Goal: Task Accomplishment & Management: Use online tool/utility

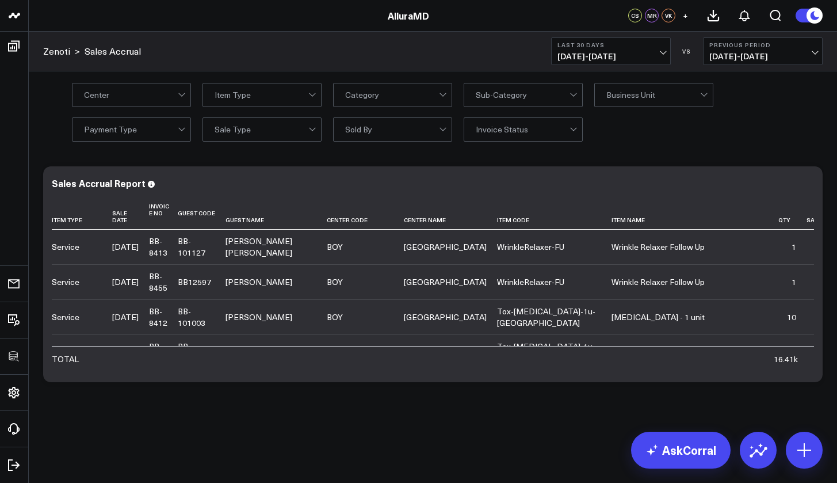
click at [62, 52] on link "Zenoti" at bounding box center [56, 51] width 27 height 13
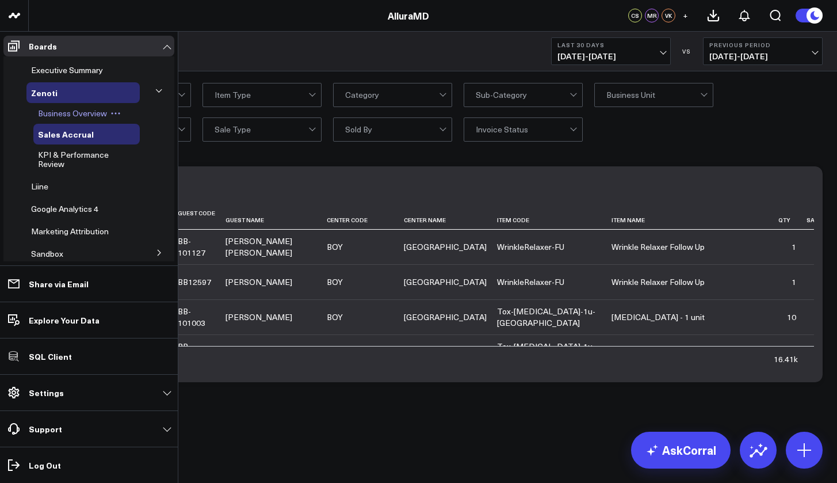
click at [78, 109] on span "Business Overview" at bounding box center [72, 113] width 69 height 11
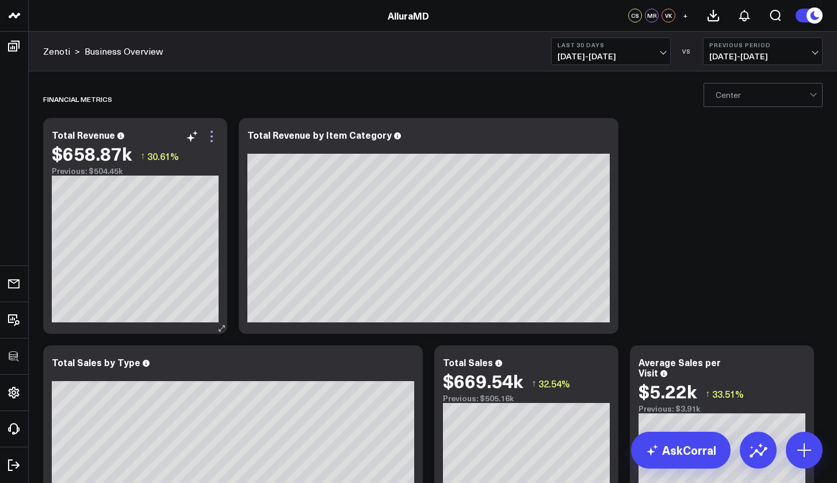
click at [212, 142] on icon at bounding box center [212, 136] width 14 height 14
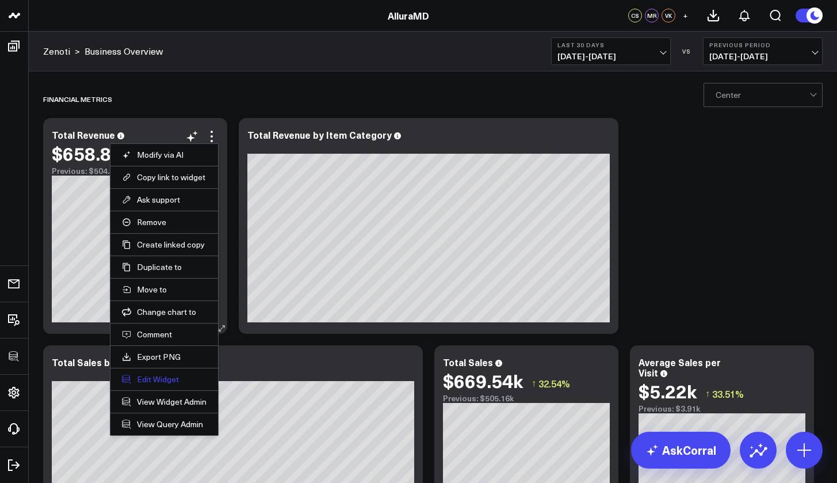
click at [186, 380] on button "Edit Widget" at bounding box center [164, 379] width 85 height 10
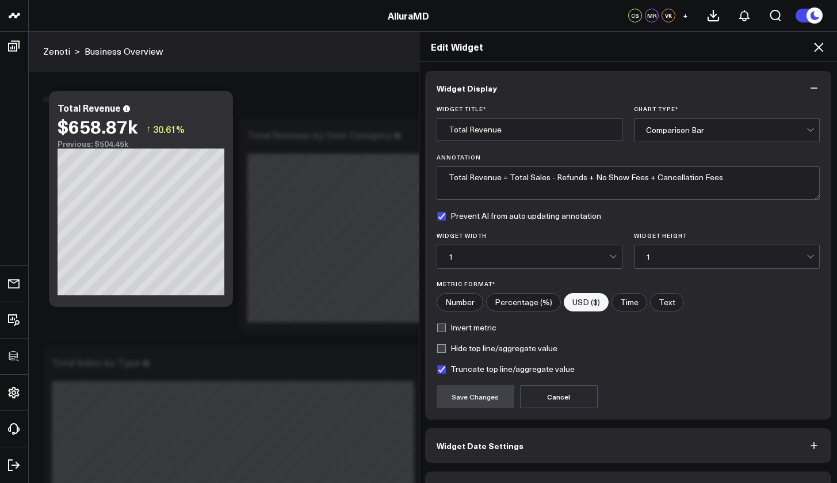
scroll to position [31, 0]
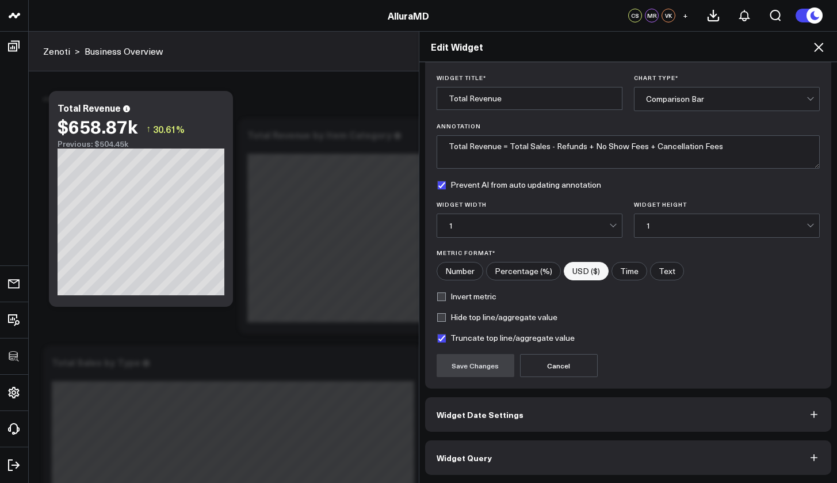
click at [526, 452] on button "Widget Query" at bounding box center [628, 457] width 407 height 35
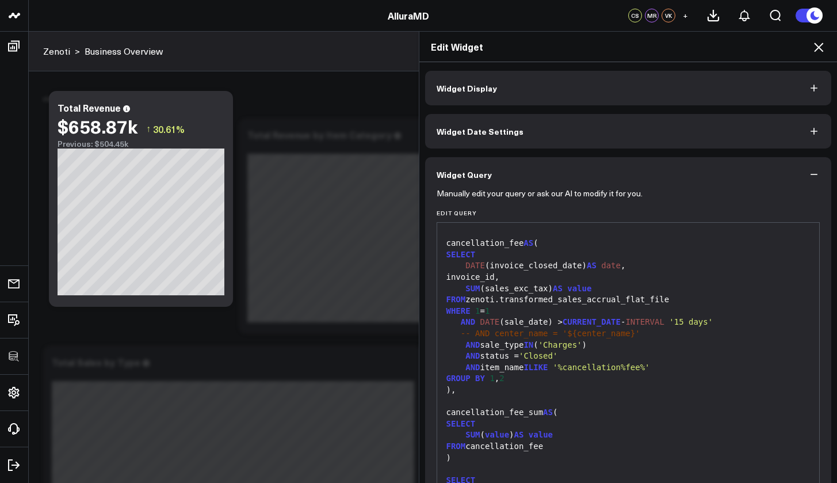
scroll to position [81, 0]
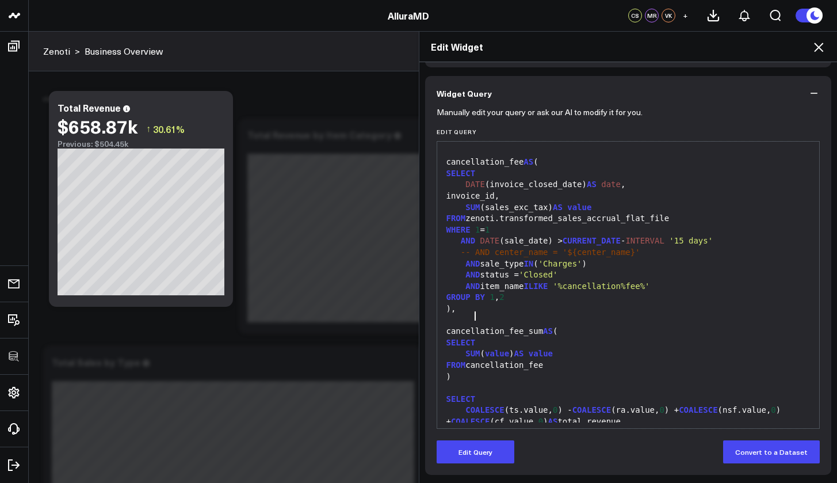
click at [562, 337] on div "SELECT" at bounding box center [628, 343] width 371 height 12
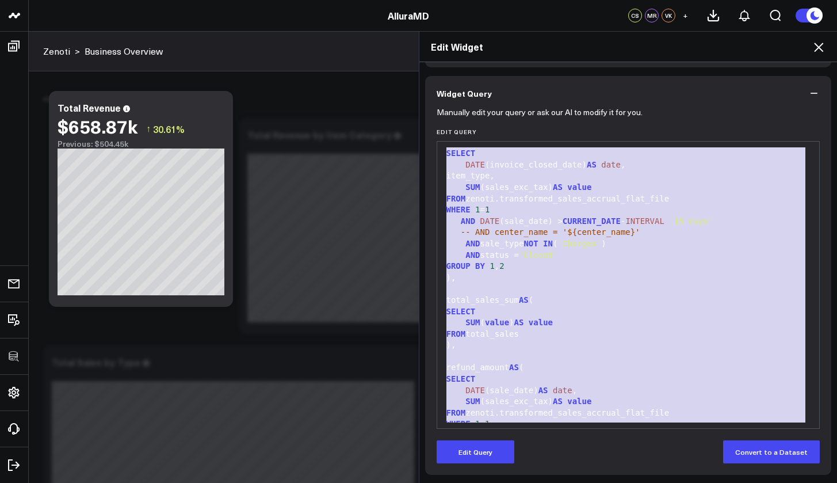
scroll to position [0, 0]
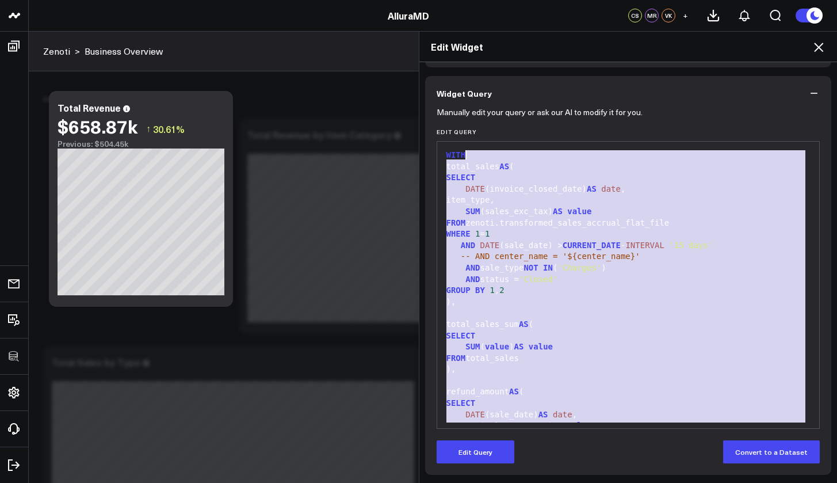
drag, startPoint x: 560, startPoint y: 414, endPoint x: 469, endPoint y: 150, distance: 279.3
click at [469, 150] on div "WITH" at bounding box center [628, 156] width 371 height 12
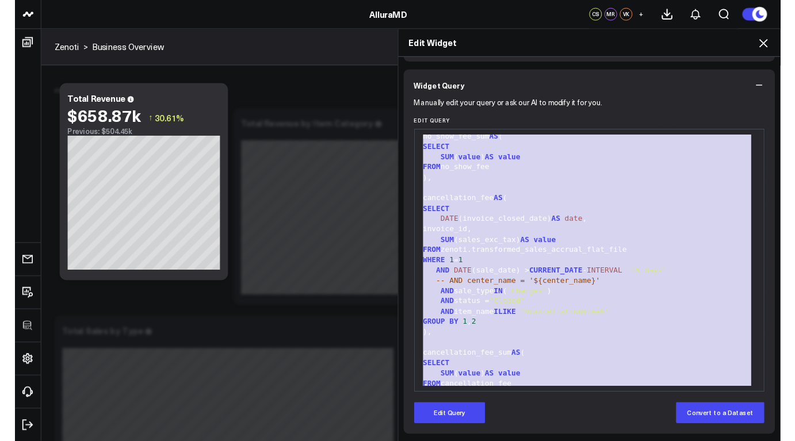
scroll to position [681, 0]
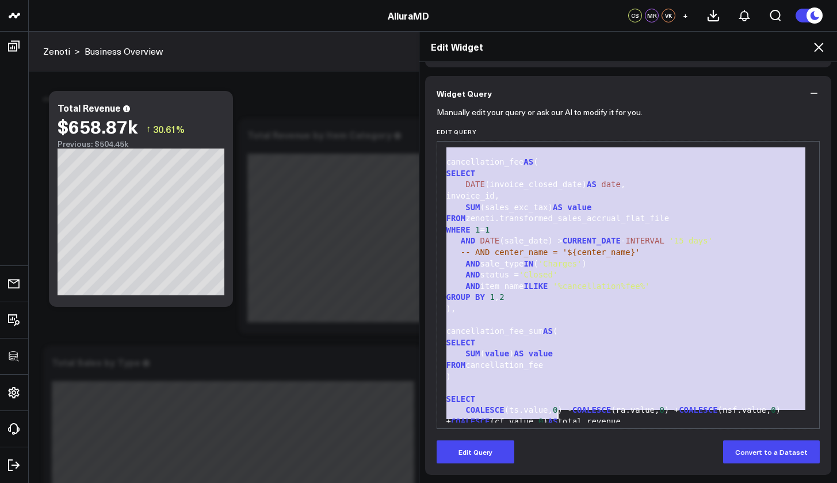
drag, startPoint x: 442, startPoint y: 156, endPoint x: 579, endPoint y: 419, distance: 295.9
copy div "WITH total_sales AS ( SELECT DATE (invoice_closed_date) AS date , item_type, SU…"
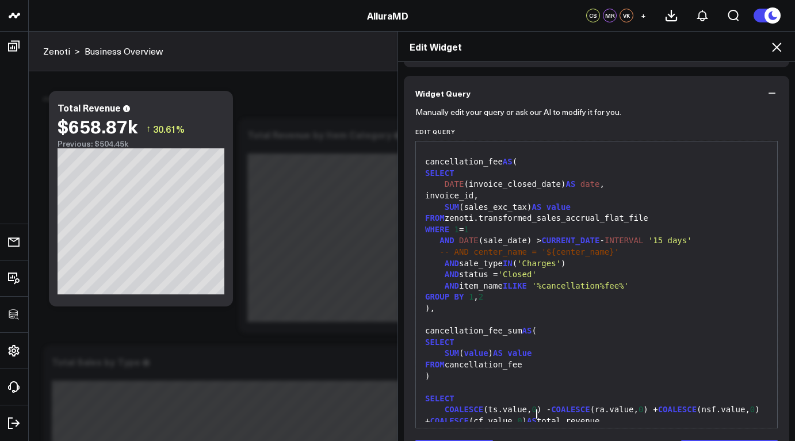
click at [440, 202] on div "SUM (sales_exc_tax) AS value" at bounding box center [597, 208] width 350 height 12
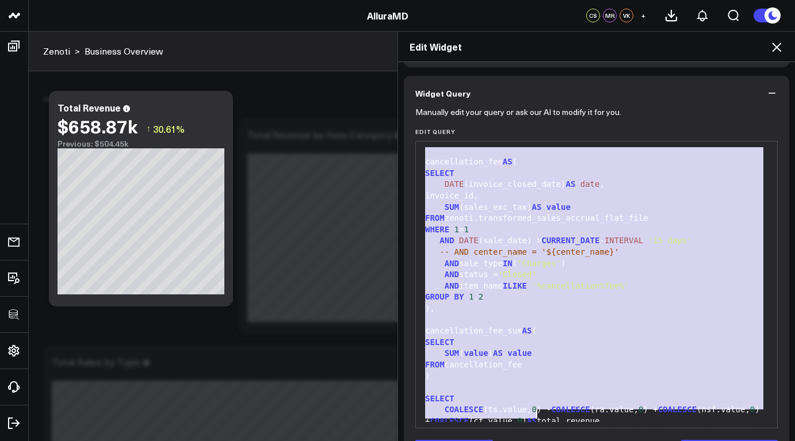
copy div "WITH total_sales AS ( SELECT DATE (invoice_closed_date) AS date , item_type, SU…"
click at [14, 46] on div "Edit Widget Widget Display Widget Date Settings Widget Query Manually edit your…" at bounding box center [397, 236] width 795 height 410
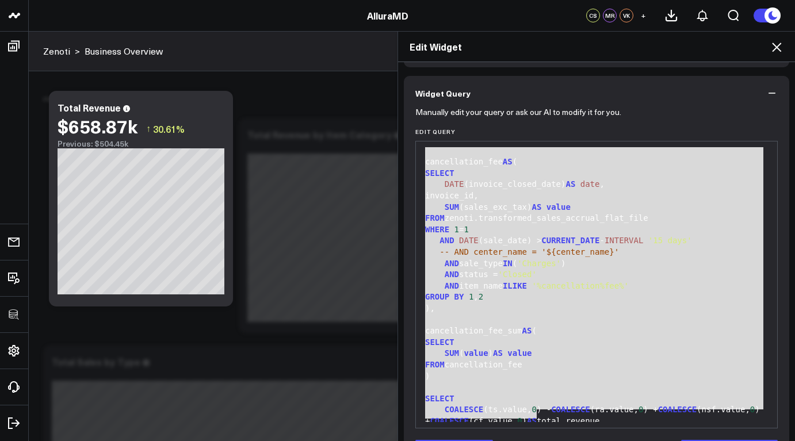
click at [367, 247] on div "Edit Widget Widget Display Widget Date Settings Widget Query Manually edit your…" at bounding box center [397, 236] width 795 height 410
click at [777, 50] on icon at bounding box center [777, 47] width 14 height 14
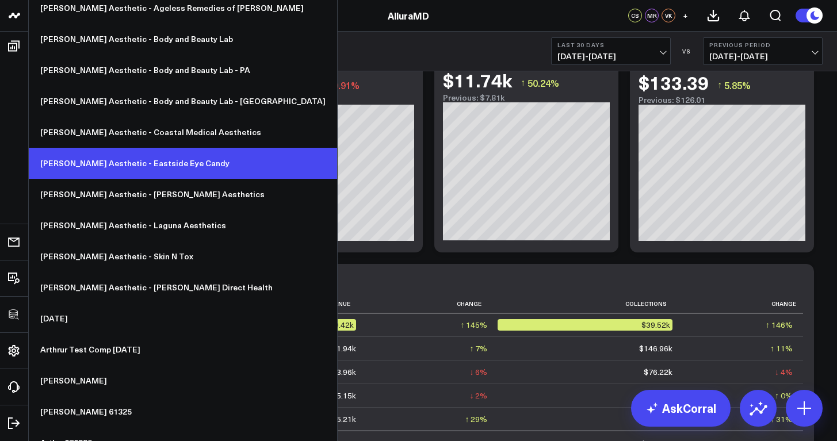
scroll to position [1354, 0]
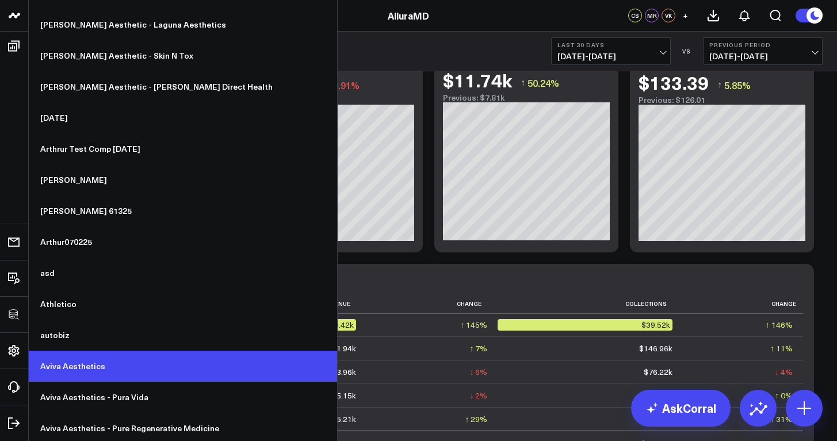
click at [86, 367] on link "Aviva Aesthetics" at bounding box center [183, 366] width 308 height 31
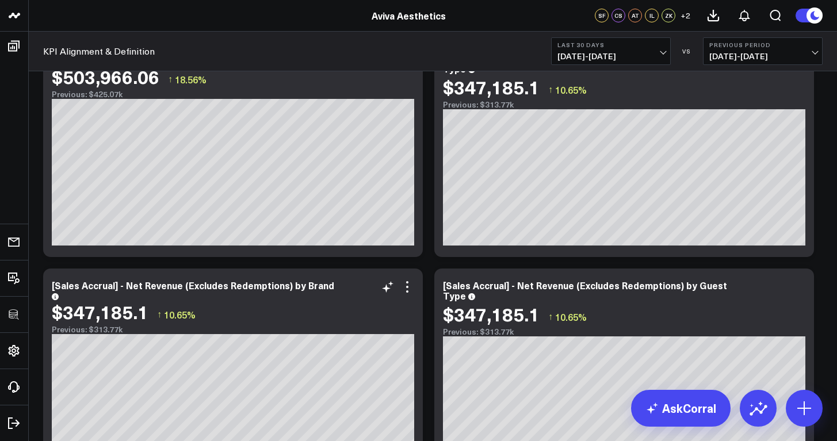
scroll to position [165, 0]
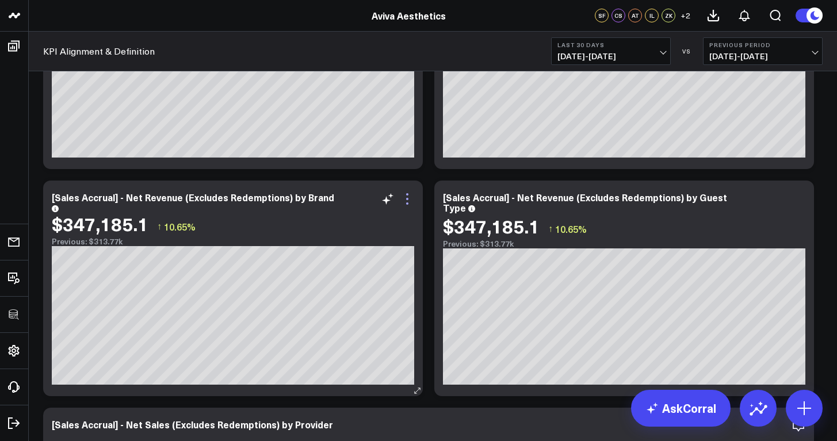
click at [409, 198] on icon at bounding box center [407, 199] width 14 height 14
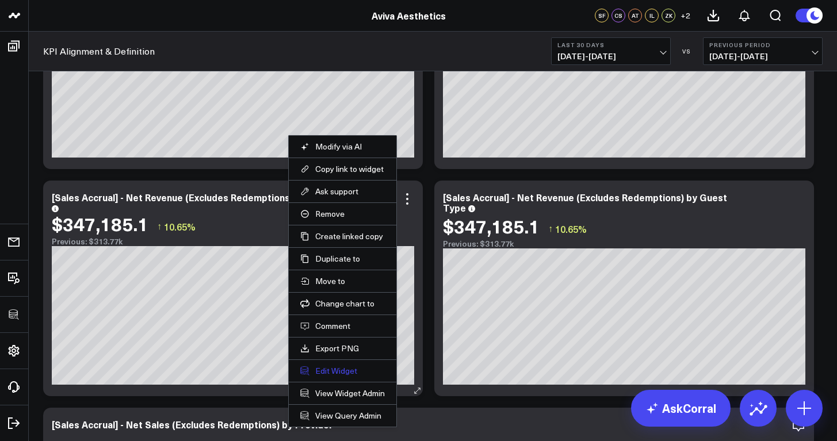
click at [348, 366] on button "Edit Widget" at bounding box center [342, 371] width 85 height 10
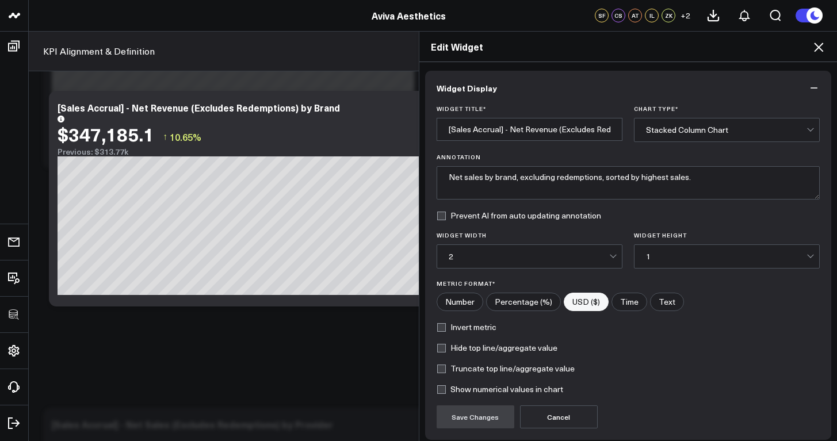
scroll to position [93, 0]
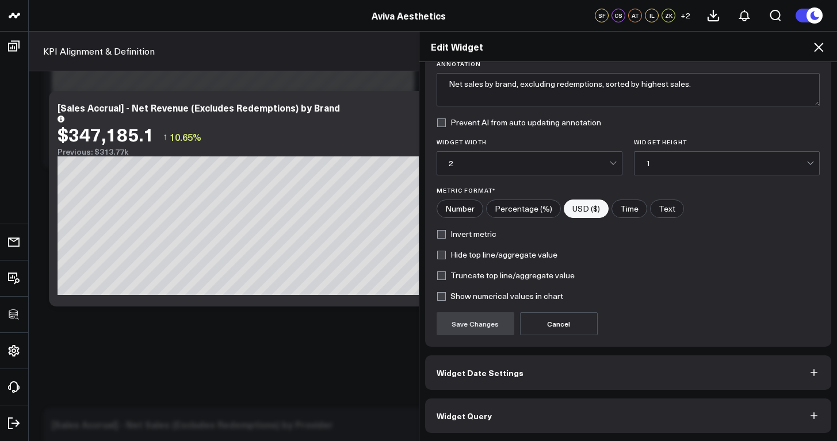
click at [477, 420] on span "Widget Query" at bounding box center [464, 415] width 55 height 9
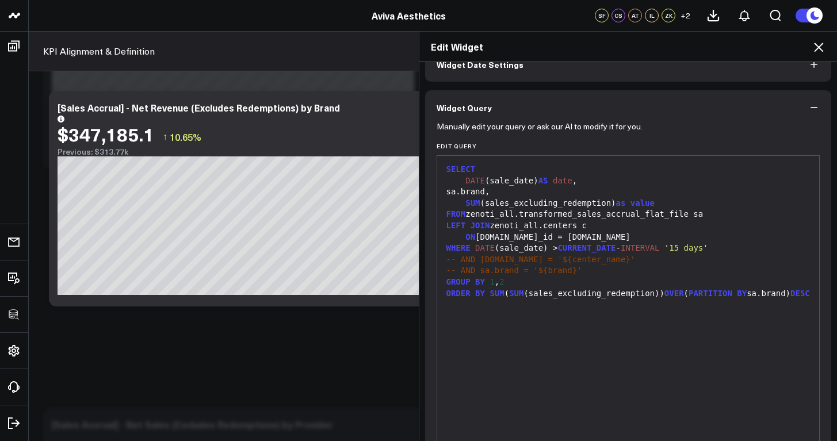
scroll to position [123, 0]
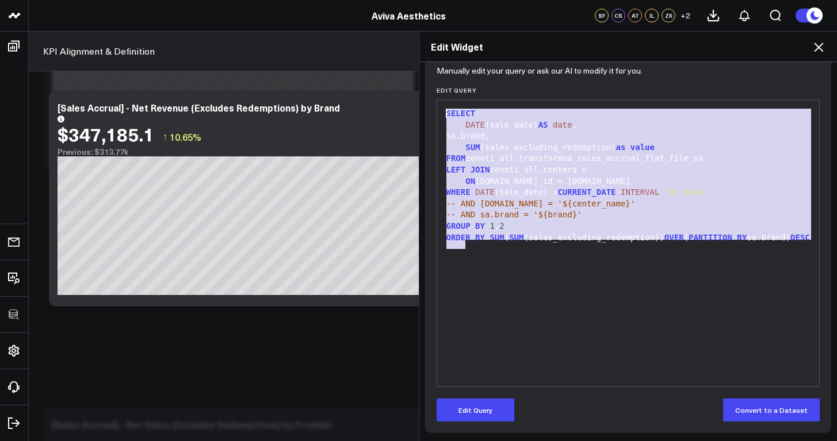
drag, startPoint x: 467, startPoint y: 249, endPoint x: 442, endPoint y: 116, distance: 135.3
click at [443, 116] on div "SELECT DATE (sale_date) AS date , sa.brand, SUM (sales_excluding_redemption) as…" at bounding box center [628, 243] width 371 height 275
copy div "SELECT DATE (sale_date) AS date , sa.brand, SUM (sales_excluding_redemption) as…"
click at [824, 46] on icon at bounding box center [819, 47] width 14 height 14
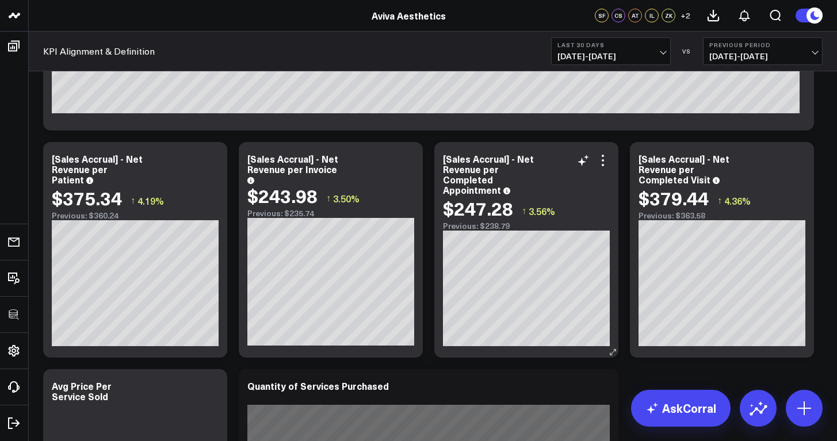
scroll to position [1137, 0]
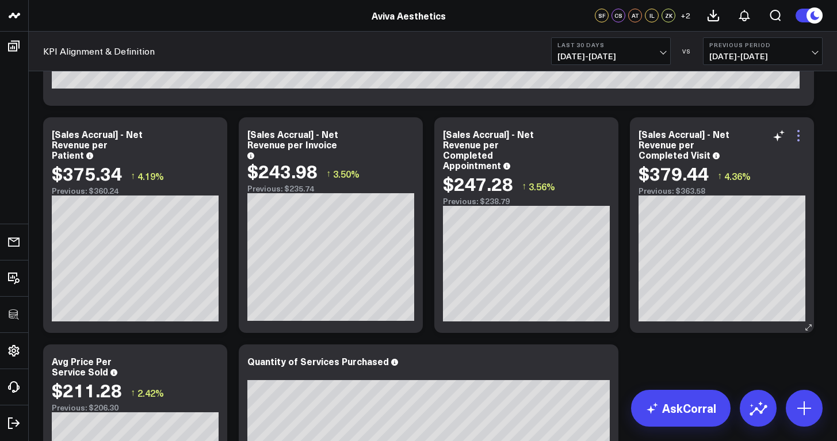
click at [801, 136] on icon at bounding box center [799, 136] width 14 height 14
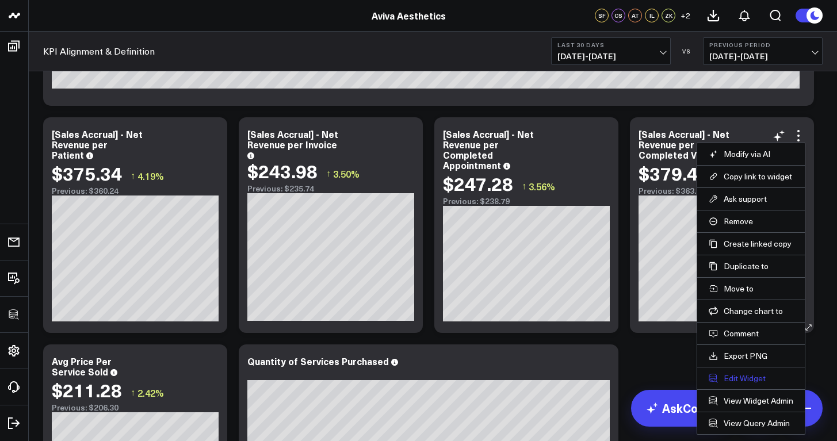
click at [758, 377] on button "Edit Widget" at bounding box center [751, 378] width 85 height 10
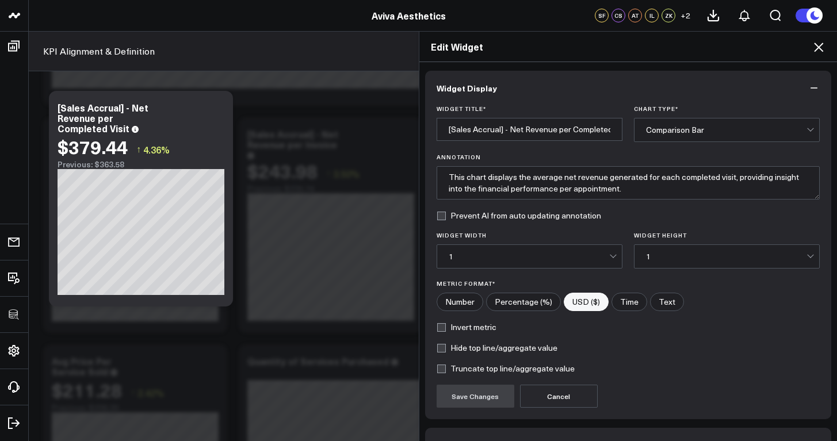
scroll to position [72, 0]
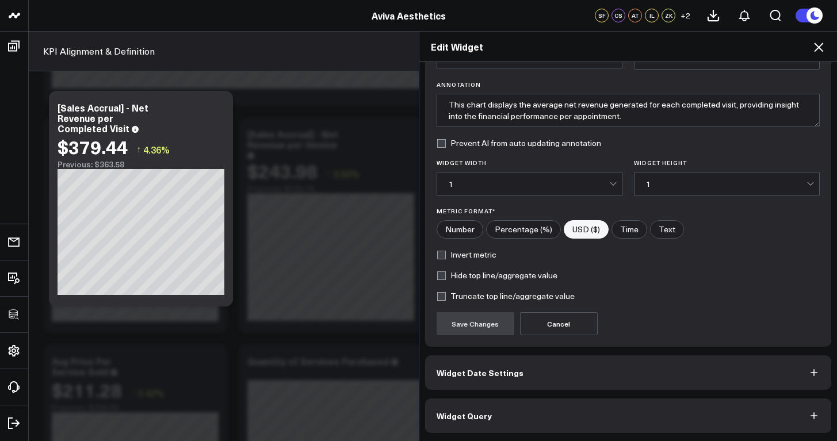
click at [735, 421] on button "Widget Query" at bounding box center [628, 416] width 407 height 35
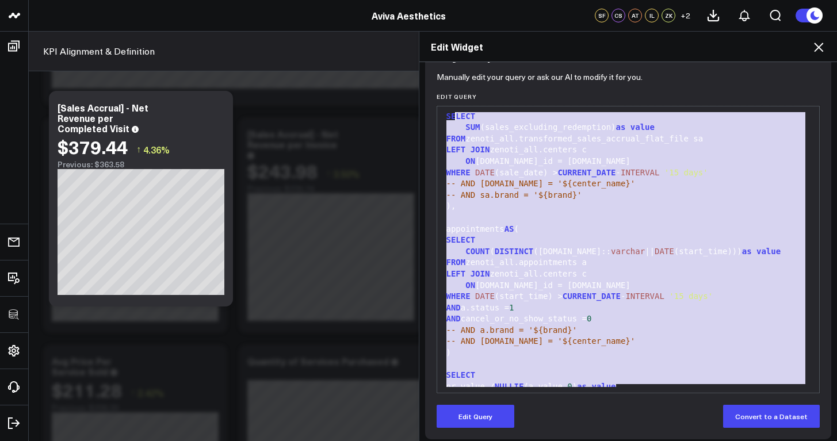
scroll to position [0, 0]
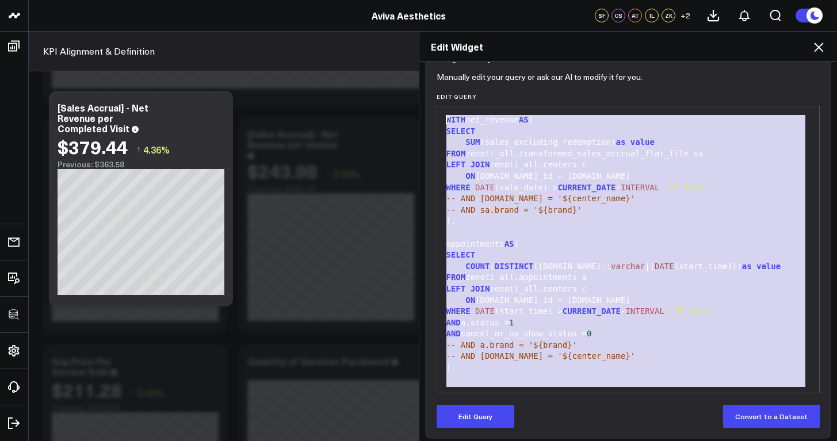
drag, startPoint x: 636, startPoint y: 382, endPoint x: 442, endPoint y: 110, distance: 334.1
click at [442, 110] on div "99 1 2 3 4 5 6 7 8 9 10 11 12 13 14 15 16 17 18 19 20 21 22 23 24 25 26 27 › ⌄ …" at bounding box center [629, 250] width 384 height 288
copy div "WITH net_revenue AS ( SELECT SUM (sales_excluding_redemption) as value FROM zen…"
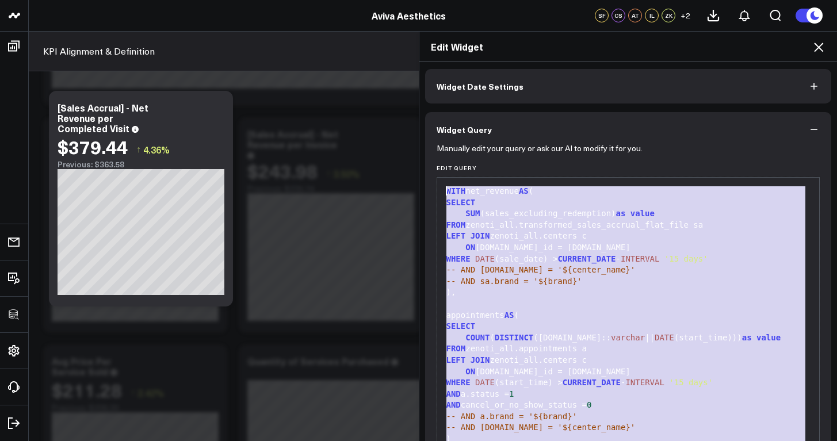
scroll to position [25, 0]
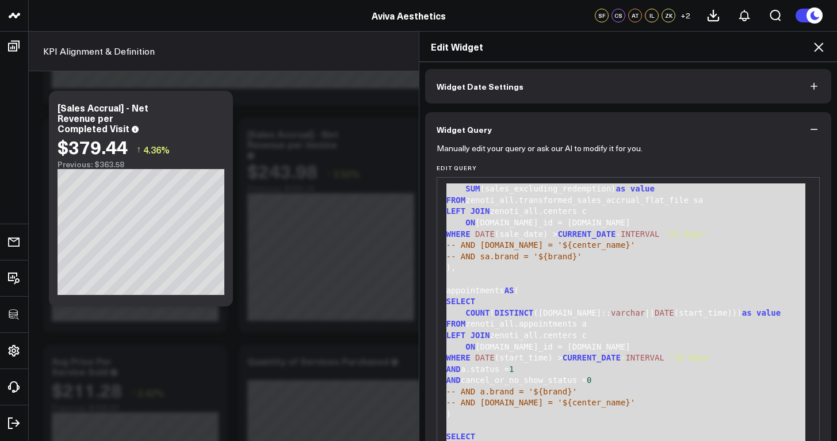
click at [820, 48] on icon at bounding box center [819, 47] width 14 height 14
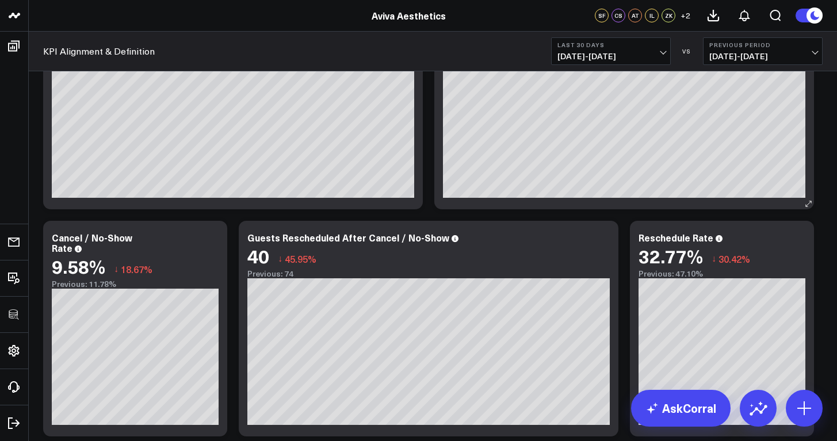
scroll to position [2561, 0]
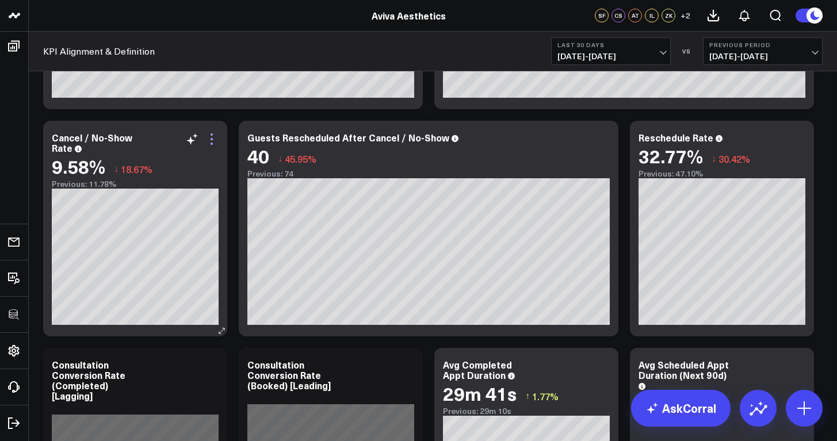
click at [213, 135] on icon at bounding box center [212, 139] width 14 height 14
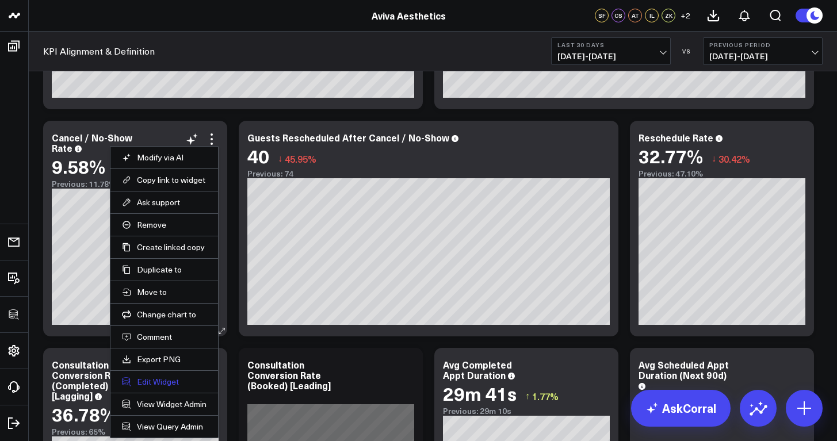
click at [190, 383] on button "Edit Widget" at bounding box center [164, 382] width 85 height 10
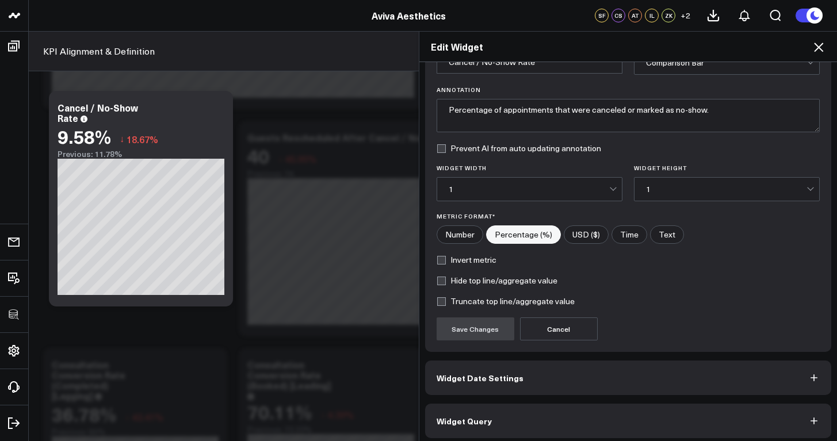
scroll to position [72, 0]
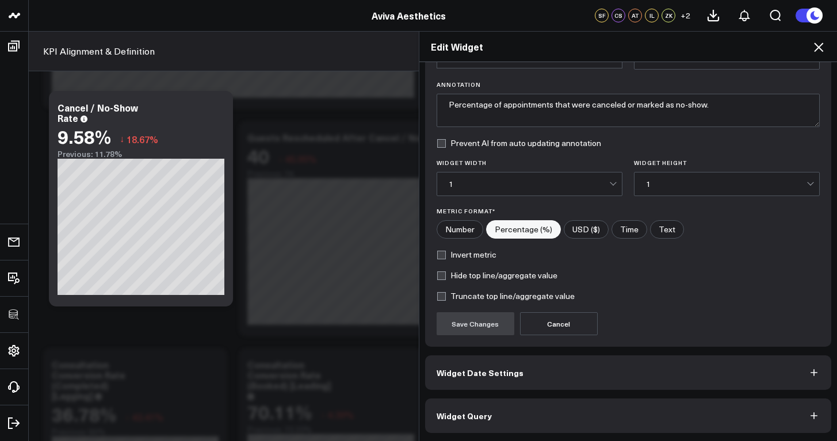
click at [555, 413] on button "Widget Query" at bounding box center [628, 416] width 407 height 35
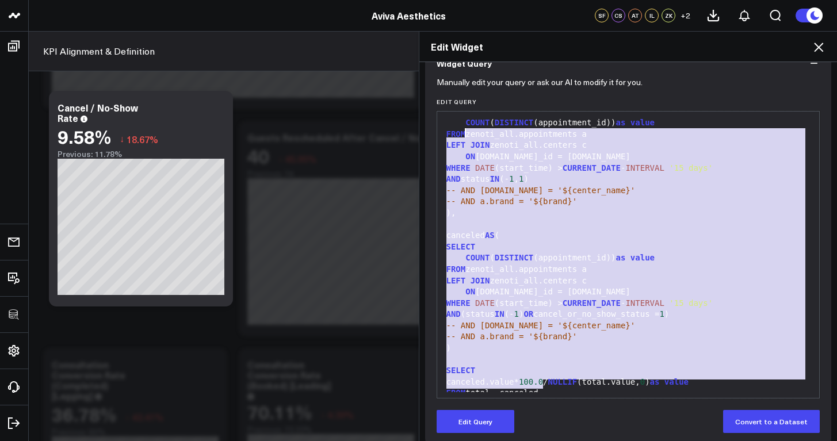
scroll to position [0, 0]
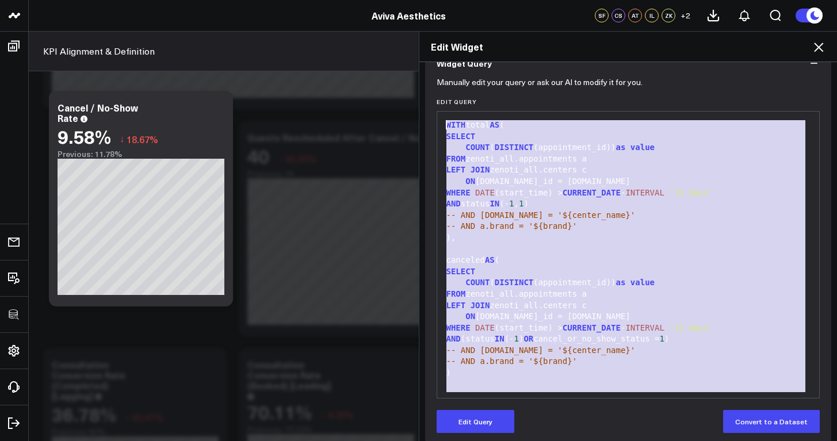
drag, startPoint x: 544, startPoint y: 388, endPoint x: 441, endPoint y: 127, distance: 280.8
click at [443, 127] on div "WITH total AS ( SELECT COUNT ( DISTINCT (appointment_id)) as value FROM zenoti_…" at bounding box center [628, 271] width 371 height 309
copy div "WITH total AS ( SELECT COUNT ( DISTINCT (appointment_id)) as value FROM zenoti_…"
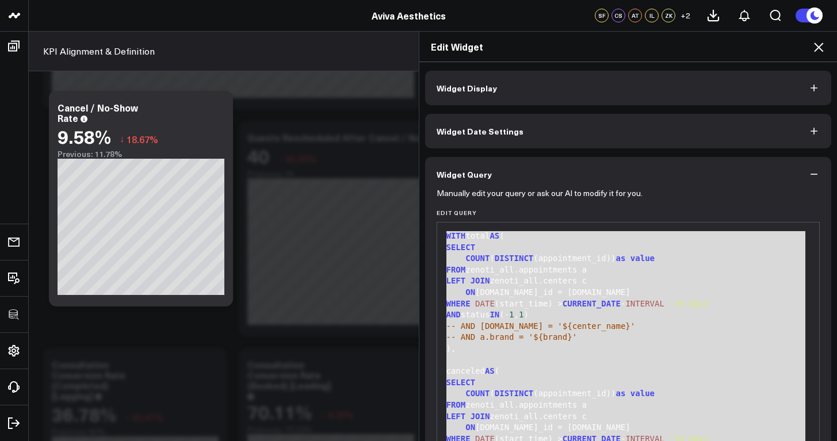
click at [500, 91] on button "Widget Display" at bounding box center [628, 88] width 407 height 35
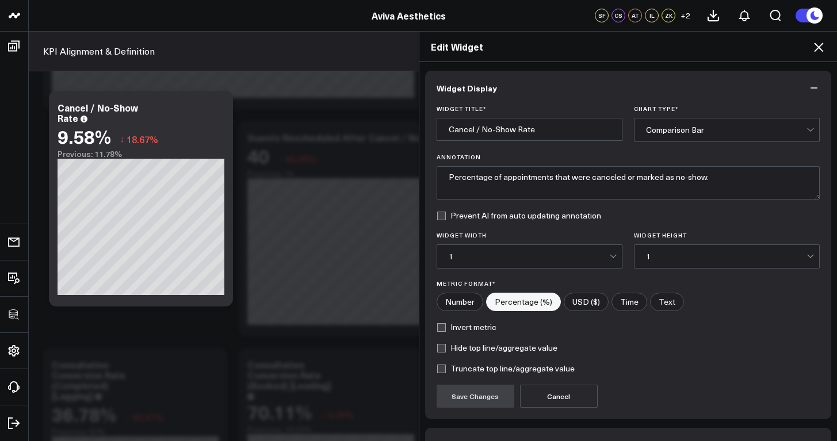
click at [823, 51] on icon at bounding box center [818, 47] width 9 height 9
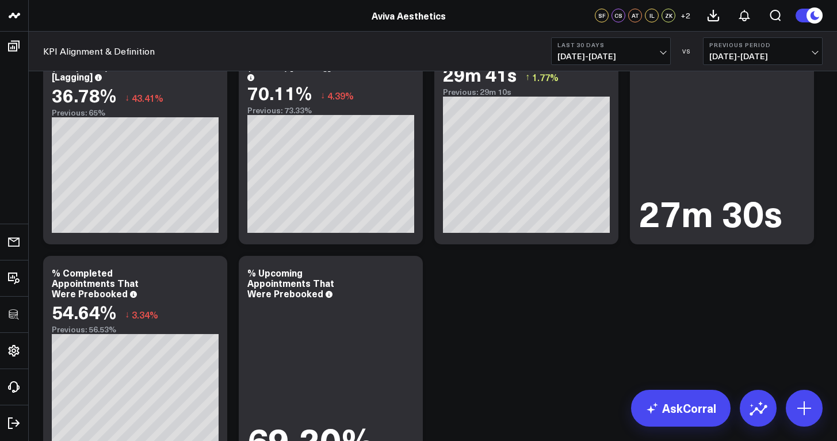
scroll to position [2793, 0]
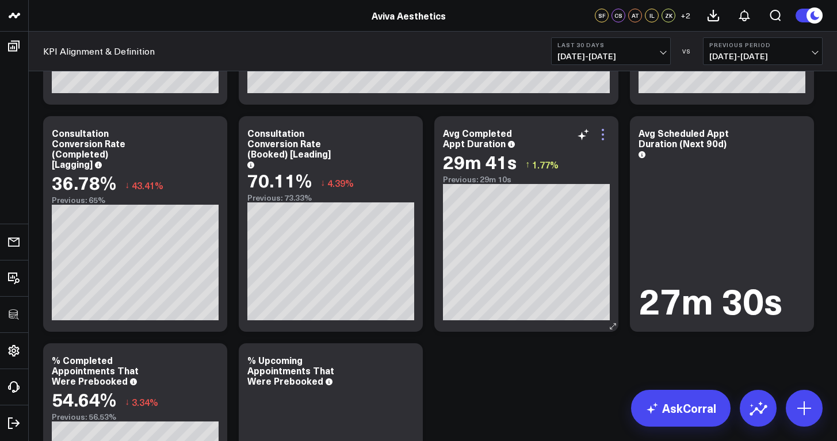
click at [604, 138] on icon at bounding box center [603, 135] width 14 height 14
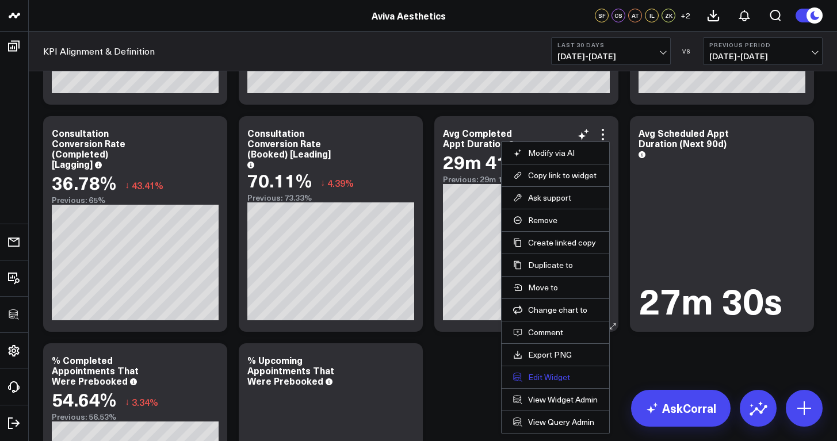
click at [555, 381] on button "Edit Widget" at bounding box center [555, 377] width 85 height 10
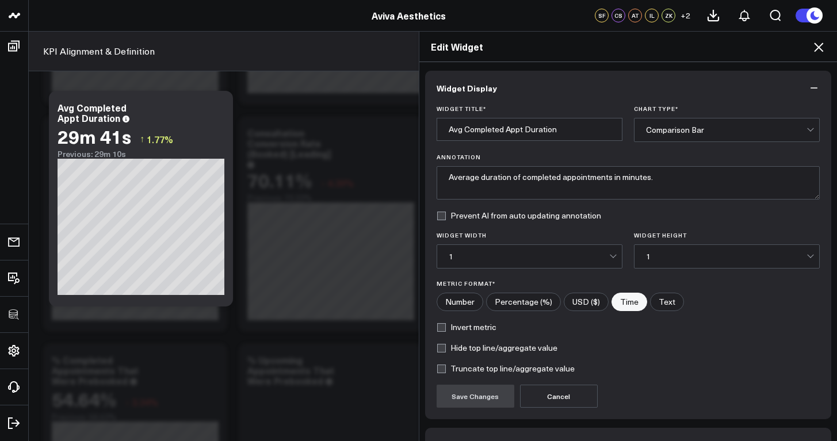
scroll to position [72, 0]
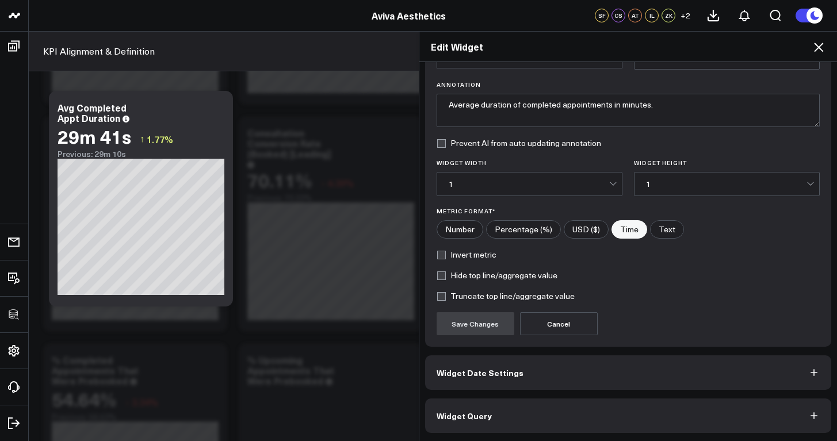
click at [511, 415] on button "Widget Query" at bounding box center [628, 416] width 407 height 35
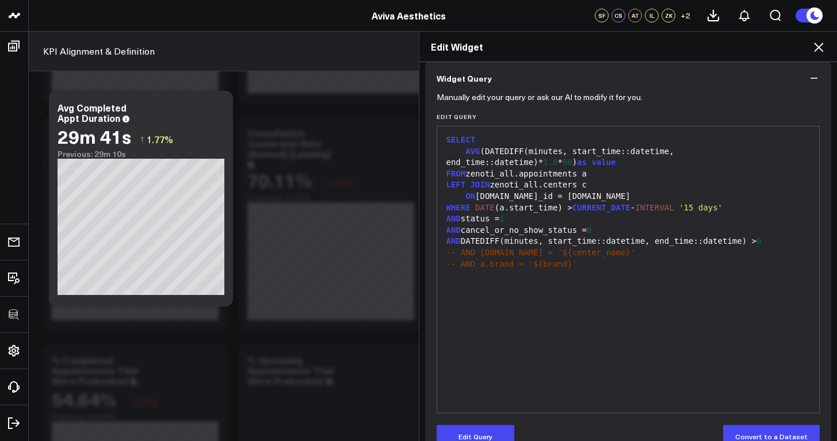
scroll to position [123, 0]
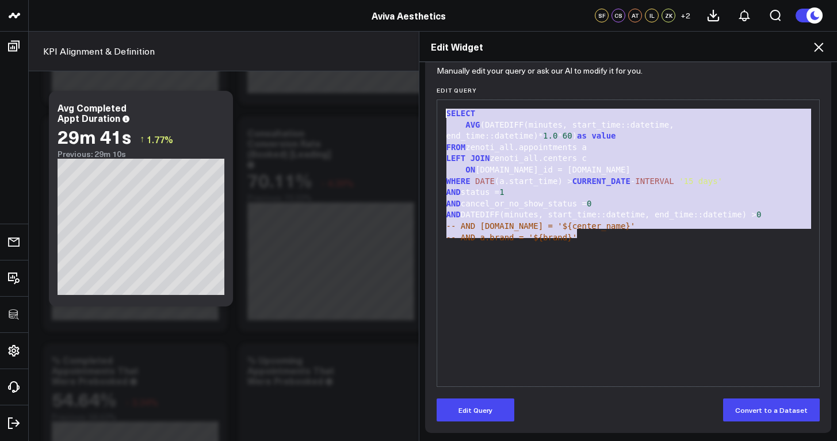
drag, startPoint x: 583, startPoint y: 230, endPoint x: 440, endPoint y: 109, distance: 188.2
click at [443, 109] on div "SELECT AVG (DATEDIFF(minutes, start_time::datetime, end_time::datetime)* 1.0 * …" at bounding box center [628, 243] width 371 height 275
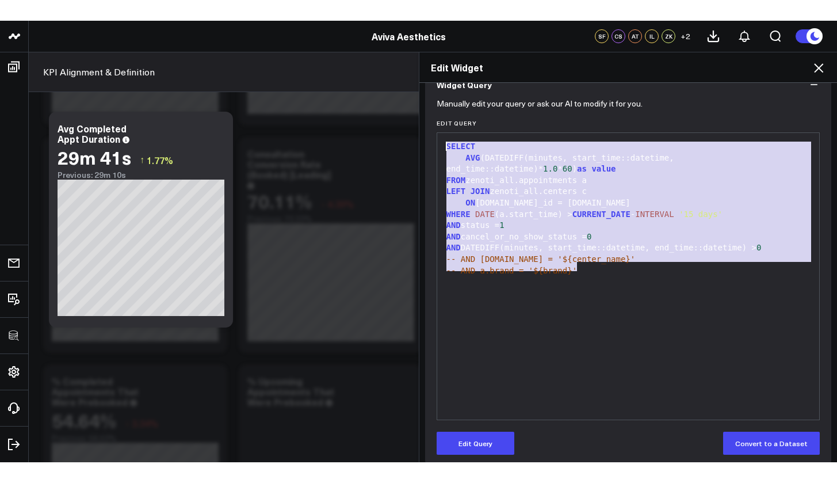
scroll to position [0, 0]
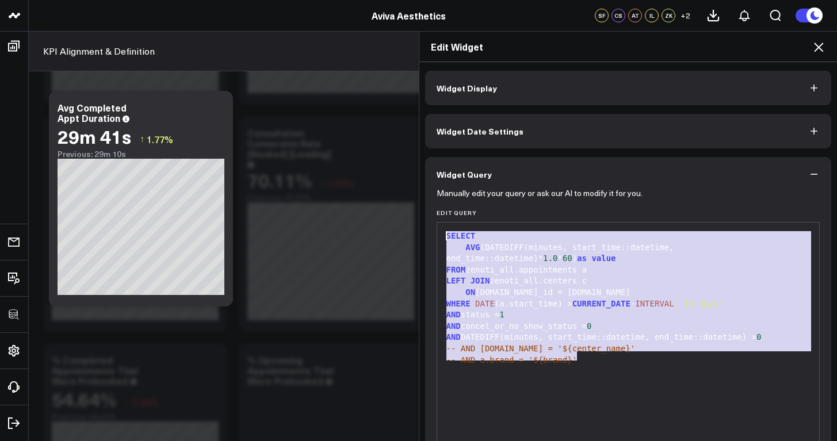
click at [819, 45] on icon at bounding box center [819, 47] width 14 height 14
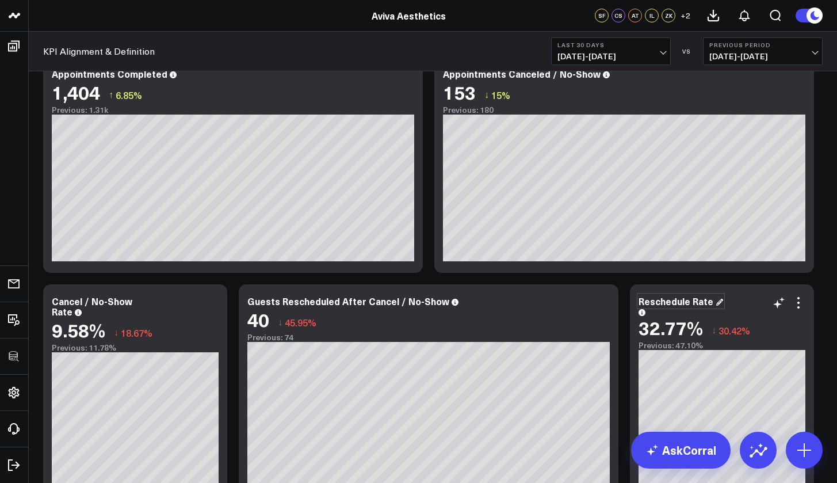
scroll to position [2295, 0]
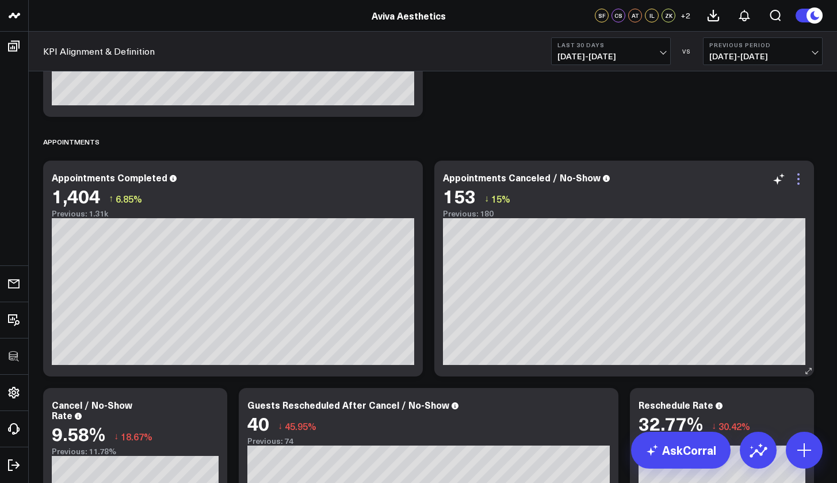
click at [800, 180] on icon at bounding box center [799, 179] width 14 height 14
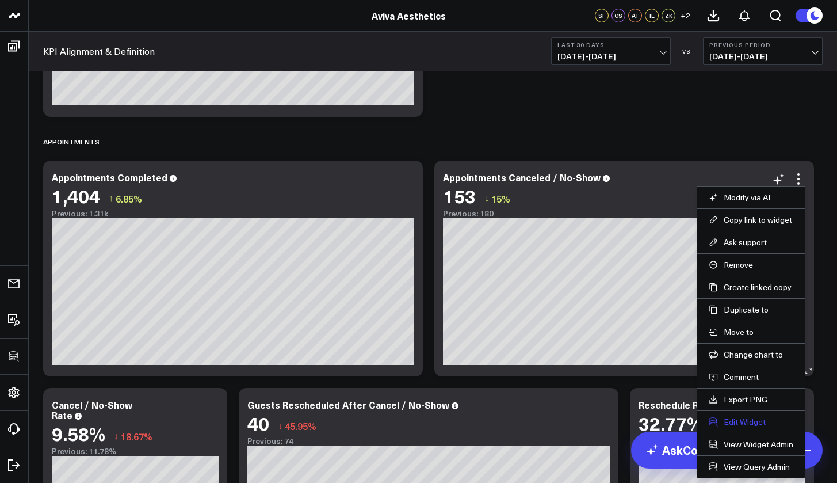
click at [727, 425] on button "Edit Widget" at bounding box center [751, 422] width 85 height 10
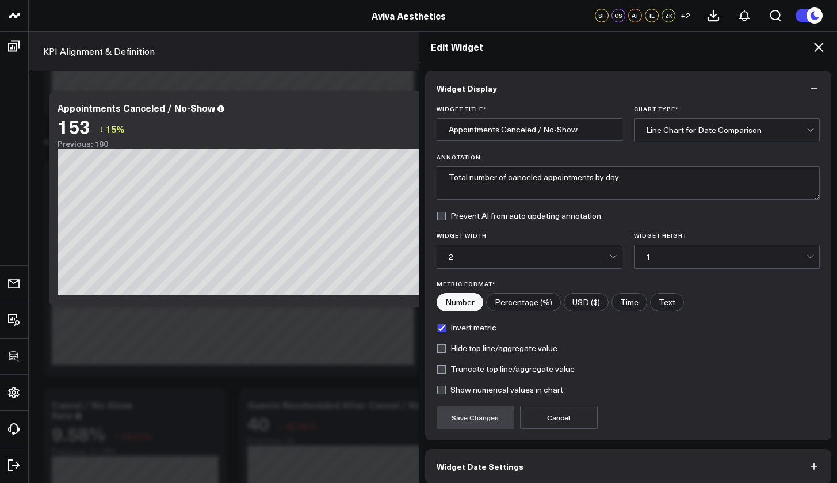
scroll to position [52, 0]
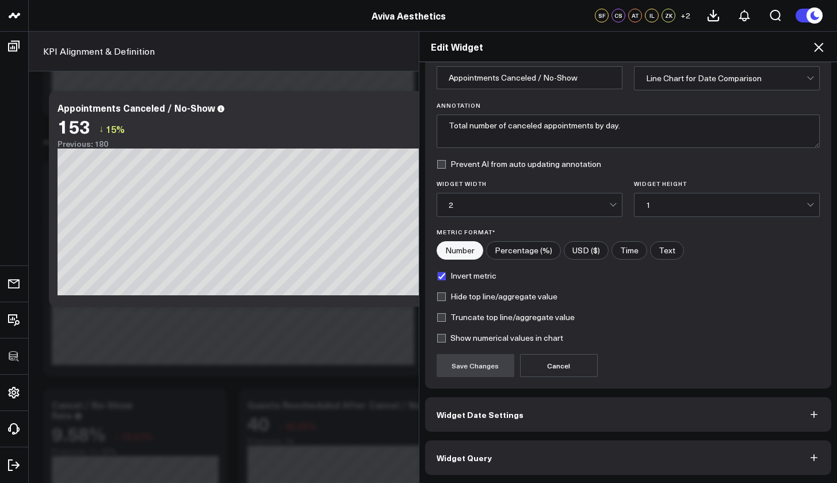
click at [575, 441] on button "Widget Query" at bounding box center [628, 457] width 407 height 35
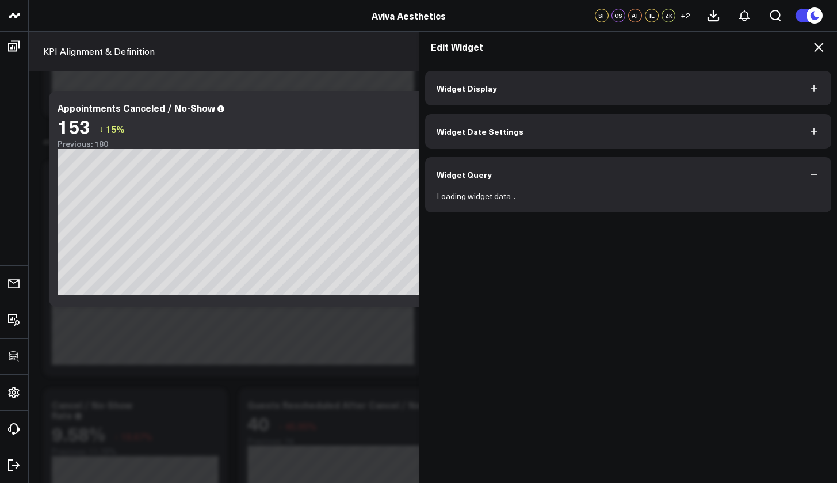
scroll to position [0, 0]
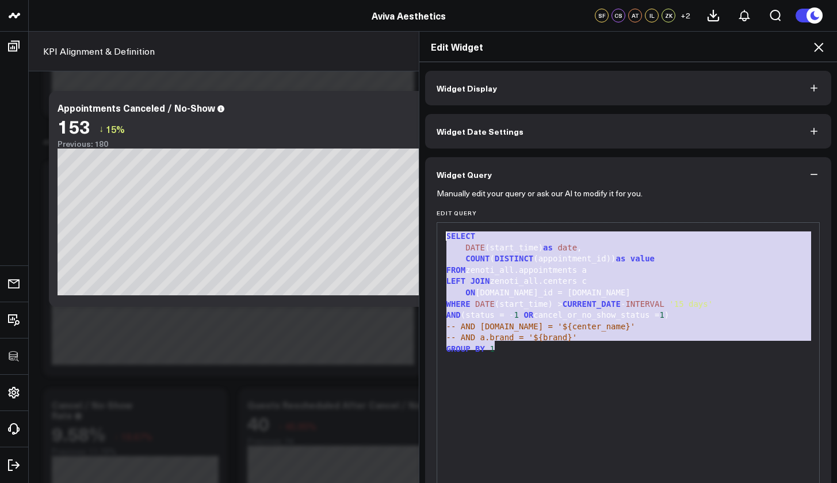
drag, startPoint x: 516, startPoint y: 346, endPoint x: 441, endPoint y: 233, distance: 135.8
click at [443, 233] on div "SELECT DATE (start_time) as date , COUNT ( DISTINCT (appointment_id)) as value …" at bounding box center [628, 365] width 371 height 275
copy div "SELECT DATE (start_time) as date , COUNT ( DISTINCT (appointment_id)) as value …"
click at [818, 51] on icon at bounding box center [819, 47] width 14 height 14
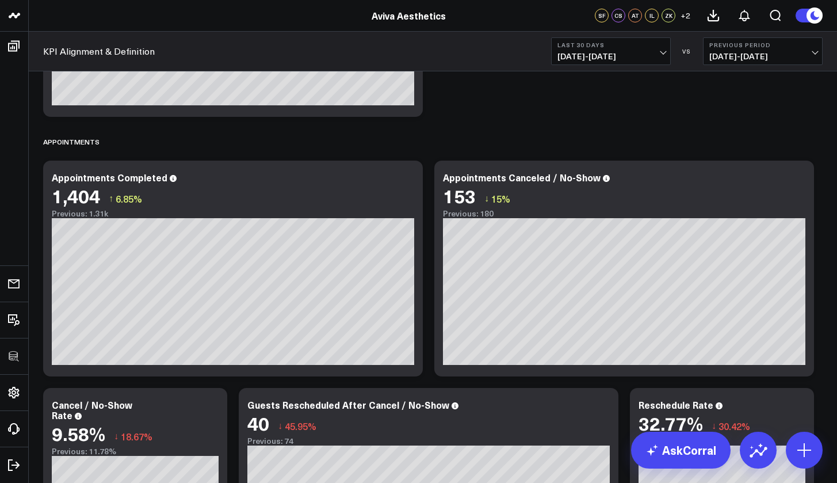
click at [798, 1] on header "3725 Test 829 Studios Accenture Activant Capital Agriculture & Farming Demo All…" at bounding box center [418, 16] width 837 height 32
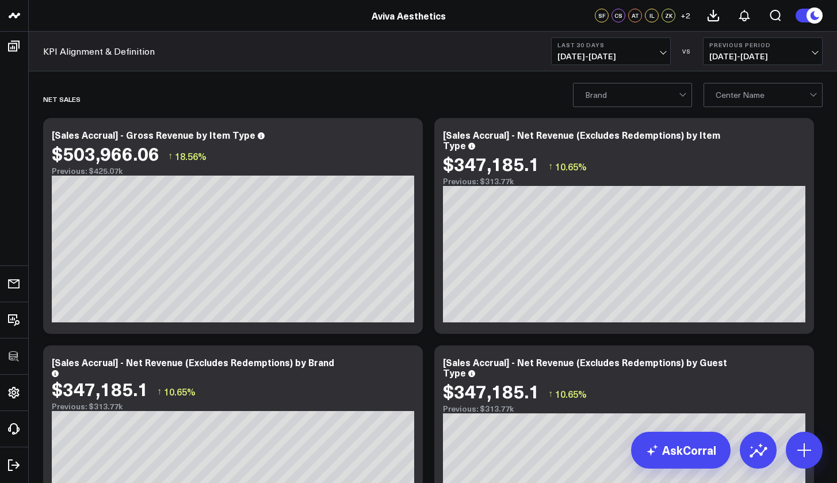
scroll to position [219, 0]
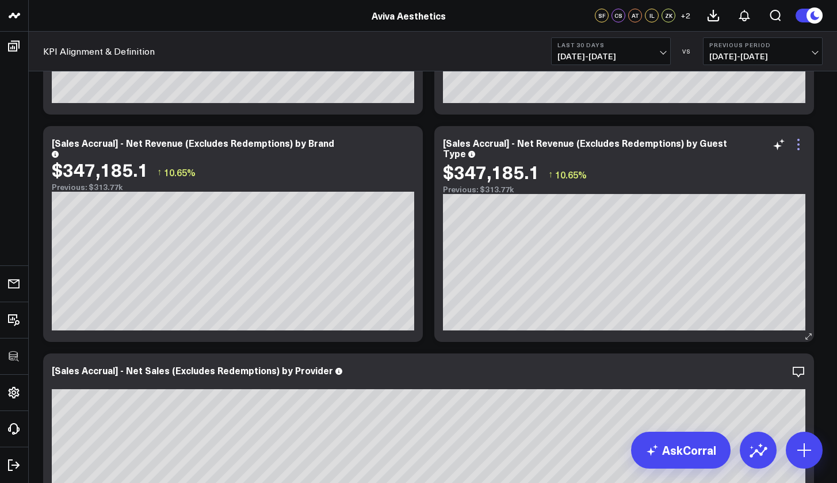
click at [801, 147] on icon at bounding box center [799, 145] width 14 height 14
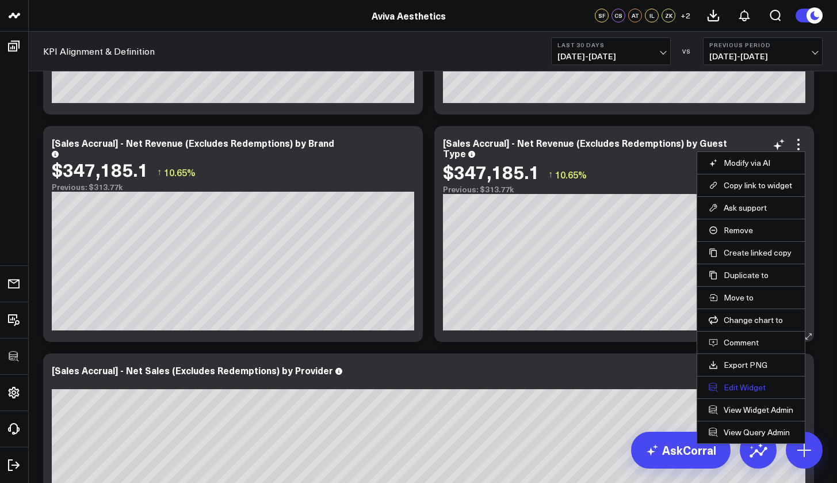
click at [744, 387] on button "Edit Widget" at bounding box center [751, 387] width 85 height 10
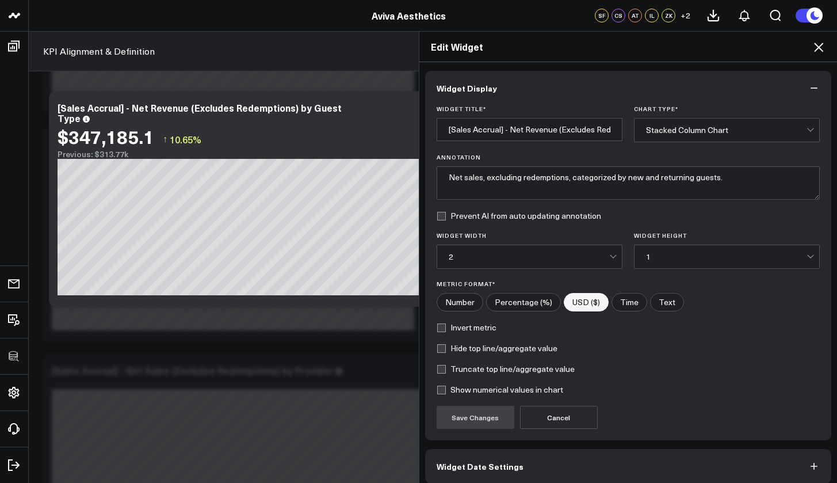
scroll to position [52, 0]
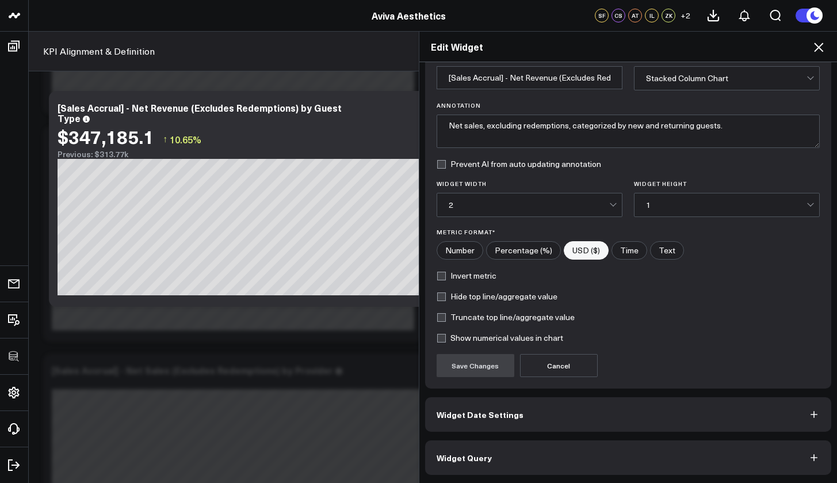
click at [520, 441] on button "Widget Query" at bounding box center [628, 457] width 407 height 35
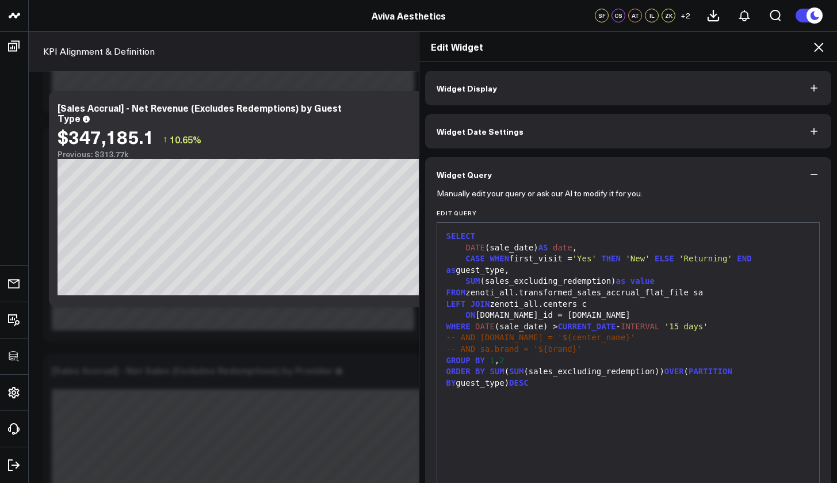
scroll to position [80, 0]
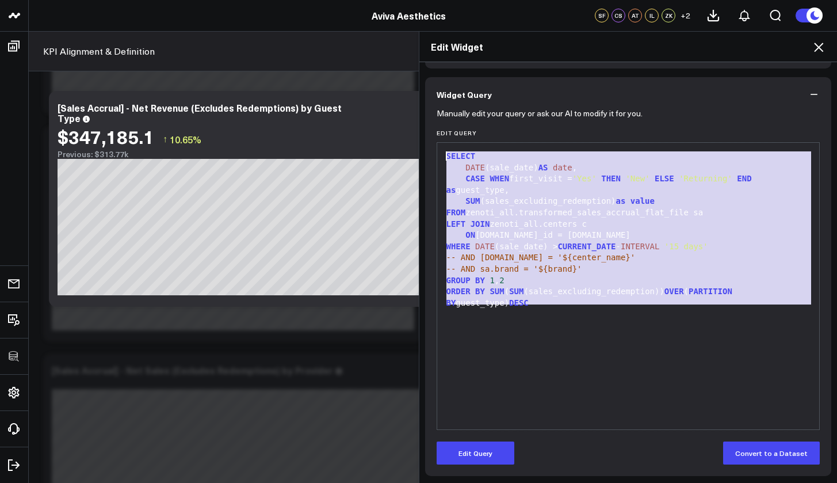
drag, startPoint x: 546, startPoint y: 304, endPoint x: 434, endPoint y: 146, distance: 194.0
click at [437, 146] on div "99 1 2 3 4 5 6 7 8 9 10 11 12 13 › ⌄ SELECT DATE (sale_date) AS date , CASE WHE…" at bounding box center [629, 286] width 384 height 288
copy div "SELECT DATE (sale_date) AS date , CASE WHEN first_visit = 'Yes' THEN 'New' ELSE…"
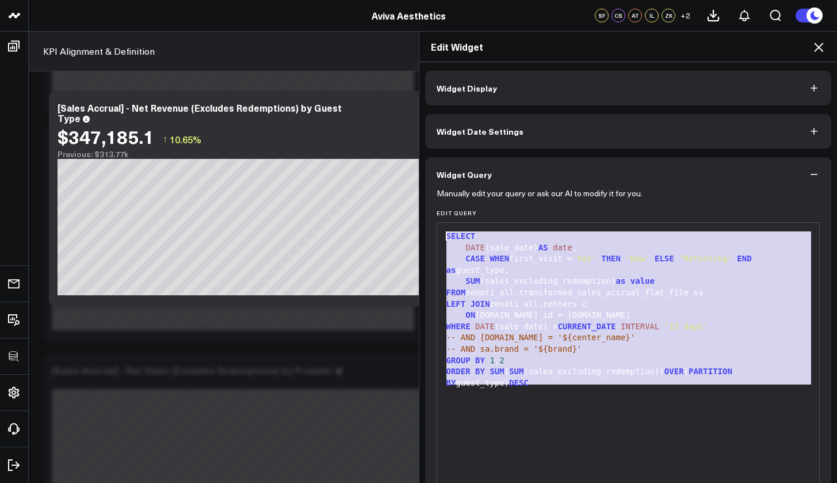
click at [579, 93] on button "Widget Display" at bounding box center [628, 88] width 407 height 35
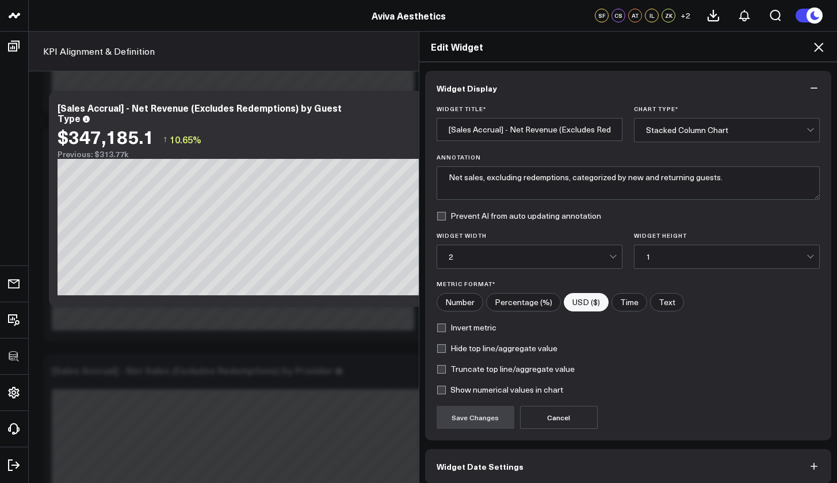
click at [822, 49] on icon at bounding box center [818, 47] width 9 height 9
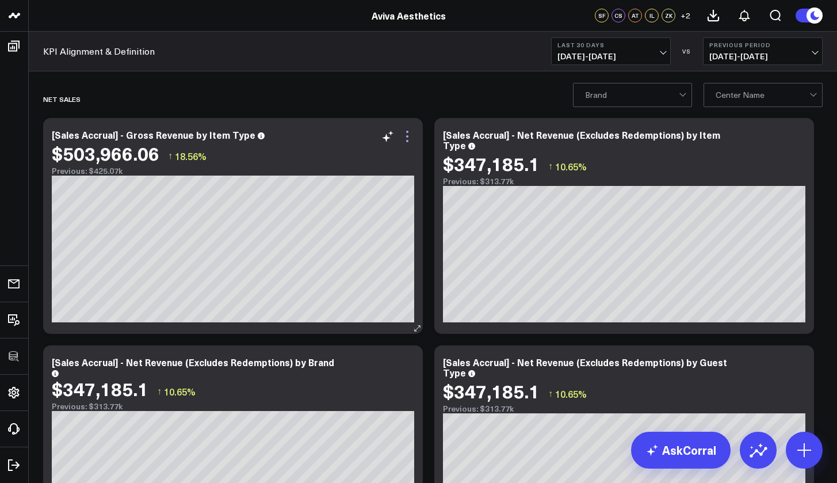
click at [408, 140] on icon at bounding box center [407, 136] width 14 height 14
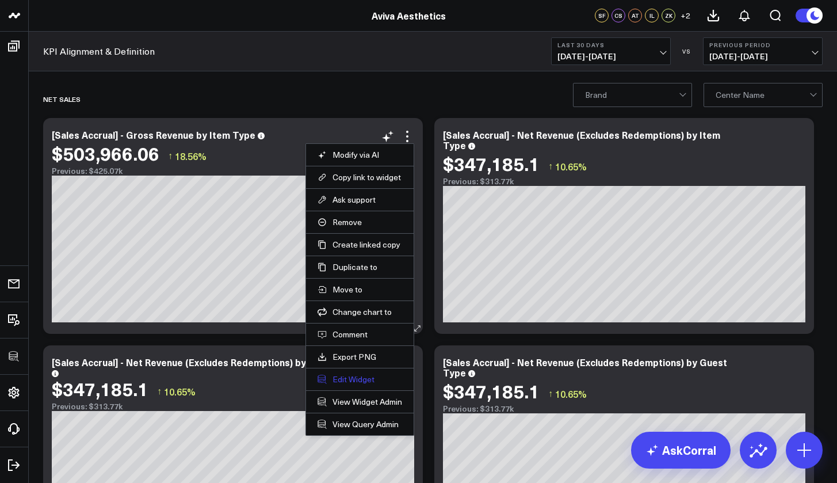
click at [361, 380] on button "Edit Widget" at bounding box center [360, 379] width 85 height 10
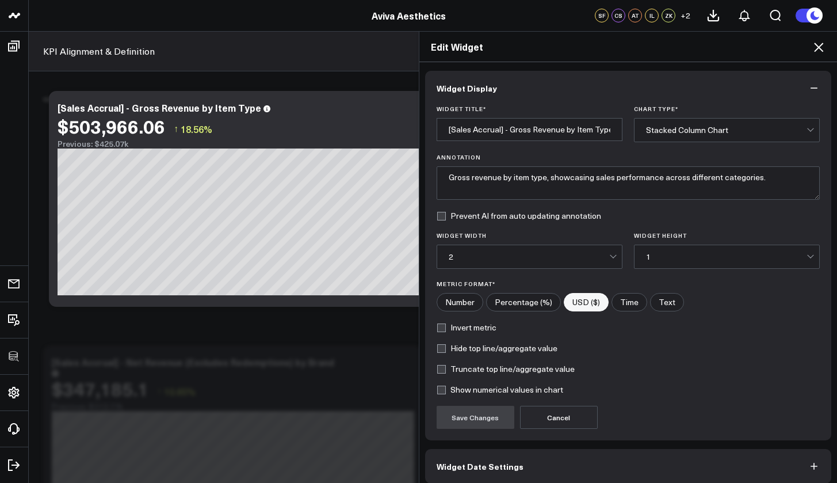
scroll to position [52, 0]
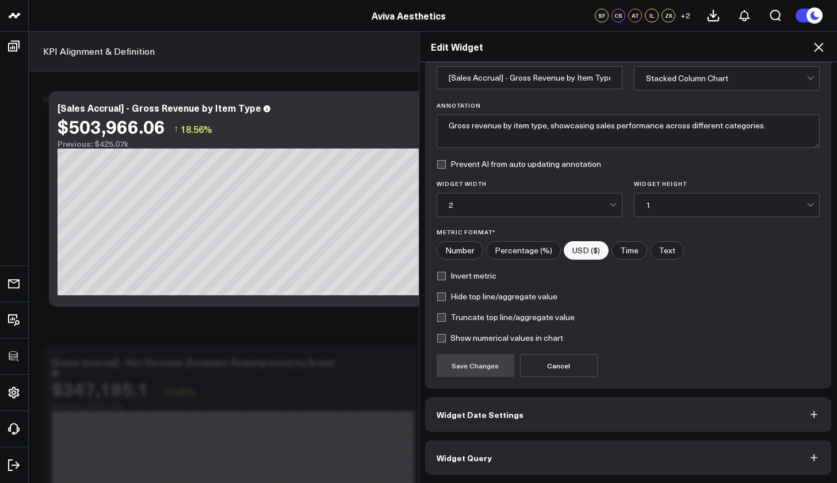
click at [525, 441] on button "Widget Query" at bounding box center [628, 457] width 407 height 35
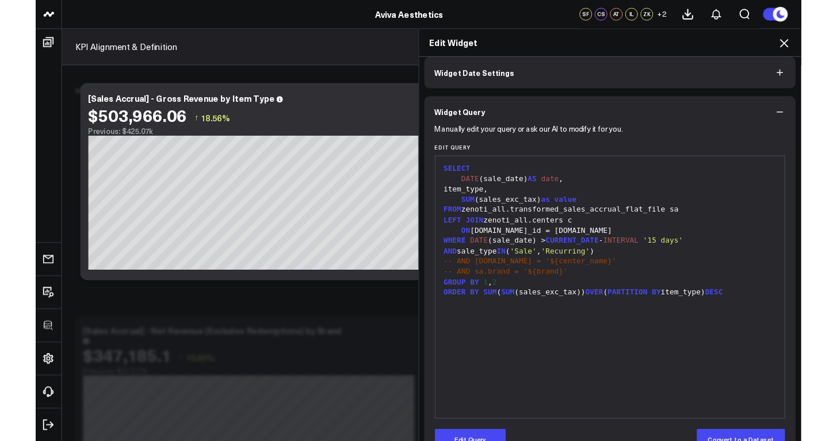
scroll to position [0, 0]
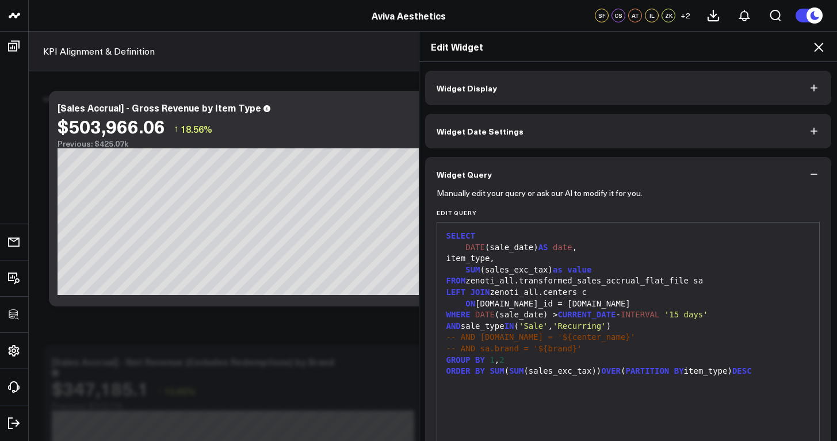
click at [820, 47] on icon at bounding box center [818, 47] width 9 height 9
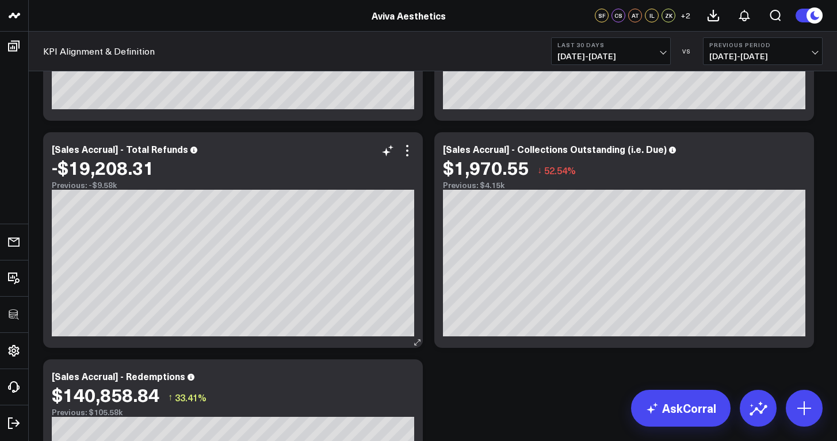
scroll to position [1838, 0]
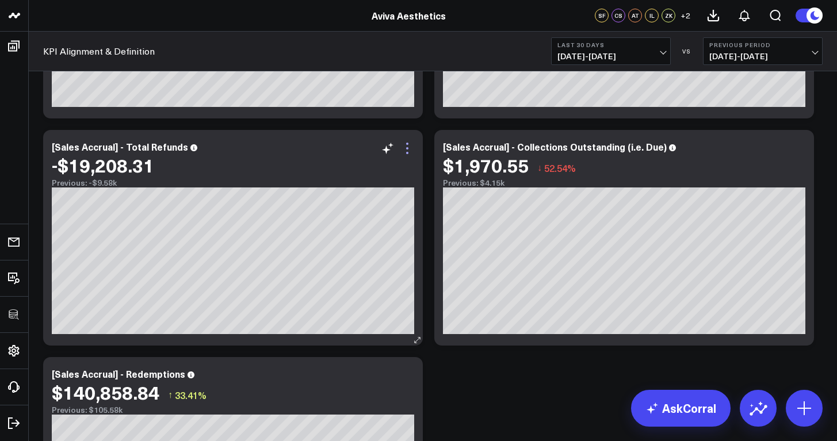
click at [407, 148] on icon at bounding box center [407, 148] width 2 height 2
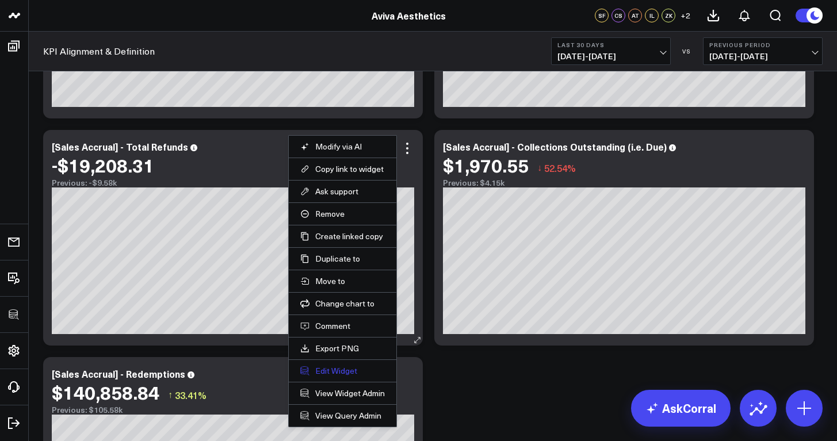
click at [342, 372] on button "Edit Widget" at bounding box center [342, 371] width 85 height 10
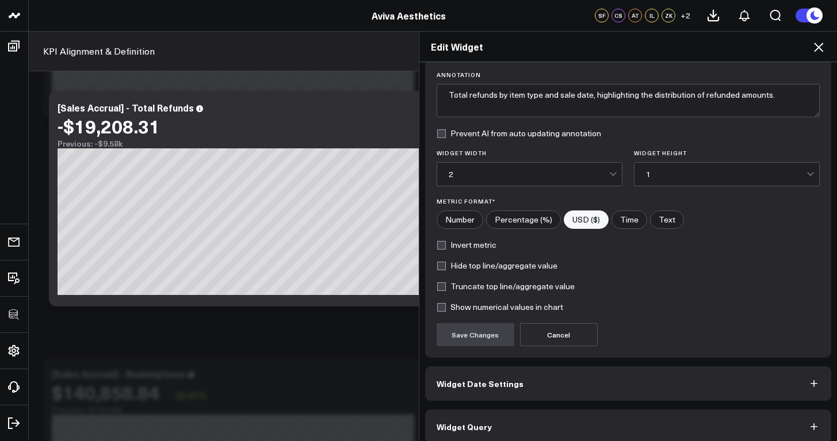
scroll to position [93, 0]
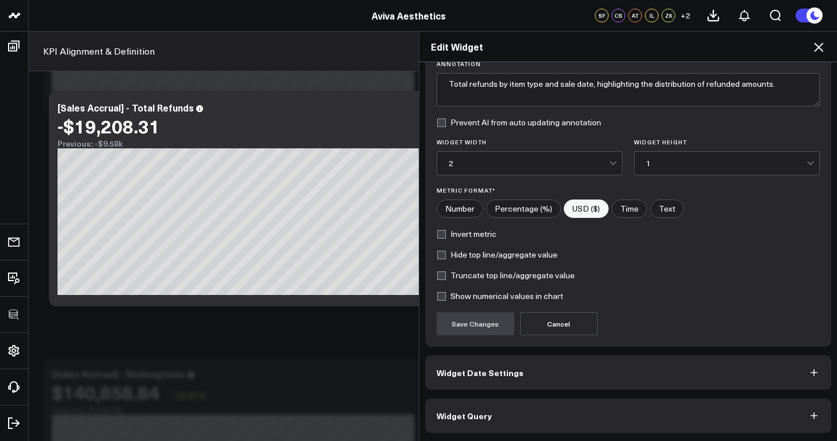
click at [549, 425] on button "Widget Query" at bounding box center [628, 416] width 407 height 35
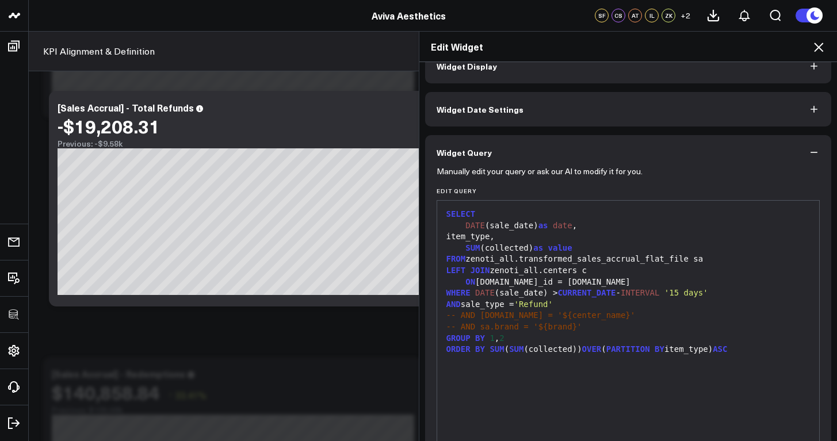
scroll to position [94, 0]
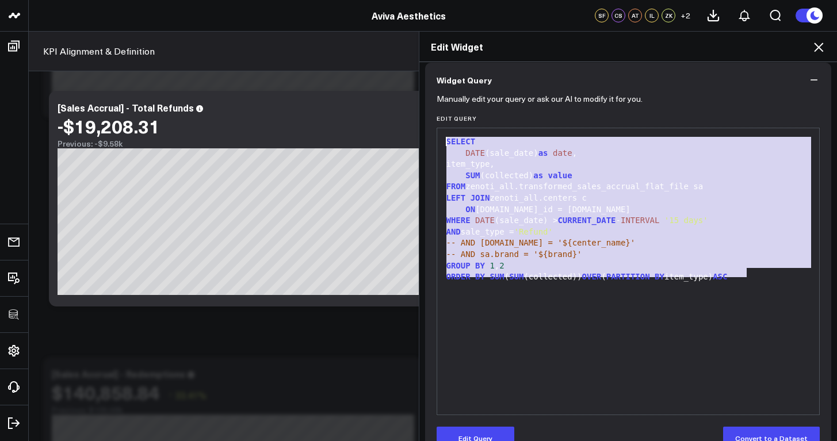
drag, startPoint x: 755, startPoint y: 272, endPoint x: 437, endPoint y: 143, distance: 343.1
click at [437, 143] on div "99 1 2 3 4 5 6 7 8 9 10 11 12 13 › ⌄ SELECT DATE (sale_date) as date , item_typ…" at bounding box center [629, 272] width 384 height 288
copy div "SELECT DATE (sale_date) as date , item_type, SUM (collected) as value FROM zeno…"
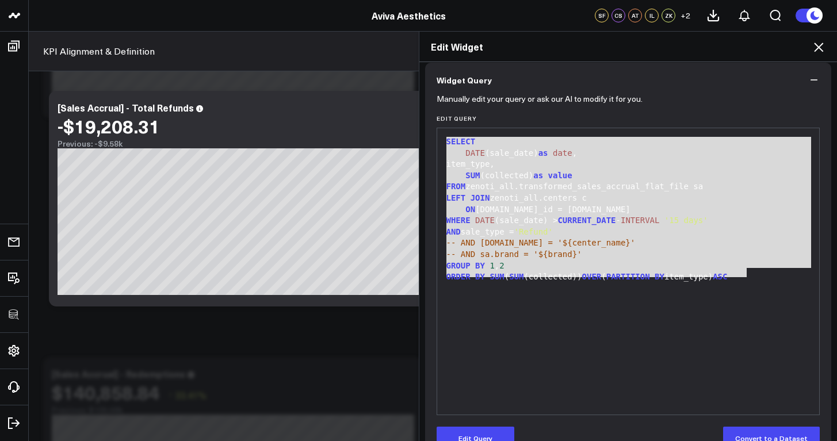
click at [818, 45] on icon at bounding box center [819, 47] width 14 height 14
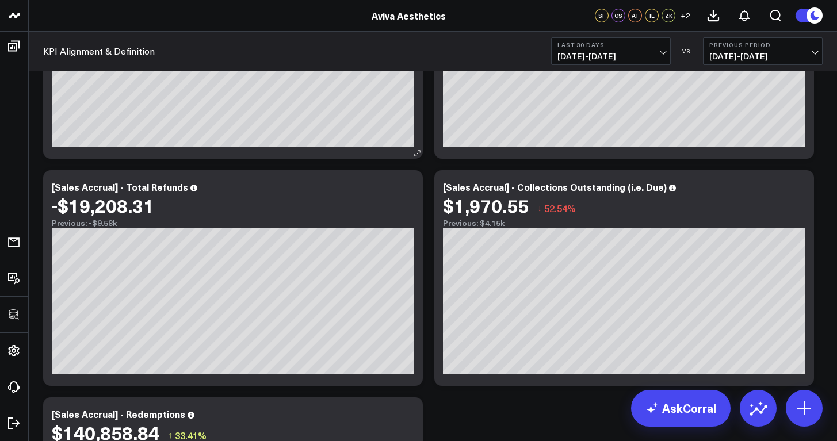
scroll to position [1809, 0]
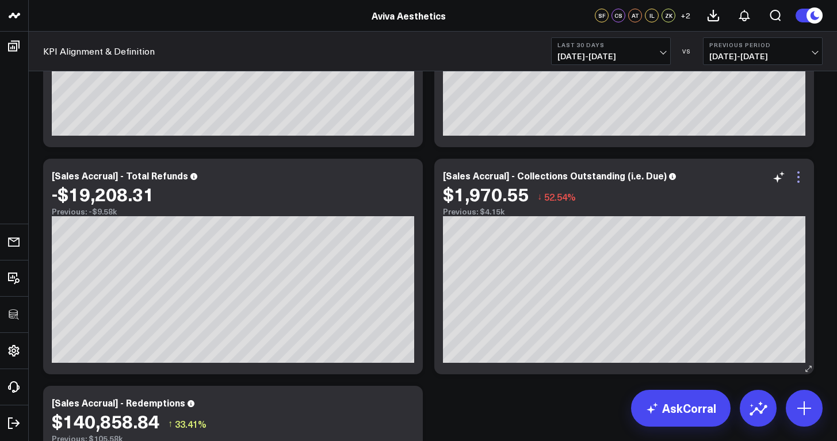
click at [801, 177] on icon at bounding box center [799, 177] width 14 height 14
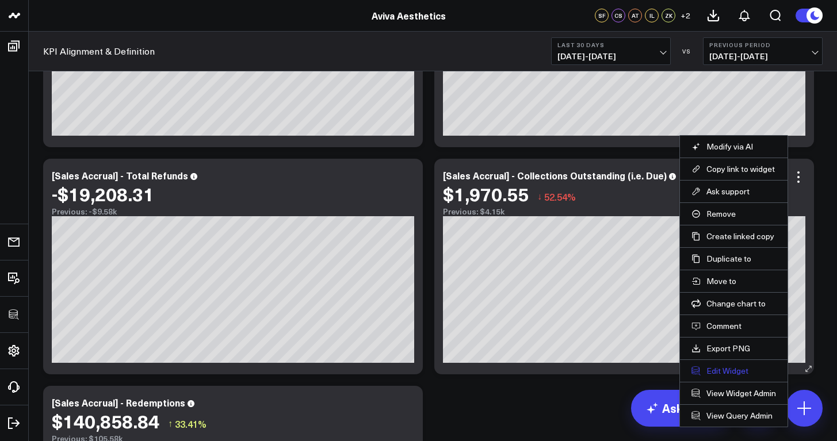
click at [739, 372] on button "Edit Widget" at bounding box center [734, 371] width 85 height 10
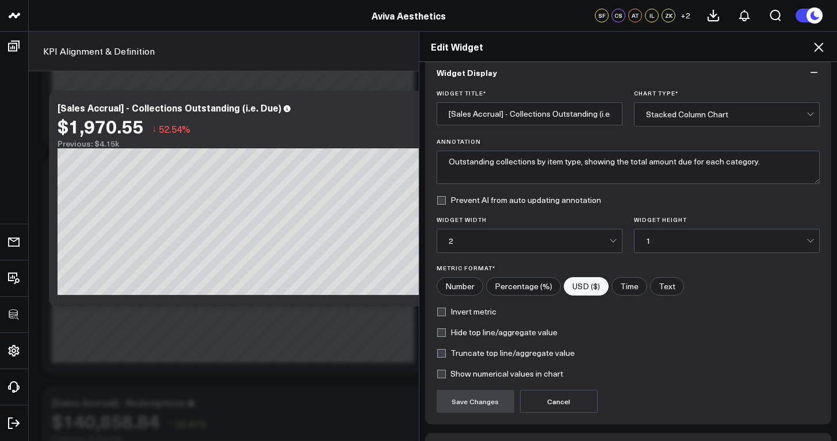
scroll to position [93, 0]
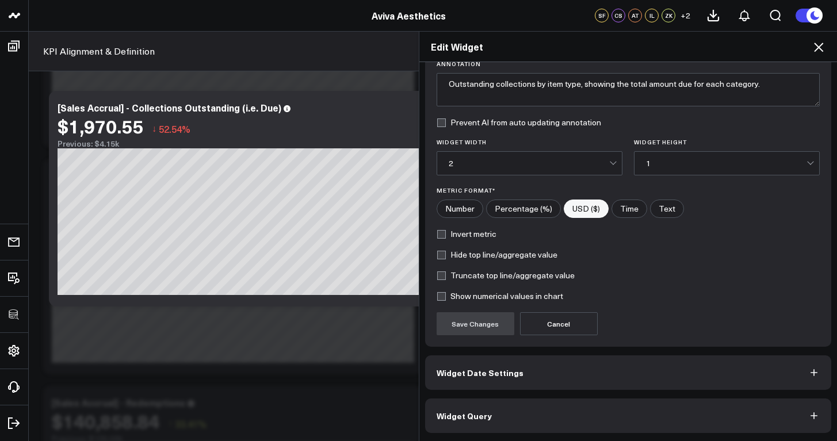
click at [536, 419] on button "Widget Query" at bounding box center [628, 416] width 407 height 35
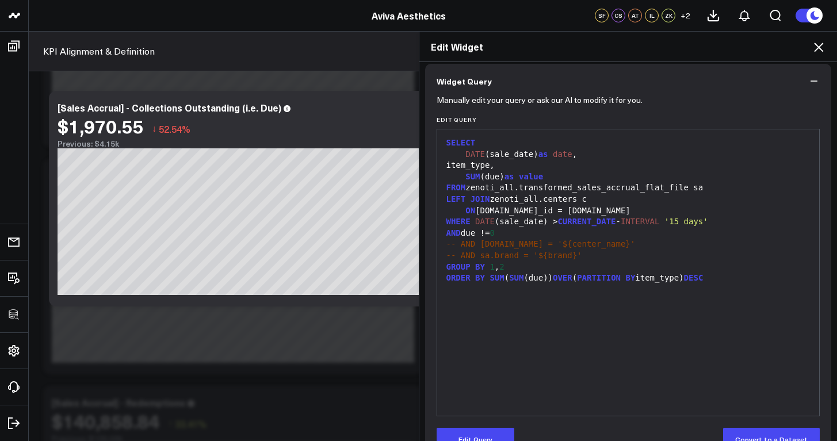
scroll to position [0, 0]
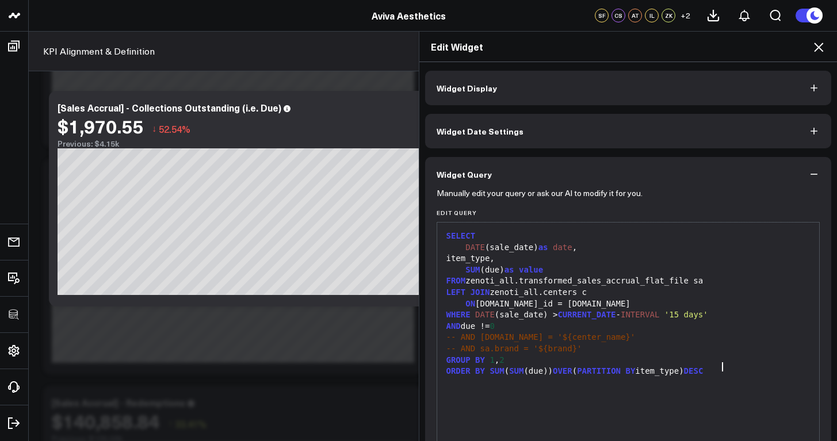
click at [721, 366] on div "ORDER BY SUM ( SUM (due)) OVER ( PARTITION BY item_type) DESC" at bounding box center [628, 372] width 371 height 12
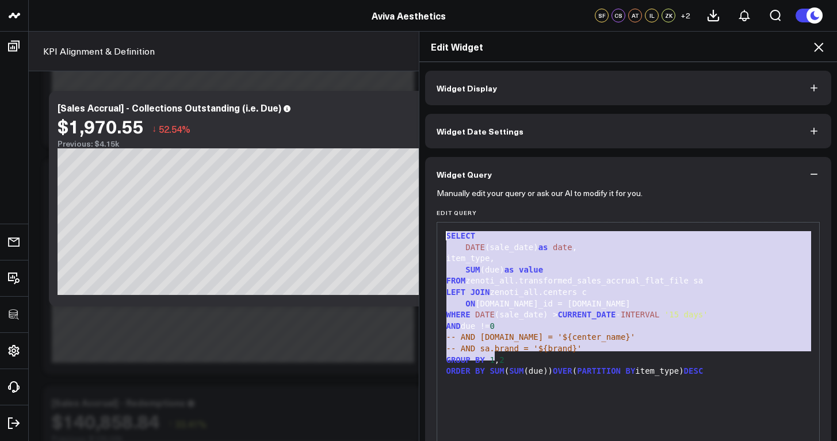
drag, startPoint x: 492, startPoint y: 357, endPoint x: 427, endPoint y: 228, distance: 143.6
click at [427, 228] on div "Manually edit your query or ask our AI to modify it for you. Edit Query 99 1 2 …" at bounding box center [628, 374] width 407 height 364
copy div "SELECT DATE (sale_date) as date , item_type, SUM (due) as value FROM zenoti_all…"
click at [823, 49] on icon at bounding box center [819, 47] width 14 height 14
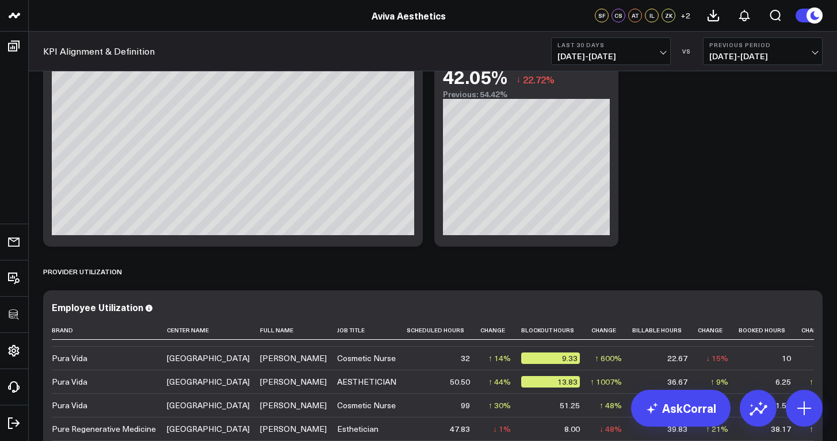
scroll to position [3383, 0]
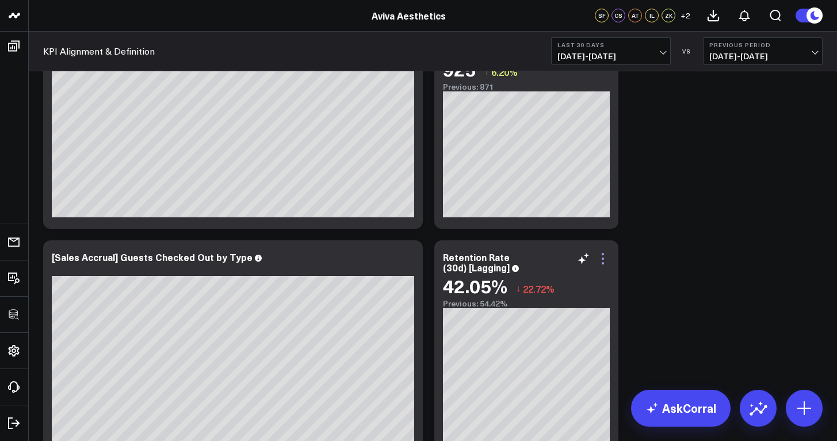
click at [601, 262] on icon at bounding box center [603, 259] width 14 height 14
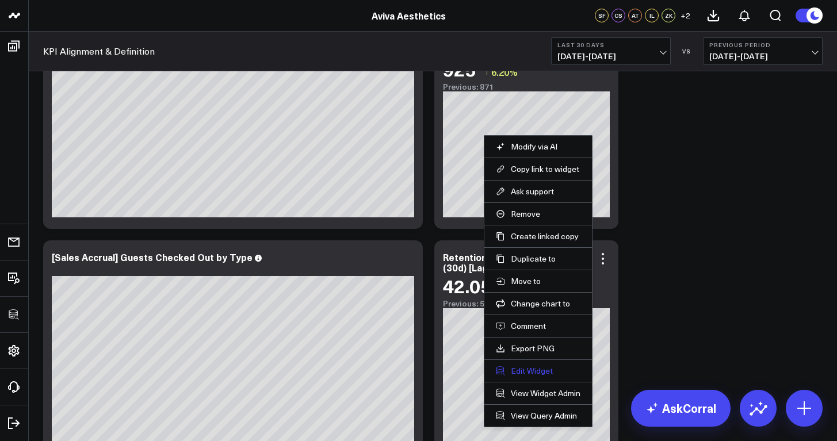
click at [542, 376] on button "Edit Widget" at bounding box center [538, 371] width 85 height 10
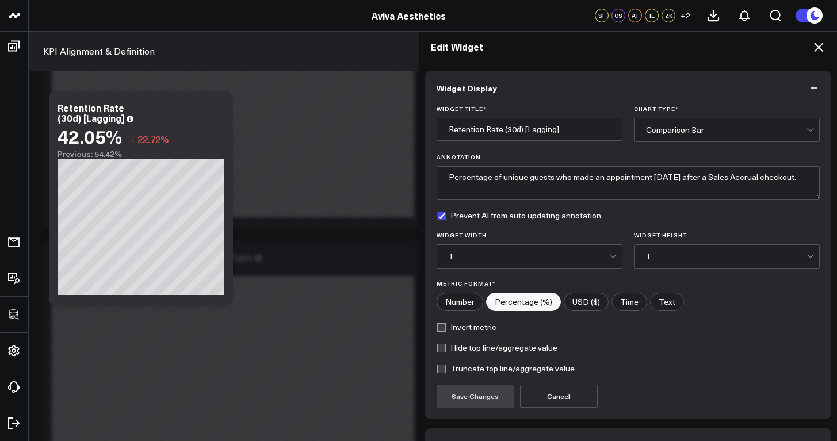
scroll to position [72, 0]
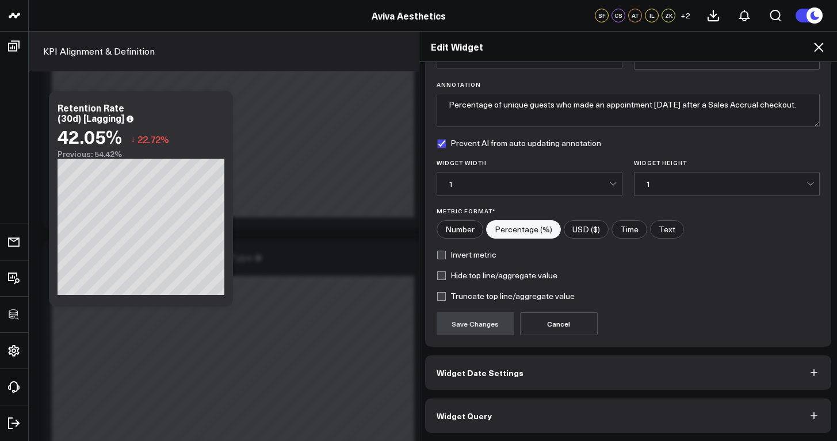
click at [505, 413] on button "Widget Query" at bounding box center [628, 416] width 407 height 35
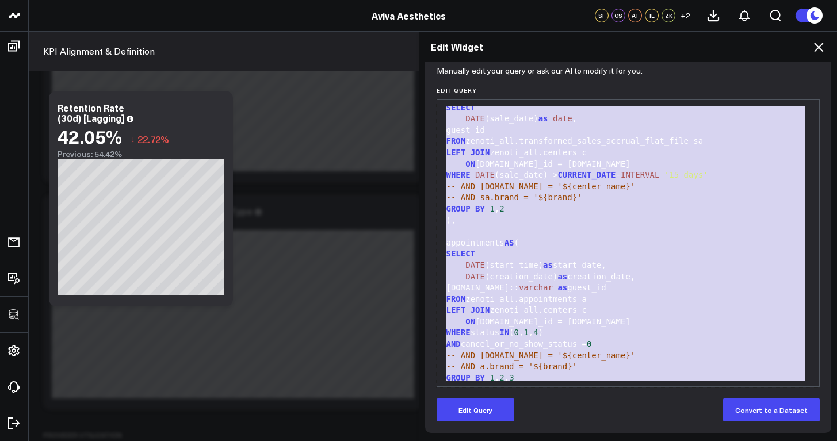
scroll to position [0, 0]
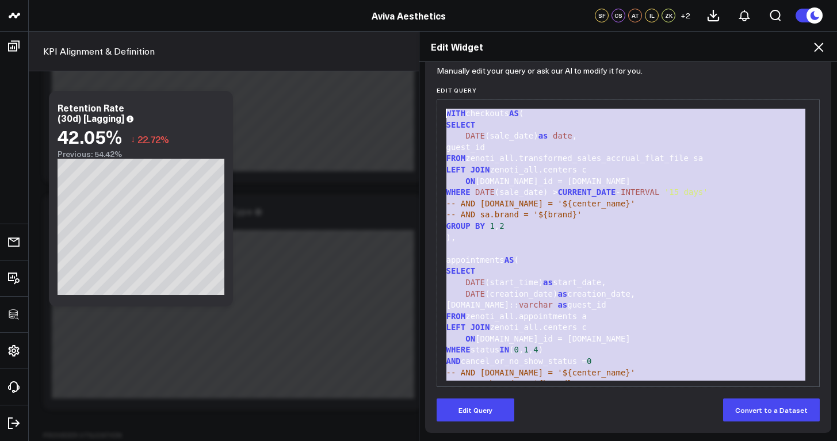
drag, startPoint x: 592, startPoint y: 376, endPoint x: 442, endPoint y: 112, distance: 303.8
click at [443, 112] on div "WITH checkouts AS ( SELECT DATE (sale_date) as date , guest_id FROM zenoti_all.…" at bounding box center [628, 322] width 371 height 433
copy div "WITH checkouts AS ( SELECT DATE (sale_date) as date , guest_id FROM zenoti_all.…"
click at [818, 48] on icon at bounding box center [818, 47] width 9 height 9
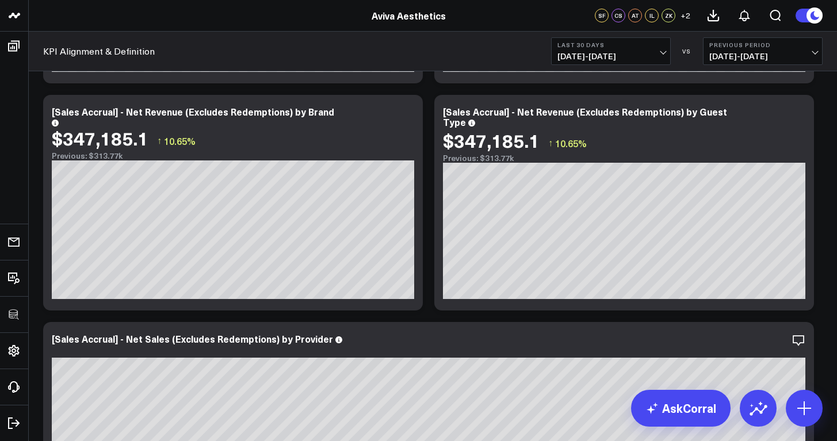
scroll to position [172, 0]
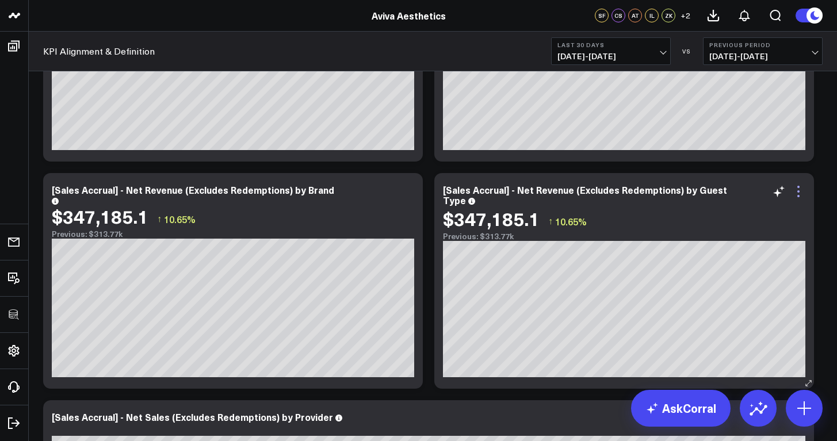
click at [799, 192] on icon at bounding box center [798, 191] width 2 height 2
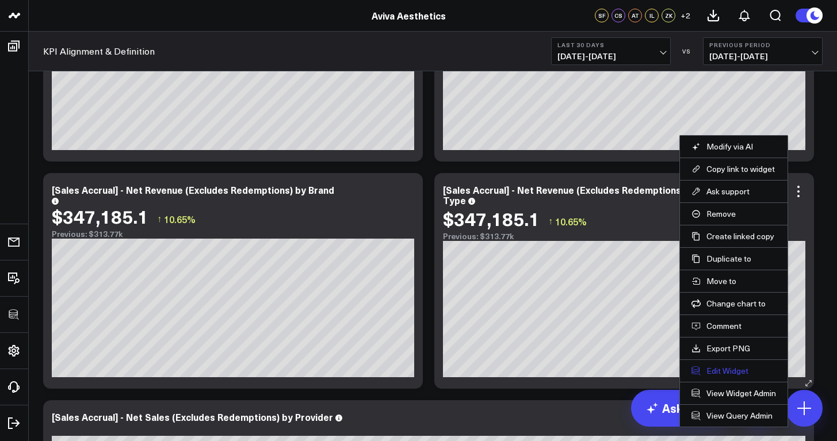
click at [732, 372] on button "Edit Widget" at bounding box center [734, 371] width 85 height 10
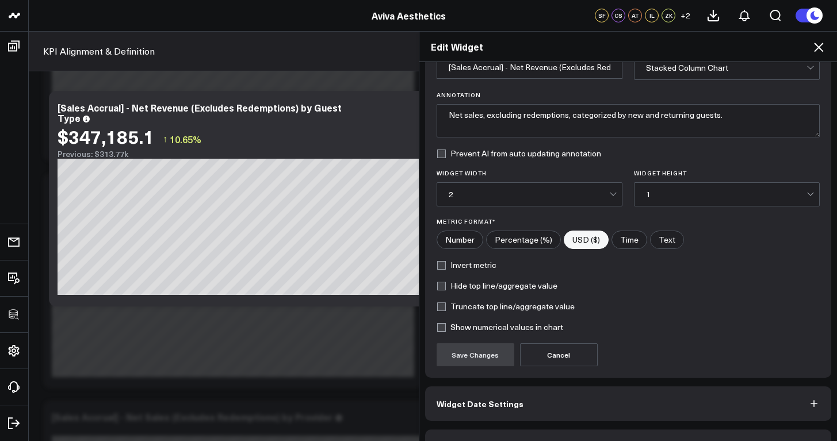
scroll to position [93, 0]
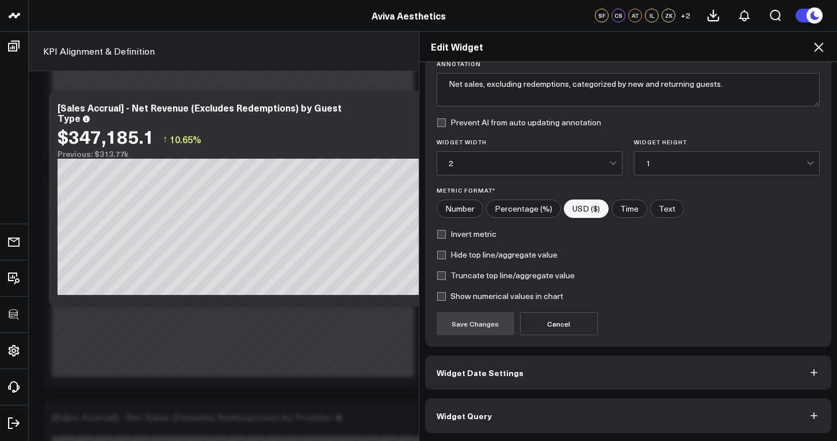
click at [344, 380] on div "Edit Widget Widget Display Widget Title * [Sales Accrual] - Net Revenue (Exclud…" at bounding box center [418, 236] width 837 height 410
click at [822, 51] on icon at bounding box center [818, 47] width 9 height 9
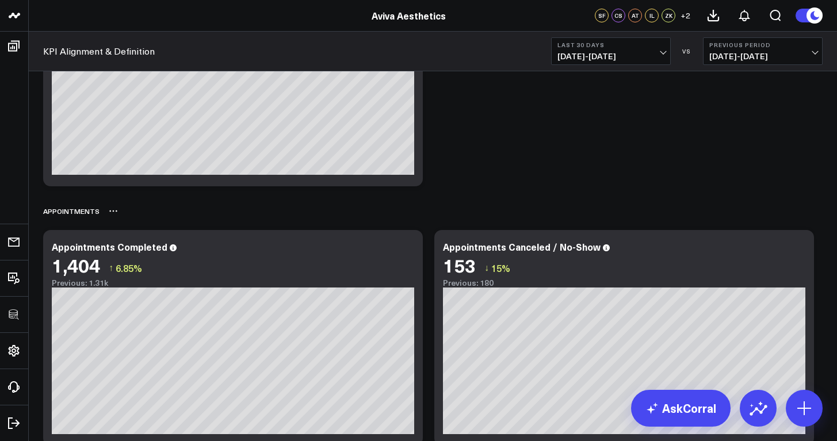
scroll to position [2295, 0]
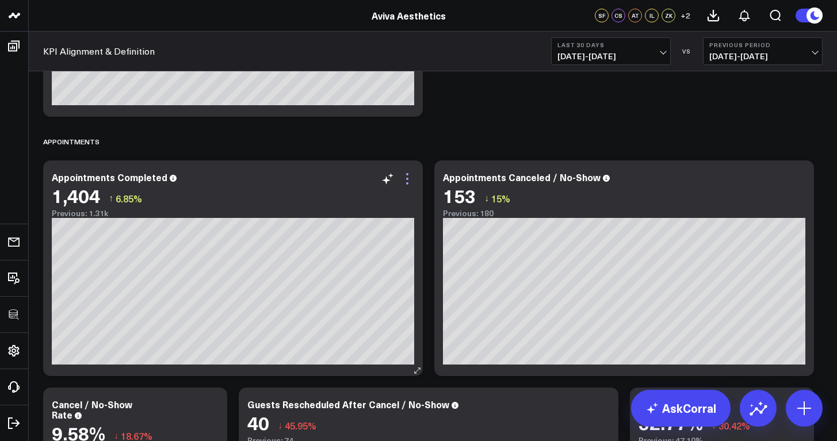
click at [407, 181] on icon at bounding box center [407, 179] width 14 height 14
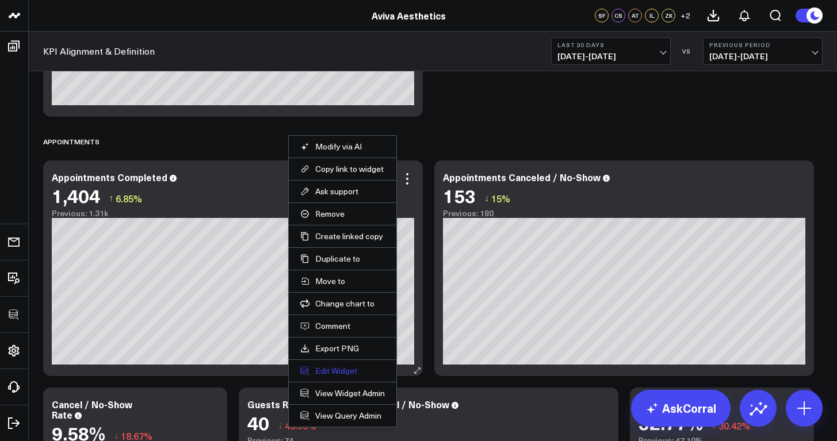
click at [352, 371] on button "Edit Widget" at bounding box center [342, 371] width 85 height 10
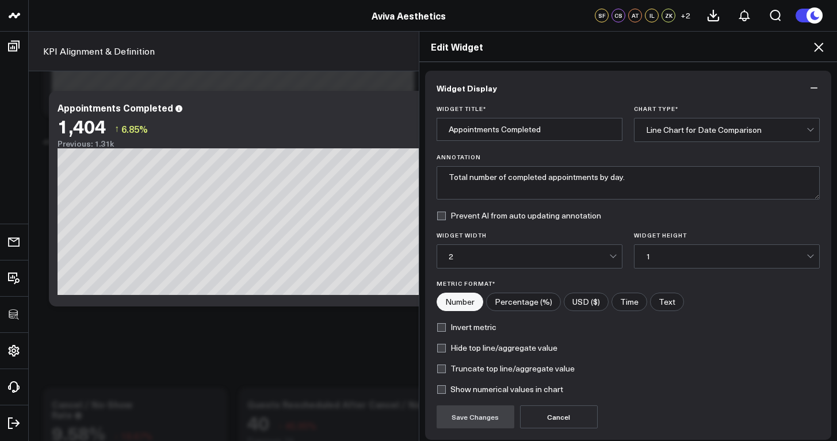
scroll to position [93, 0]
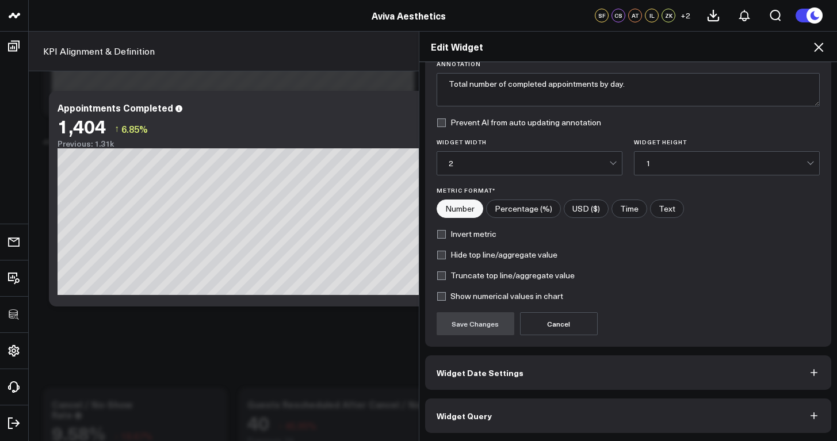
click at [543, 424] on button "Widget Query" at bounding box center [628, 416] width 407 height 35
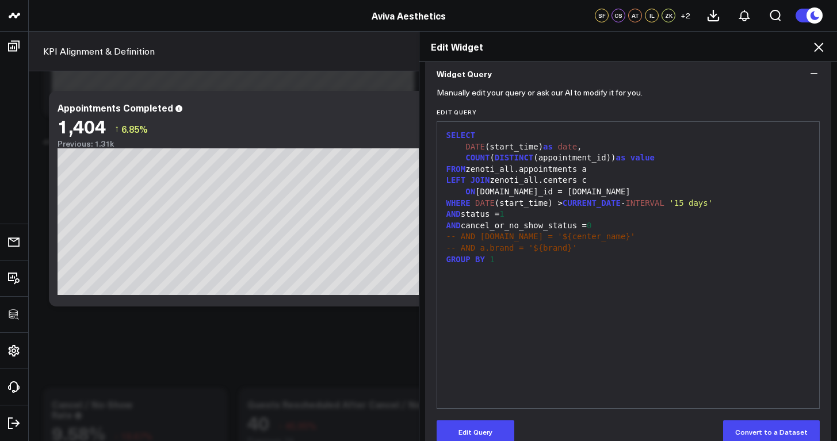
scroll to position [123, 0]
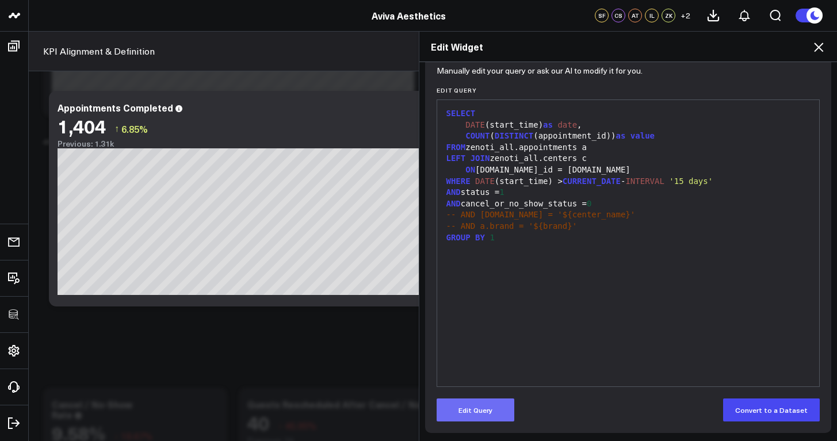
click at [498, 407] on button "Edit Query" at bounding box center [476, 410] width 78 height 23
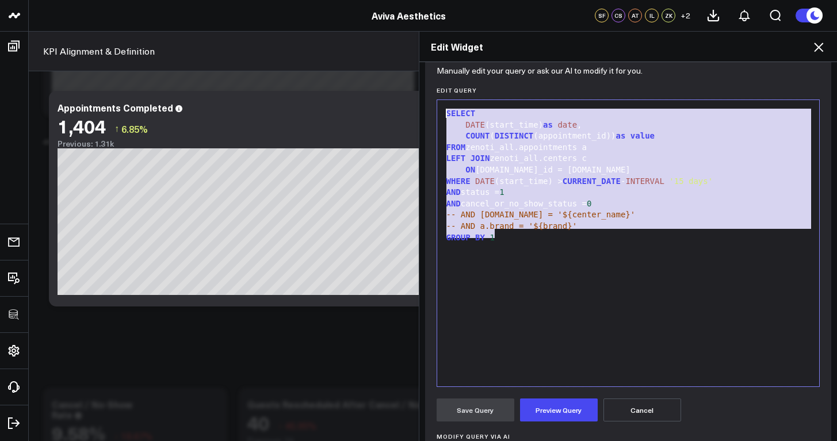
drag, startPoint x: 502, startPoint y: 238, endPoint x: 444, endPoint y: 112, distance: 138.8
click at [444, 112] on div "SELECT DATE (start_time) as date , COUNT ( DISTINCT (appointment_id)) as value …" at bounding box center [628, 243] width 371 height 275
copy div "SELECT DATE (start_time) as date , COUNT ( DISTINCT (appointment_id)) as value …"
click at [817, 49] on icon at bounding box center [818, 47] width 9 height 9
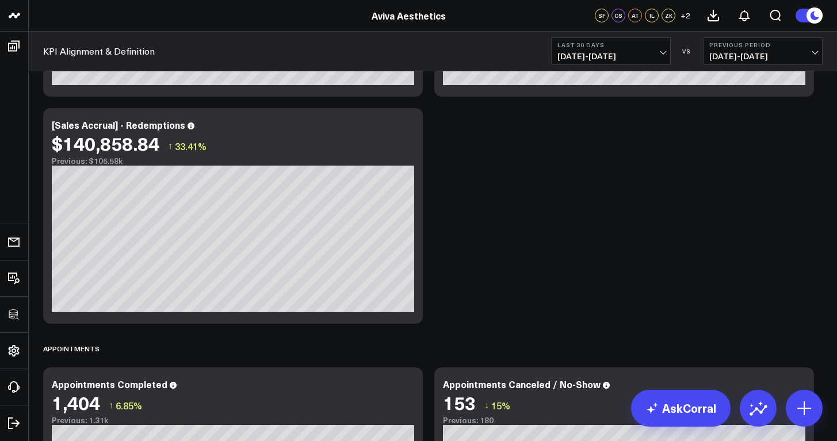
scroll to position [2322, 0]
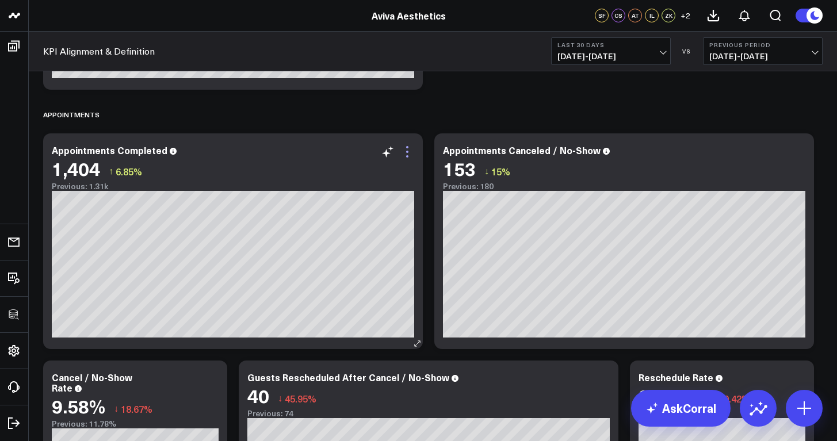
click at [409, 152] on icon at bounding box center [407, 152] width 14 height 14
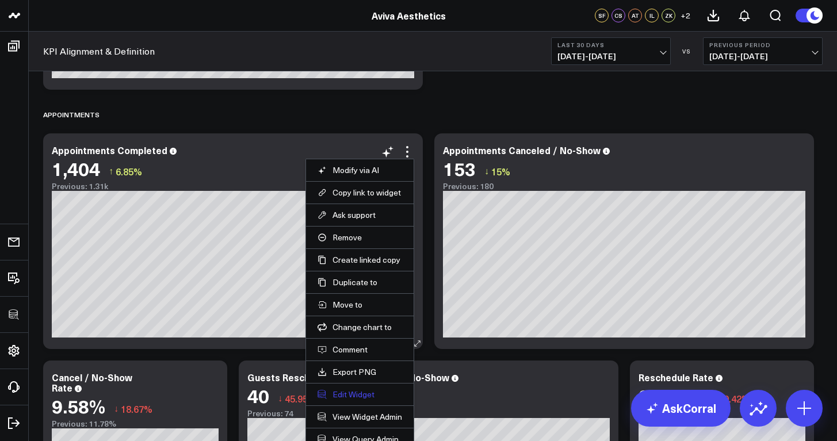
click at [381, 393] on button "Edit Widget" at bounding box center [360, 395] width 85 height 10
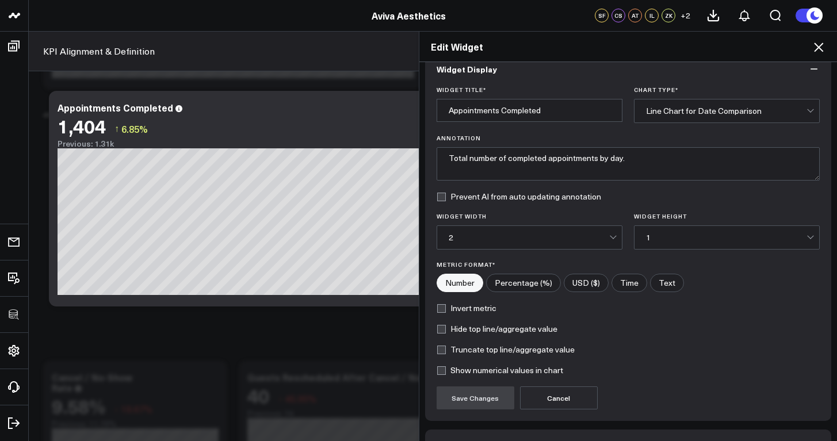
scroll to position [93, 0]
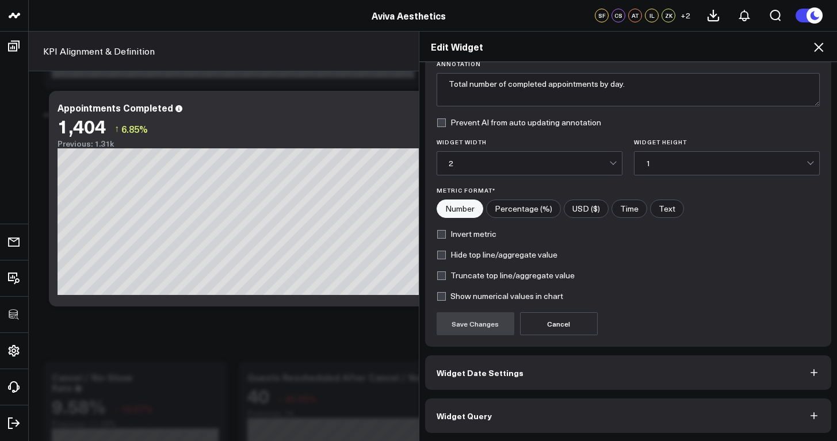
click at [593, 412] on button "Widget Query" at bounding box center [628, 416] width 407 height 35
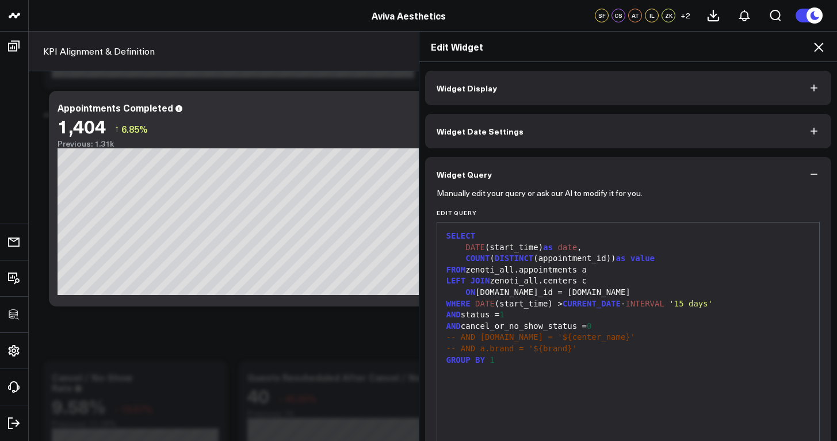
scroll to position [6, 0]
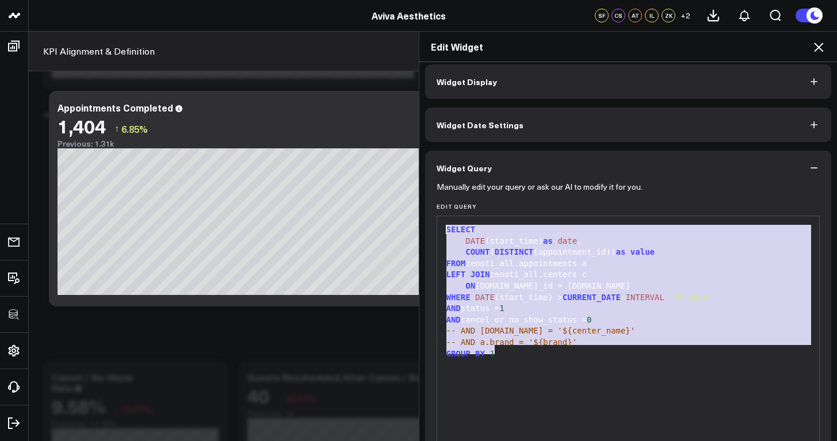
drag, startPoint x: 525, startPoint y: 349, endPoint x: 429, endPoint y: 220, distance: 160.6
click at [429, 220] on div "Manually edit your query or ask our AI to modify it for you. Edit Query 99 1 2 …" at bounding box center [628, 367] width 407 height 364
copy div "SELECT DATE (start_time) as date , COUNT ( DISTINCT (appointment_id)) as value …"
click at [823, 45] on icon at bounding box center [819, 47] width 14 height 14
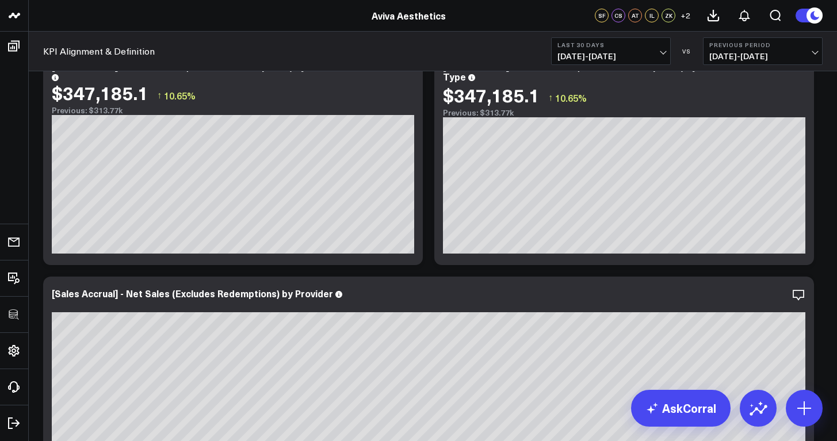
scroll to position [274, 0]
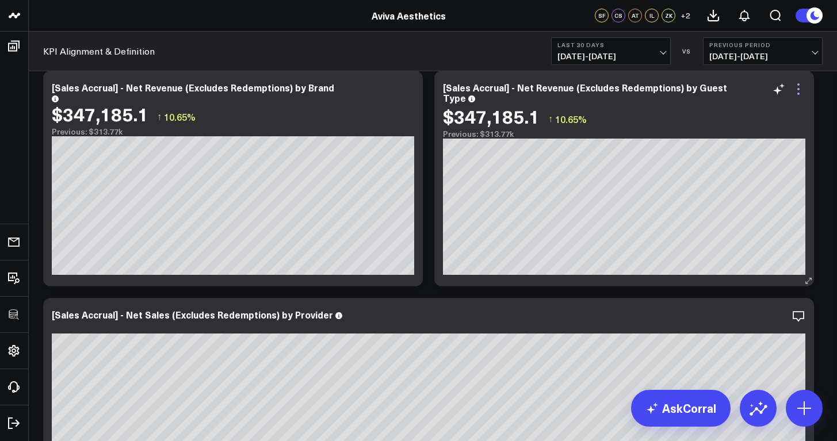
click at [801, 90] on icon at bounding box center [799, 89] width 14 height 14
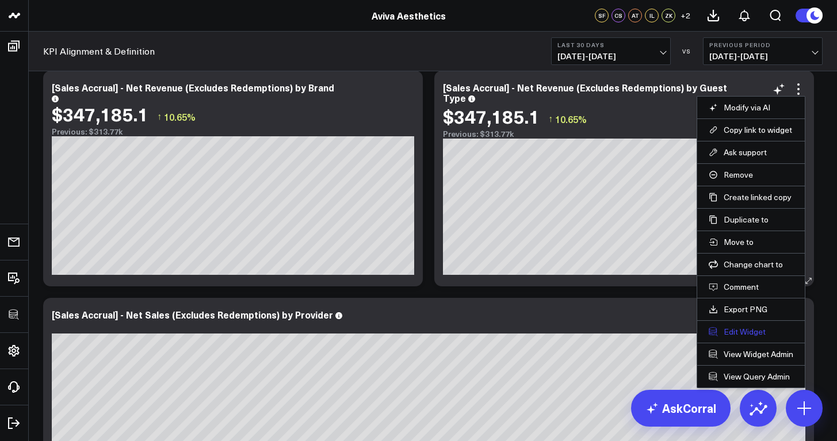
click at [750, 333] on button "Edit Widget" at bounding box center [751, 332] width 85 height 10
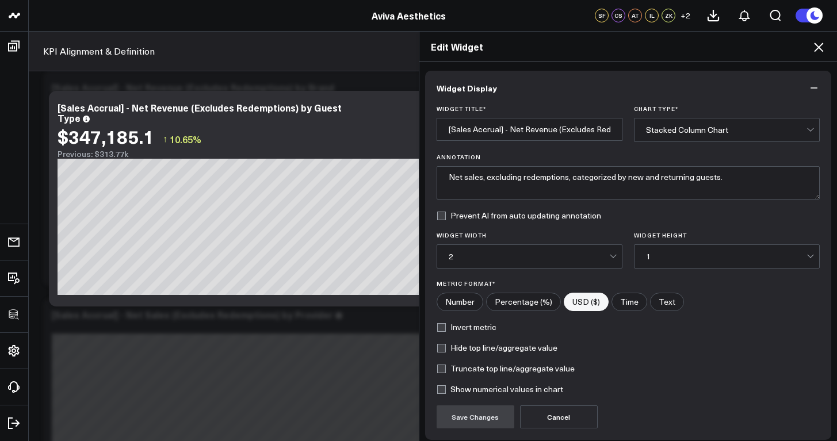
scroll to position [93, 0]
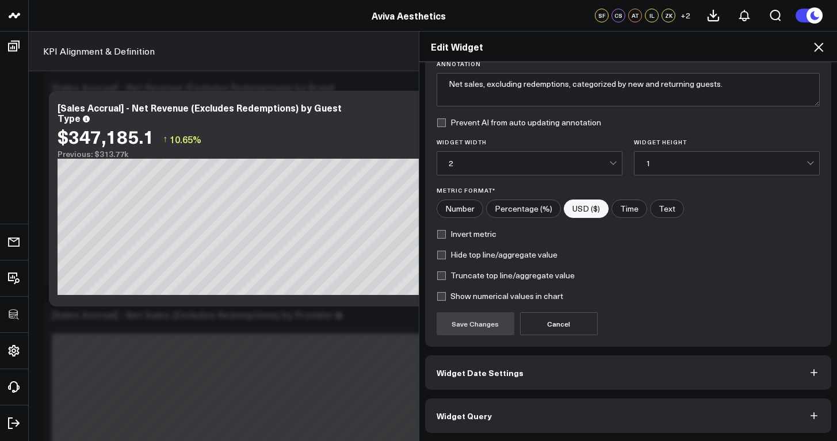
click at [597, 423] on button "Widget Query" at bounding box center [628, 416] width 407 height 35
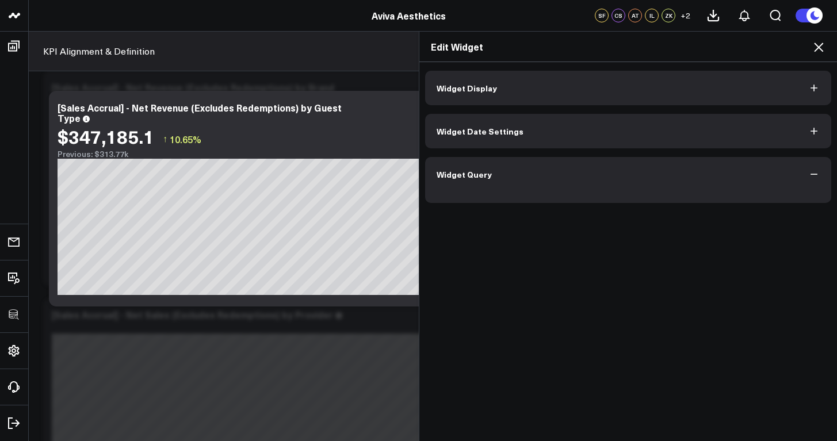
scroll to position [0, 0]
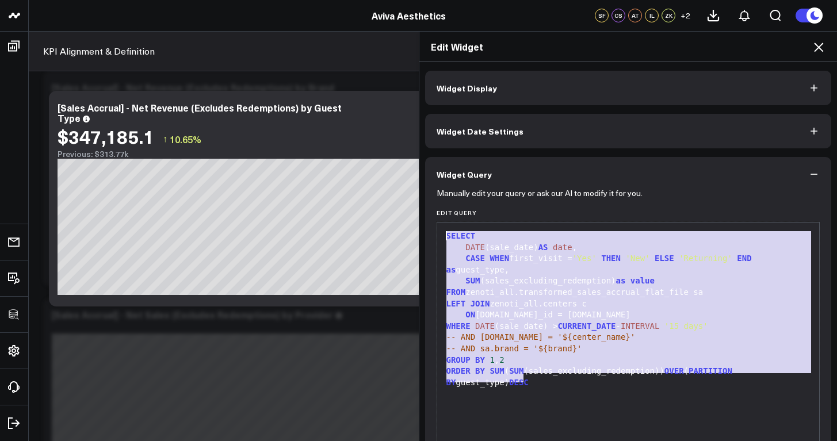
drag, startPoint x: 533, startPoint y: 383, endPoint x: 442, endPoint y: 232, distance: 175.7
click at [443, 232] on div "SELECT DATE (sale_date) AS date , CASE WHEN first_visit = 'Yes' THEN 'New' ELSE…" at bounding box center [628, 365] width 371 height 275
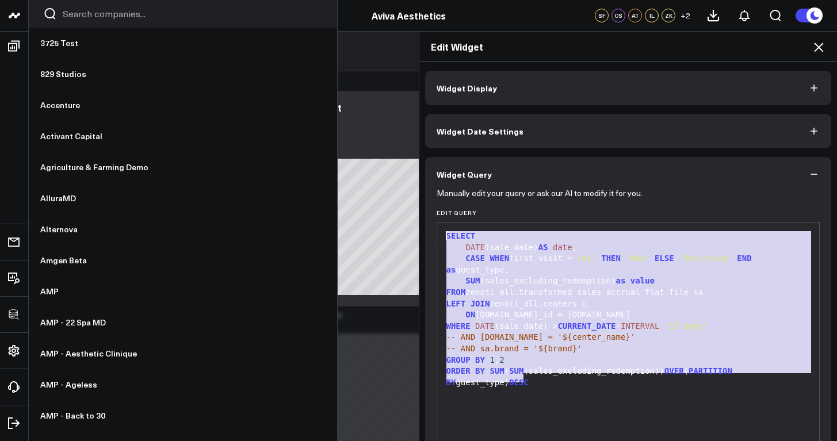
click at [13, 18] on icon at bounding box center [14, 16] width 14 height 14
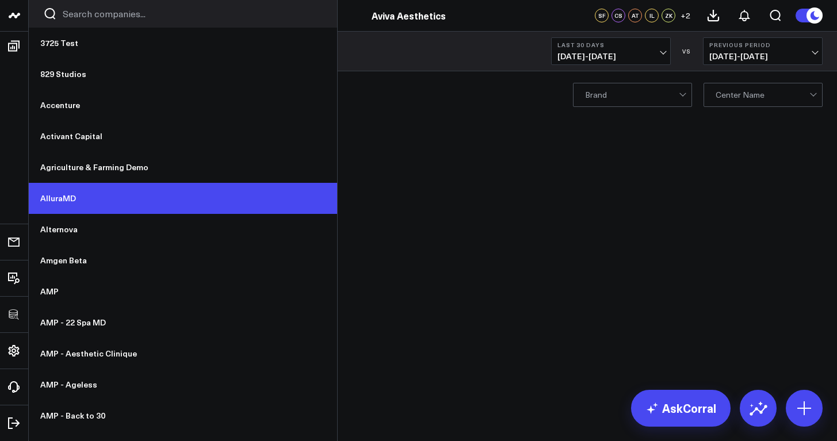
click at [97, 194] on link "AlluraMD" at bounding box center [183, 198] width 308 height 31
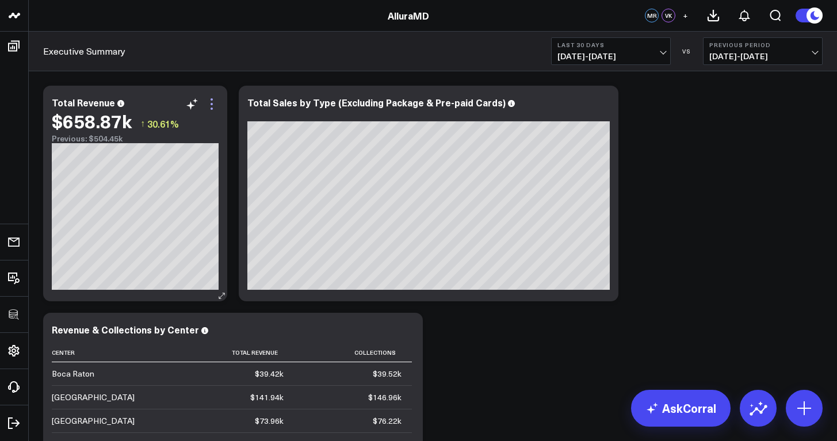
click at [213, 109] on icon at bounding box center [212, 104] width 14 height 14
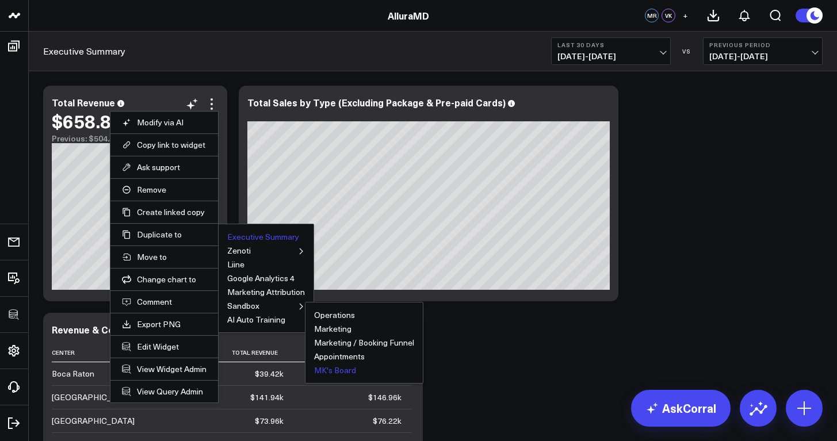
click at [348, 370] on button "MK's Board" at bounding box center [335, 370] width 42 height 8
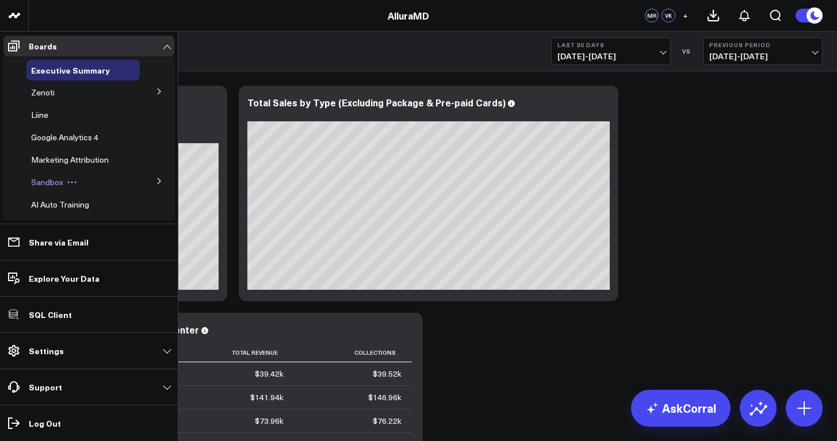
click at [65, 181] on button at bounding box center [71, 182] width 17 height 9
click at [144, 180] on button at bounding box center [159, 180] width 30 height 17
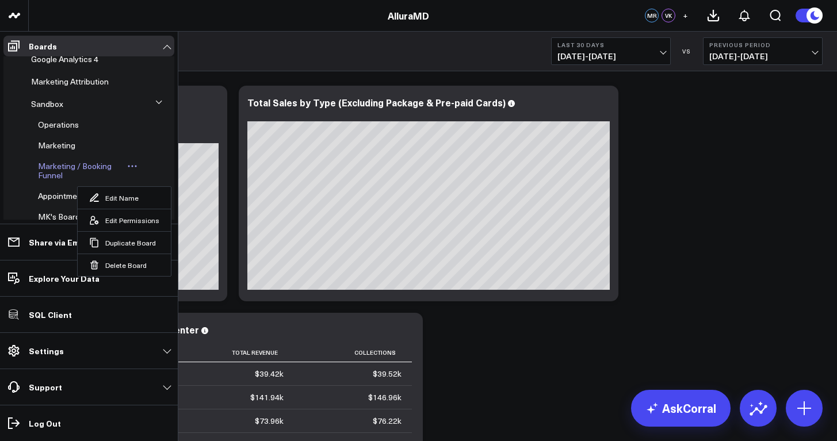
scroll to position [100, 0]
click at [58, 194] on span "MK's Board" at bounding box center [59, 195] width 42 height 11
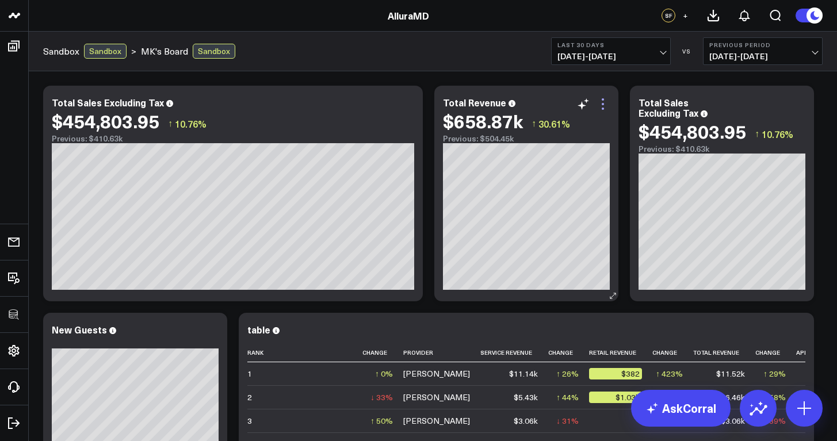
click at [602, 106] on icon at bounding box center [603, 104] width 14 height 14
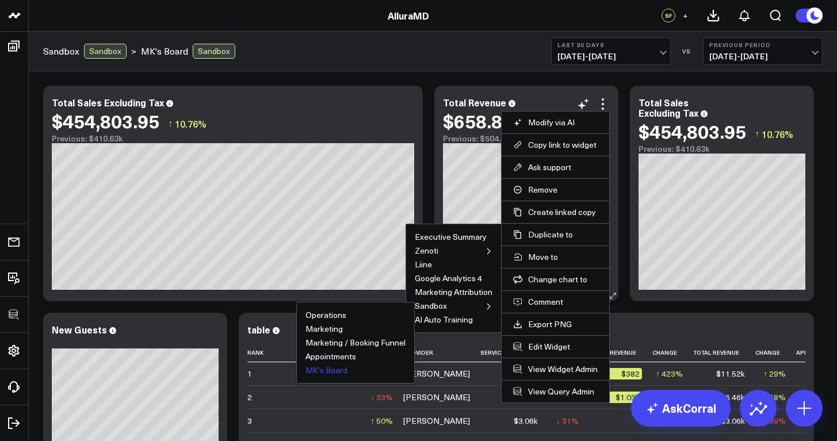
click at [343, 369] on button "MK's Board" at bounding box center [327, 370] width 42 height 8
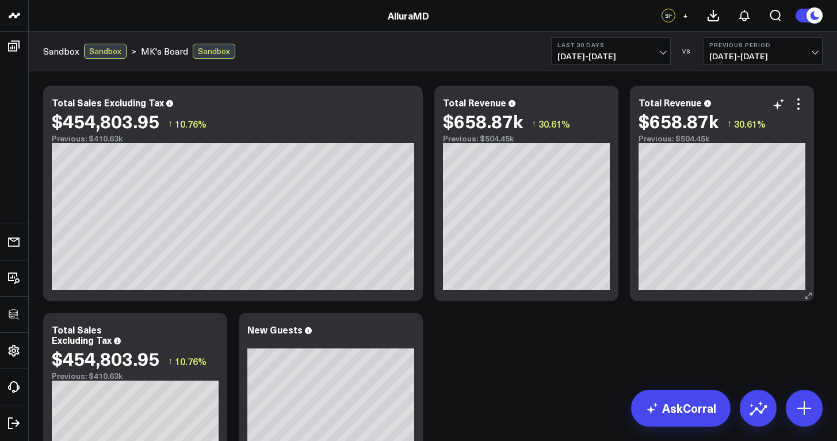
click at [803, 111] on div "$658.87k ↑ 30.61%" at bounding box center [722, 120] width 167 height 21
click at [799, 110] on icon at bounding box center [799, 104] width 14 height 14
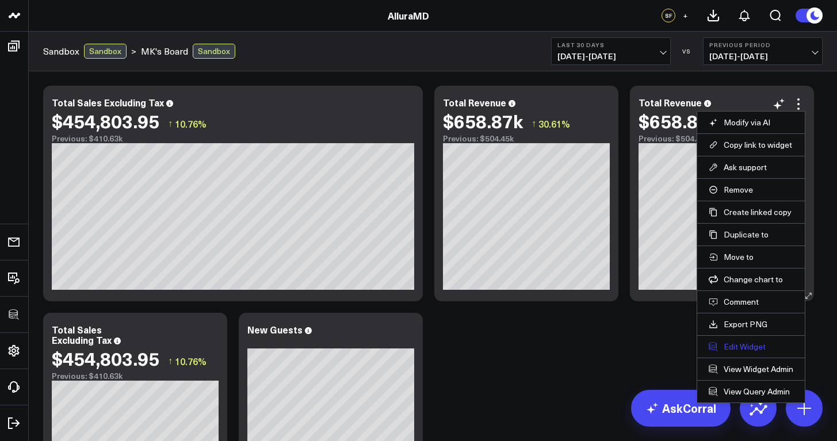
click at [756, 350] on button "Edit Widget" at bounding box center [751, 347] width 85 height 10
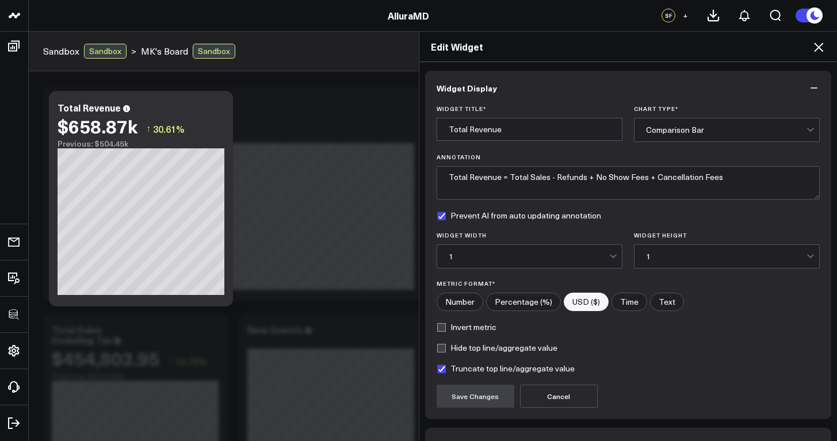
scroll to position [72, 0]
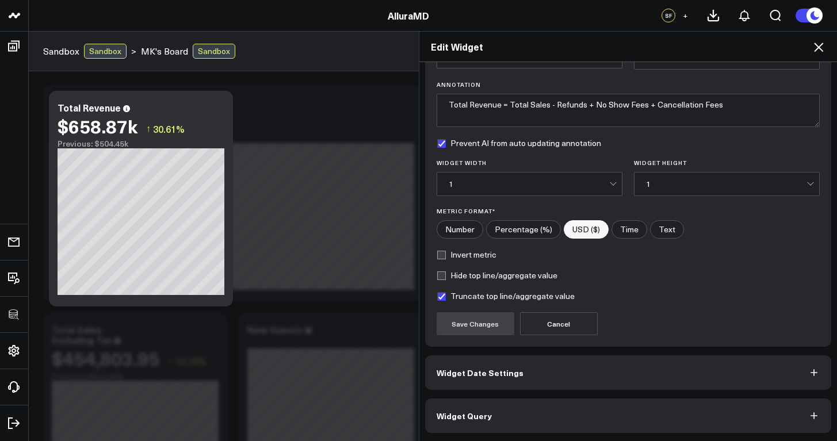
click at [541, 415] on button "Widget Query" at bounding box center [628, 416] width 407 height 35
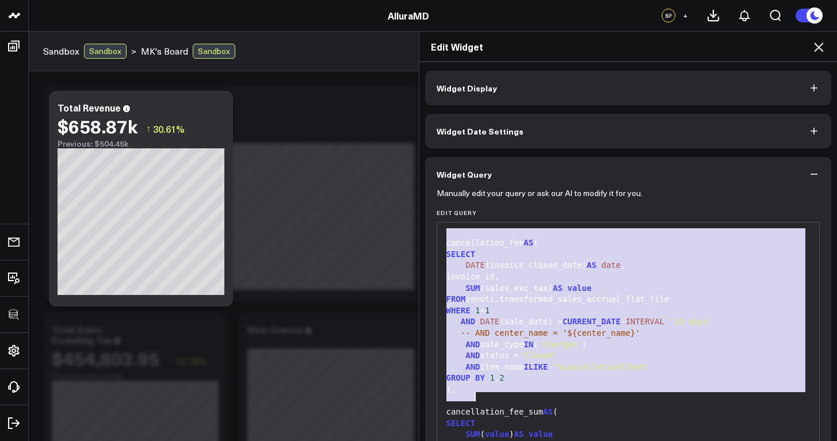
scroll to position [123, 0]
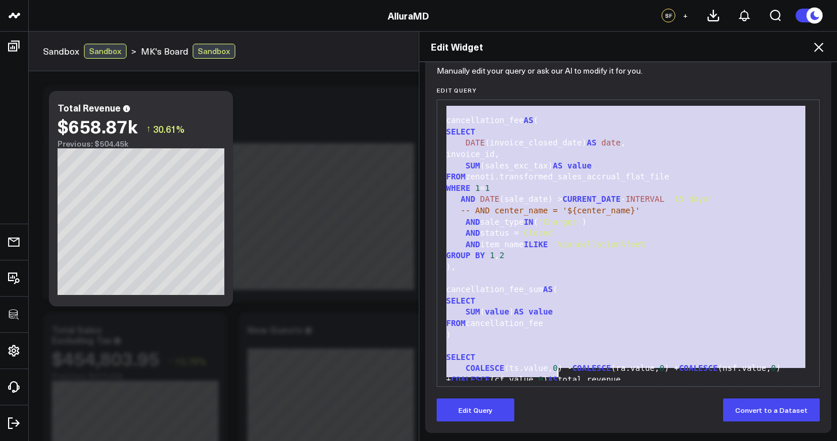
drag, startPoint x: 442, startPoint y: 235, endPoint x: 638, endPoint y: 372, distance: 238.9
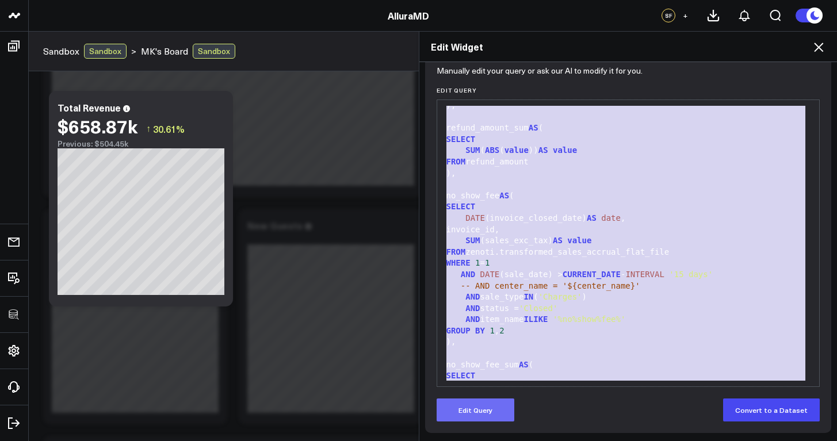
click at [479, 415] on button "Edit Query" at bounding box center [476, 410] width 78 height 23
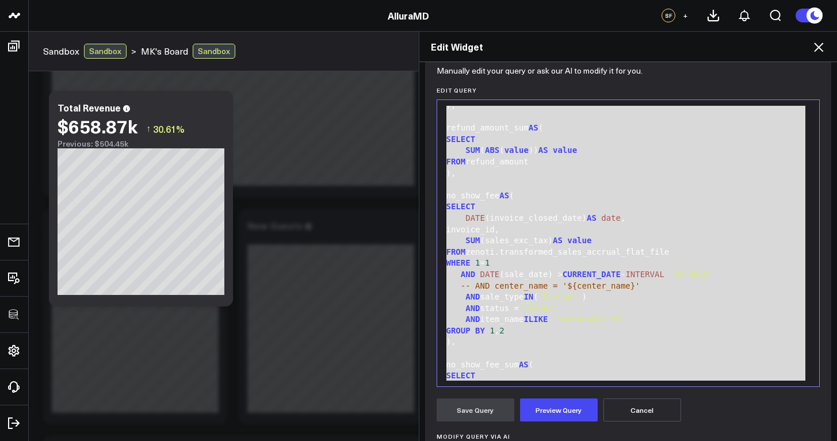
click at [557, 337] on div ")," at bounding box center [628, 343] width 371 height 12
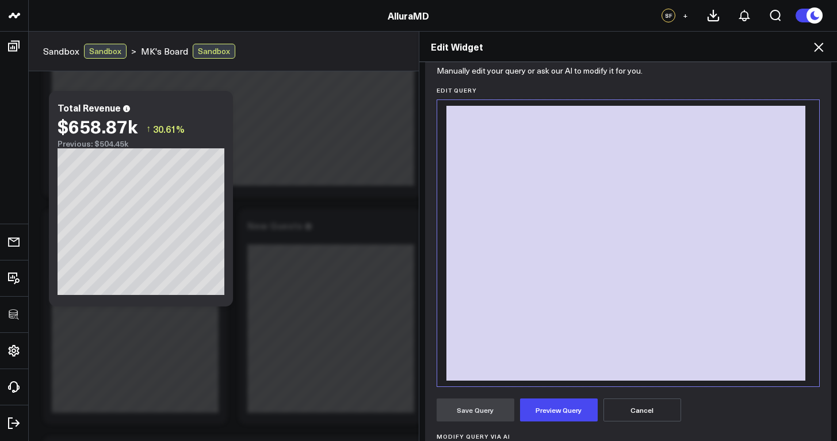
scroll to position [25, 0]
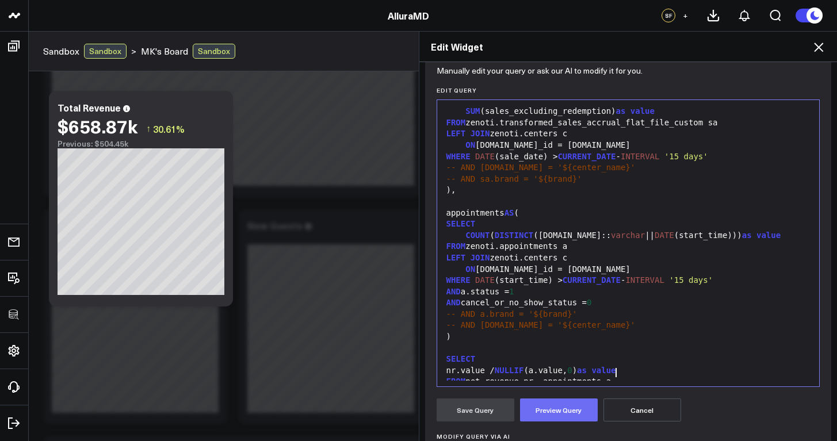
click at [545, 408] on button "Preview Query" at bounding box center [559, 410] width 78 height 23
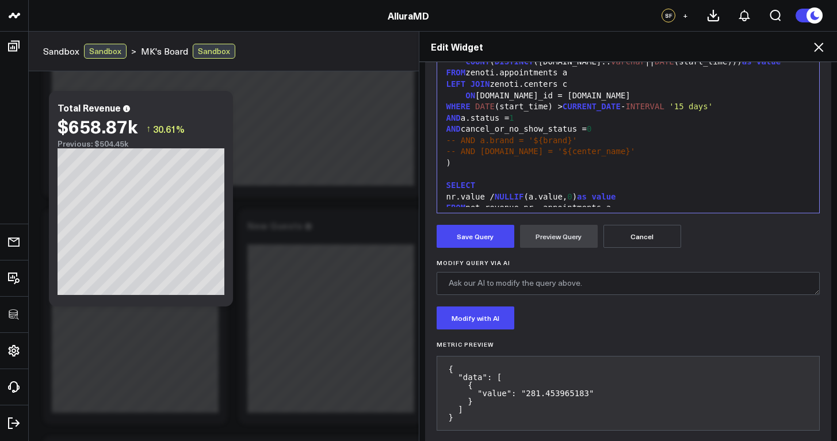
scroll to position [314, 0]
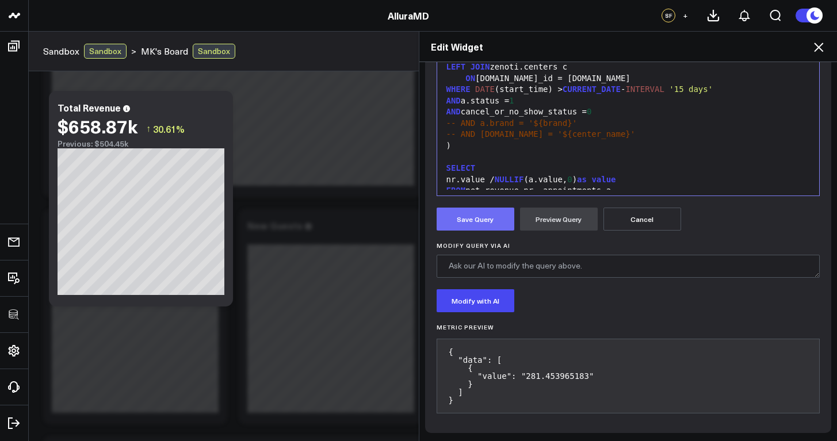
click at [472, 223] on button "Save Query" at bounding box center [476, 219] width 78 height 23
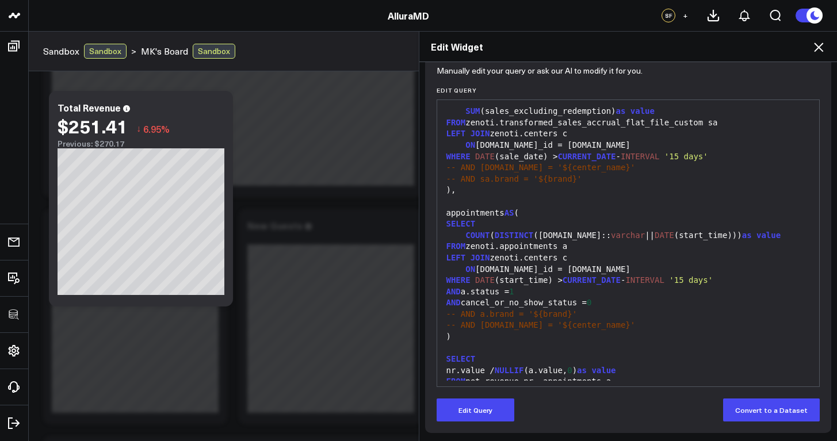
scroll to position [0, 0]
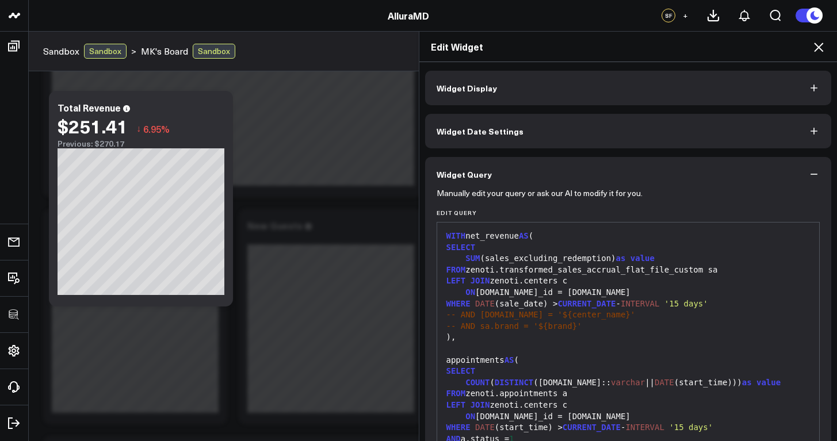
click at [533, 87] on button "Widget Display" at bounding box center [628, 88] width 407 height 35
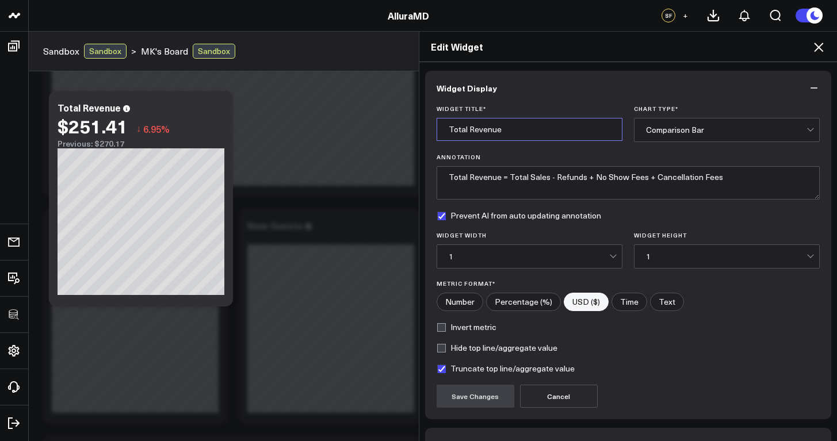
drag, startPoint x: 523, startPoint y: 131, endPoint x: 431, endPoint y: 125, distance: 92.2
click at [431, 125] on div "Widget Title * Total Revenue Chart Type * Comparison Bar Annotation Total Reven…" at bounding box center [628, 262] width 407 height 314
type input "Revenue per Completed Visit"
click at [485, 180] on textarea "Total Revenue = Total Sales - Refunds + No Show Fees + Cancellation Fees" at bounding box center [629, 182] width 384 height 33
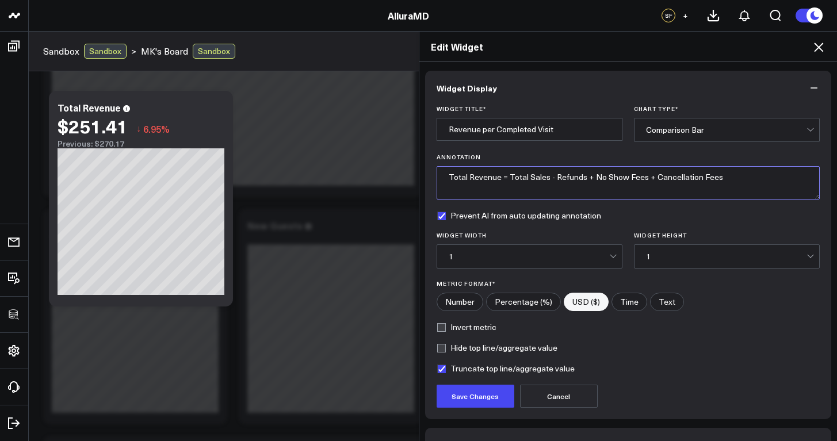
click at [485, 180] on textarea "Total Revenue = Total Sales - Refunds + No Show Fees + Cancellation Fees" at bounding box center [629, 182] width 384 height 33
click at [818, 52] on icon at bounding box center [819, 47] width 14 height 14
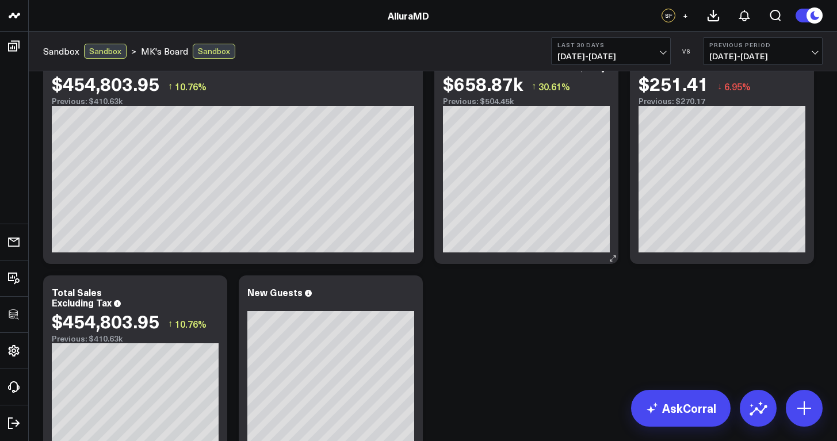
scroll to position [21, 0]
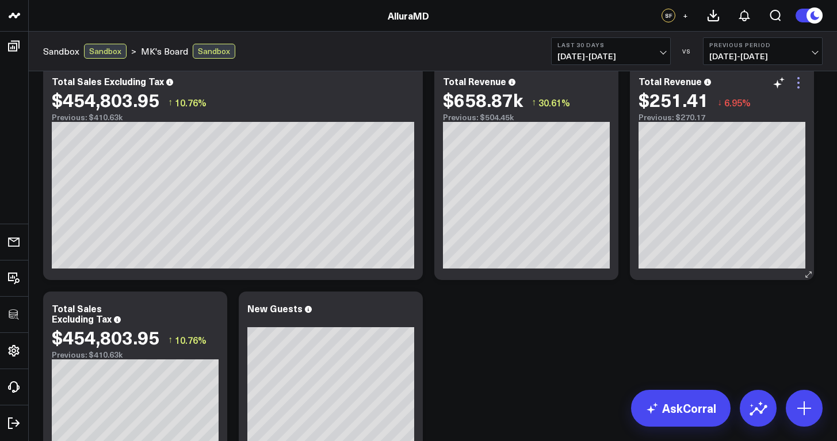
click at [796, 86] on icon at bounding box center [799, 83] width 14 height 14
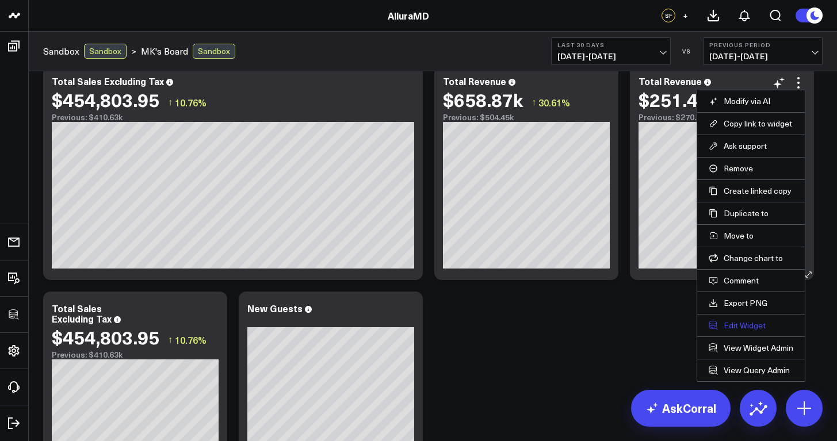
click at [746, 325] on button "Edit Widget" at bounding box center [751, 325] width 85 height 10
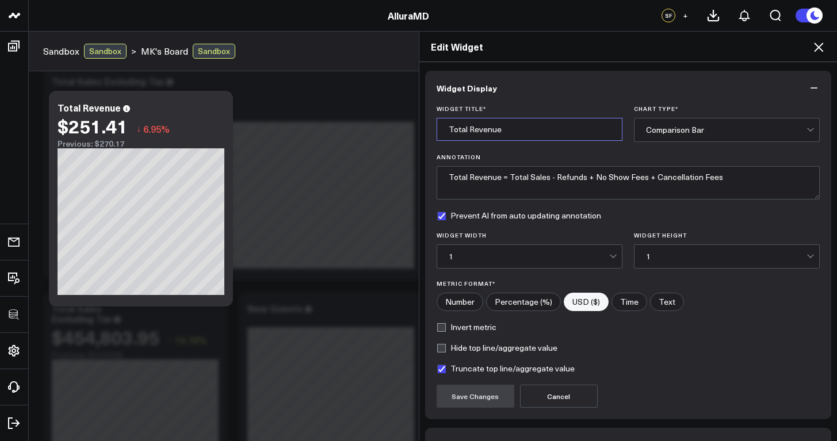
drag, startPoint x: 503, startPoint y: 136, endPoint x: 426, endPoint y: 128, distance: 77.6
click at [426, 128] on div "Widget Title * Total Revenue Chart Type * Comparison Bar Annotation Total Reven…" at bounding box center [628, 262] width 407 height 314
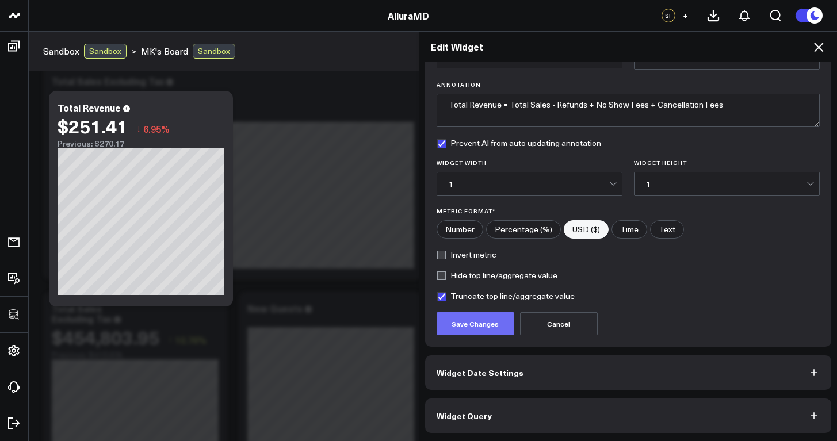
type input "Avg Revenue/Completed Visit"
click at [484, 316] on button "Save Changes" at bounding box center [476, 323] width 78 height 23
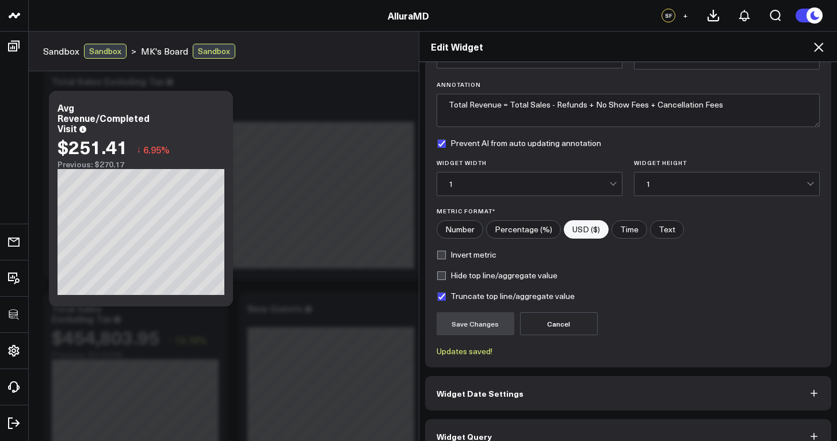
click at [820, 48] on icon at bounding box center [819, 47] width 14 height 14
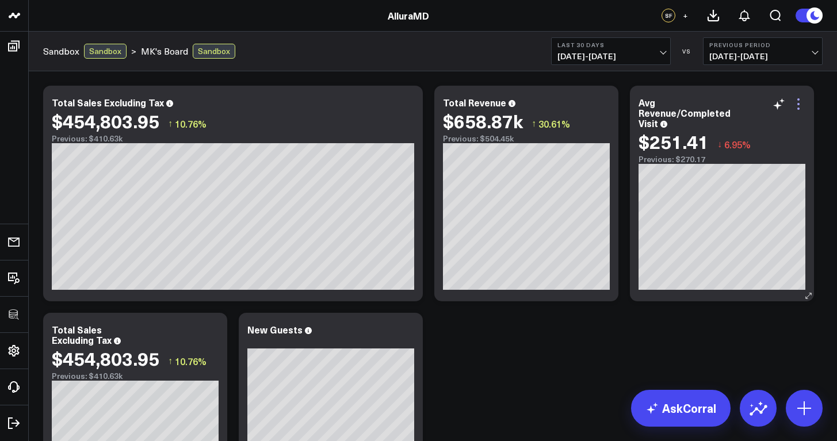
click at [802, 102] on icon at bounding box center [799, 104] width 14 height 14
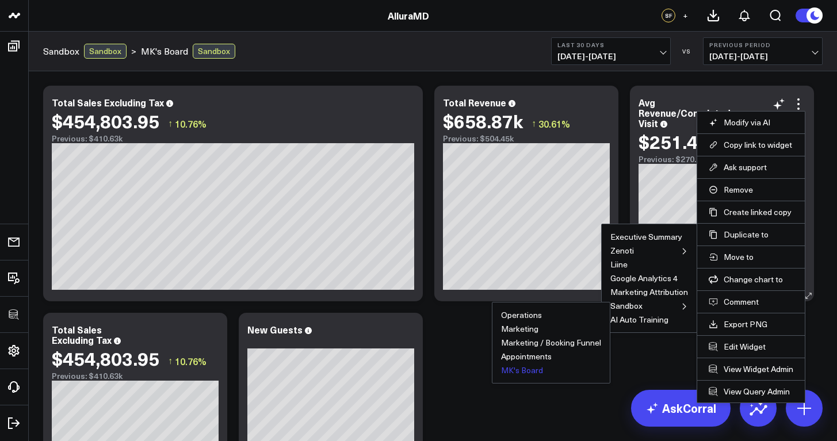
click at [538, 373] on button "MK's Board" at bounding box center [522, 370] width 42 height 8
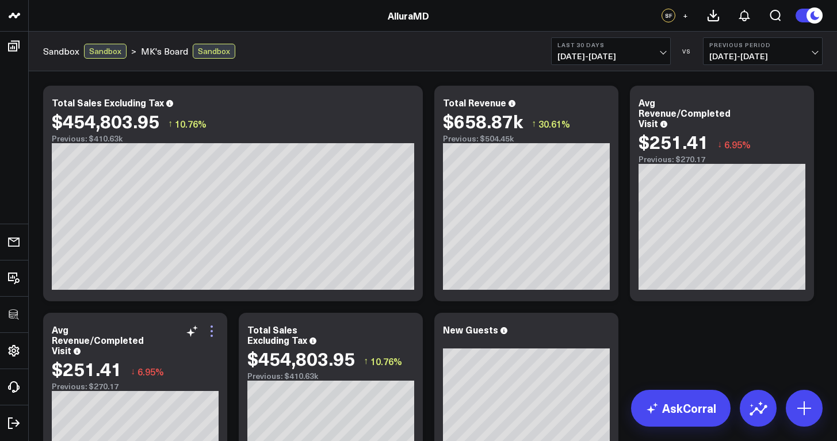
click at [210, 335] on icon at bounding box center [212, 331] width 14 height 14
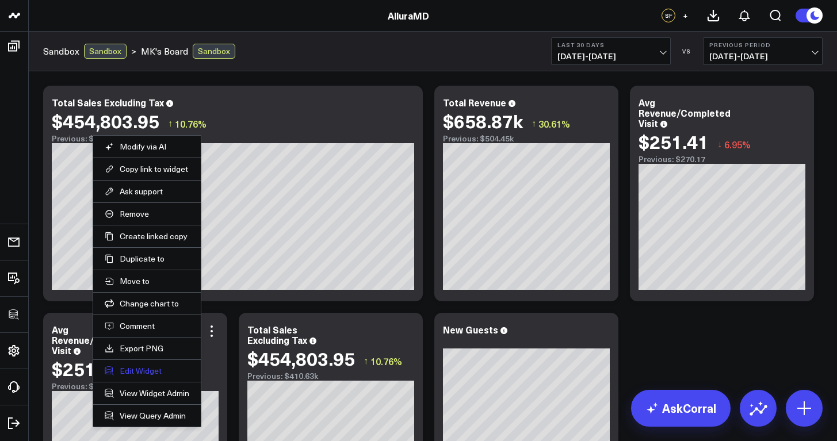
click at [157, 375] on button "Edit Widget" at bounding box center [147, 371] width 85 height 10
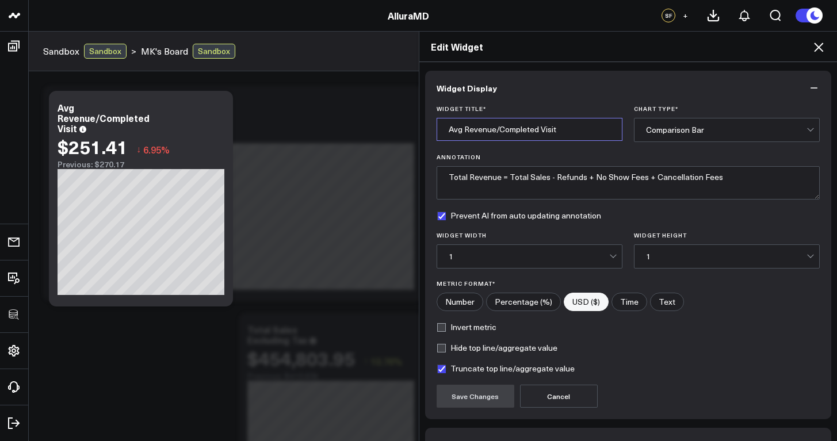
drag, startPoint x: 562, startPoint y: 128, endPoint x: 433, endPoint y: 129, distance: 128.3
click at [437, 129] on input "Avg Revenue/Completed Visit" at bounding box center [530, 129] width 186 height 23
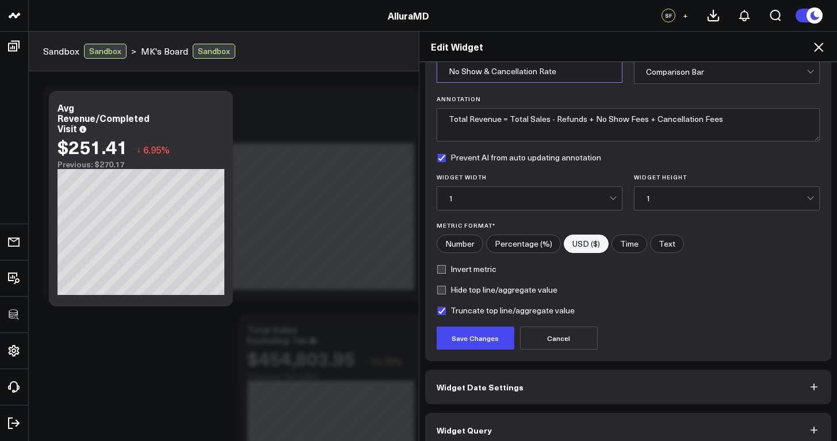
scroll to position [72, 0]
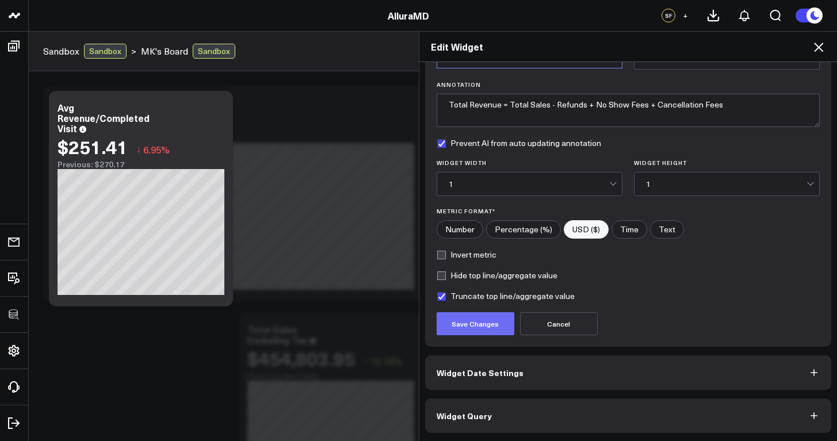
type input "No Show & Cancellation Rate"
click at [489, 322] on button "Save Changes" at bounding box center [476, 323] width 78 height 23
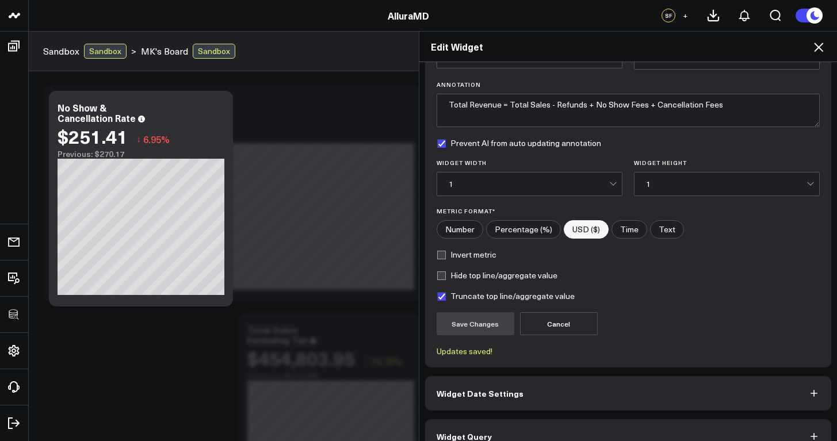
scroll to position [93, 0]
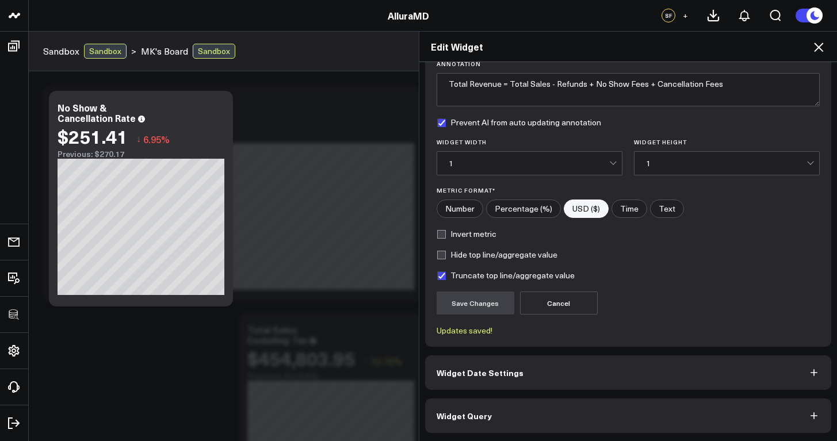
click at [669, 406] on button "Widget Query" at bounding box center [628, 416] width 407 height 35
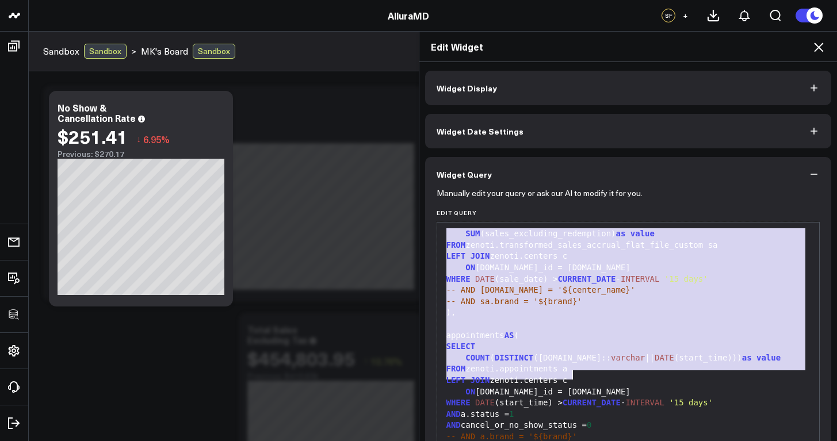
scroll to position [85, 0]
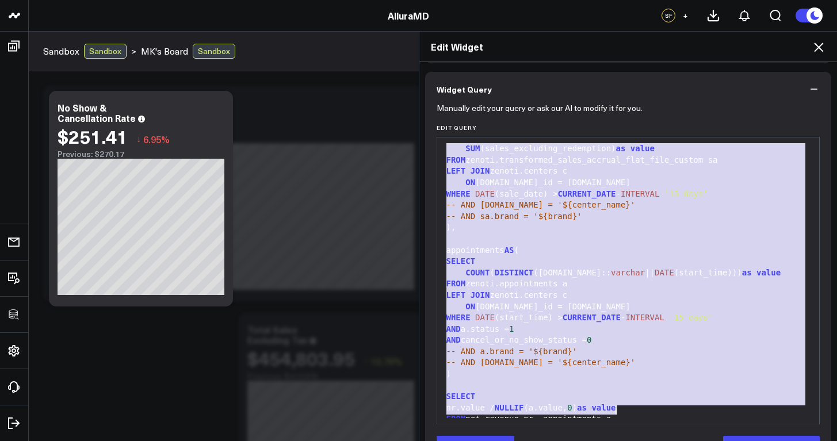
drag, startPoint x: 441, startPoint y: 238, endPoint x: 618, endPoint y: 418, distance: 252.7
click at [618, 418] on div "99 1 2 3 4 5 6 7 8 9 10 11 12 13 14 15 16 17 18 19 20 21 22 23 24 25 26 27 › ⌄ …" at bounding box center [629, 281] width 384 height 288
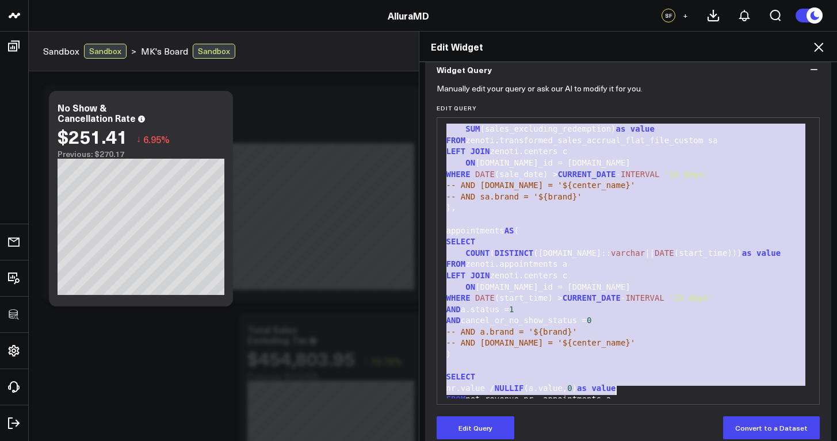
scroll to position [123, 0]
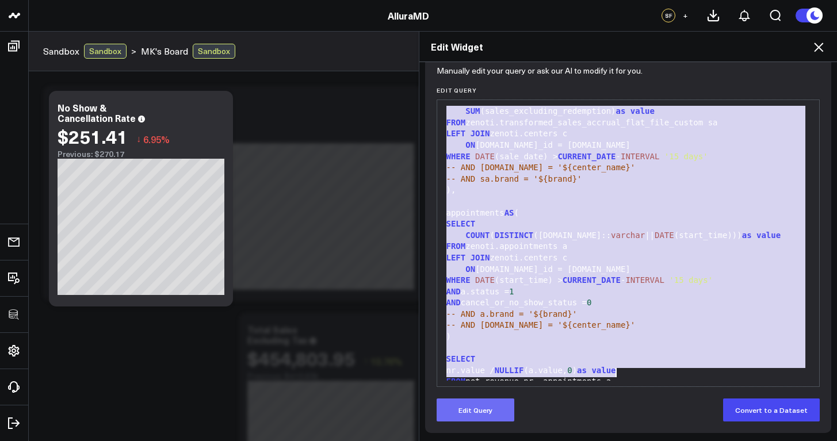
click at [502, 414] on button "Edit Query" at bounding box center [476, 410] width 78 height 23
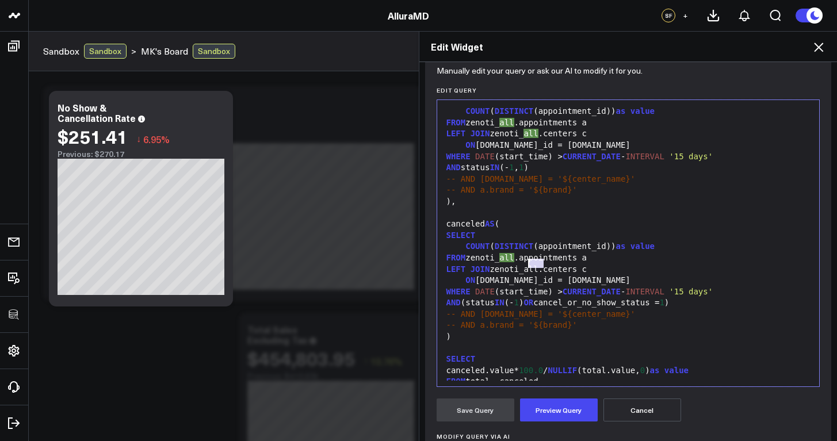
drag, startPoint x: 539, startPoint y: 264, endPoint x: 522, endPoint y: 262, distance: 16.8
click at [522, 264] on div "LEFT JOIN zenoti_all.centers c" at bounding box center [628, 270] width 371 height 12
click at [540, 131] on div "LEFT JOIN zenoti_all.centers c" at bounding box center [628, 134] width 371 height 12
click at [514, 124] on div "FROM zenoti_all.appointments a" at bounding box center [628, 123] width 371 height 12
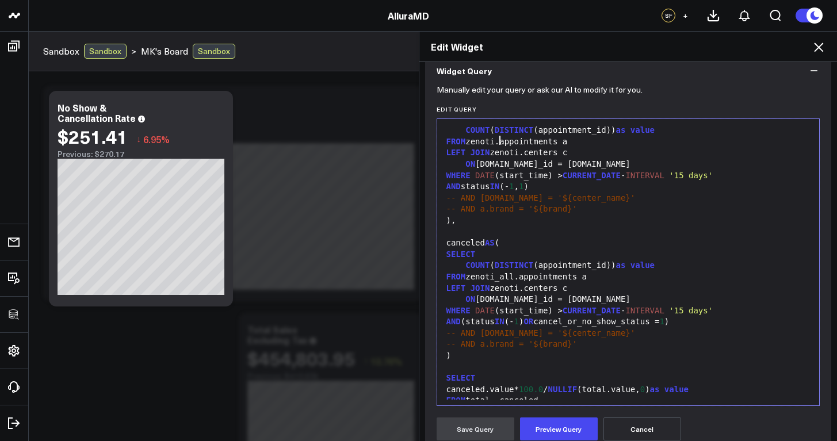
scroll to position [182, 0]
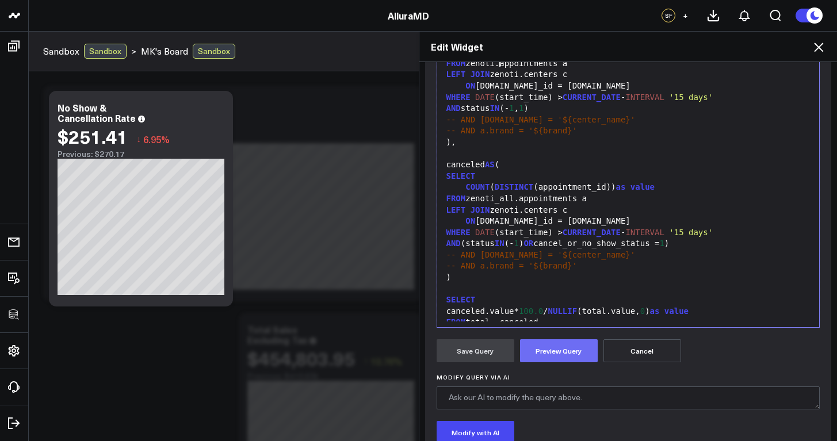
click at [543, 348] on button "Preview Query" at bounding box center [559, 350] width 78 height 23
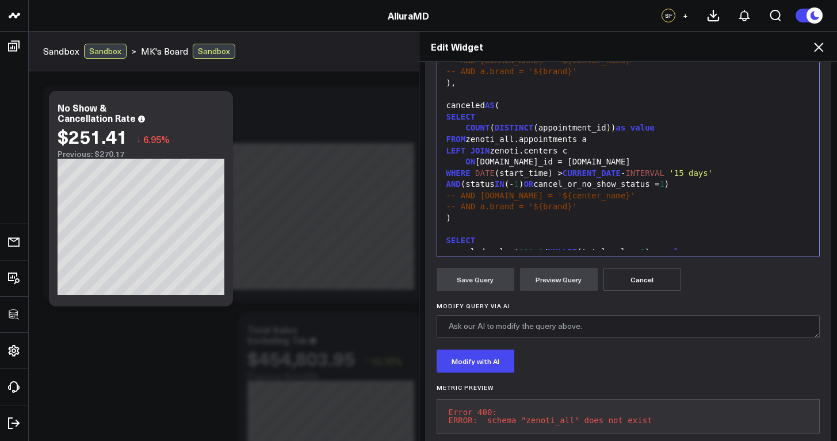
scroll to position [0, 0]
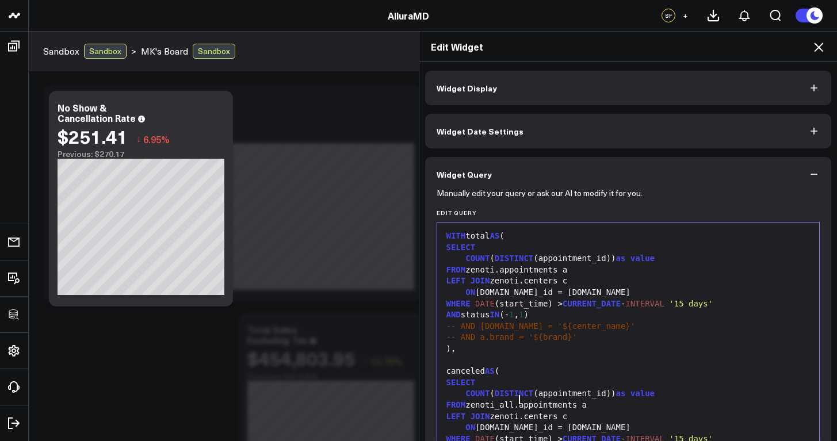
click at [514, 401] on div "FROM zenoti_all.appointments a" at bounding box center [628, 406] width 371 height 12
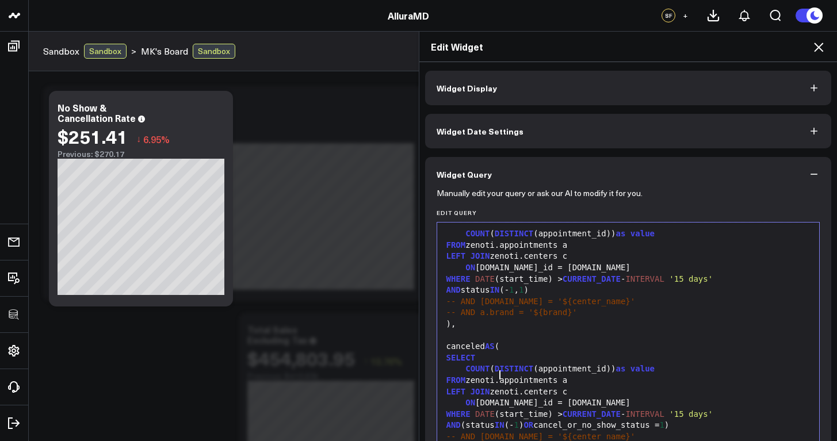
scroll to position [136, 0]
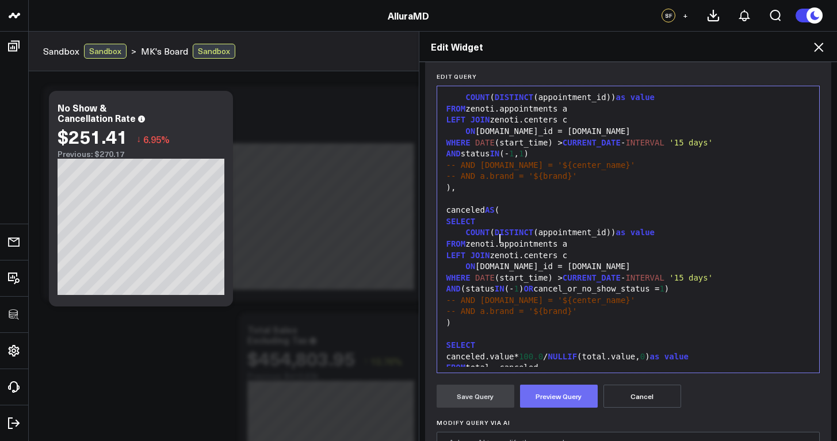
click at [555, 401] on button "Preview Query" at bounding box center [559, 396] width 78 height 23
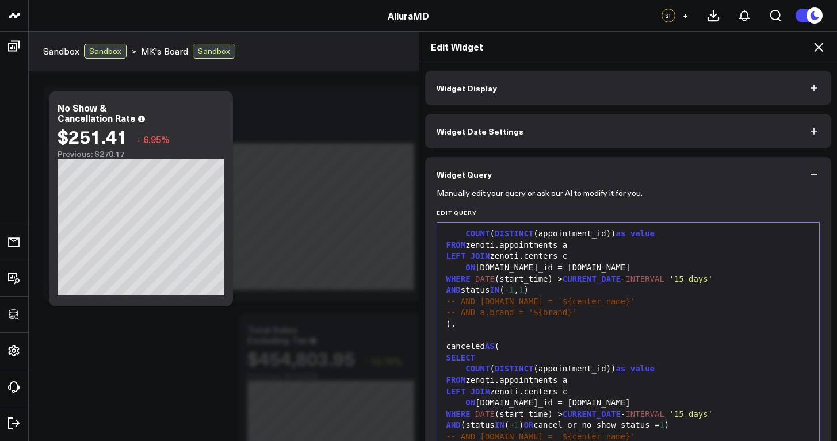
scroll to position [243, 0]
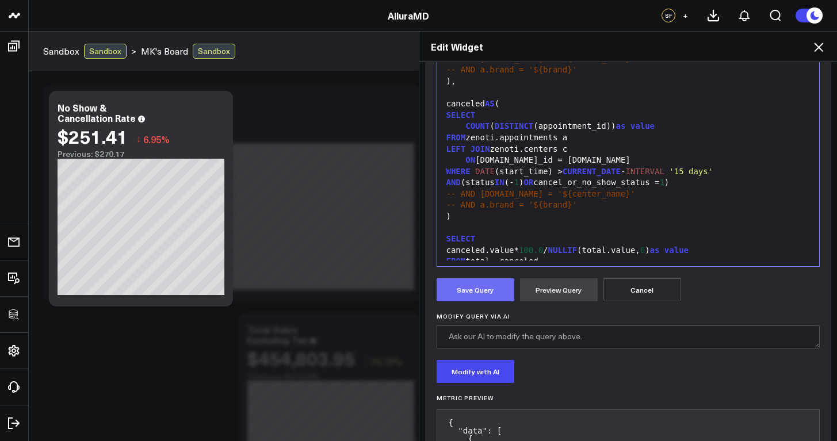
click at [490, 296] on button "Save Query" at bounding box center [476, 289] width 78 height 23
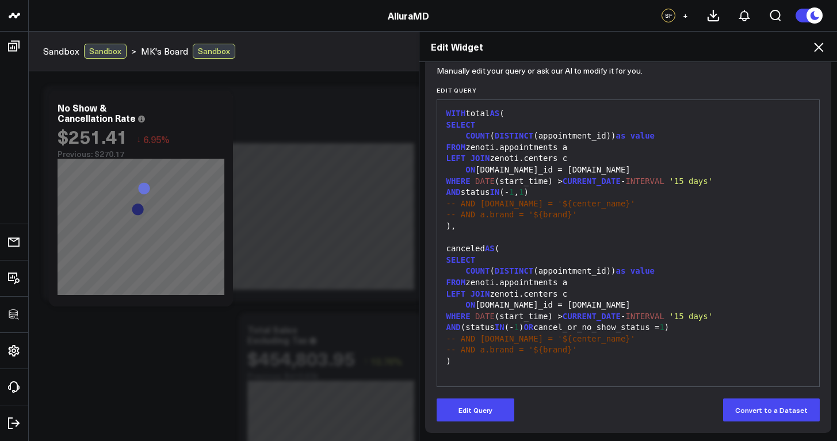
scroll to position [0, 0]
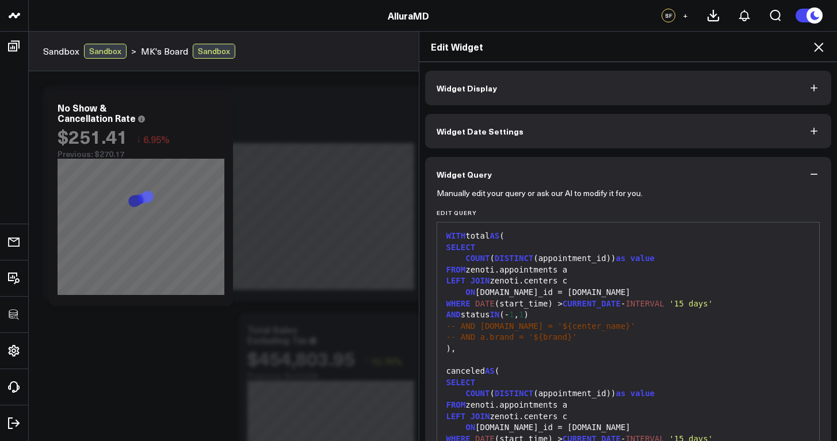
click at [485, 87] on span "Widget Display" at bounding box center [467, 87] width 60 height 9
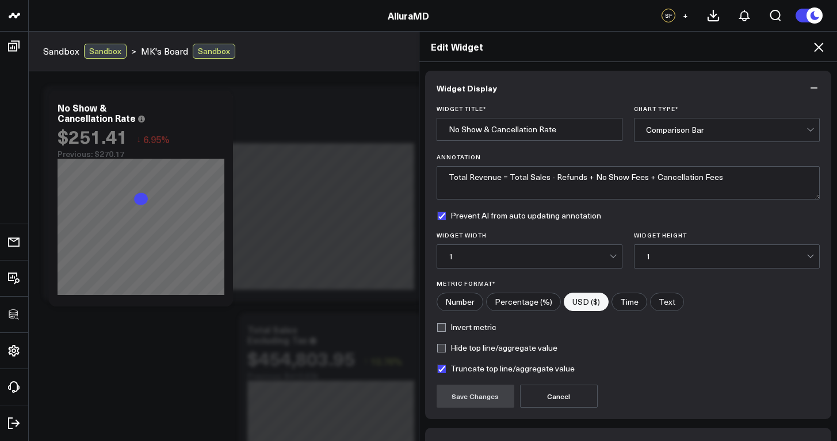
click at [545, 301] on label "Percentage (%)" at bounding box center [523, 302] width 75 height 18
click at [545, 301] on input"] "Percentage (%)" at bounding box center [524, 301] width 74 height 17
radio input"] "true"
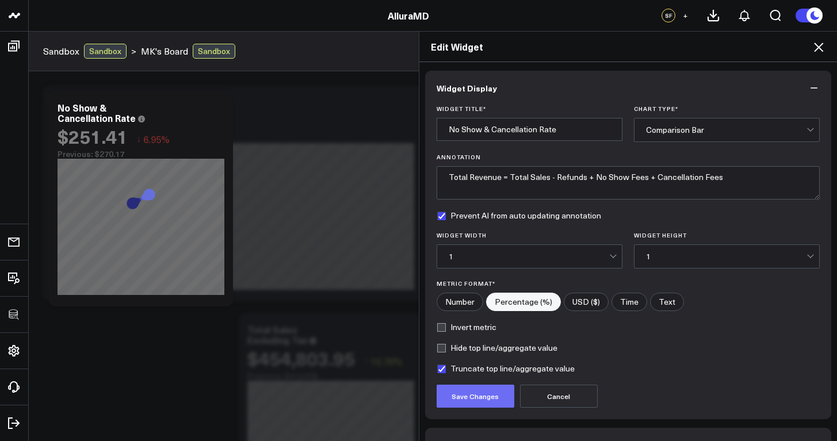
click at [492, 396] on button "Save Changes" at bounding box center [476, 396] width 78 height 23
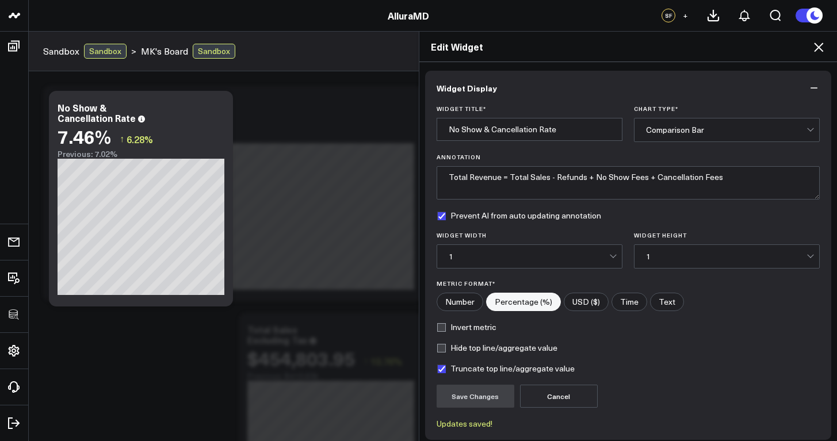
click at [822, 47] on icon at bounding box center [819, 47] width 14 height 14
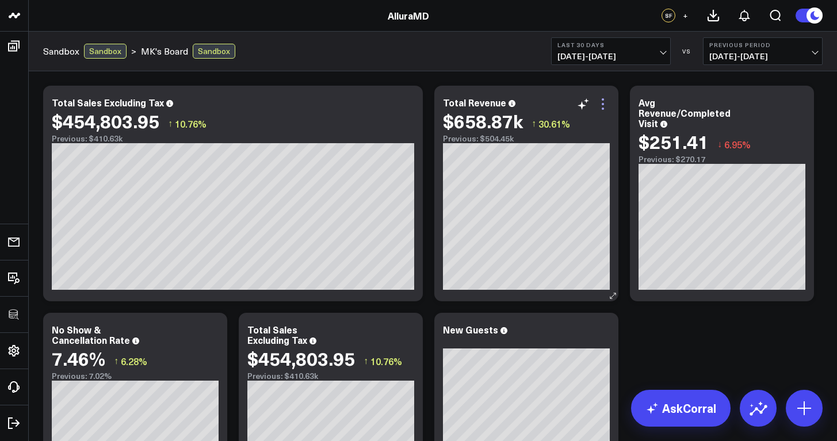
click at [604, 103] on icon at bounding box center [603, 104] width 14 height 14
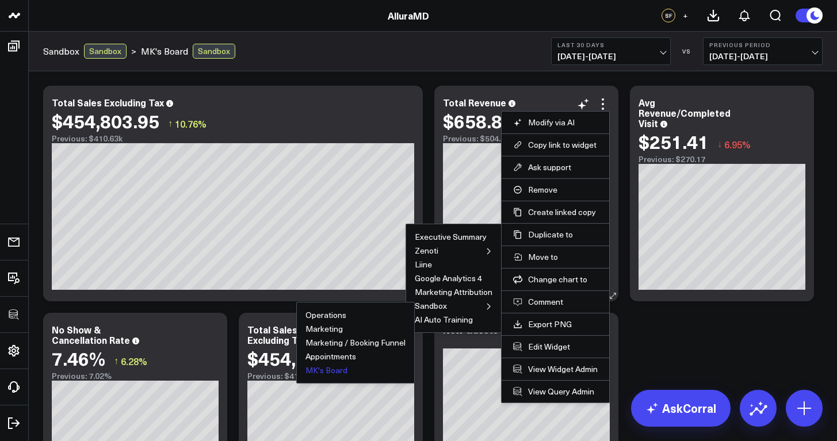
click at [341, 373] on button "MK's Board" at bounding box center [327, 370] width 42 height 8
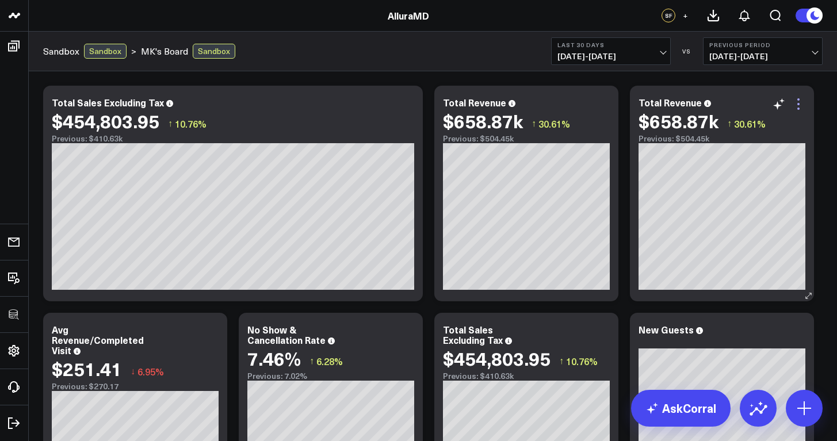
click at [798, 110] on icon at bounding box center [799, 104] width 14 height 14
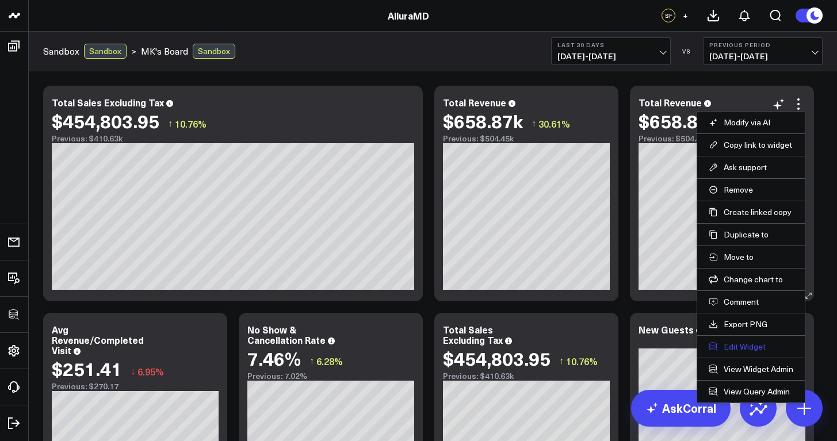
click at [740, 348] on button "Edit Widget" at bounding box center [751, 347] width 85 height 10
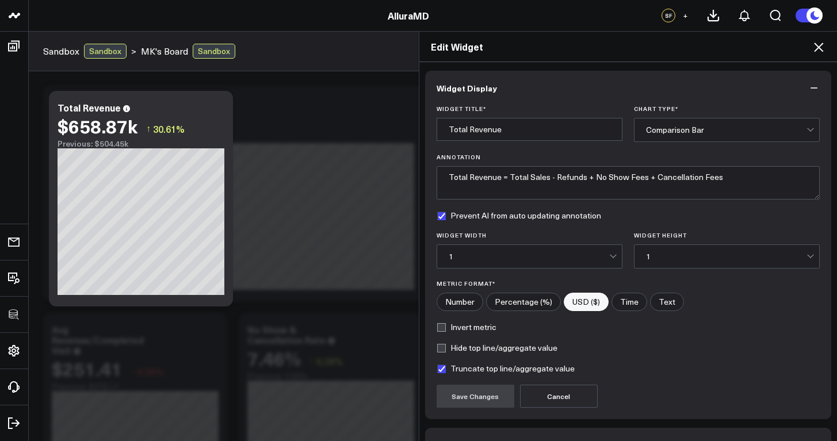
scroll to position [72, 0]
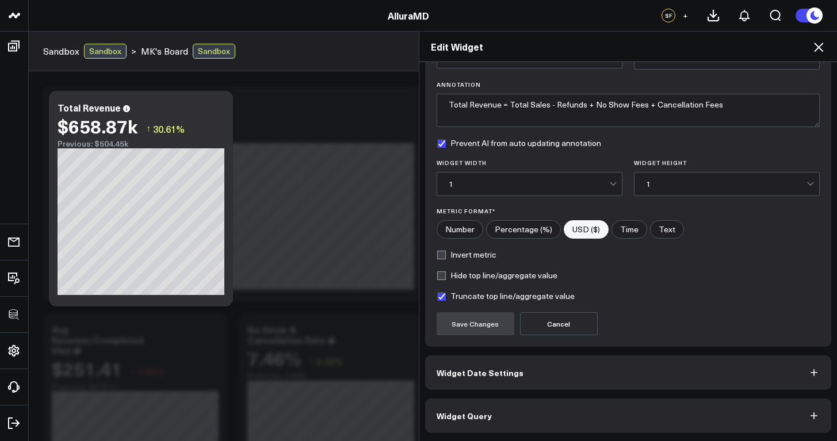
click at [566, 415] on button "Widget Query" at bounding box center [628, 416] width 407 height 35
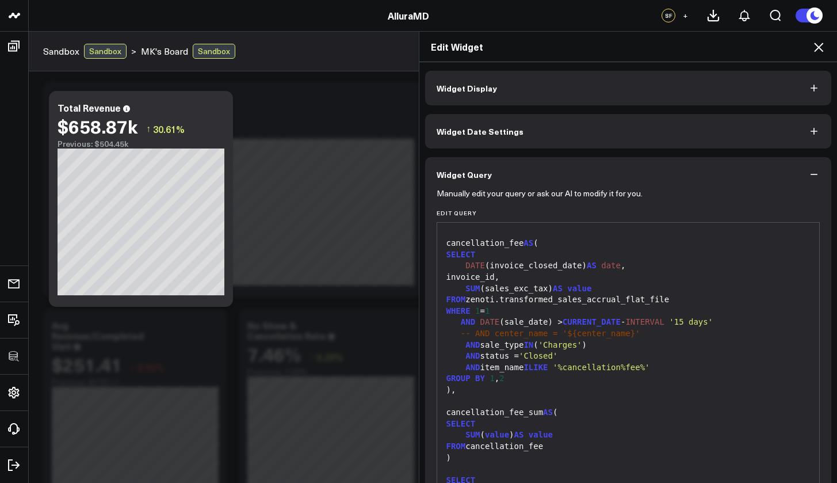
scroll to position [81, 0]
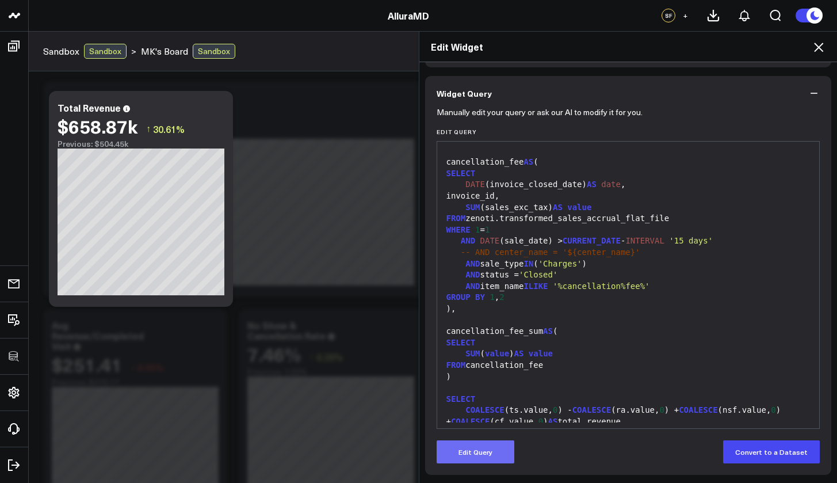
click at [478, 441] on button "Edit Query" at bounding box center [476, 451] width 78 height 23
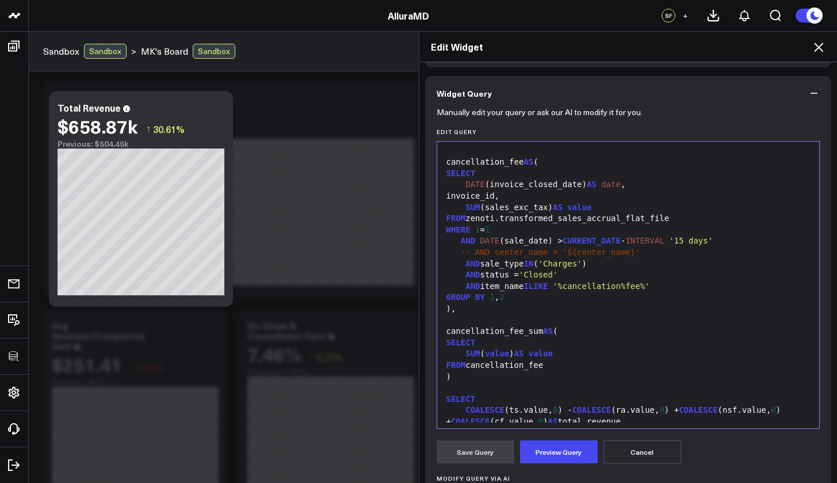
click at [530, 371] on div ")" at bounding box center [628, 377] width 371 height 12
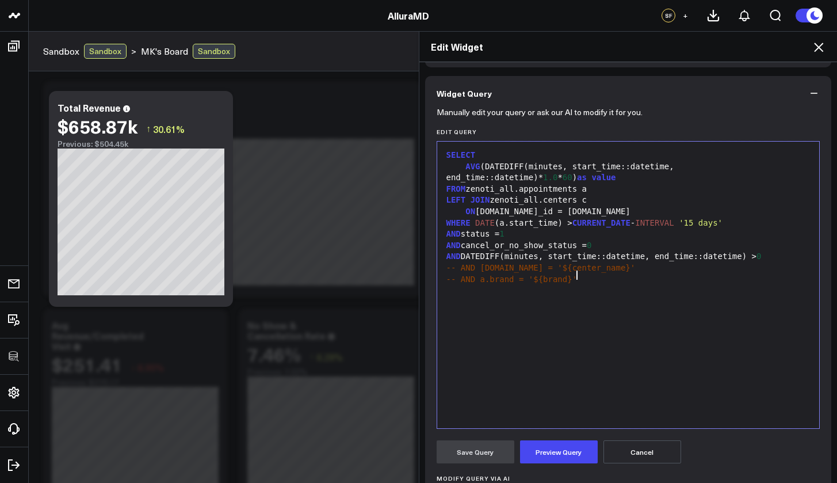
scroll to position [0, 0]
click at [542, 441] on button "Preview Query" at bounding box center [559, 451] width 78 height 23
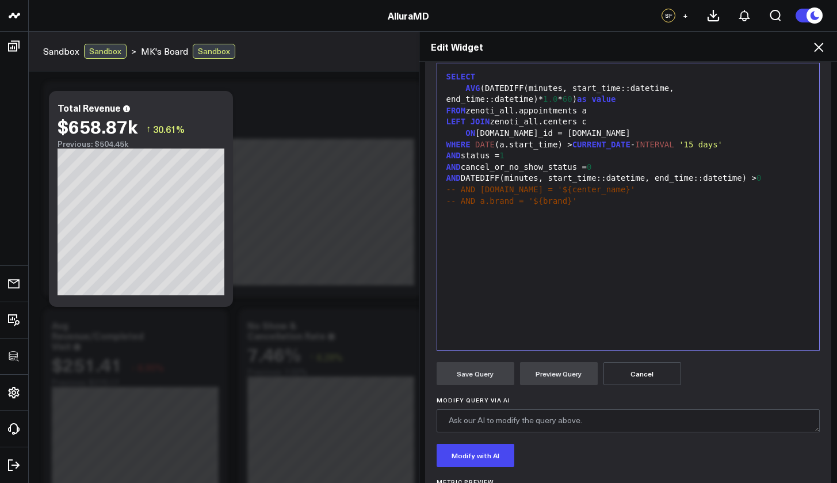
scroll to position [116, 0]
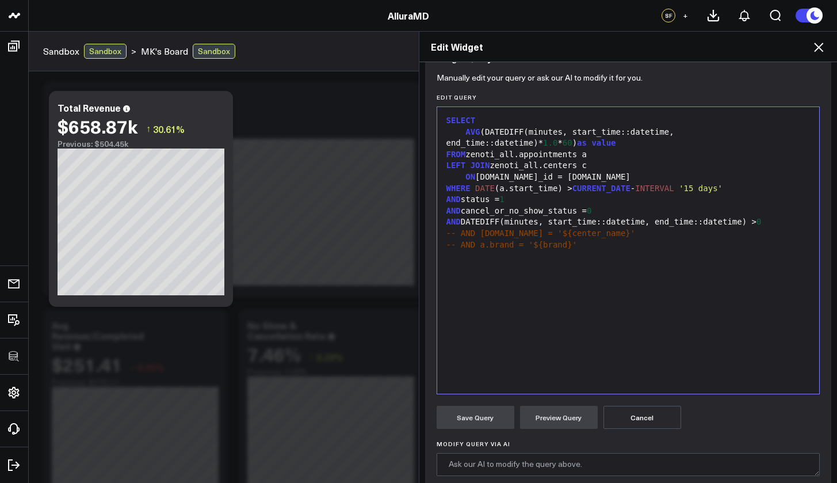
click at [514, 155] on div "FROM zenoti_all.appointments a" at bounding box center [628, 155] width 371 height 12
click at [541, 165] on div "LEFT JOIN zenoti_all.centers c" at bounding box center [628, 166] width 371 height 12
click at [564, 418] on button "Preview Query" at bounding box center [559, 417] width 78 height 23
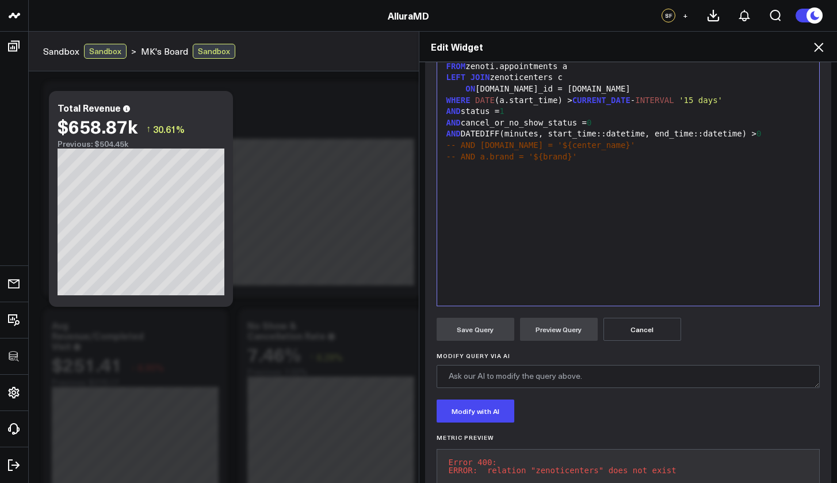
scroll to position [214, 0]
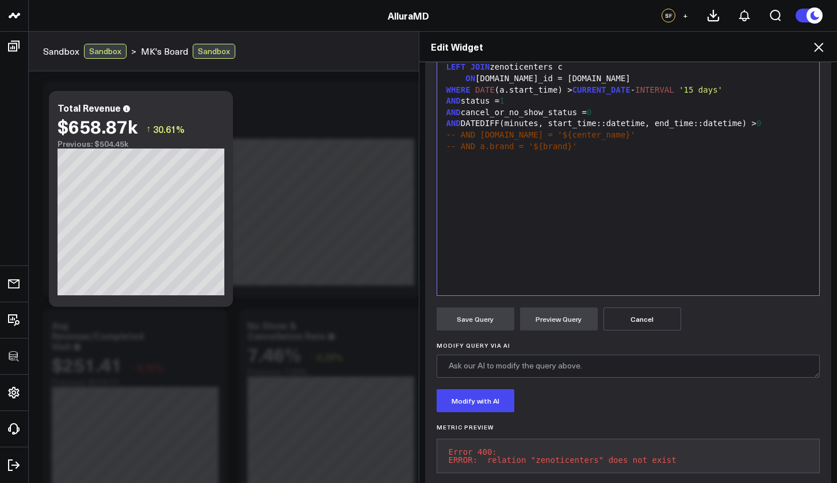
click at [519, 67] on div "LEFT JOIN zenoticenters c" at bounding box center [628, 68] width 371 height 12
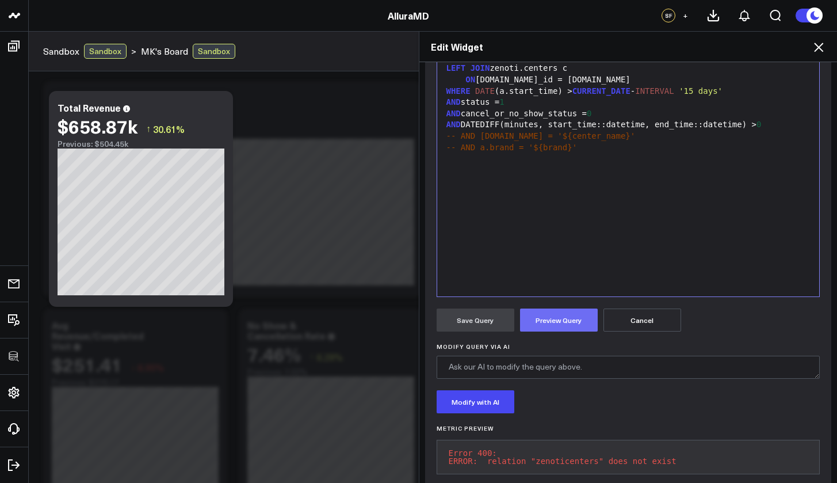
click at [536, 318] on button "Preview Query" at bounding box center [559, 319] width 78 height 23
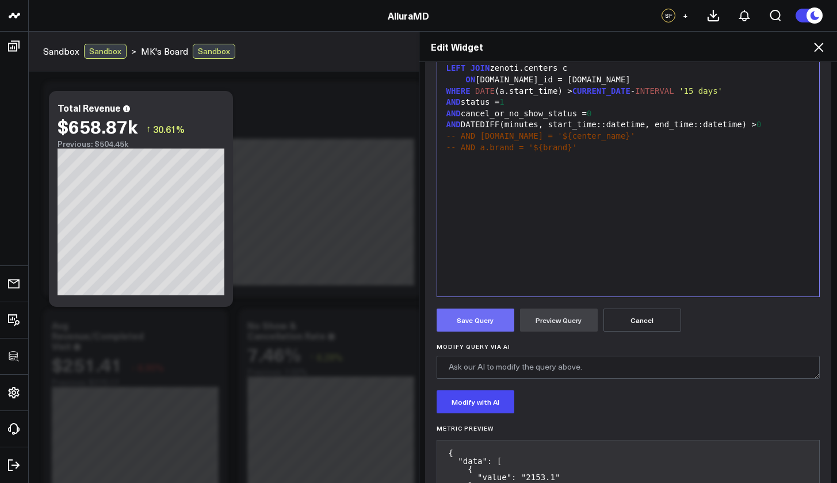
click at [479, 324] on button "Save Query" at bounding box center [476, 319] width 78 height 23
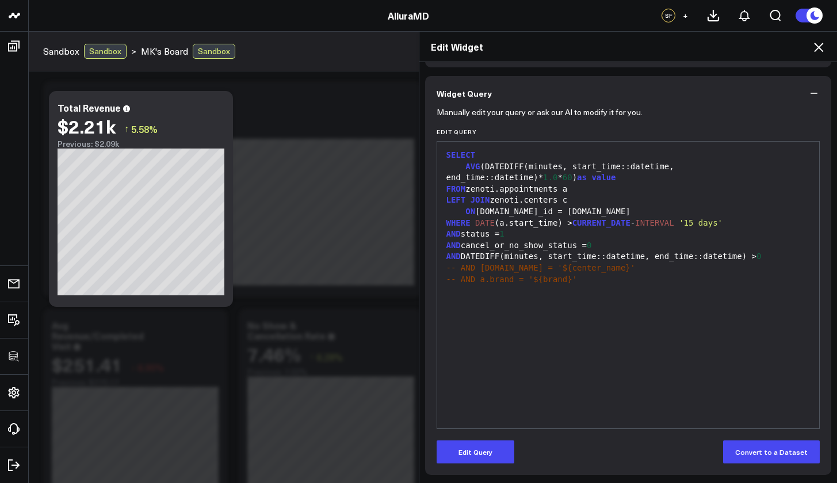
scroll to position [0, 0]
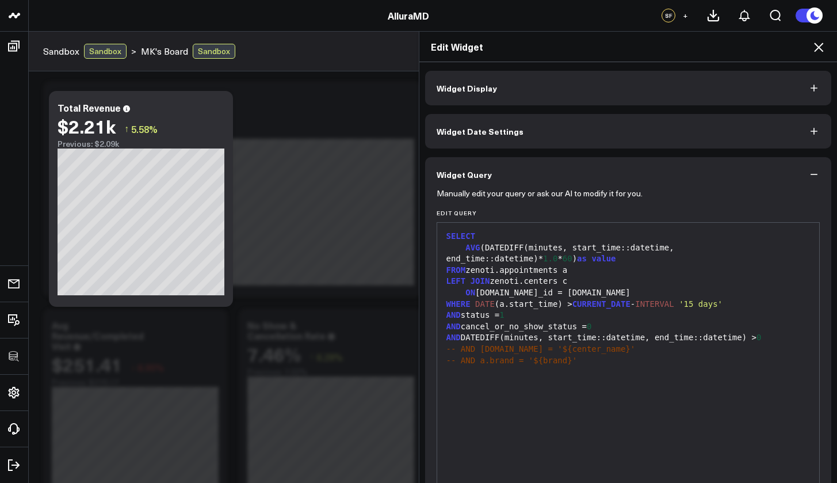
click at [526, 95] on button "Widget Display" at bounding box center [628, 88] width 407 height 35
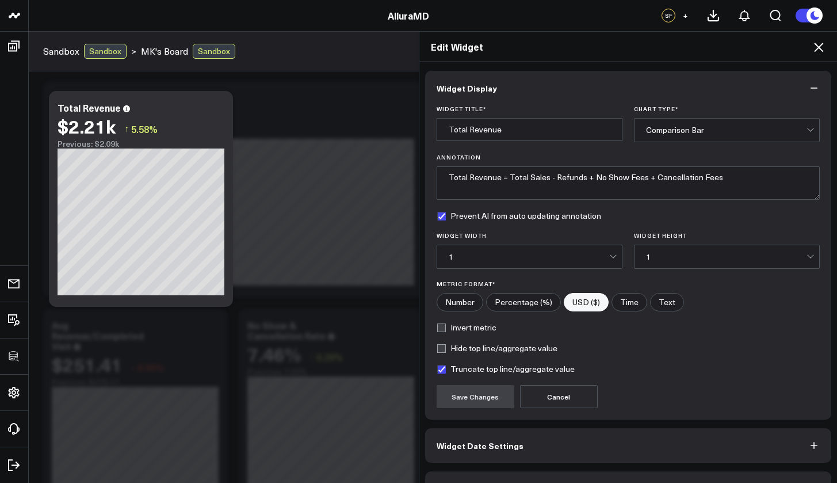
click at [459, 304] on label "Number" at bounding box center [460, 302] width 47 height 18
click at [459, 304] on input"] "Number" at bounding box center [459, 301] width 45 height 17
radio input"] "true"
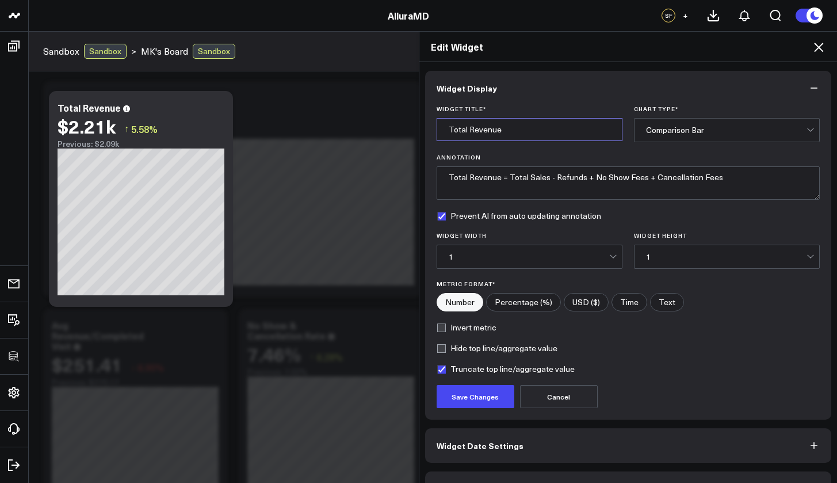
drag, startPoint x: 501, startPoint y: 132, endPoint x: 460, endPoint y: 129, distance: 40.9
click at [468, 131] on input "Total Revenue" at bounding box center [530, 129] width 186 height 23
click at [437, 127] on input "Total Revenue" at bounding box center [530, 129] width 186 height 23
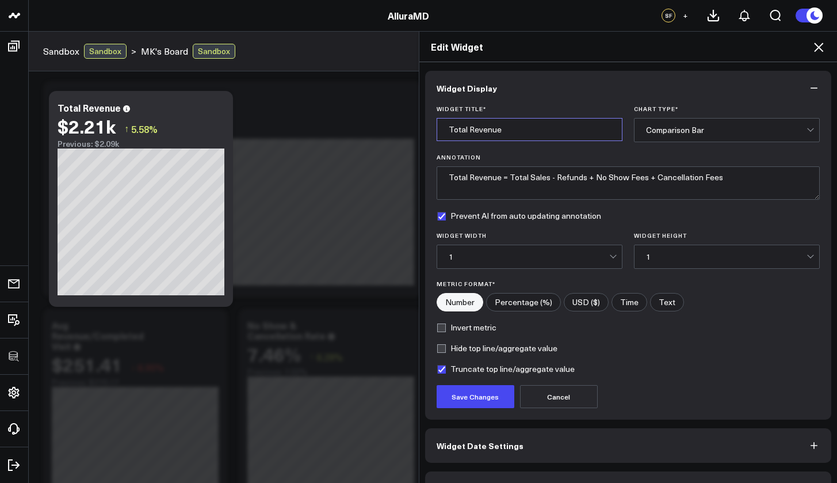
click at [437, 127] on input "Total Revenue" at bounding box center [530, 129] width 186 height 23
type input "Avg Duration Completed Visits"
click at [485, 393] on button "Save Changes" at bounding box center [476, 396] width 78 height 23
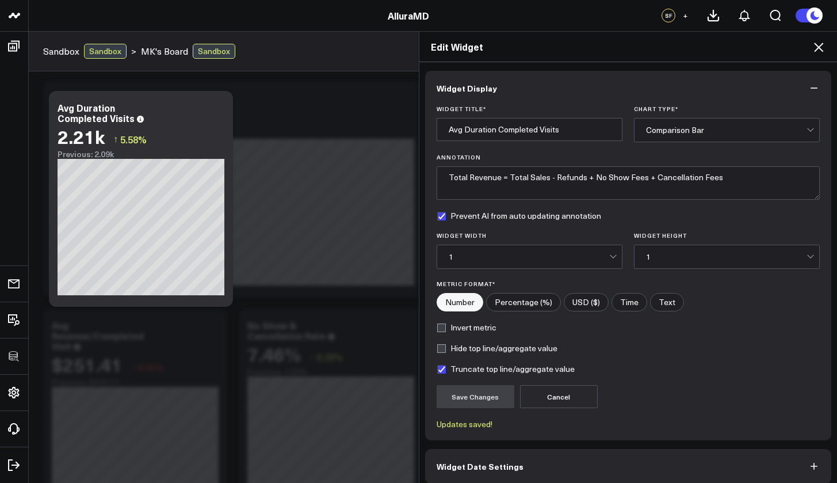
scroll to position [52, 0]
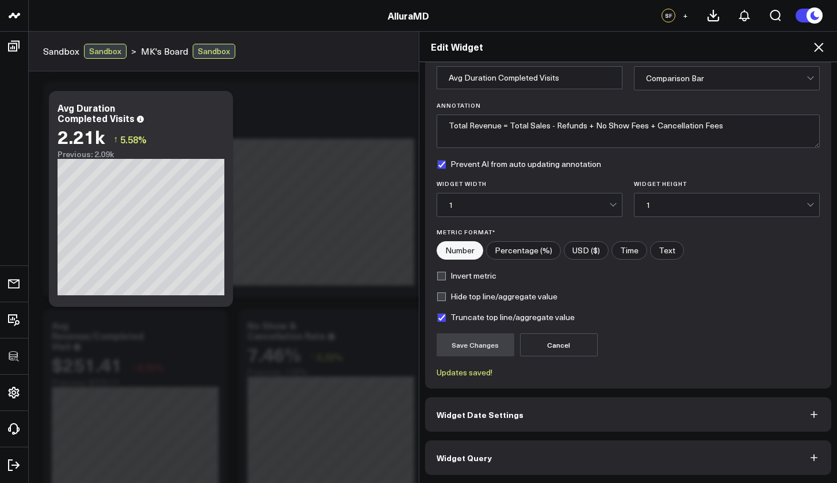
click at [452, 441] on span "Widget Query" at bounding box center [464, 457] width 55 height 9
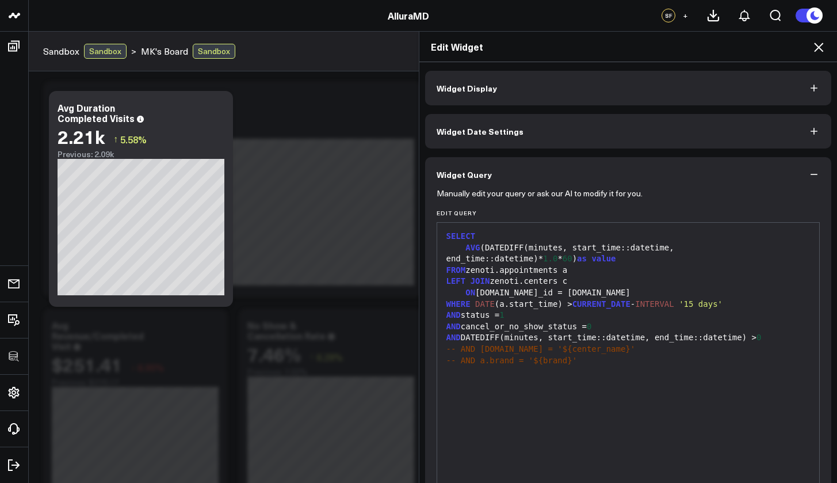
click at [818, 49] on icon at bounding box center [818, 47] width 9 height 9
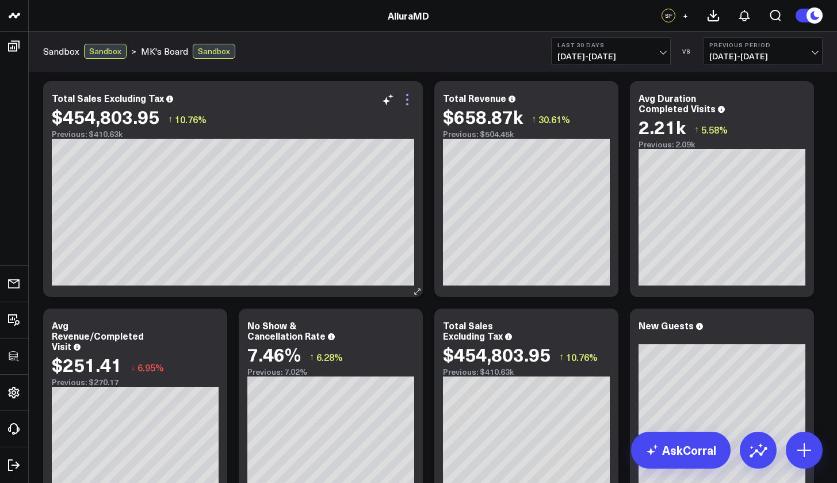
click at [410, 101] on icon at bounding box center [407, 100] width 14 height 14
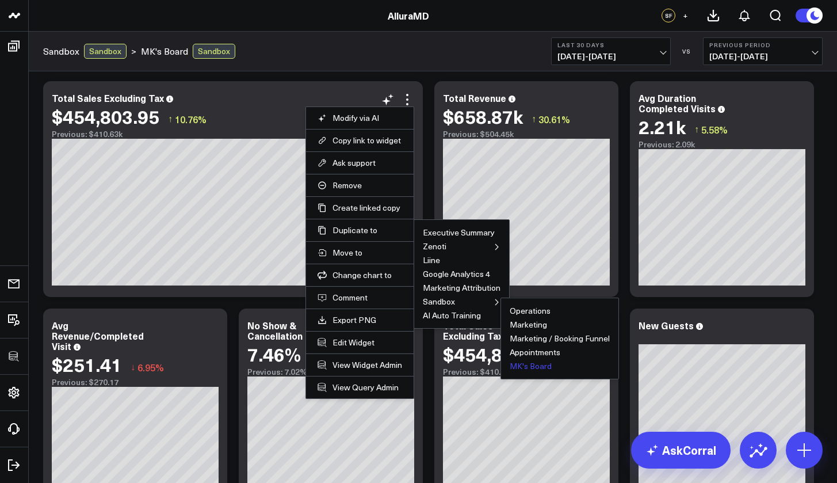
click at [529, 365] on button "MK's Board" at bounding box center [531, 366] width 42 height 8
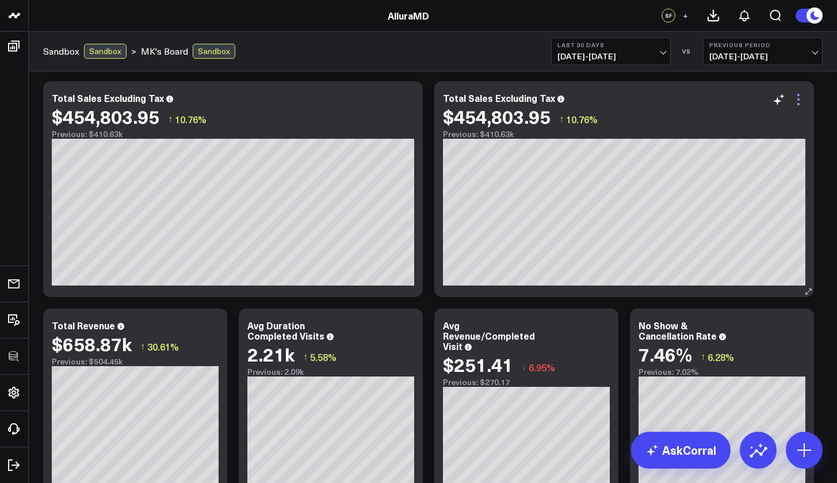
click at [798, 101] on icon at bounding box center [799, 100] width 14 height 14
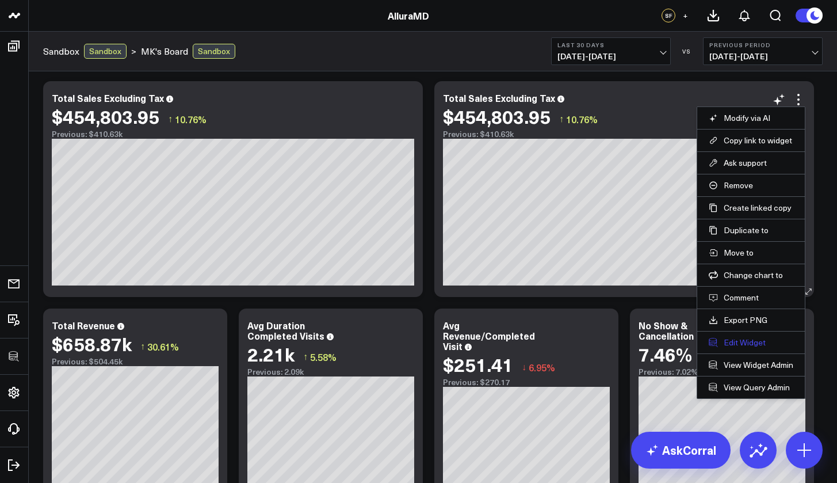
click at [745, 342] on button "Edit Widget" at bounding box center [751, 342] width 85 height 10
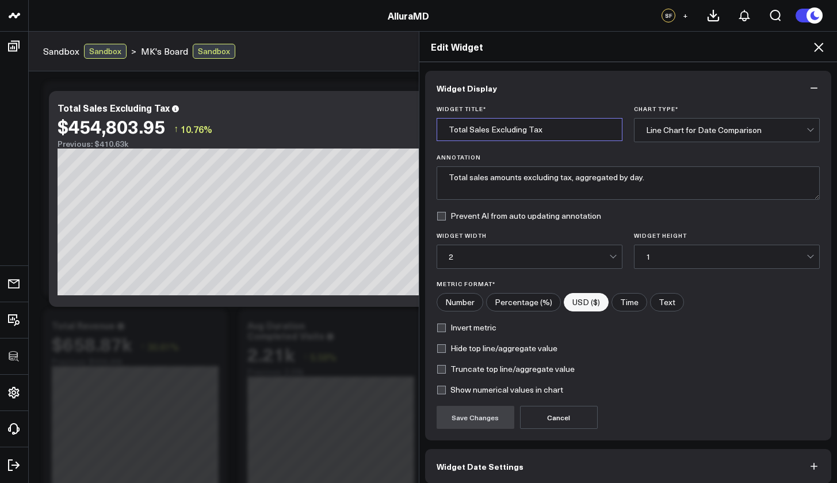
drag, startPoint x: 541, startPoint y: 131, endPoint x: 423, endPoint y: 123, distance: 118.2
click at [425, 123] on div "Widget Title * Total Sales Excluding Tax Chart Type * Line Chart for Date Compa…" at bounding box center [628, 272] width 407 height 335
click at [537, 133] on input "Total Sales Excluding Tax" at bounding box center [530, 129] width 186 height 23
drag, startPoint x: 541, startPoint y: 132, endPoint x: 440, endPoint y: 131, distance: 101.9
click at [440, 131] on input "Total Sales Excluding Tax" at bounding box center [530, 129] width 186 height 23
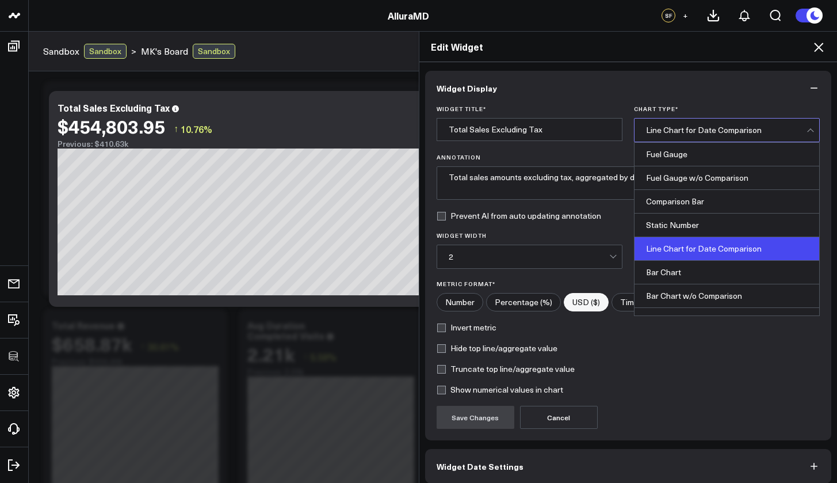
click at [686, 131] on div "Line Chart for Date Comparison" at bounding box center [726, 129] width 161 height 9
click at [530, 137] on input "Total Sales Excluding Tax" at bounding box center [530, 129] width 186 height 23
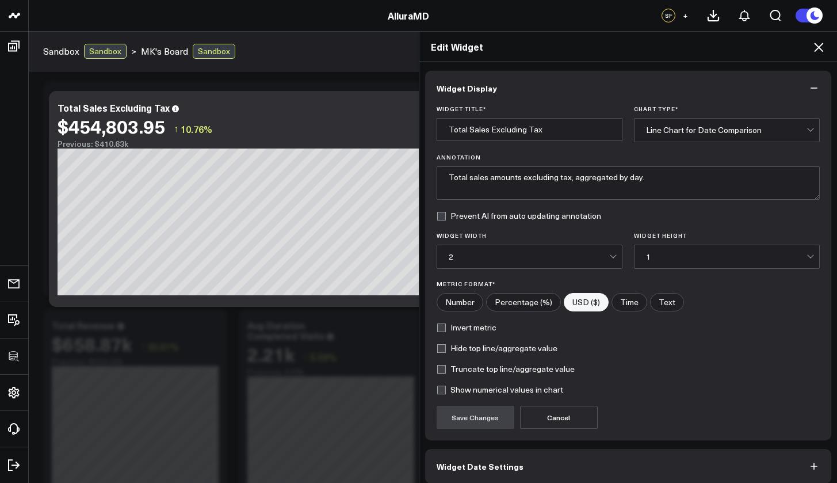
click at [681, 134] on div "Line Chart for Date Comparison" at bounding box center [726, 129] width 161 height 9
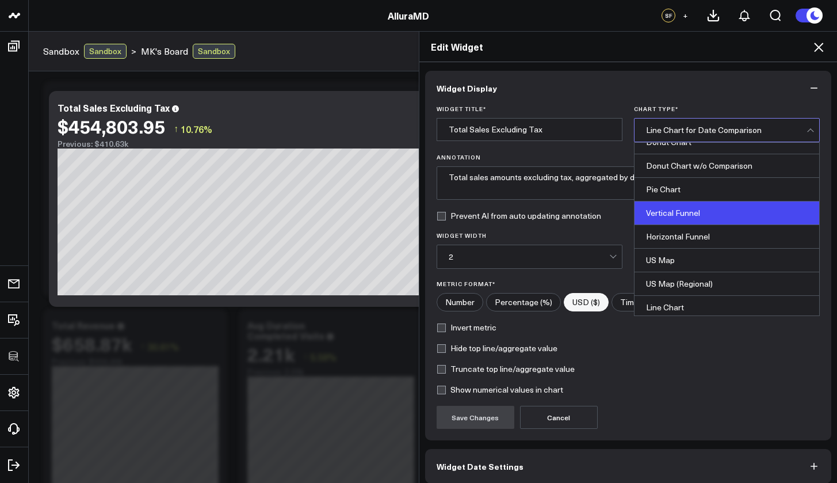
scroll to position [306, 0]
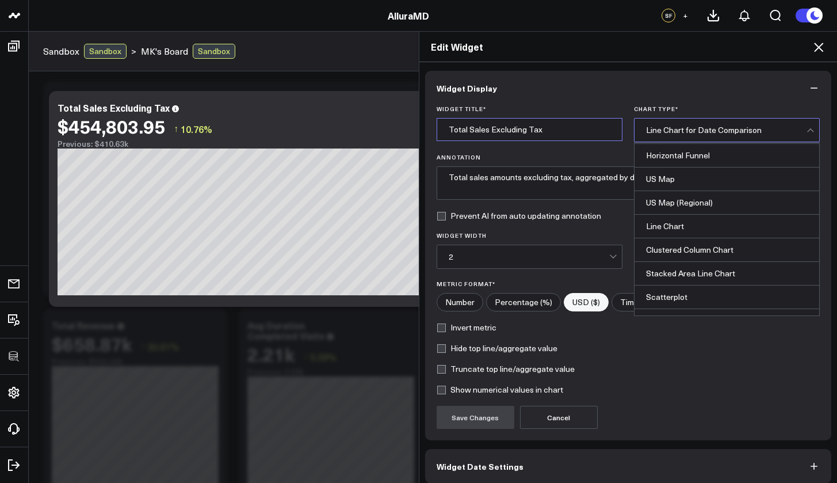
click at [545, 132] on input "Total Sales Excluding Tax" at bounding box center [530, 129] width 186 height 23
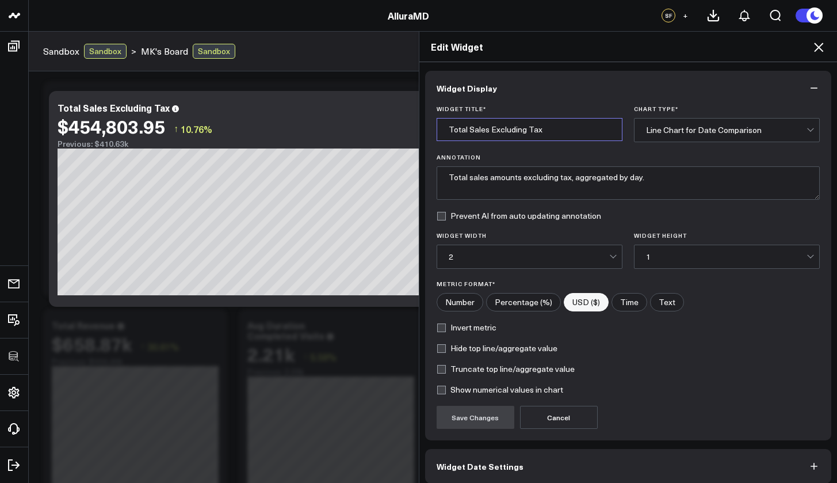
click at [545, 132] on input "Total Sales Excluding Tax" at bounding box center [530, 129] width 186 height 23
type input "Cancelled Appointments"
click at [486, 414] on button "Save Changes" at bounding box center [476, 417] width 78 height 23
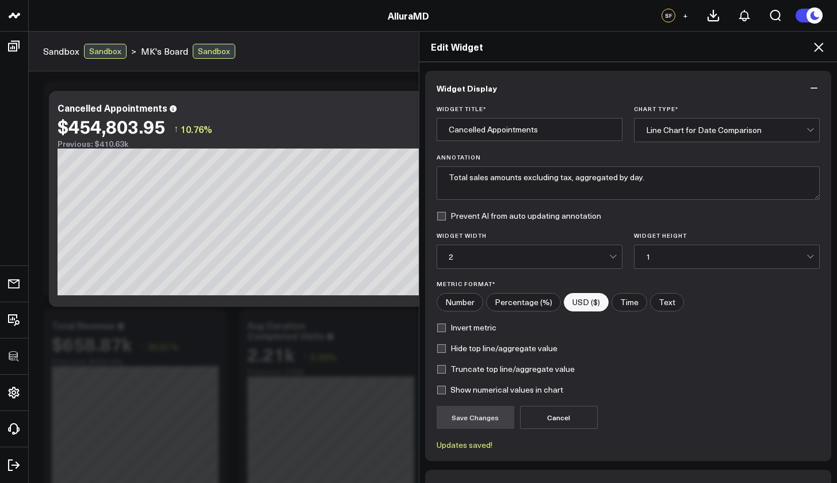
click at [819, 48] on icon at bounding box center [818, 47] width 9 height 9
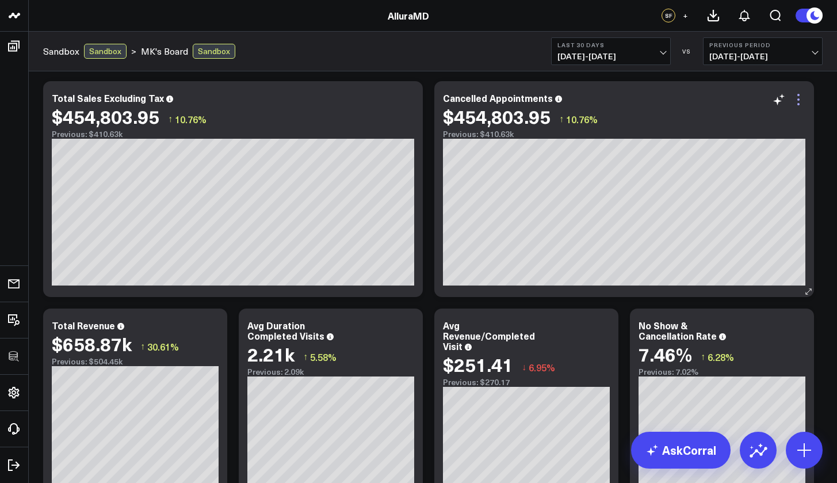
click at [800, 101] on icon at bounding box center [799, 100] width 14 height 14
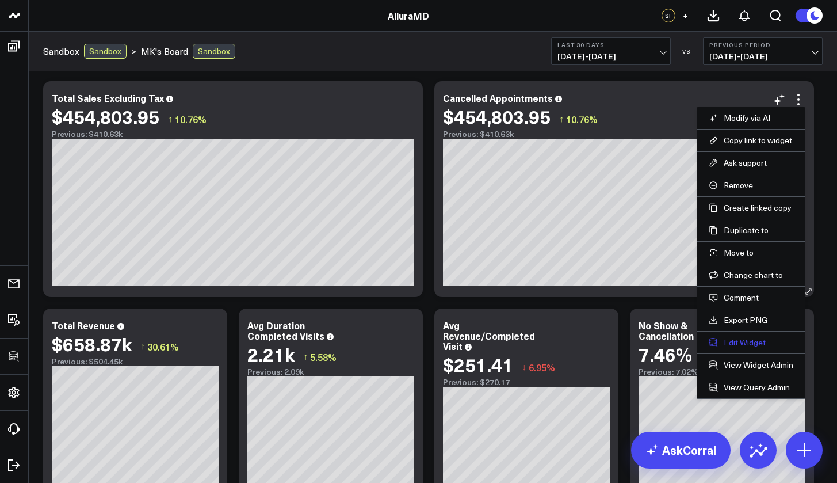
click at [742, 344] on button "Edit Widget" at bounding box center [751, 342] width 85 height 10
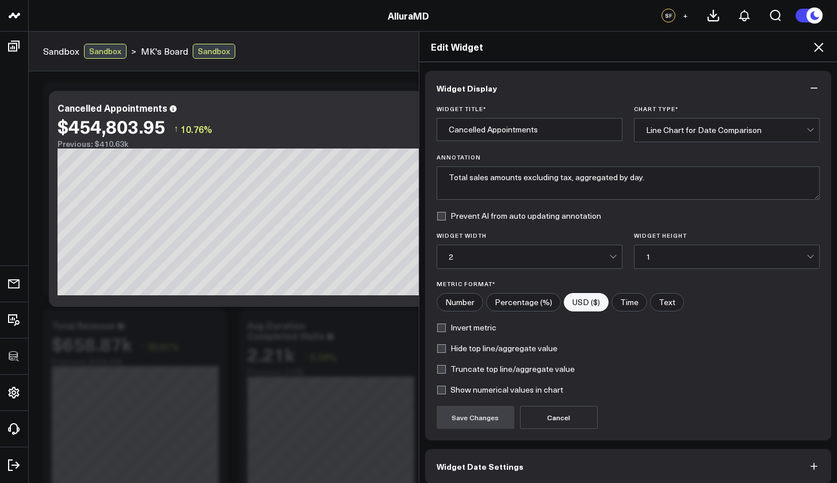
scroll to position [52, 0]
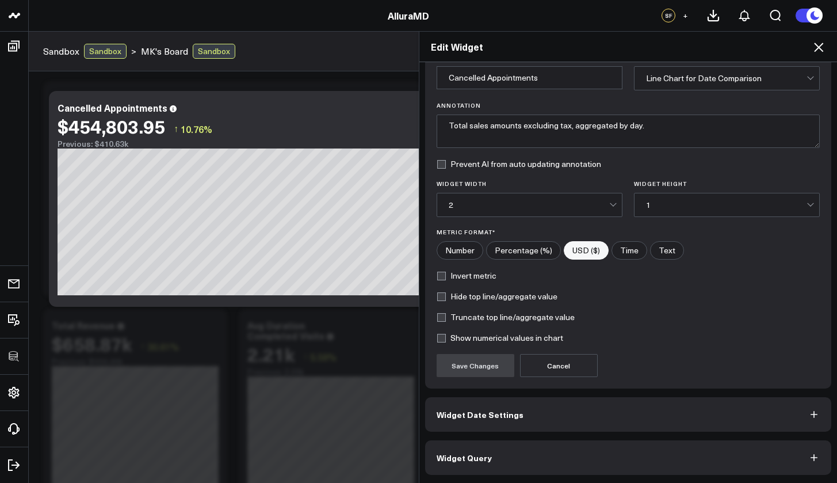
click at [543, 441] on button "Widget Query" at bounding box center [628, 457] width 407 height 35
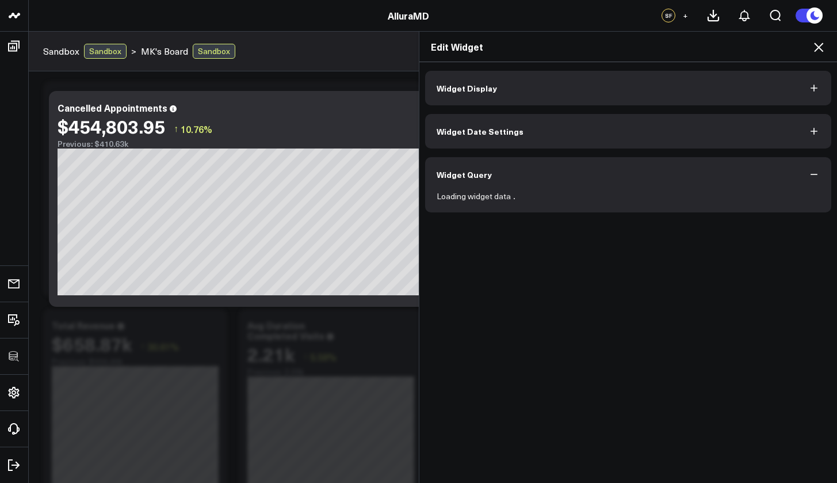
scroll to position [0, 0]
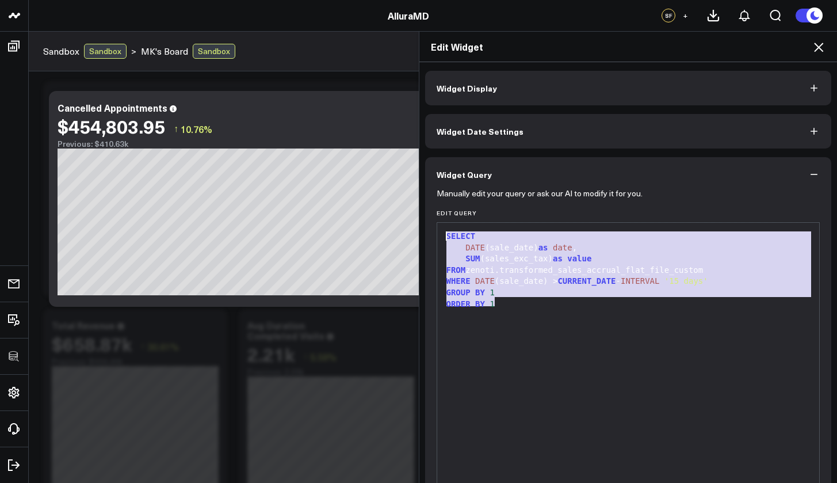
drag, startPoint x: 520, startPoint y: 314, endPoint x: 442, endPoint y: 236, distance: 109.8
click at [443, 236] on div "SELECT DATE (sale_date) as date , SUM (sales_exc_tax) as value FROM zenoti.tran…" at bounding box center [628, 365] width 371 height 275
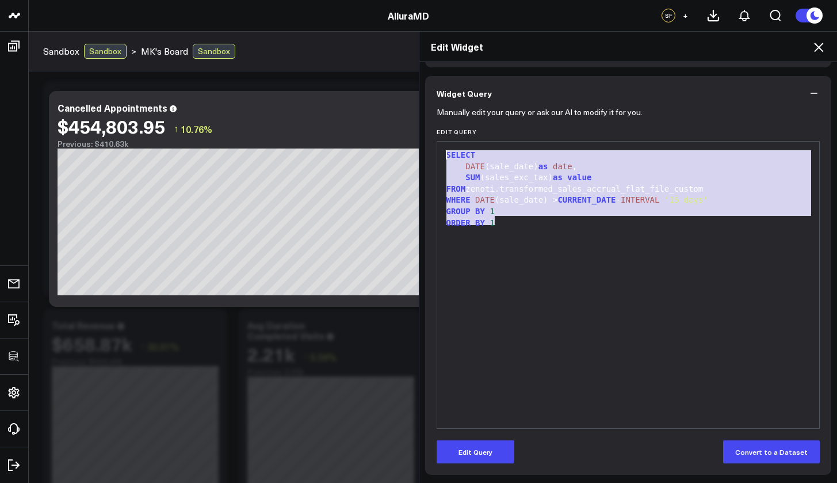
click at [480, 441] on div "Manually edit your query or ask our AI to modify it for you. Edit Query 9 1 2 3…" at bounding box center [628, 292] width 407 height 364
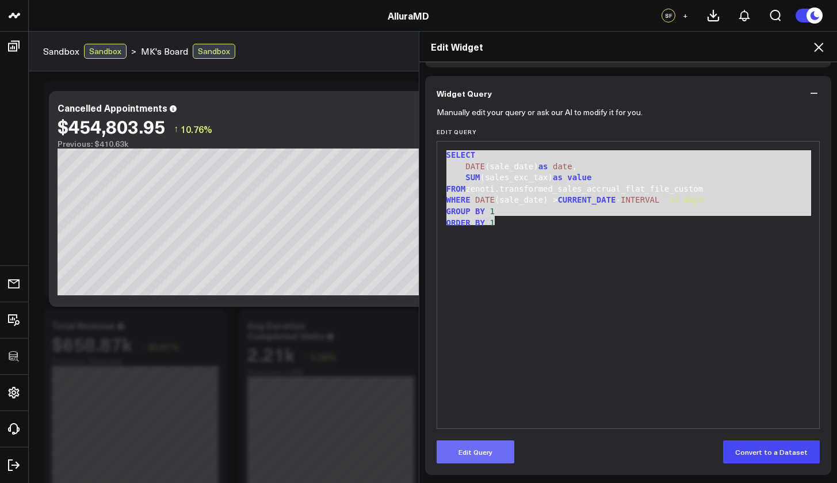
click at [480, 441] on button "Edit Query" at bounding box center [476, 451] width 78 height 23
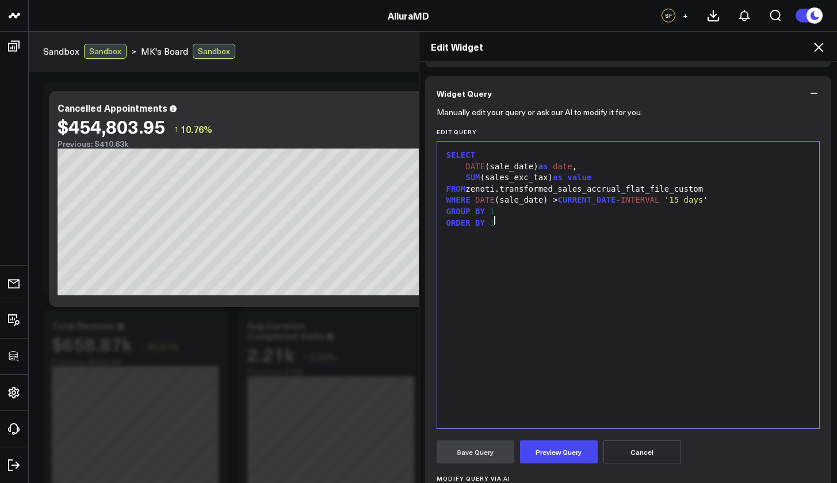
click at [508, 230] on div "SELECT DATE (sale_date) as date , SUM (sales_exc_tax) as value FROM zenoti.tran…" at bounding box center [628, 284] width 371 height 275
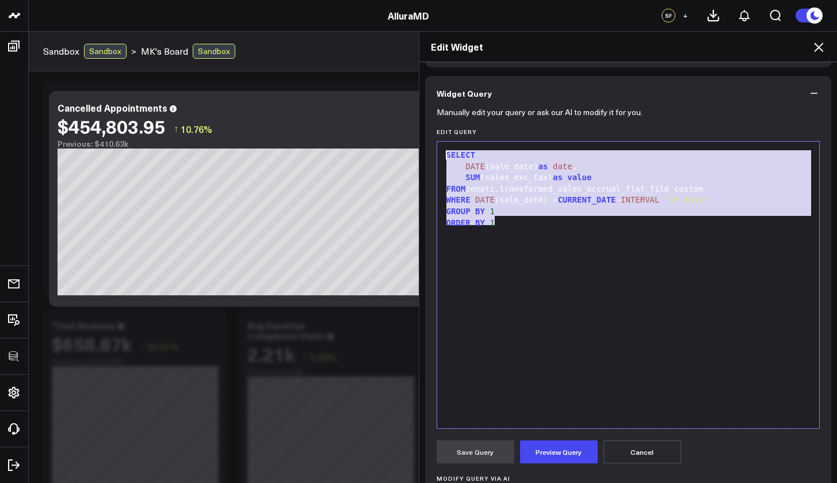
drag, startPoint x: 511, startPoint y: 228, endPoint x: 440, endPoint y: 157, distance: 101.3
click at [443, 157] on div "SELECT DATE (sale_date) as date , SUM (sales_exc_tax) as value FROM zenoti.tran…" at bounding box center [628, 284] width 371 height 275
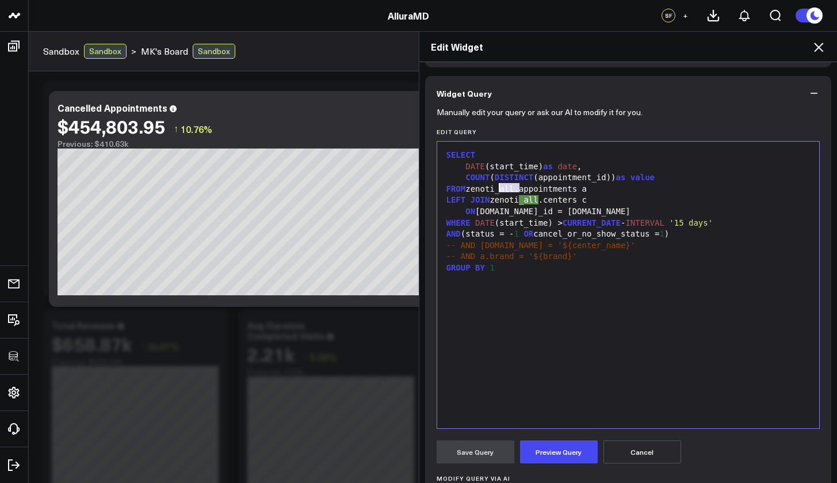
drag, startPoint x: 516, startPoint y: 186, endPoint x: 497, endPoint y: 185, distance: 19.1
click at [497, 185] on div "FROM zenoti_all.appointments a" at bounding box center [628, 190] width 371 height 12
click at [541, 200] on div "LEFT JOIN zenoti_all.centers c" at bounding box center [628, 200] width 371 height 12
click at [540, 198] on div "LEFT JOIN zenoti_all.centers c" at bounding box center [628, 200] width 371 height 12
click at [567, 441] on button "Preview Query" at bounding box center [559, 451] width 78 height 23
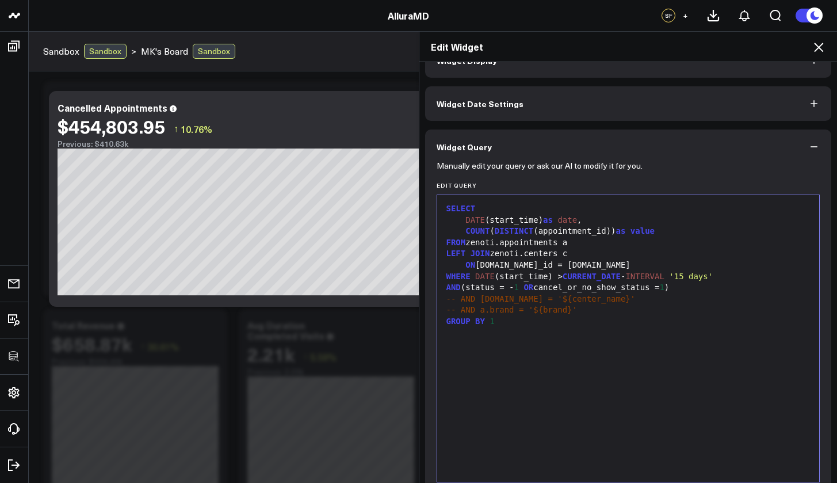
scroll to position [0, 0]
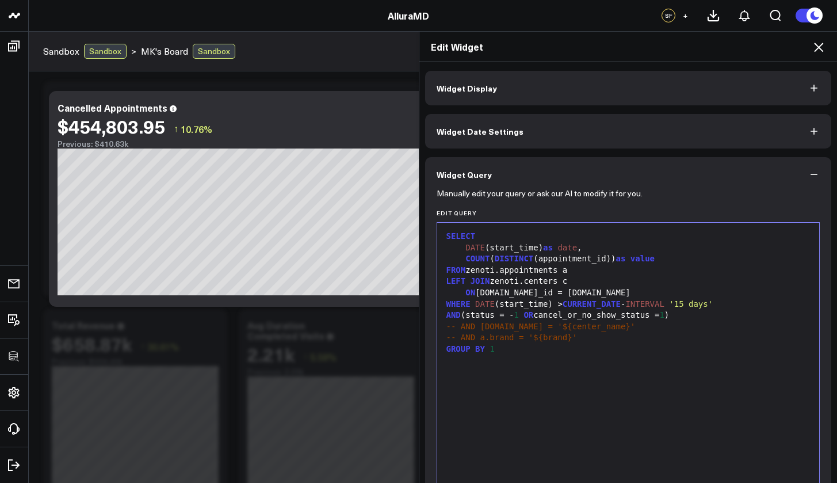
click at [484, 97] on button "Widget Display" at bounding box center [628, 88] width 407 height 35
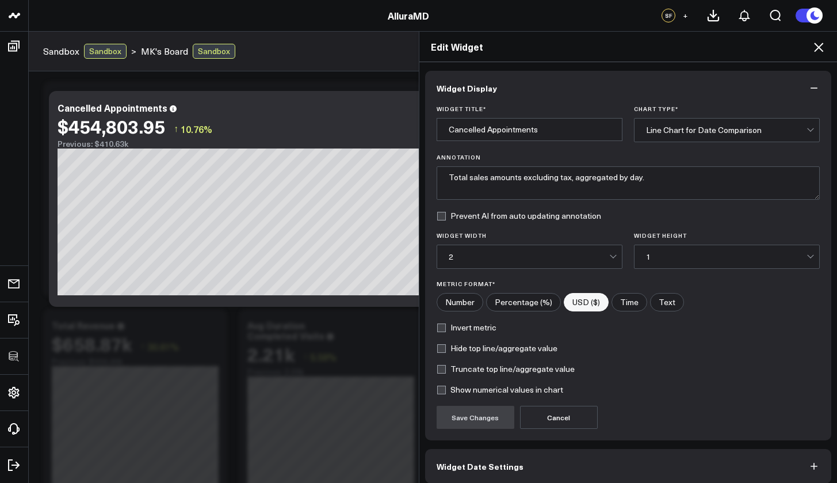
click at [437, 330] on label "Invert metric" at bounding box center [467, 327] width 60 height 9
click at [437, 330] on input "Invert metric" at bounding box center [441, 327] width 9 height 9
checkbox input "true"
click at [461, 302] on label "Number" at bounding box center [460, 302] width 47 height 18
click at [461, 302] on input"] "Number" at bounding box center [459, 301] width 45 height 17
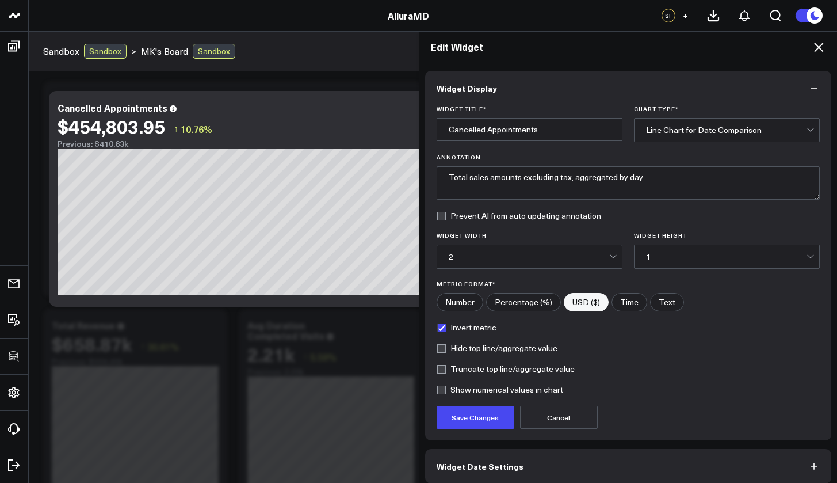
radio input"] "true"
click at [478, 423] on button "Save Changes" at bounding box center [476, 417] width 78 height 23
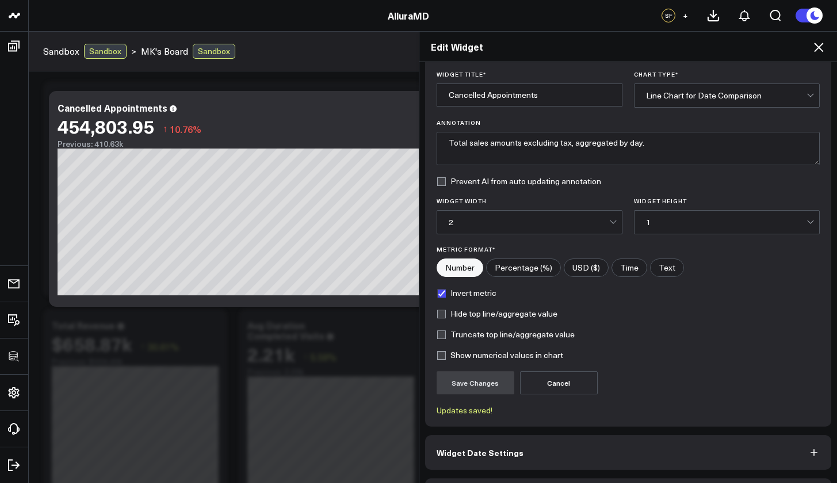
scroll to position [72, 0]
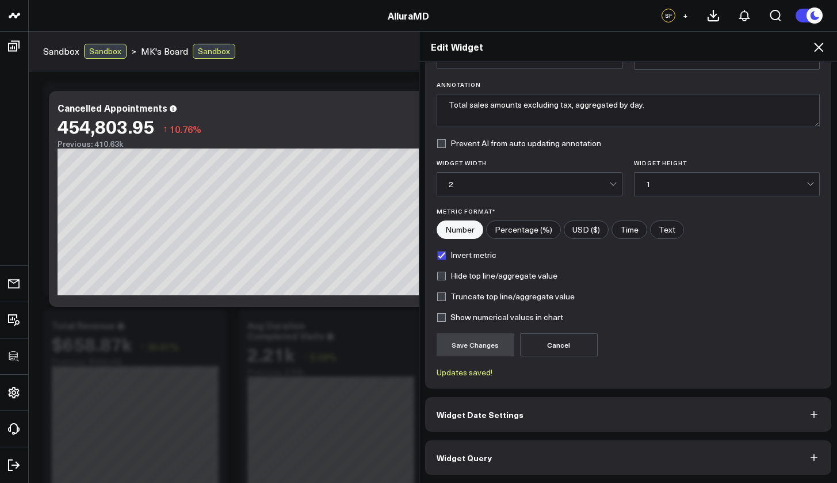
click at [515, 441] on button "Widget Query" at bounding box center [628, 457] width 407 height 35
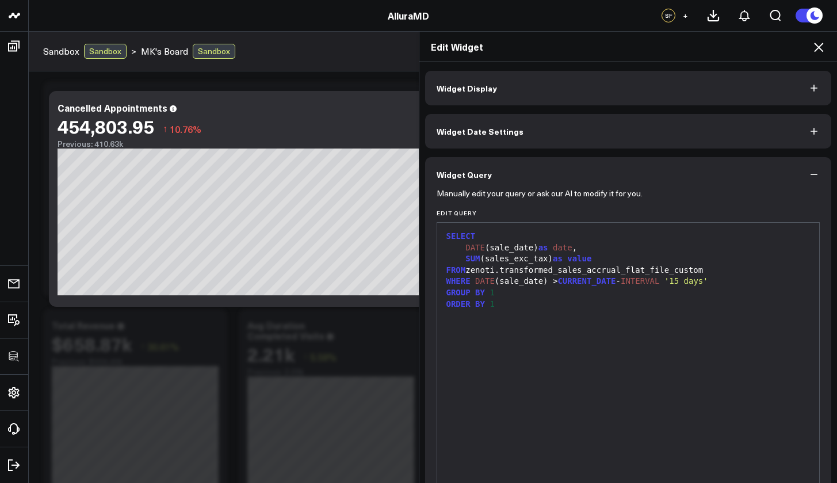
scroll to position [81, 0]
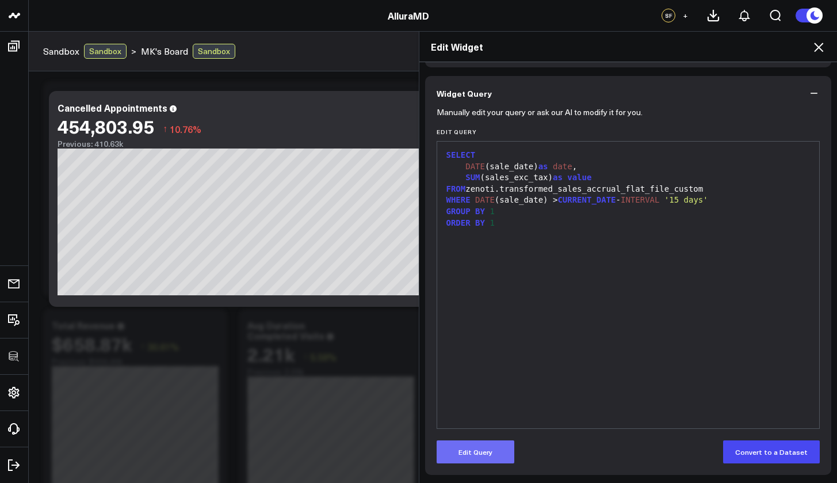
click at [493, 441] on button "Edit Query" at bounding box center [476, 451] width 78 height 23
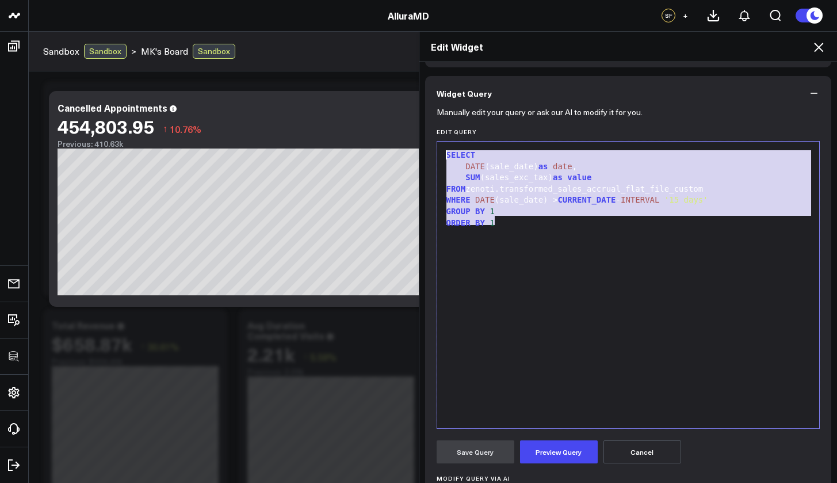
drag, startPoint x: 514, startPoint y: 222, endPoint x: 440, endPoint y: 152, distance: 101.8
click at [443, 152] on div "SELECT DATE (sale_date) as date , SUM (sales_exc_tax) as value FROM zenoti.tran…" at bounding box center [628, 284] width 371 height 275
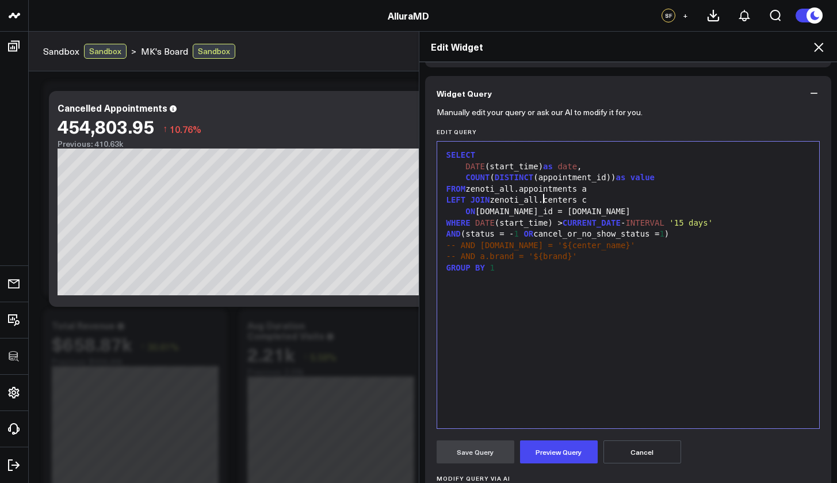
click at [537, 200] on div "LEFT JOIN zenoti_all.centers c" at bounding box center [628, 200] width 371 height 12
click at [517, 187] on div "FROM zenoti_all.appointments a" at bounding box center [628, 190] width 371 height 12
click at [535, 441] on button "Preview Query" at bounding box center [559, 451] width 78 height 23
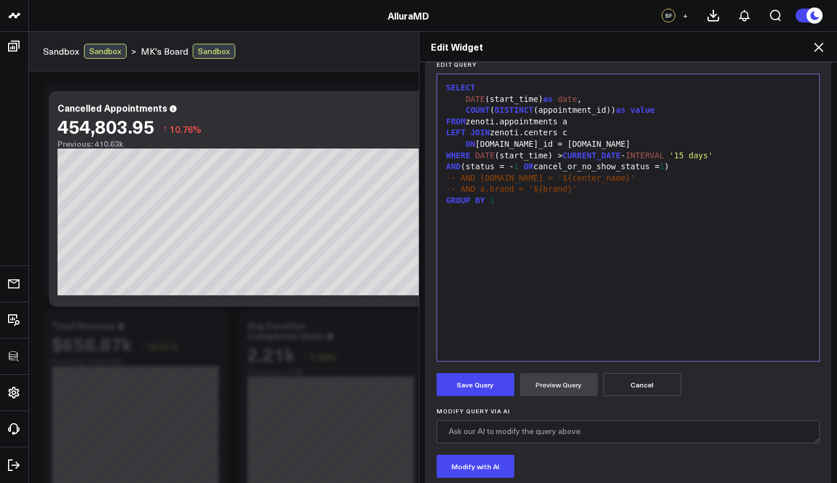
scroll to position [151, 0]
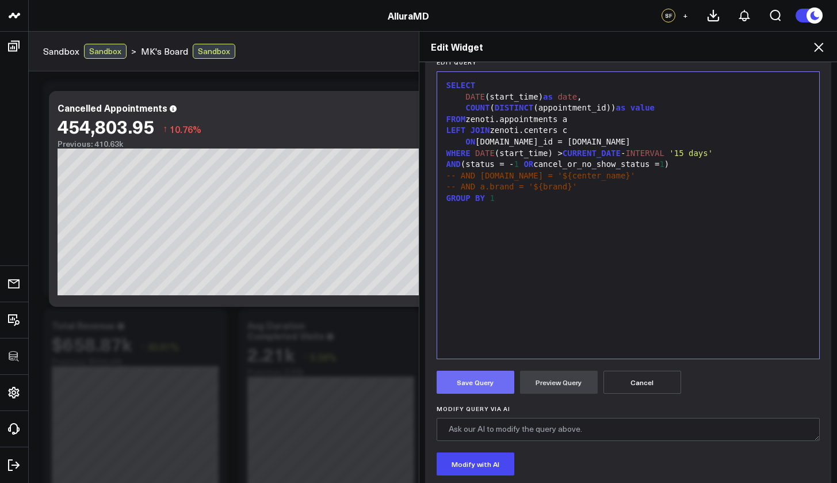
click at [490, 387] on button "Save Query" at bounding box center [476, 382] width 78 height 23
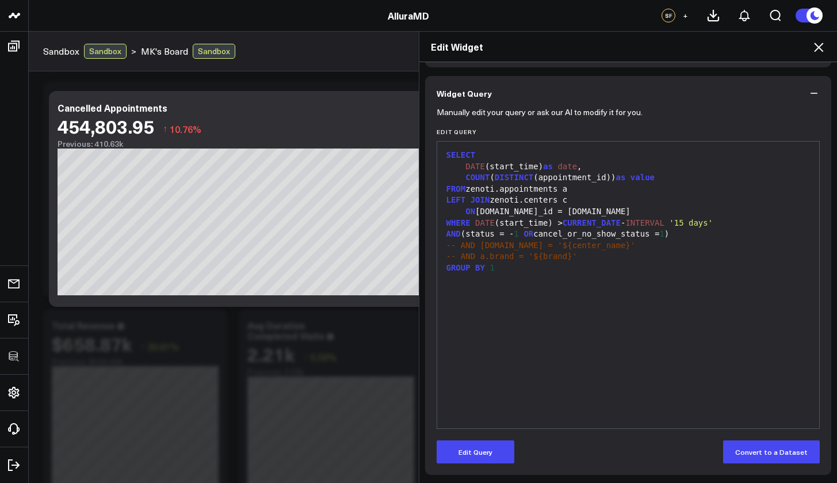
scroll to position [81, 0]
click at [820, 44] on icon at bounding box center [819, 47] width 14 height 14
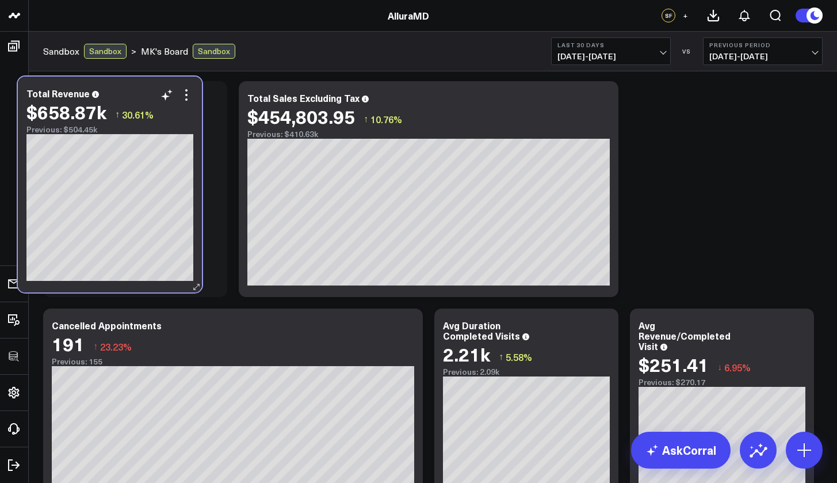
drag, startPoint x: 150, startPoint y: 319, endPoint x: 125, endPoint y: 87, distance: 233.2
click at [125, 87] on div "Total Revenue $658.87k ↑ 30.61% Previous: $504.45k" at bounding box center [110, 185] width 184 height 216
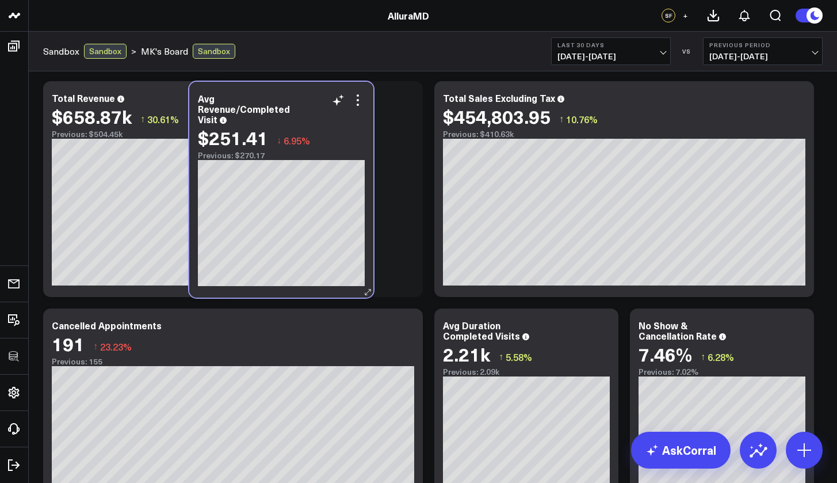
drag, startPoint x: 723, startPoint y: 317, endPoint x: 285, endPoint y: 92, distance: 492.3
click at [285, 92] on div "Avg Revenue/Completed Visit $251.41 ↓ 6.95% Previous: $270.17" at bounding box center [281, 190] width 184 height 216
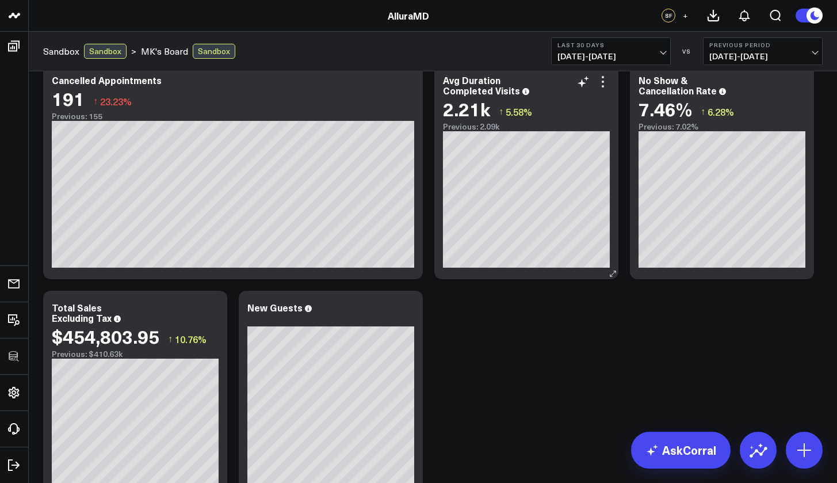
scroll to position [252, 0]
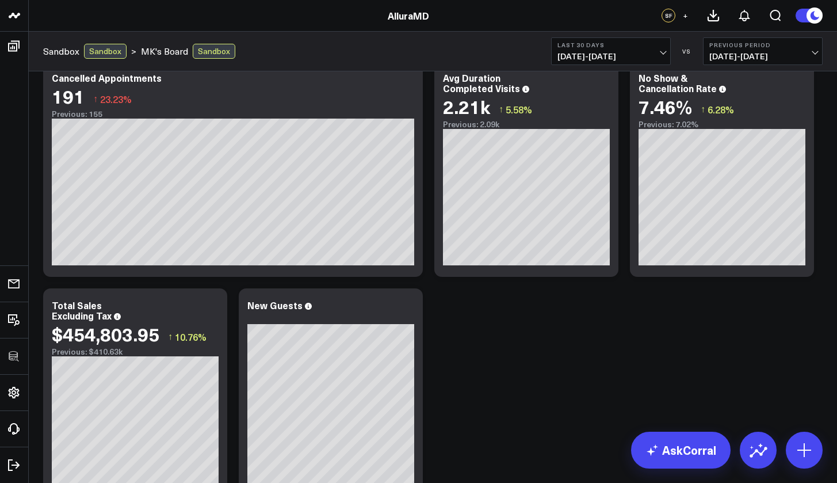
click at [822, 441] on div at bounding box center [804, 450] width 37 height 37
click at [807, 441] on icon at bounding box center [804, 450] width 14 height 14
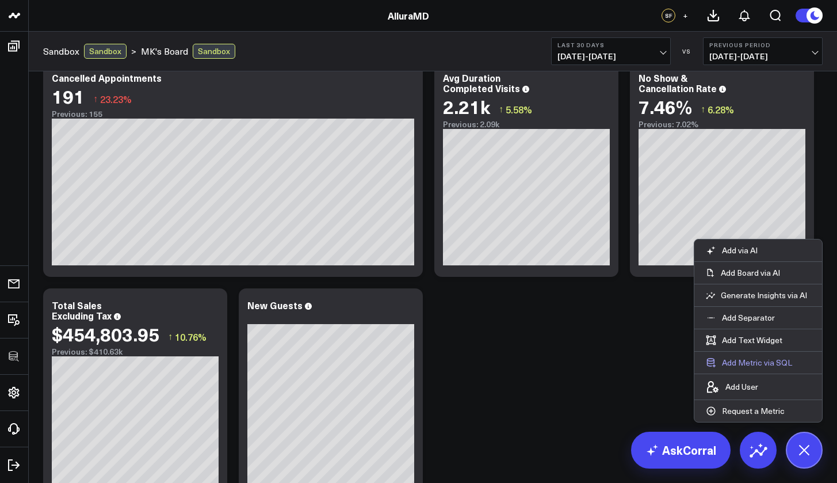
click at [749, 363] on button "Add Metric via SQL" at bounding box center [748, 363] width 109 height 22
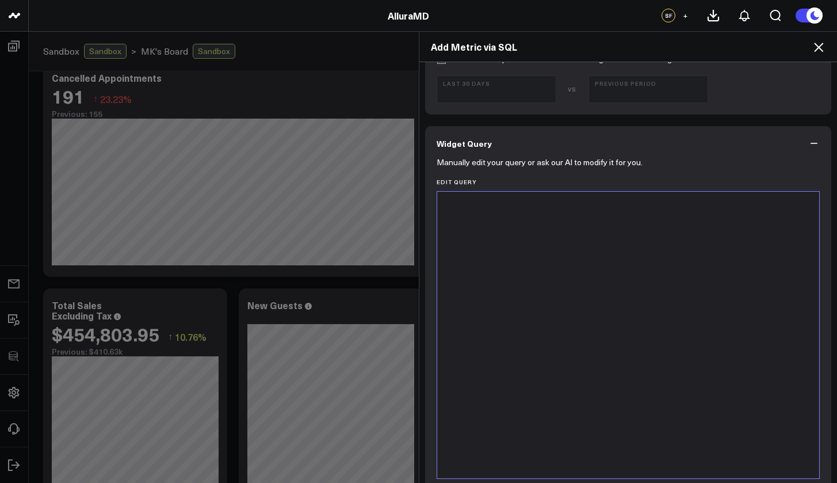
scroll to position [574, 0]
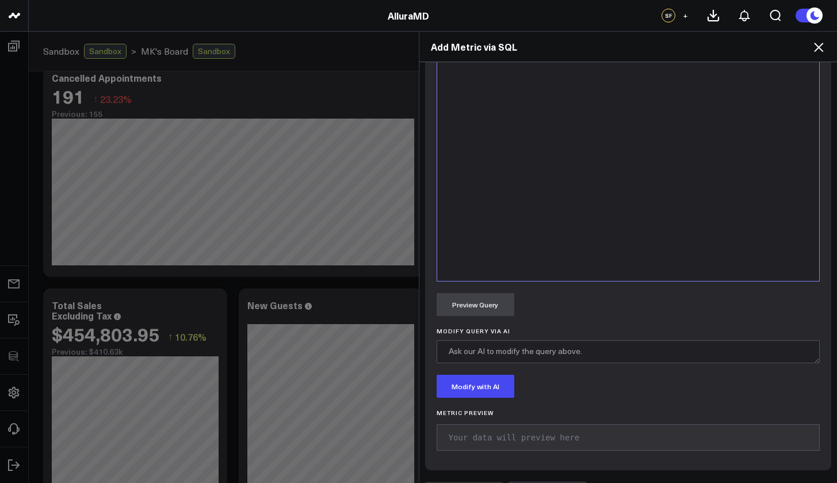
click at [612, 219] on div at bounding box center [628, 137] width 371 height 275
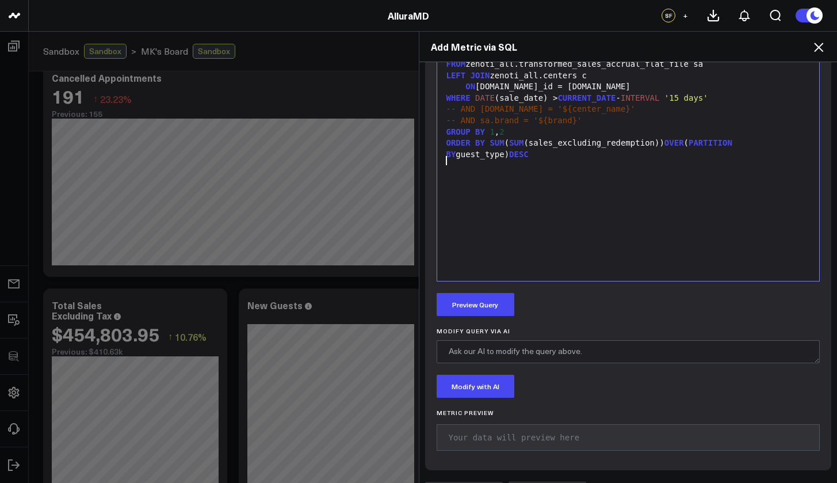
scroll to position [364, 0]
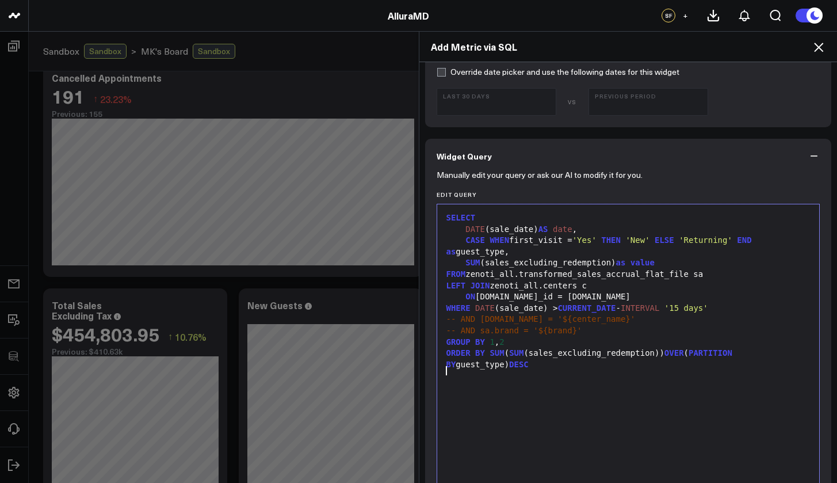
click at [690, 274] on div "FROM zenoti_all.transformed_sales_accrual_flat_file sa" at bounding box center [628, 275] width 371 height 12
click at [539, 282] on div "LEFT JOIN zenoti_all.centers c" at bounding box center [628, 286] width 371 height 12
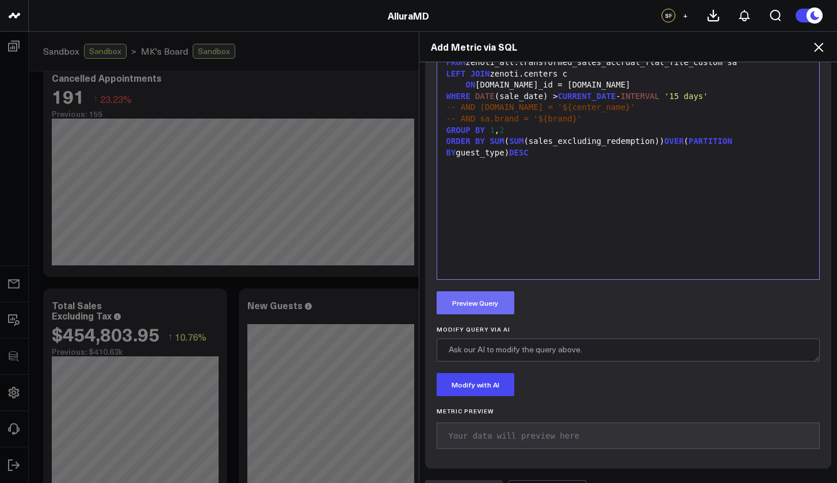
click at [476, 301] on button "Preview Query" at bounding box center [476, 302] width 78 height 23
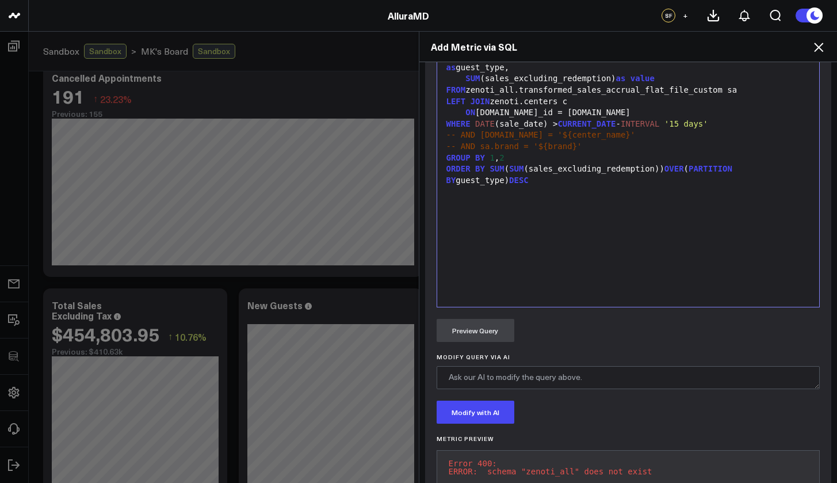
scroll to position [518, 0]
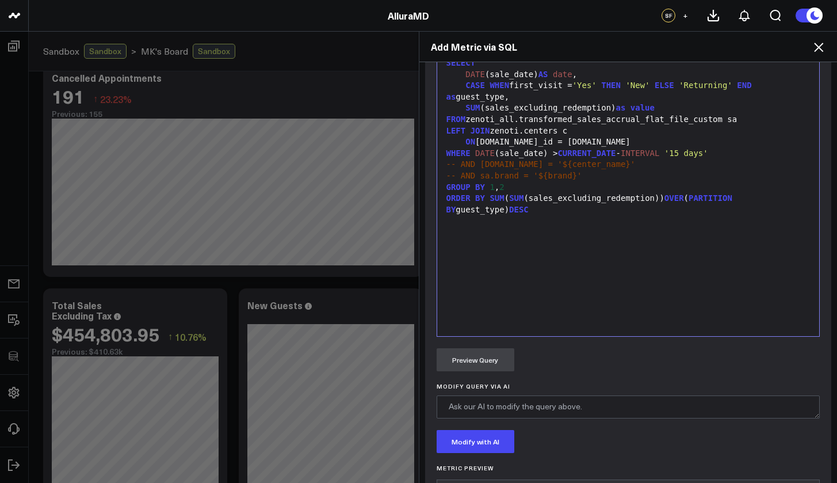
click at [513, 119] on div "FROM zenoti_all.transformed_sales_accrual_flat_file_custom sa" at bounding box center [628, 120] width 371 height 12
click at [475, 361] on button "Preview Query" at bounding box center [476, 359] width 78 height 23
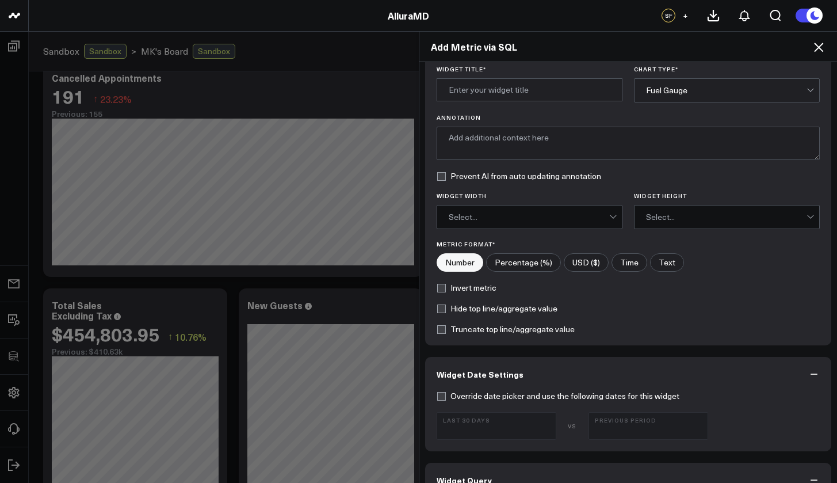
scroll to position [0, 0]
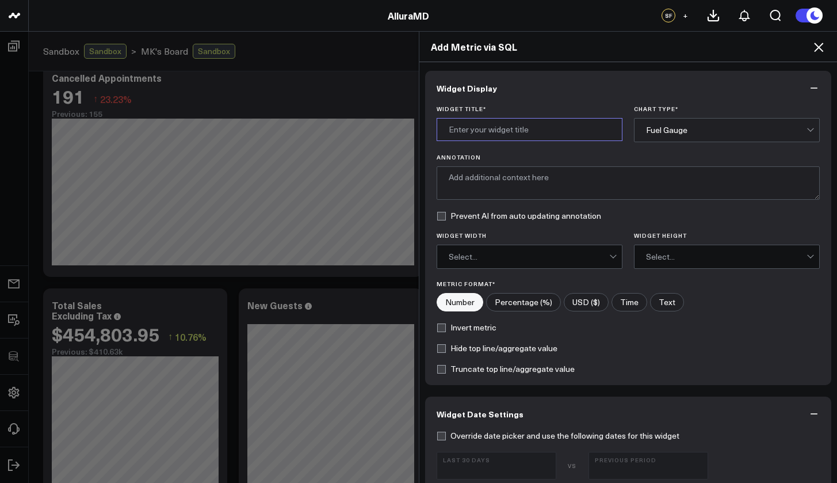
click at [486, 133] on input "Widget Title *" at bounding box center [530, 129] width 186 height 23
type input "Net Revenue by Guest Type"
click at [683, 134] on div "Fuel Gauge" at bounding box center [726, 129] width 161 height 9
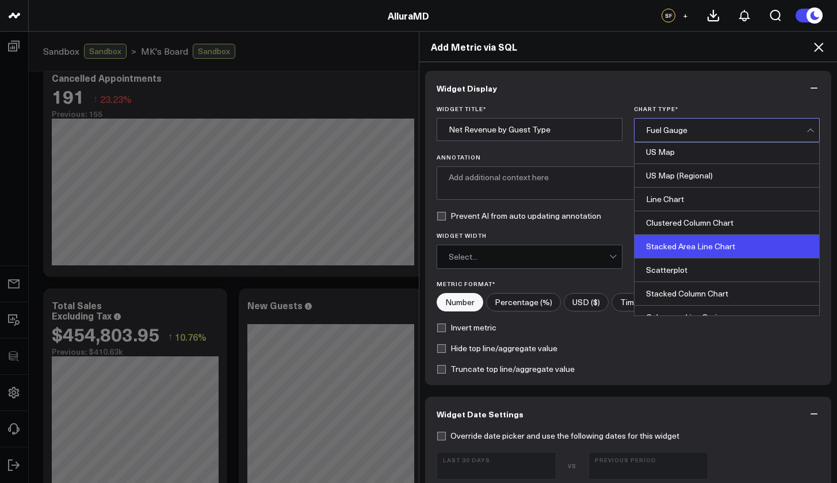
scroll to position [347, 0]
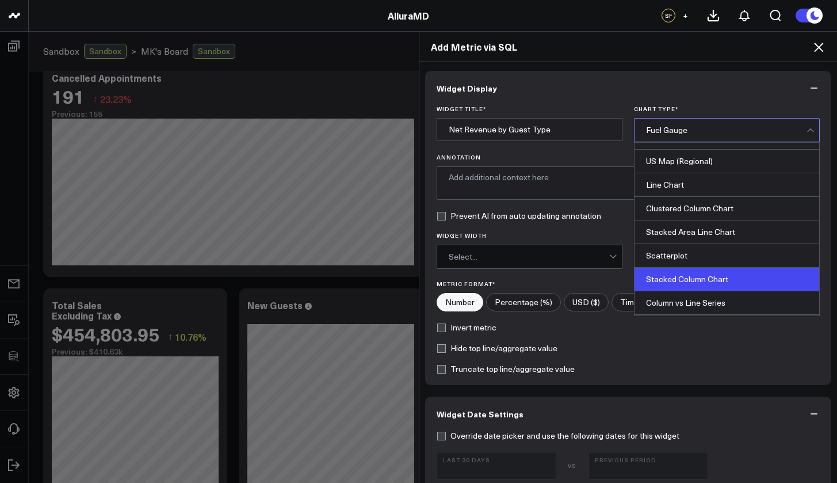
click at [704, 276] on div "Stacked Column Chart" at bounding box center [727, 280] width 185 height 24
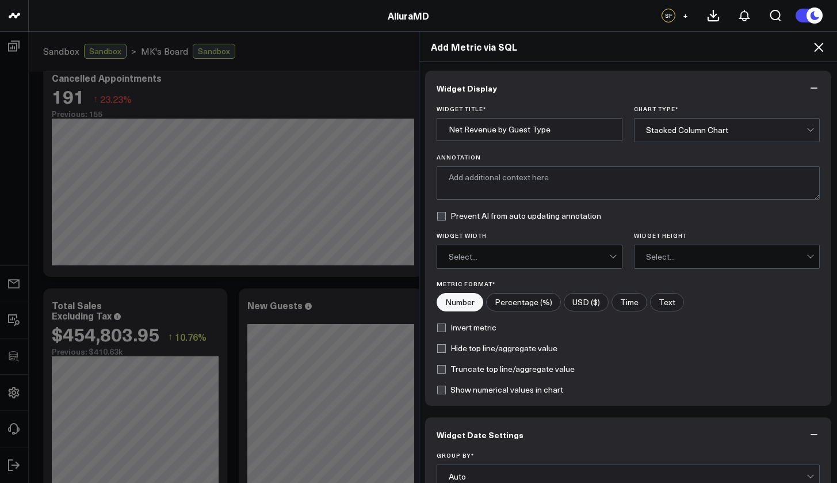
scroll to position [74, 0]
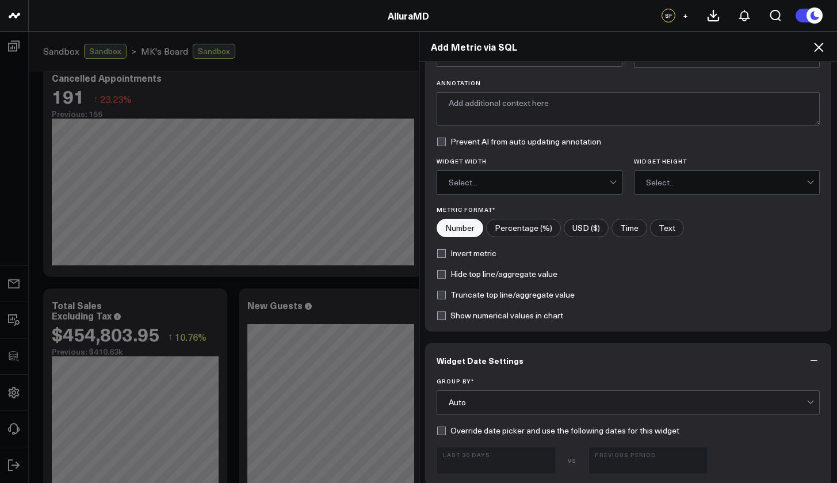
click at [500, 175] on div "Select..." at bounding box center [529, 182] width 161 height 23
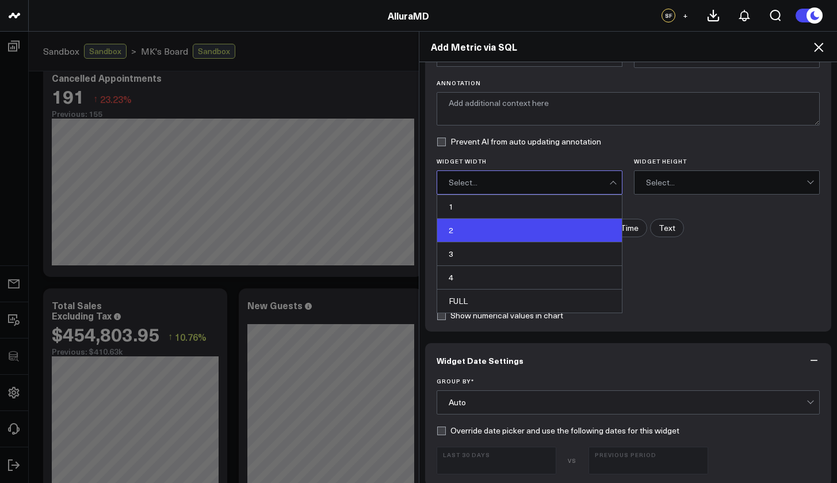
click at [468, 231] on div "2" at bounding box center [529, 231] width 185 height 24
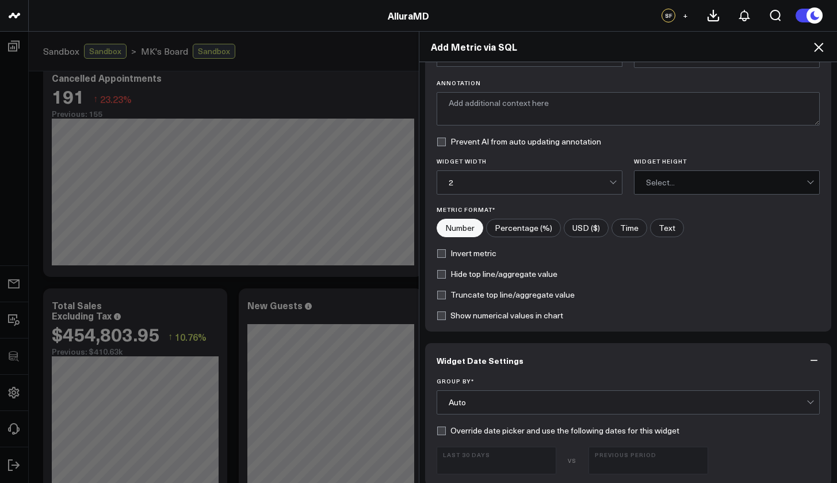
click at [674, 176] on div "Select..." at bounding box center [726, 182] width 161 height 23
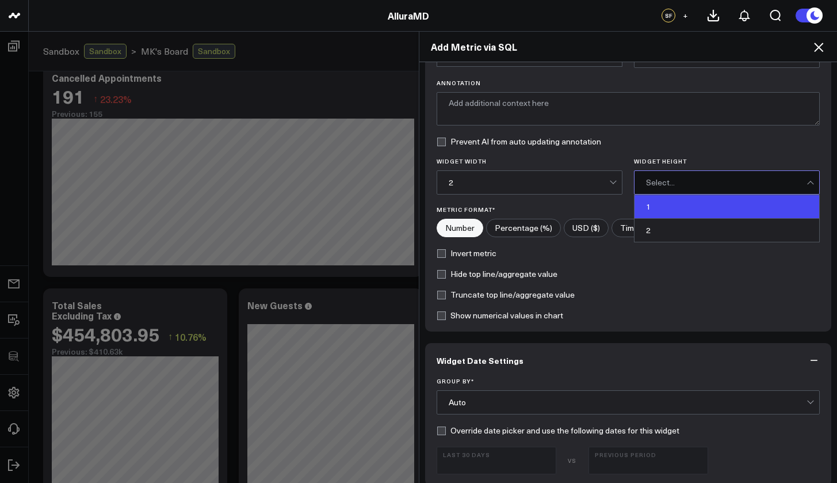
click at [653, 205] on div "1" at bounding box center [727, 207] width 185 height 24
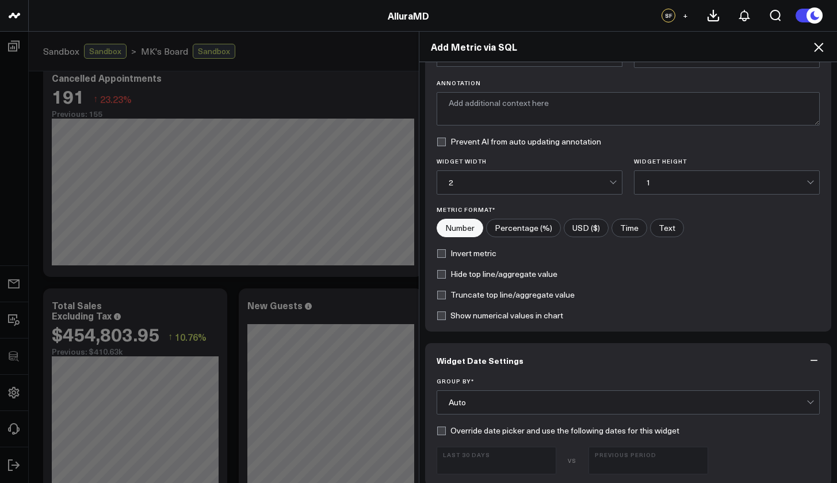
click at [572, 230] on label "USD ($)" at bounding box center [586, 228] width 45 height 18
click at [572, 230] on input"] "USD ($)" at bounding box center [586, 227] width 44 height 17
radio input"] "true"
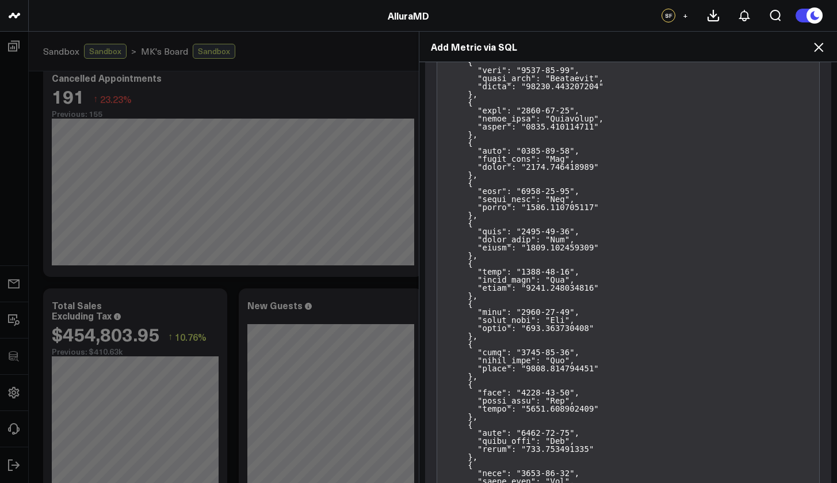
scroll to position [1704, 0]
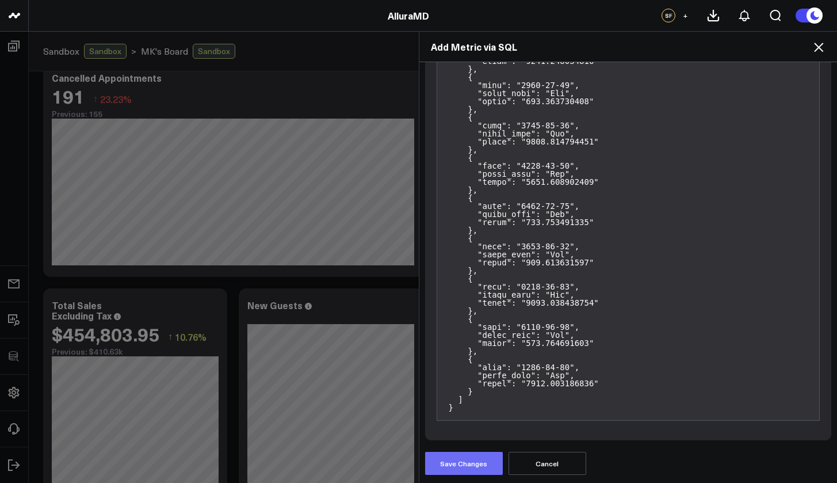
click at [480, 441] on button "Save Changes" at bounding box center [464, 463] width 78 height 23
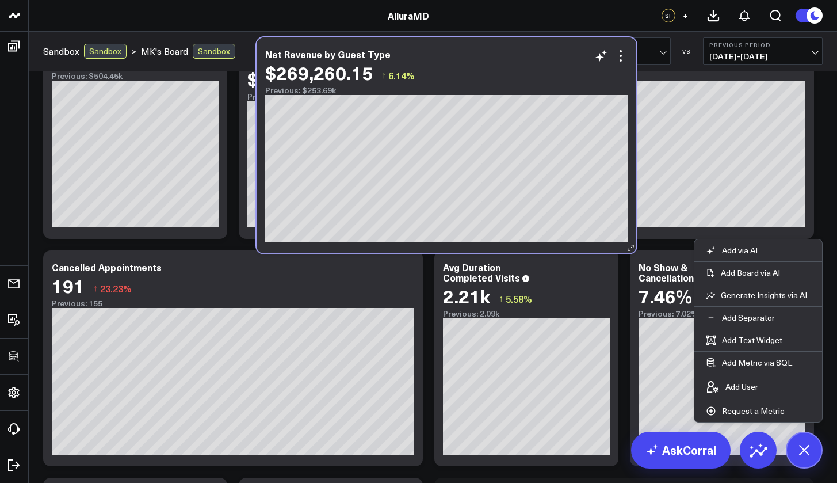
scroll to position [37, 0]
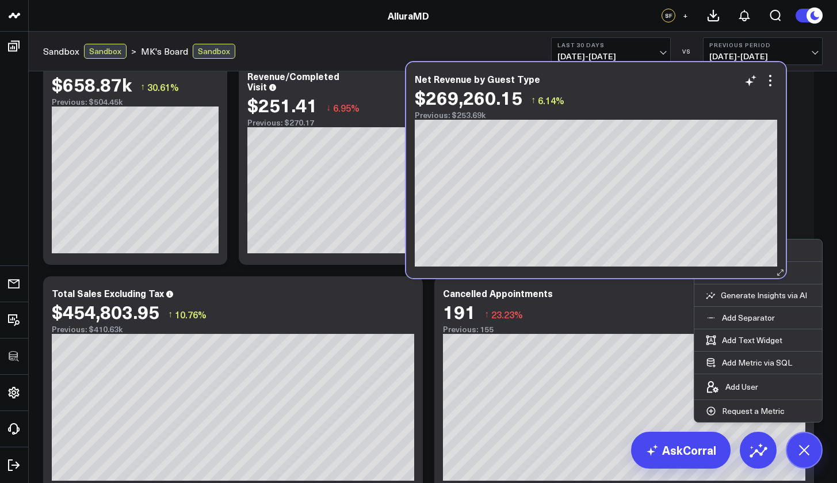
drag, startPoint x: 296, startPoint y: 206, endPoint x: 662, endPoint y: 67, distance: 391.9
click at [662, 67] on div "Net Revenue by Guest Type $269,260.15 ↑ 6.14% Previous: $253.69k [fontSize:10px…" at bounding box center [596, 170] width 380 height 216
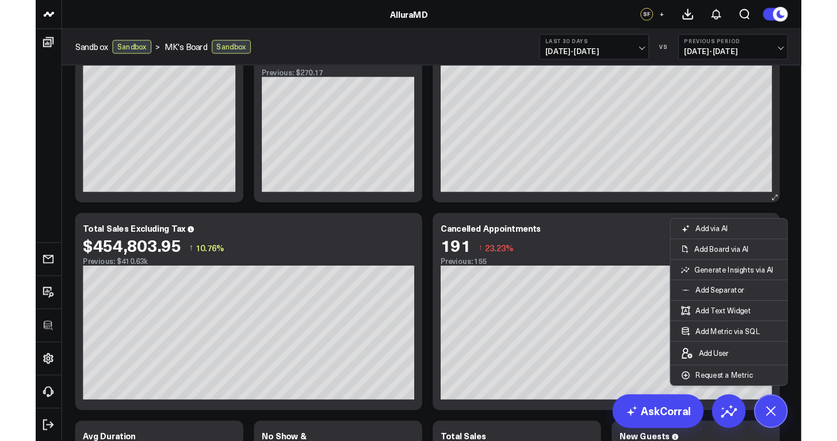
scroll to position [0, 0]
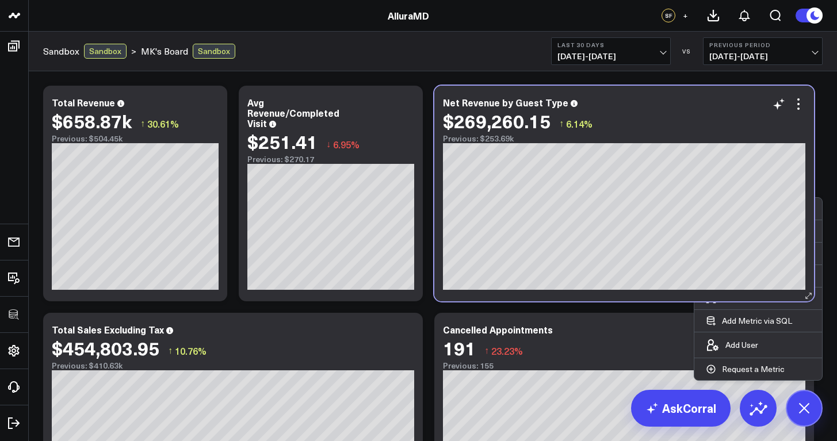
click at [623, 98] on div "Net Revenue by Guest Type" at bounding box center [624, 102] width 362 height 10
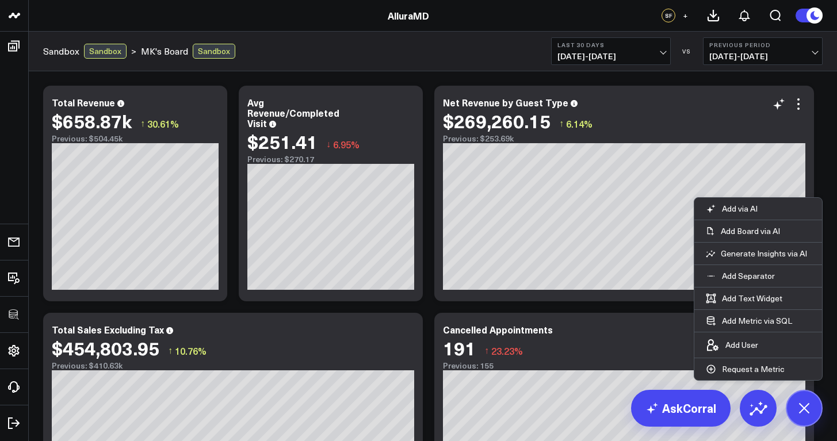
click at [678, 103] on div "Net Revenue by Guest Type" at bounding box center [624, 102] width 362 height 10
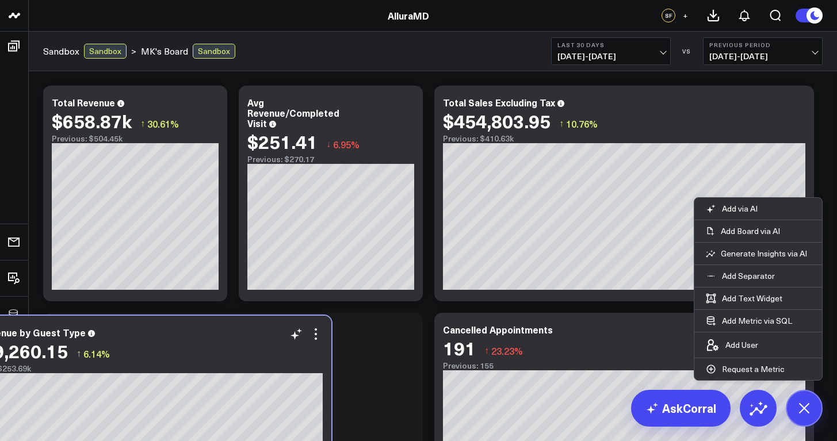
drag, startPoint x: 677, startPoint y: 102, endPoint x: 194, endPoint y: 333, distance: 534.8
click at [194, 333] on div "Net Revenue by Guest Type" at bounding box center [141, 332] width 362 height 10
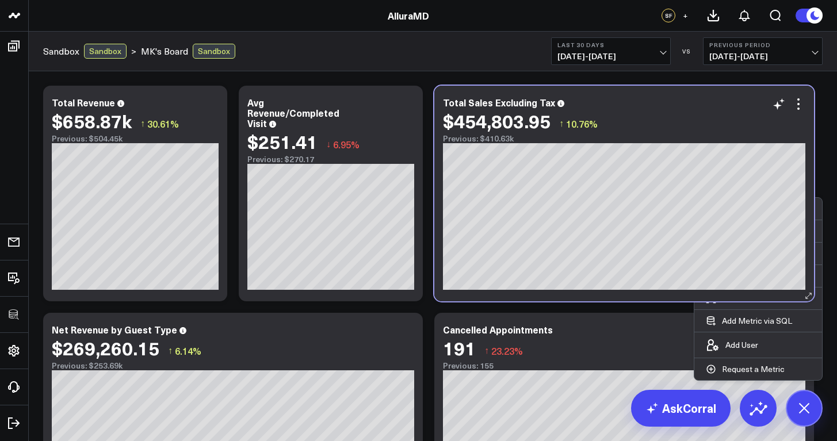
click at [661, 110] on div "Total Sales Excluding Tax $454,803.95 ↑ 10.76% Previous: $410.63k" at bounding box center [624, 120] width 362 height 46
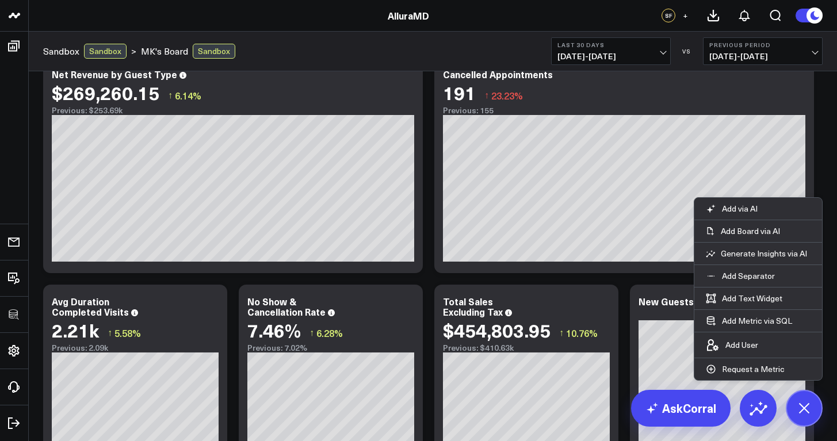
scroll to position [238, 0]
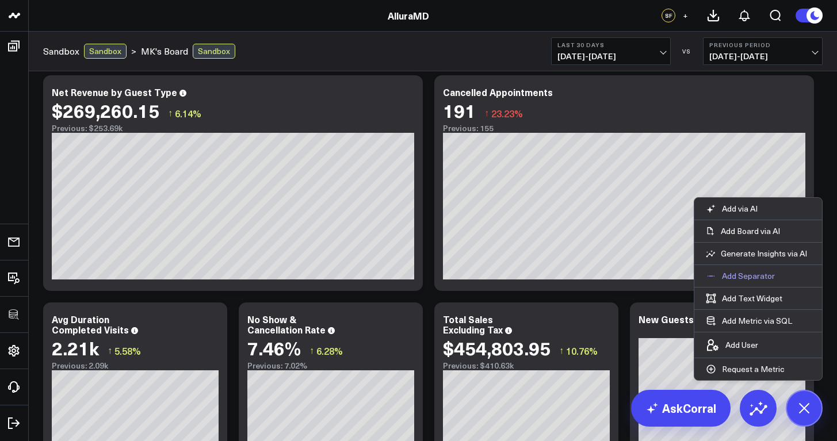
click at [778, 273] on button "Add Separator" at bounding box center [740, 276] width 92 height 22
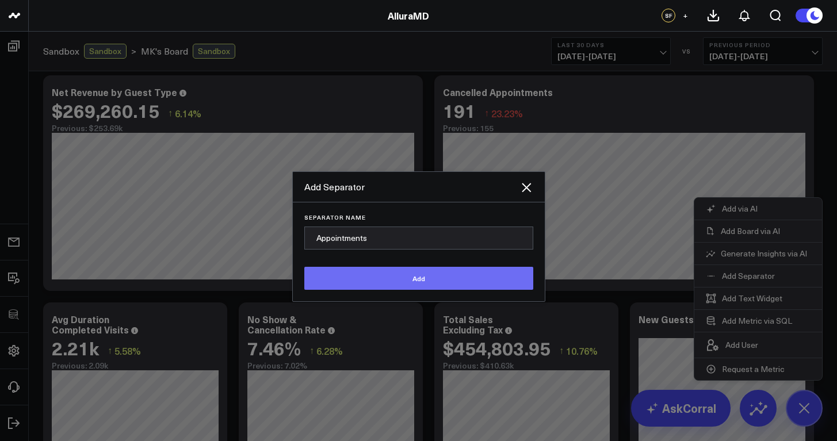
type input "Appointments"
click at [466, 278] on button "Add" at bounding box center [418, 278] width 229 height 23
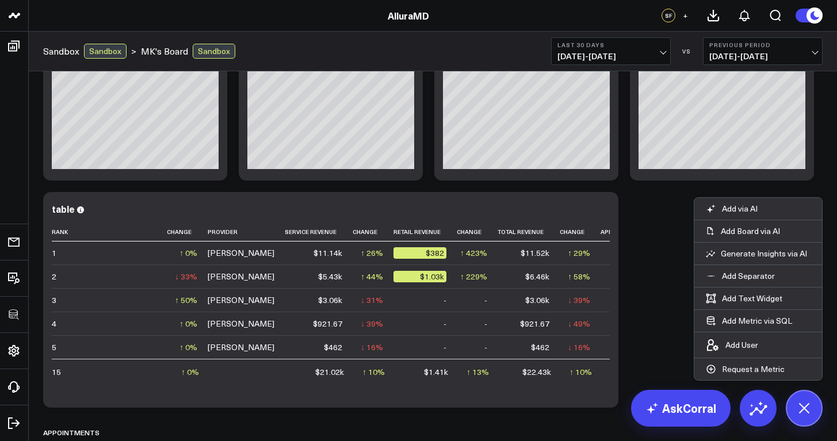
scroll to position [649, 0]
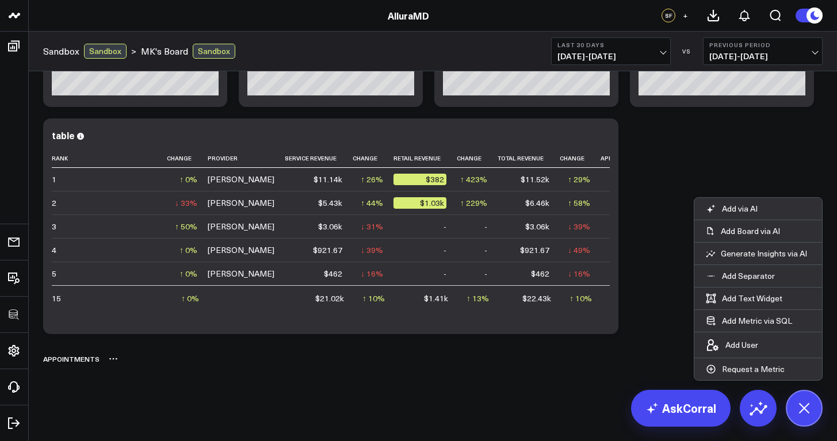
click at [114, 358] on icon at bounding box center [113, 358] width 9 height 9
click at [125, 371] on button "Rename" at bounding box center [144, 372] width 50 height 20
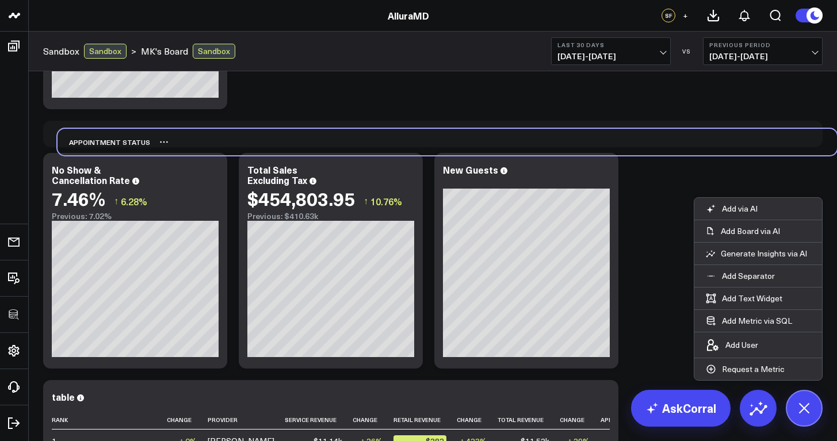
drag, startPoint x: 109, startPoint y: 364, endPoint x: 123, endPoint y: 145, distance: 219.7
click at [123, 145] on div "Appointment status" at bounding box center [104, 142] width 93 height 26
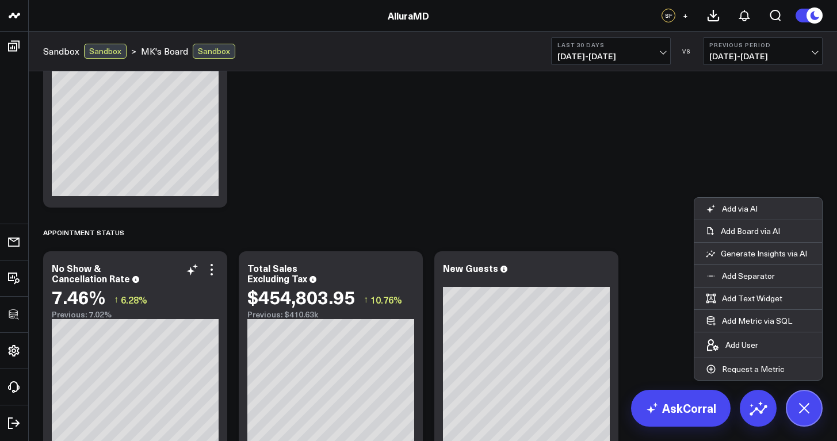
scroll to position [466, 0]
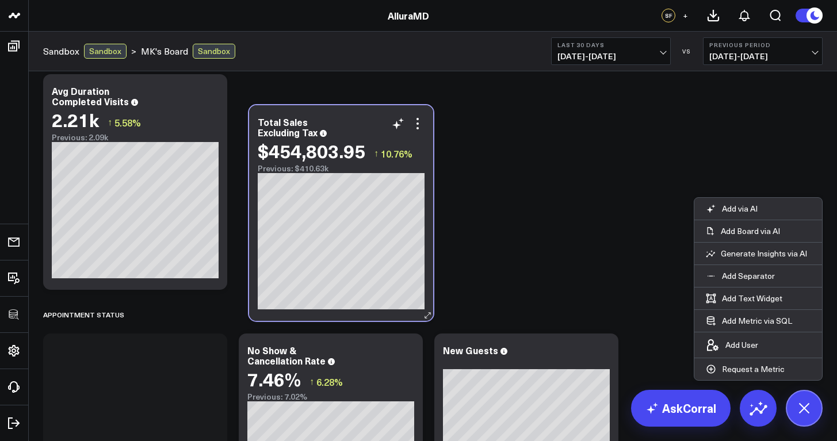
drag, startPoint x: 362, startPoint y: 349, endPoint x: 372, endPoint y: 121, distance: 228.6
click at [372, 121] on div "Total Sales Excluding Tax" at bounding box center [341, 127] width 167 height 21
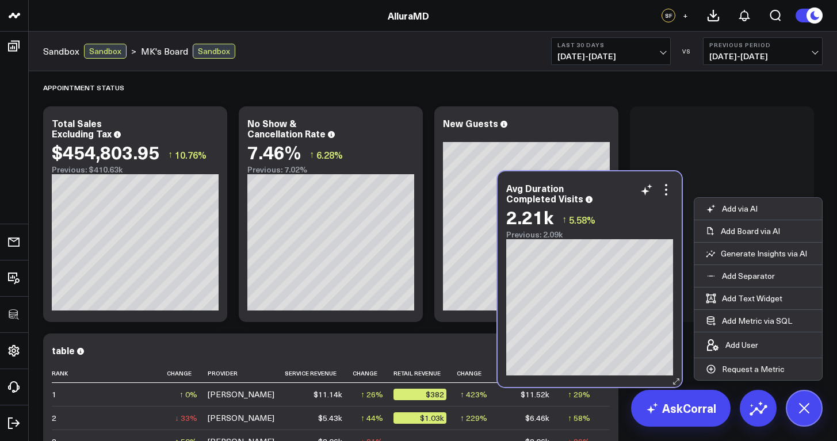
drag, startPoint x: 144, startPoint y: 87, endPoint x: 604, endPoint y: 179, distance: 469.4
click at [604, 183] on div "Avg Duration Completed Visits" at bounding box center [589, 193] width 167 height 21
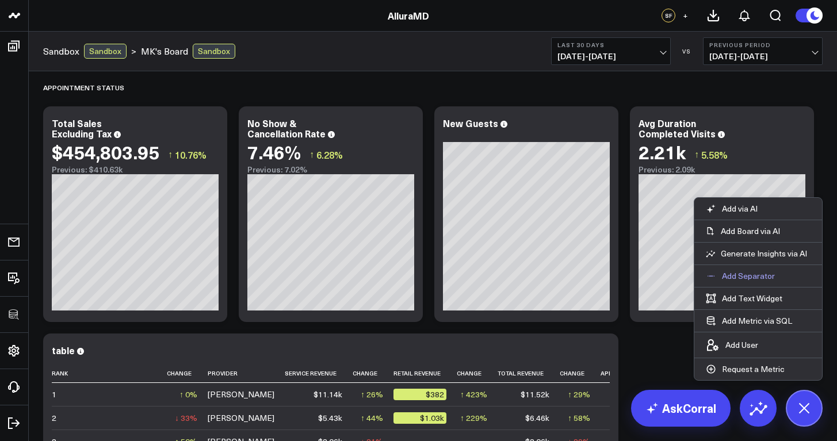
click at [741, 273] on p "Add Separator" at bounding box center [748, 276] width 53 height 10
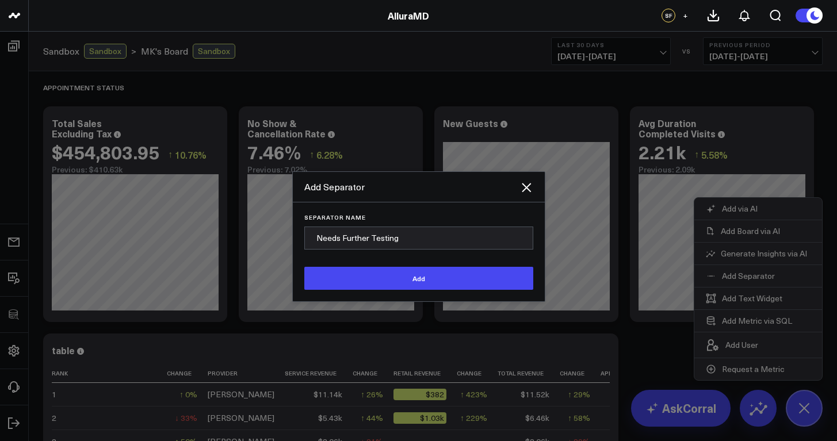
click at [318, 237] on input "Needs Further Testing" at bounding box center [418, 238] width 229 height 23
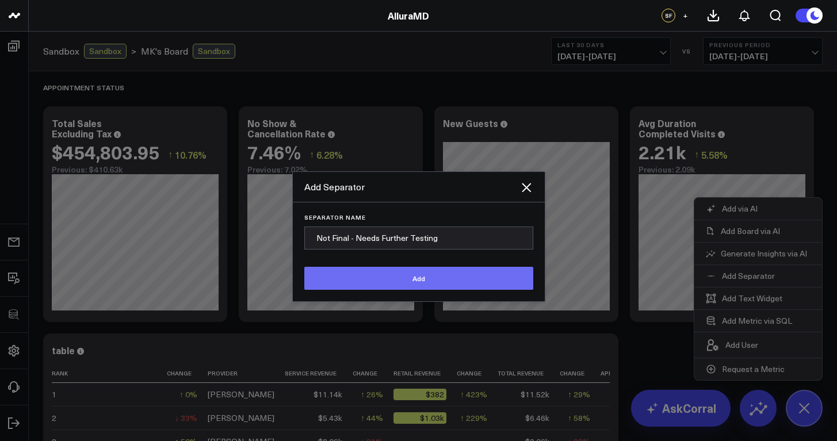
type input "Not Final - Needs Further Testing"
click at [351, 287] on button "Add" at bounding box center [418, 278] width 229 height 23
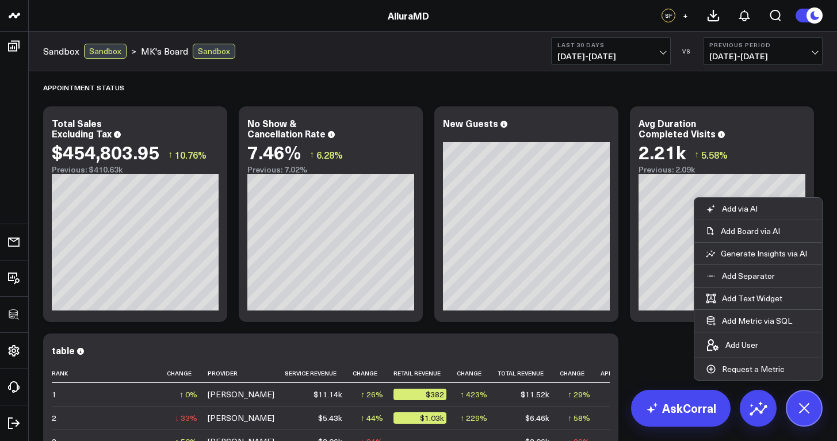
scroll to position [681, 0]
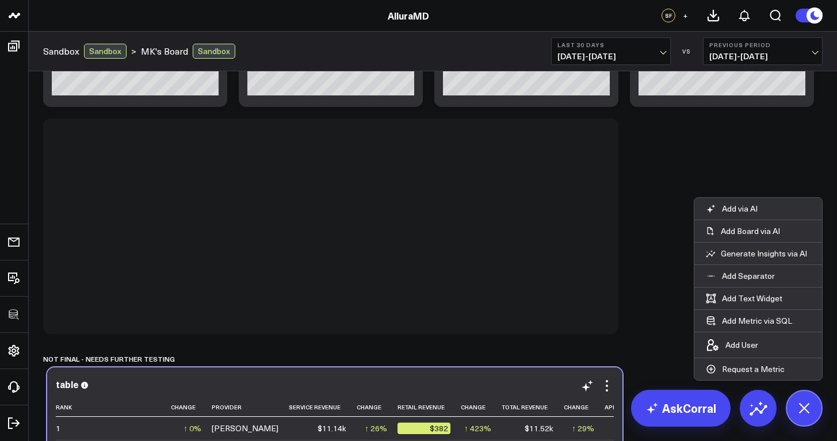
drag, startPoint x: 340, startPoint y: 136, endPoint x: 344, endPoint y: 385, distance: 249.2
click at [344, 385] on div "table" at bounding box center [335, 384] width 558 height 10
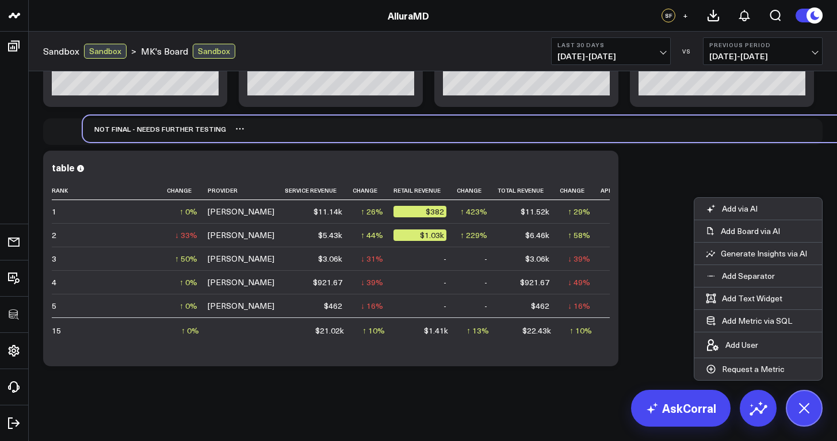
drag, startPoint x: 152, startPoint y: 364, endPoint x: 193, endPoint y: 133, distance: 233.6
click at [193, 133] on div "Not Final - Needs Further Testing" at bounding box center [154, 129] width 143 height 26
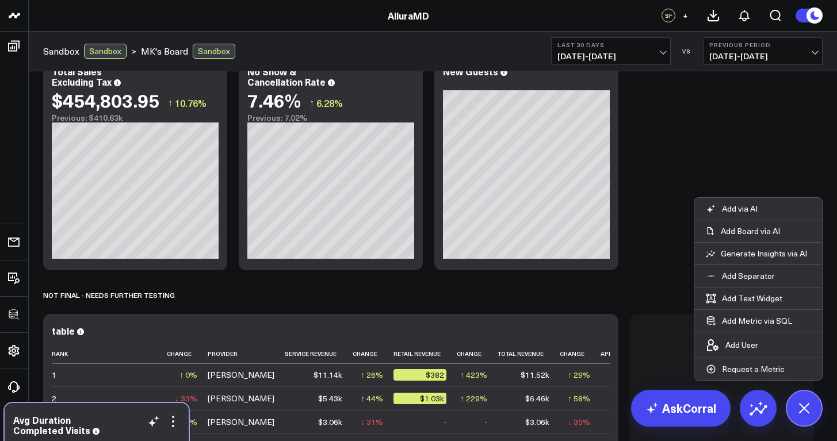
scroll to position [555, 0]
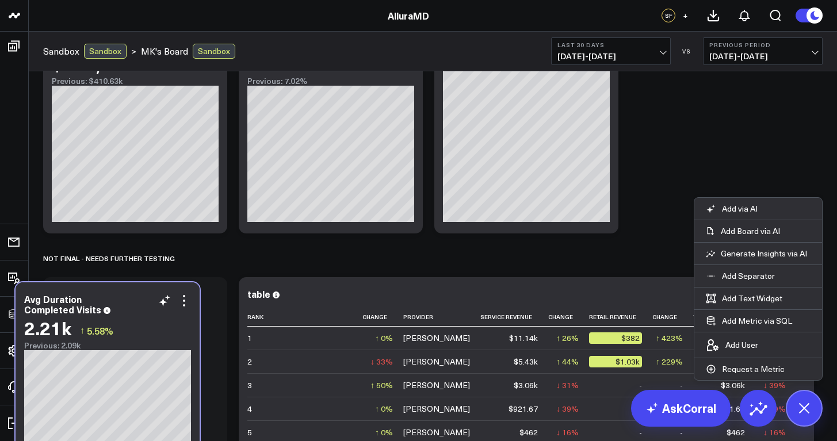
drag, startPoint x: 728, startPoint y: 134, endPoint x: 110, endPoint y: 302, distance: 639.8
click at [110, 302] on div "Avg Duration Completed Visits" at bounding box center [107, 304] width 167 height 21
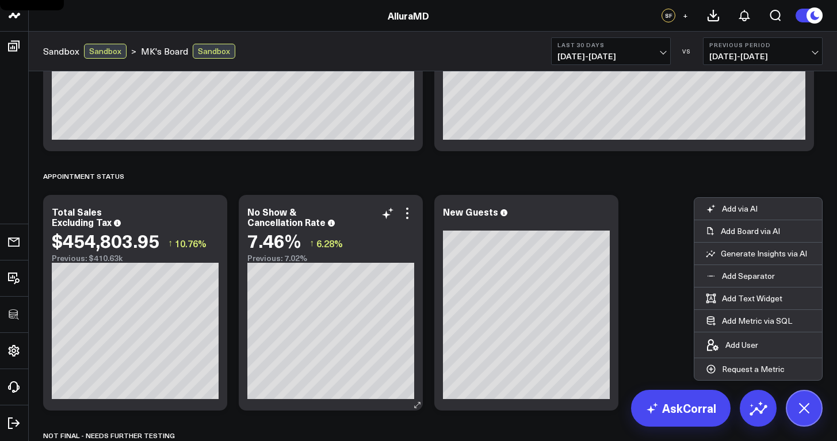
scroll to position [354, 0]
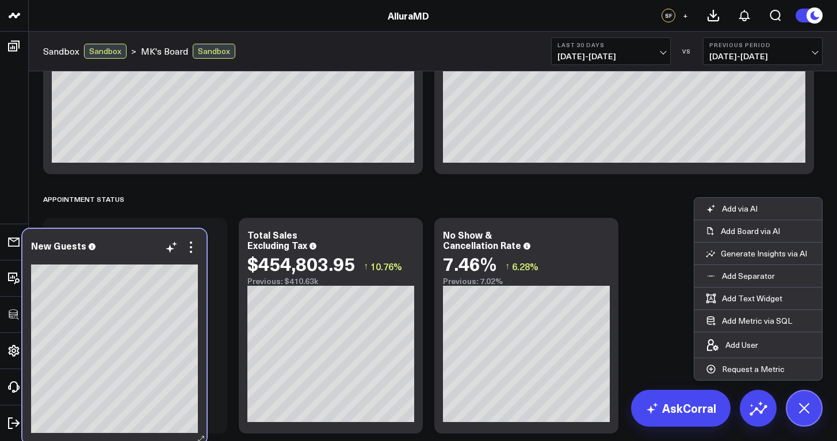
drag, startPoint x: 544, startPoint y: 236, endPoint x: 133, endPoint y: 247, distance: 410.9
click at [133, 247] on div "New Guests" at bounding box center [114, 245] width 167 height 10
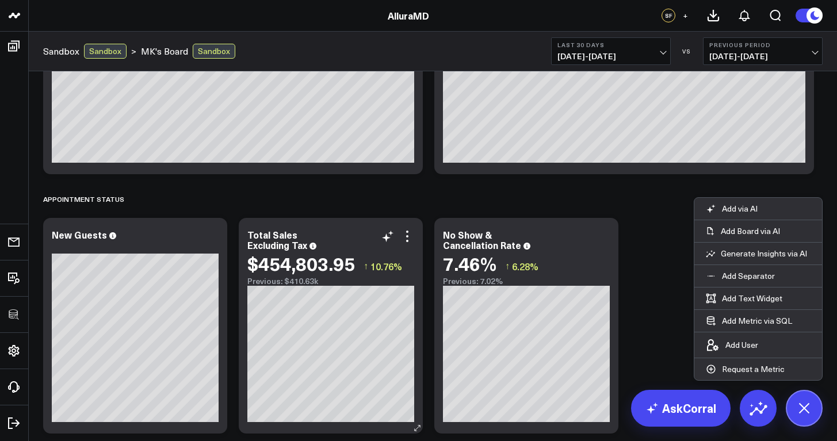
click at [358, 232] on div "Total Sales Excluding Tax" at bounding box center [330, 240] width 167 height 21
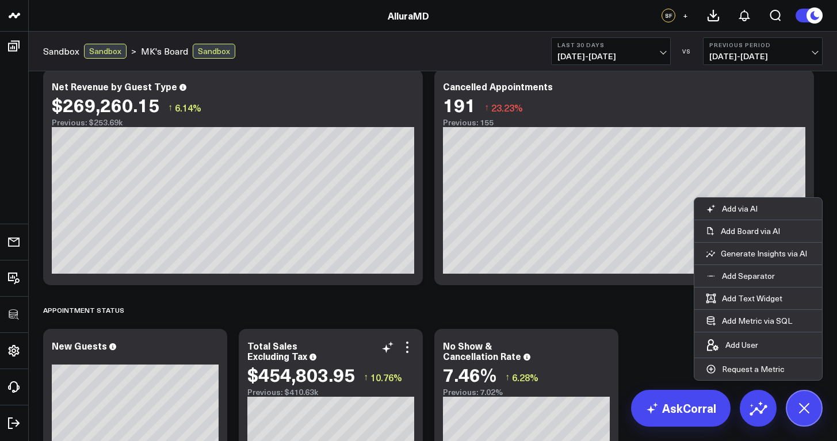
scroll to position [326, 0]
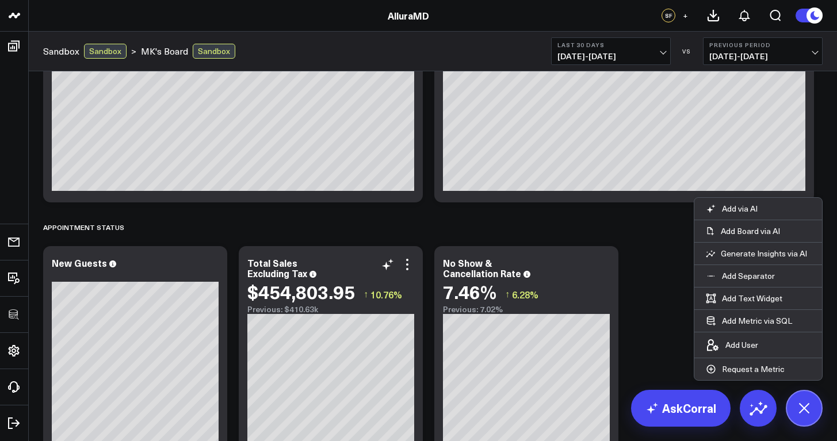
click at [362, 257] on div "Total Sales Excluding Tax $454,803.95 ↑ 10.76% Previous: $410.63k" at bounding box center [331, 354] width 184 height 216
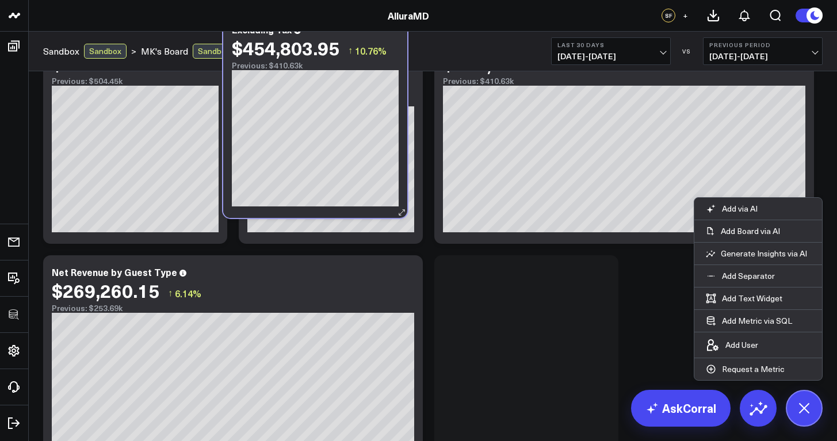
scroll to position [25, 0]
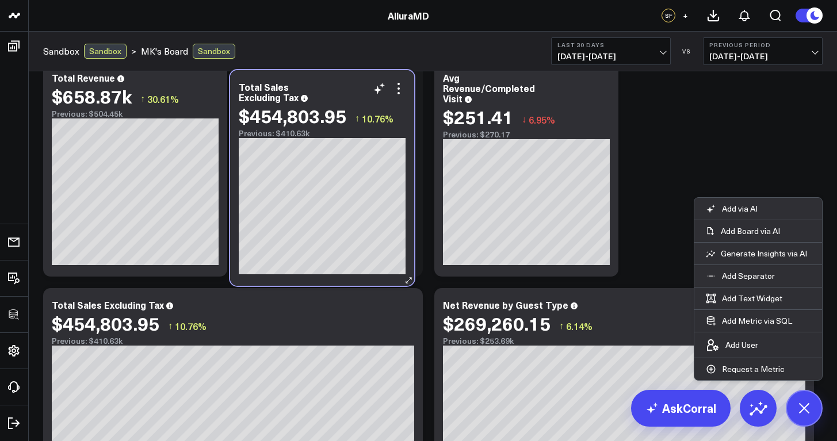
drag, startPoint x: 353, startPoint y: 259, endPoint x: 341, endPoint y: 77, distance: 182.8
click at [341, 77] on div "Total Sales Excluding Tax $454,803.95 ↑ 10.76% Previous: $410.63k" at bounding box center [322, 178] width 184 height 216
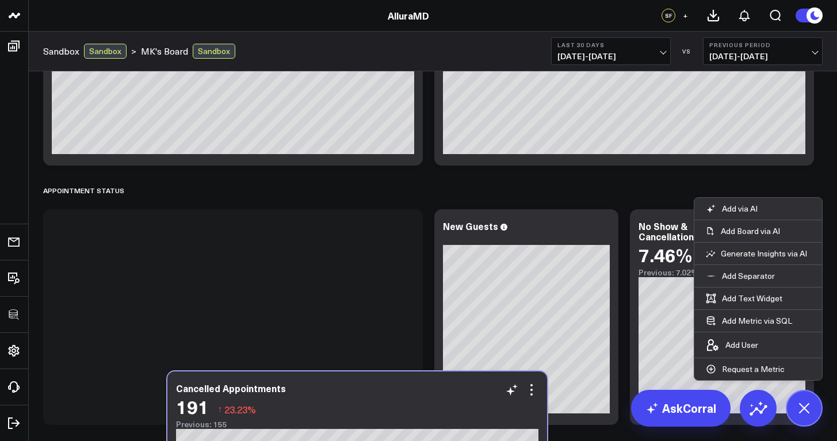
scroll to position [385, 0]
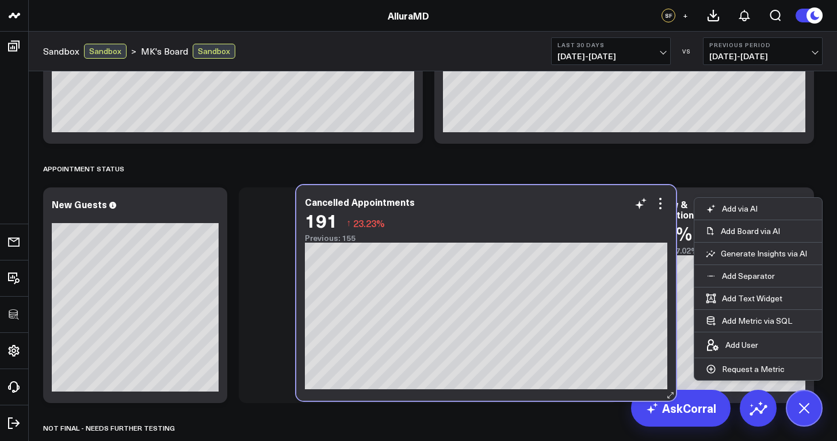
drag, startPoint x: 265, startPoint y: 217, endPoint x: 518, endPoint y: 216, distance: 253.2
click at [518, 216] on div "Cancelled Appointments 191 ↑ 23.23% Previous: 155" at bounding box center [486, 220] width 362 height 46
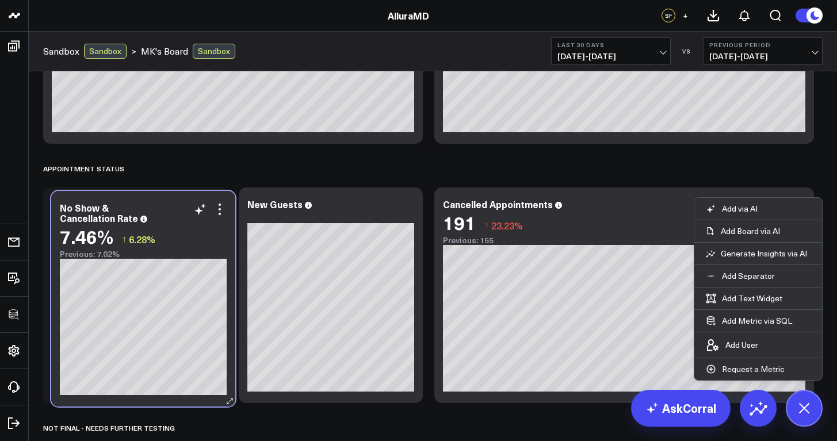
drag, startPoint x: 701, startPoint y: 192, endPoint x: 122, endPoint y: 195, distance: 578.8
click at [122, 195] on div "No Show & Cancellation Rate 7.46% ↑ 6.28% Previous: 7.02%" at bounding box center [143, 299] width 184 height 216
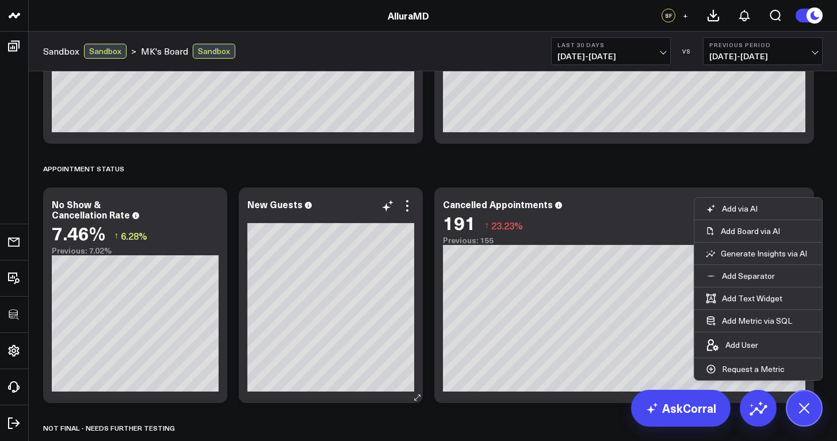
click at [339, 203] on div "New Guests" at bounding box center [330, 204] width 167 height 10
click at [411, 208] on icon at bounding box center [407, 206] width 14 height 14
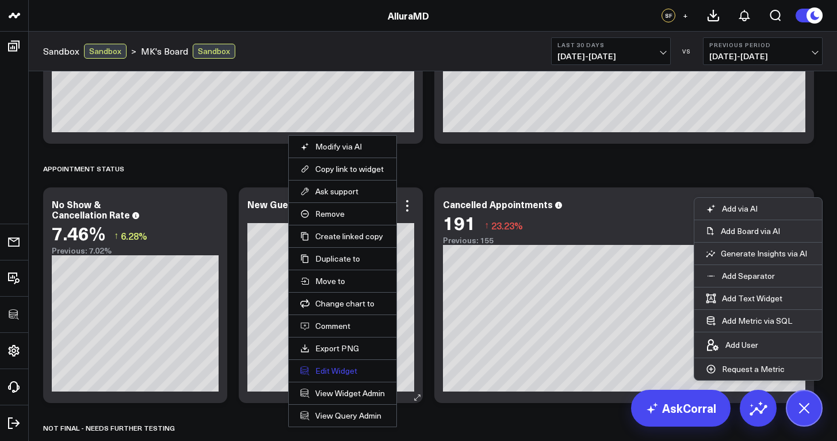
click at [343, 375] on button "Edit Widget" at bounding box center [342, 371] width 85 height 10
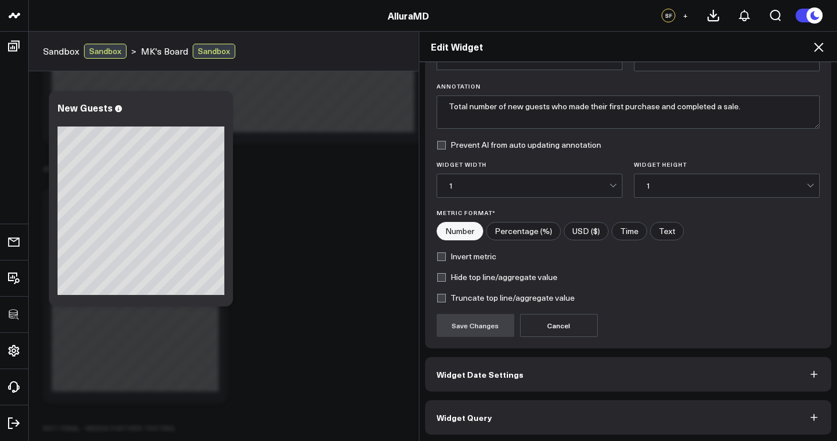
scroll to position [72, 0]
click at [495, 413] on button "Widget Query" at bounding box center [628, 416] width 407 height 35
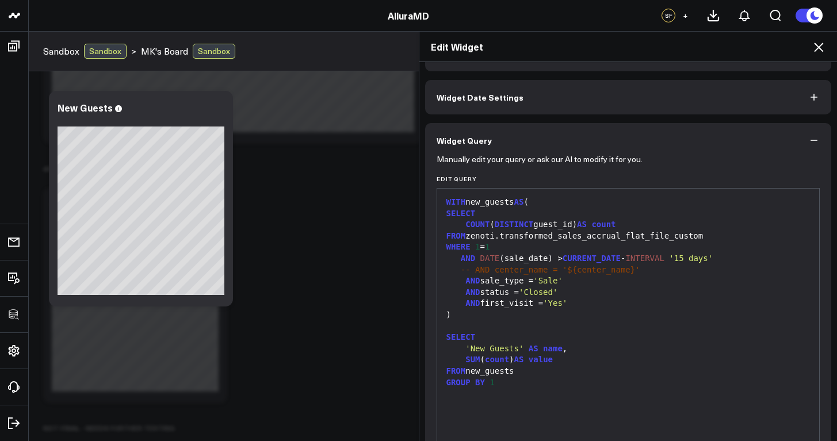
scroll to position [0, 0]
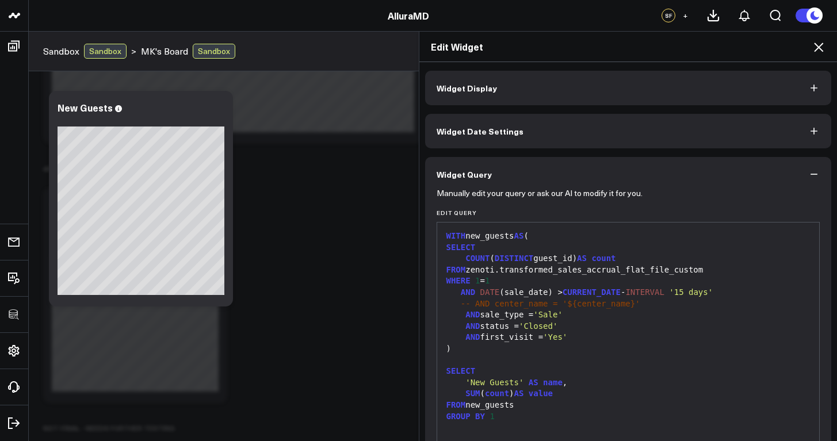
click at [473, 81] on button "Widget Display" at bounding box center [628, 88] width 407 height 35
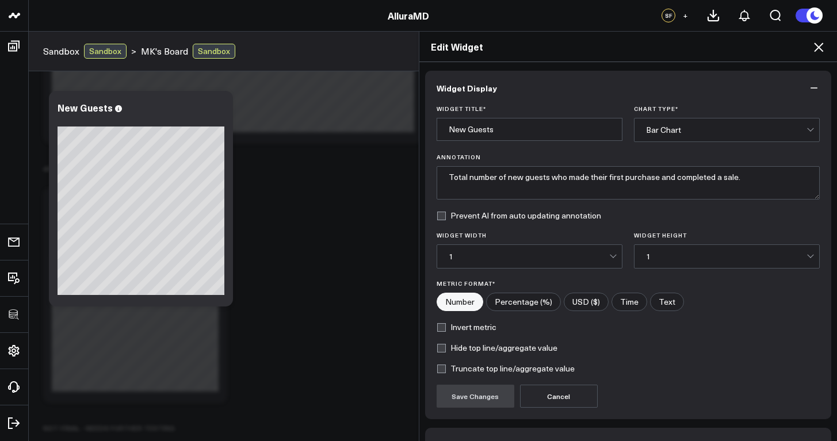
click at [819, 44] on icon at bounding box center [819, 47] width 14 height 14
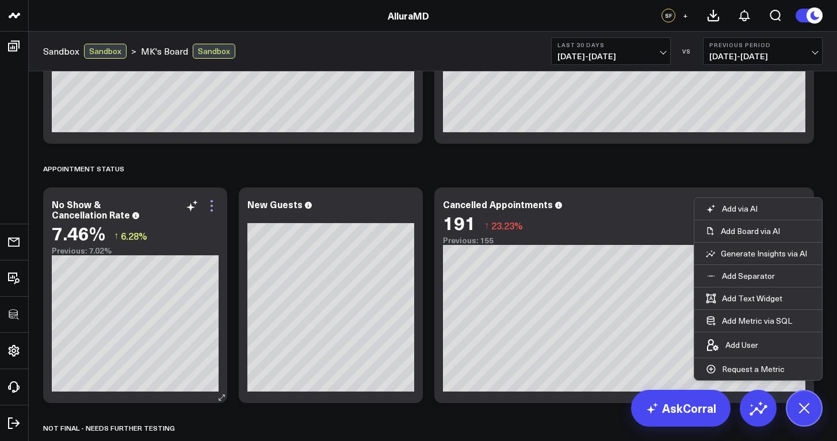
click at [212, 209] on icon at bounding box center [212, 206] width 14 height 14
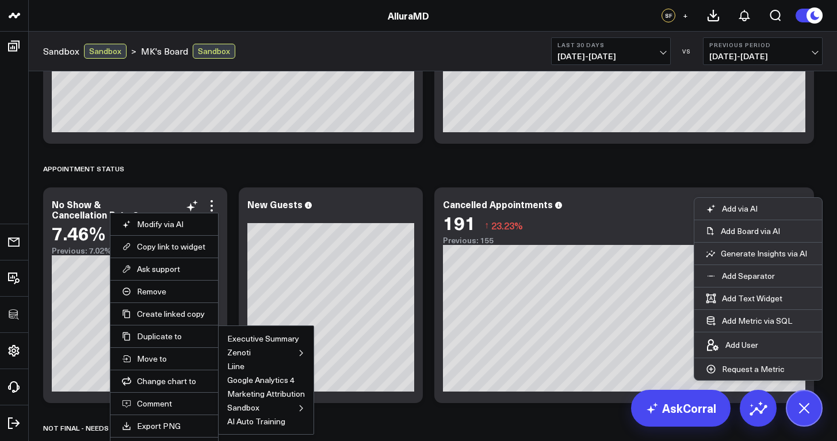
scroll to position [396, 0]
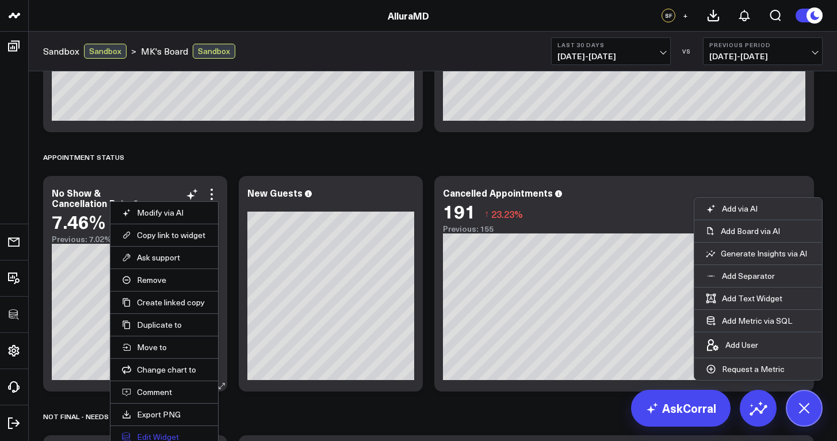
click at [159, 434] on button "Edit Widget" at bounding box center [164, 437] width 85 height 10
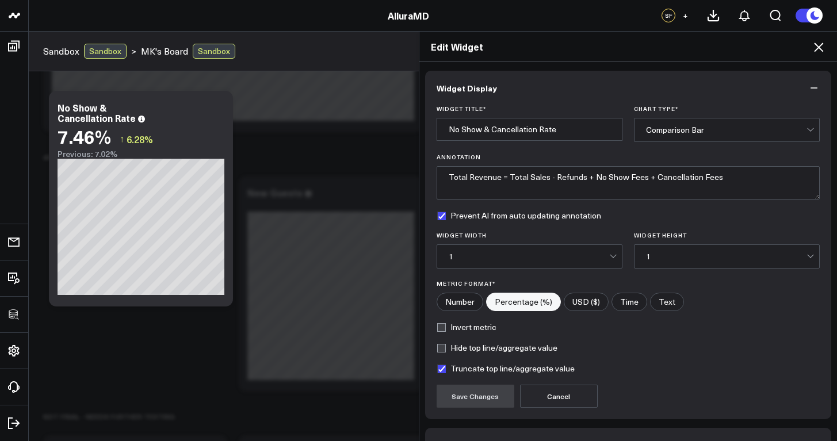
click at [823, 51] on icon at bounding box center [819, 47] width 14 height 14
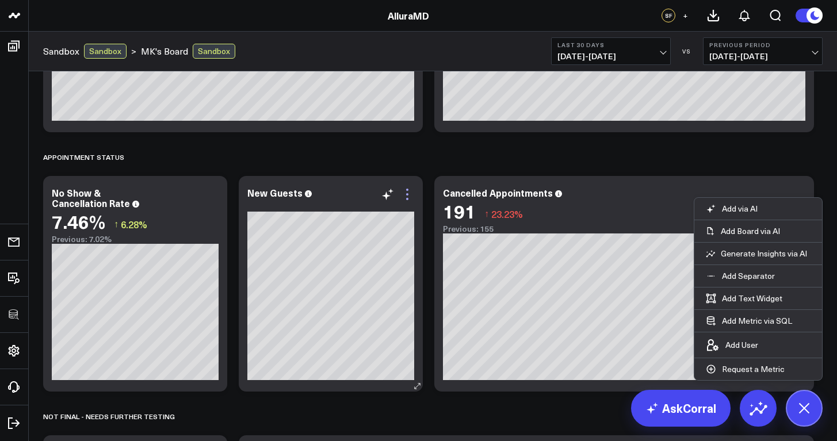
click at [406, 196] on icon at bounding box center [407, 195] width 14 height 14
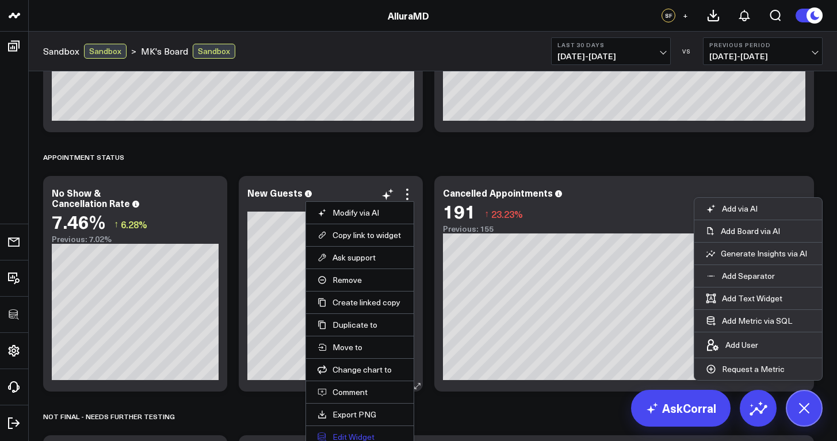
click at [365, 433] on button "Edit Widget" at bounding box center [360, 437] width 85 height 10
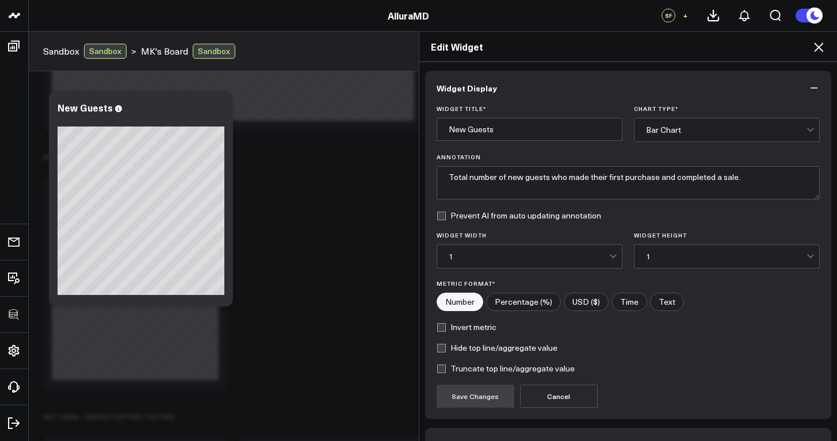
scroll to position [72, 0]
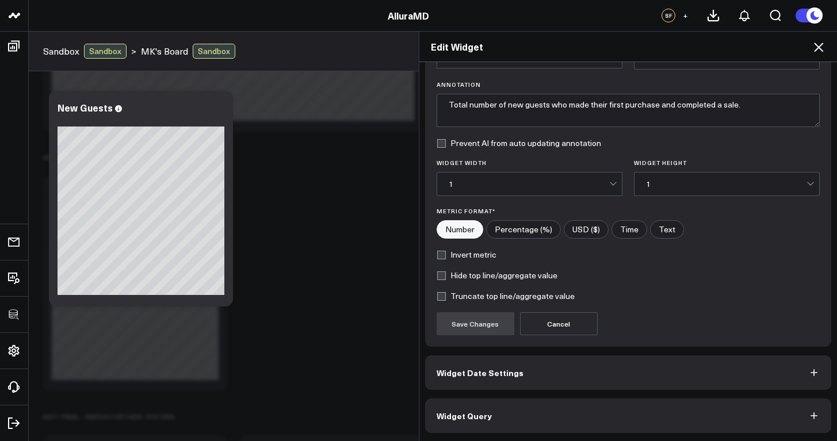
click at [528, 406] on button "Widget Query" at bounding box center [628, 416] width 407 height 35
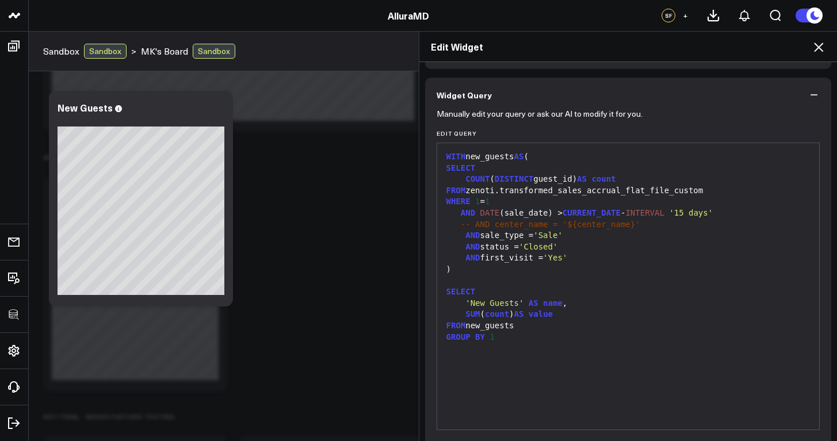
scroll to position [0, 0]
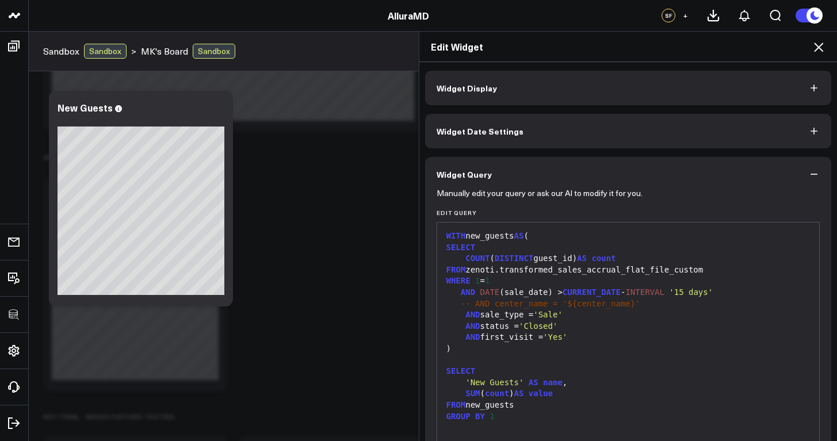
click at [742, 85] on button "Widget Display" at bounding box center [628, 88] width 407 height 35
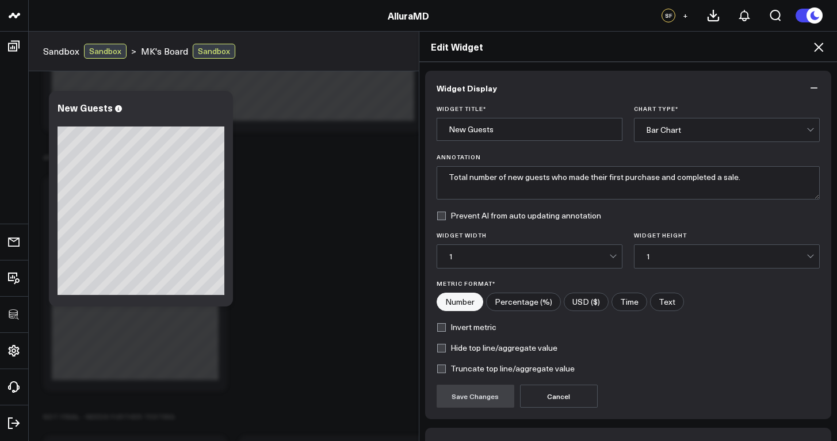
click at [730, 132] on div "Bar Chart" at bounding box center [726, 129] width 161 height 9
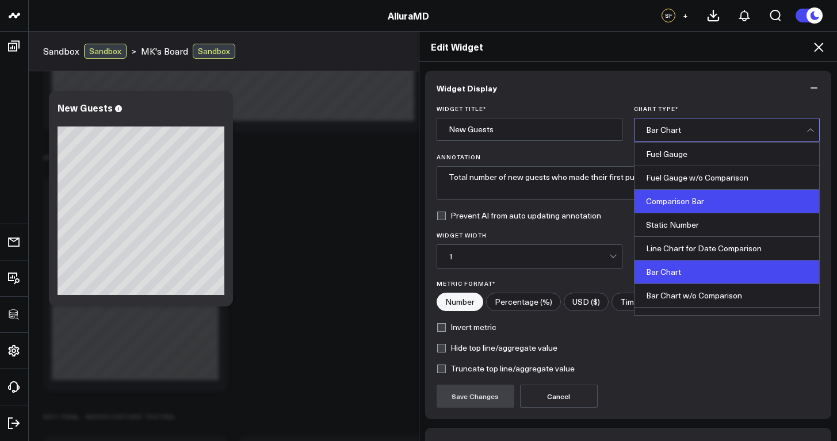
click at [703, 197] on div "Comparison Bar" at bounding box center [727, 202] width 185 height 24
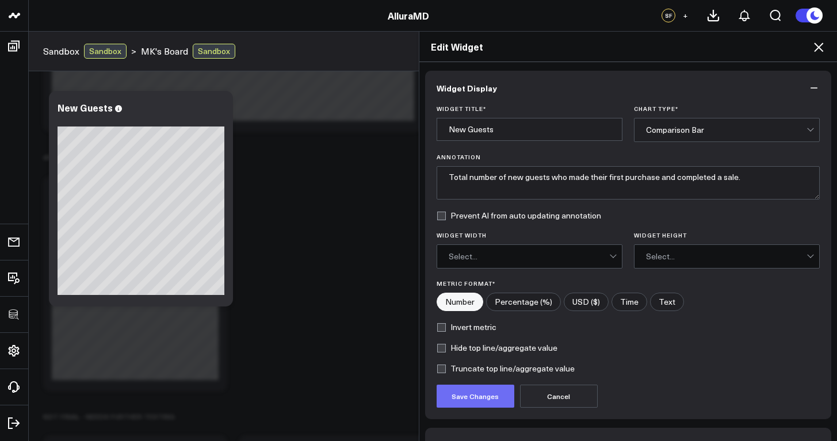
click at [500, 398] on button "Save Changes" at bounding box center [476, 396] width 78 height 23
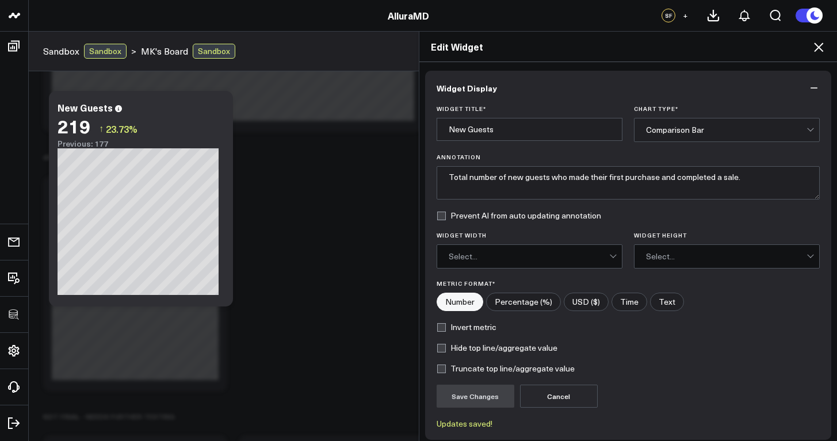
click at [819, 47] on icon at bounding box center [818, 47] width 9 height 9
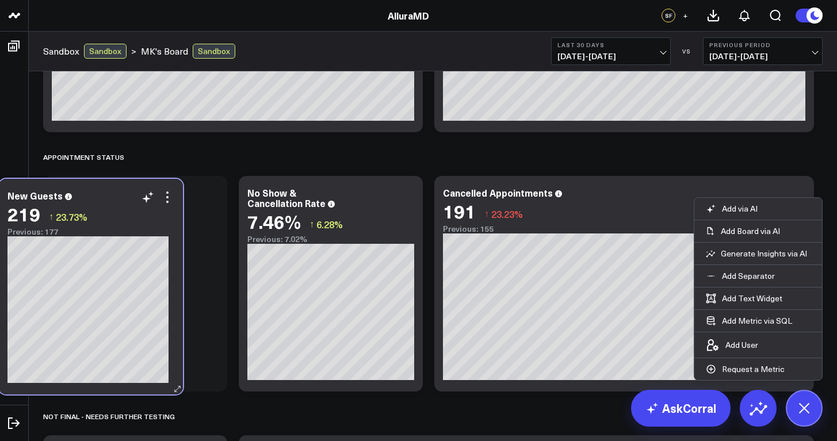
drag, startPoint x: 342, startPoint y: 194, endPoint x: 102, endPoint y: 197, distance: 239.9
click at [102, 197] on div "New Guests" at bounding box center [90, 195] width 167 height 10
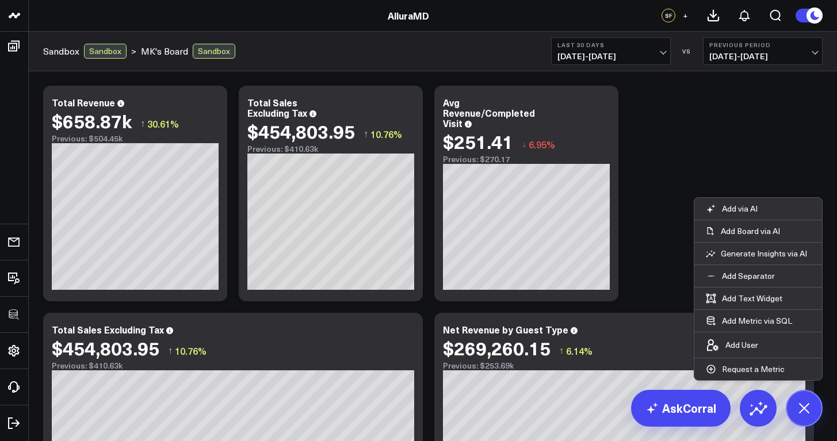
click at [805, 400] on icon at bounding box center [804, 408] width 26 height 26
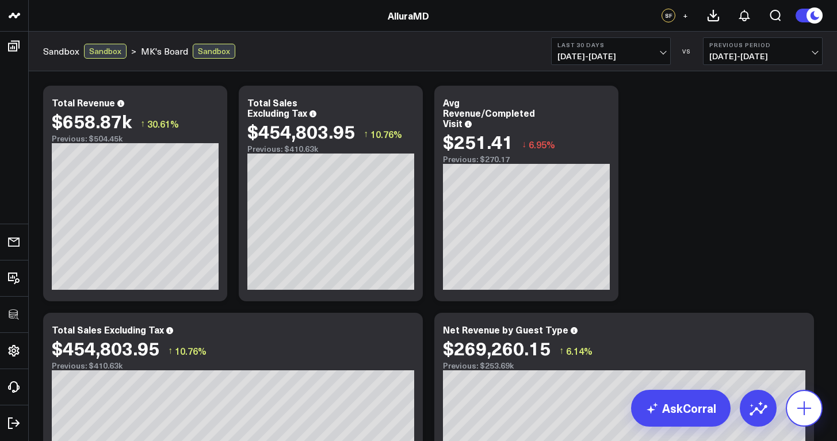
click at [804, 411] on icon at bounding box center [804, 409] width 14 height 14
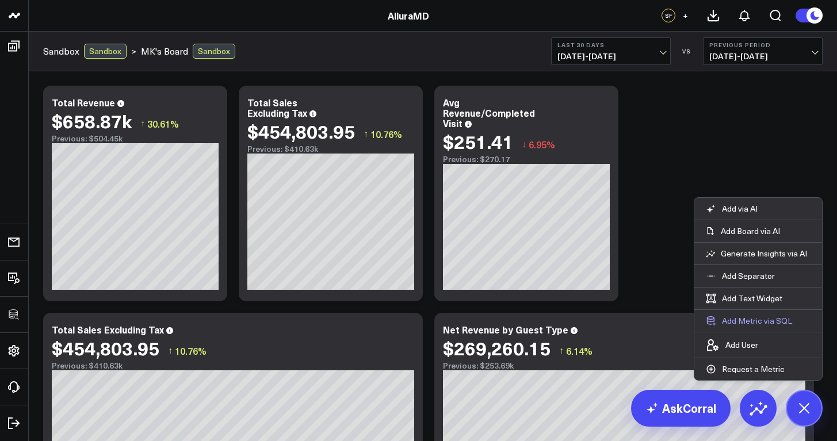
click at [749, 326] on button "Add Metric via SQL" at bounding box center [748, 321] width 109 height 22
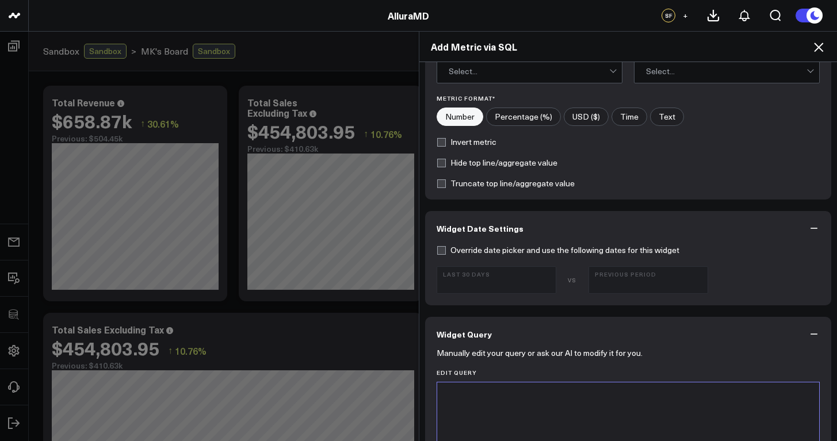
scroll to position [281, 0]
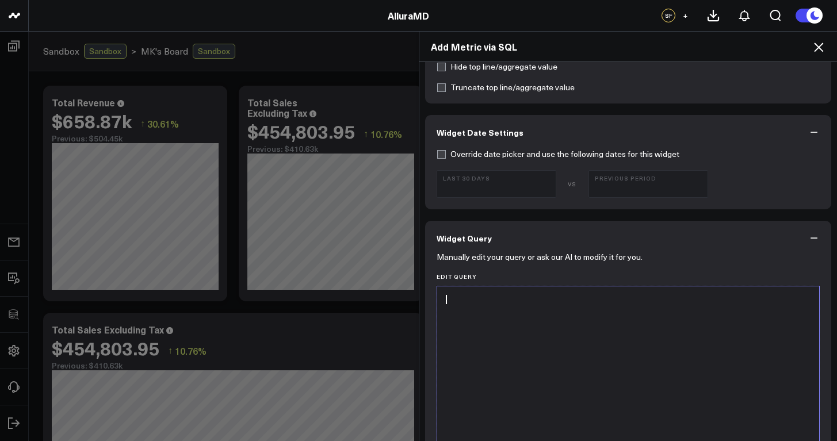
click at [471, 304] on div at bounding box center [628, 301] width 371 height 12
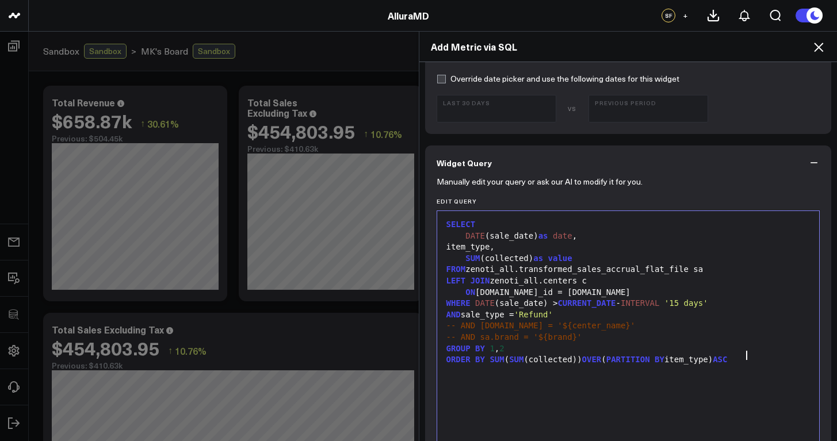
scroll to position [411, 0]
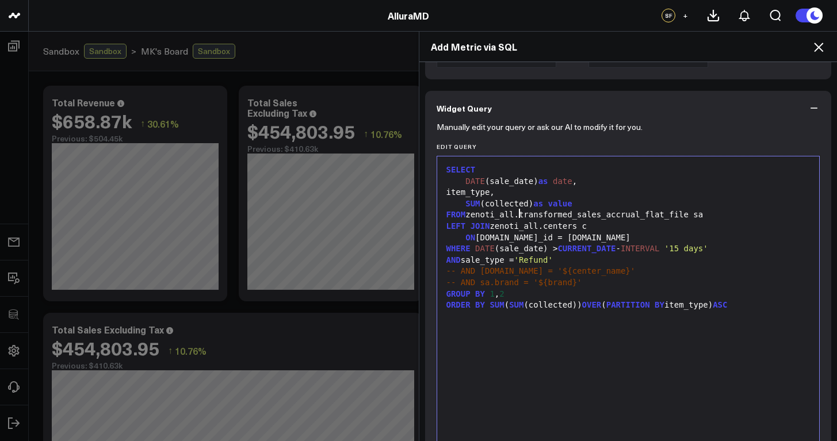
click at [513, 215] on div "FROM zenoti_all.transformed_sales_accrual_flat_file sa" at bounding box center [628, 215] width 371 height 12
click at [689, 212] on div "FROM zenoti_all.transformed_sales_accrual_flat_file sa" at bounding box center [628, 215] width 371 height 12
click at [515, 215] on div "FROM zenoti_all.transformed_sales_accrual_flat_file_custom sa" at bounding box center [628, 215] width 371 height 12
click at [539, 225] on div "LEFT JOIN zenoti_all.centers c" at bounding box center [628, 227] width 371 height 12
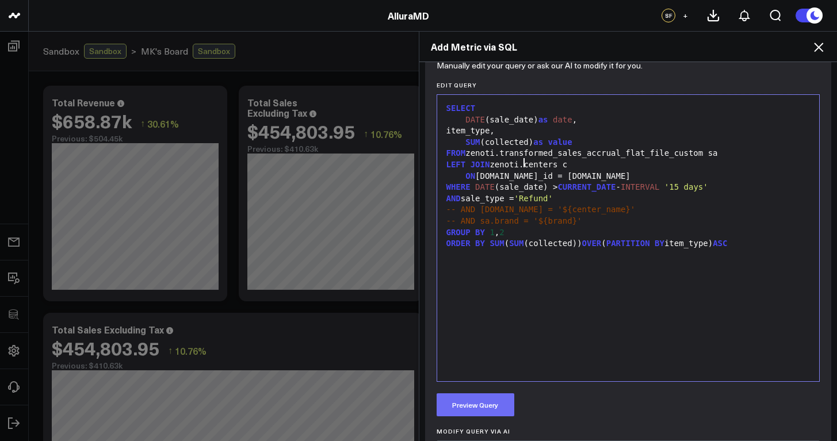
click at [498, 404] on button "Preview Query" at bounding box center [476, 405] width 78 height 23
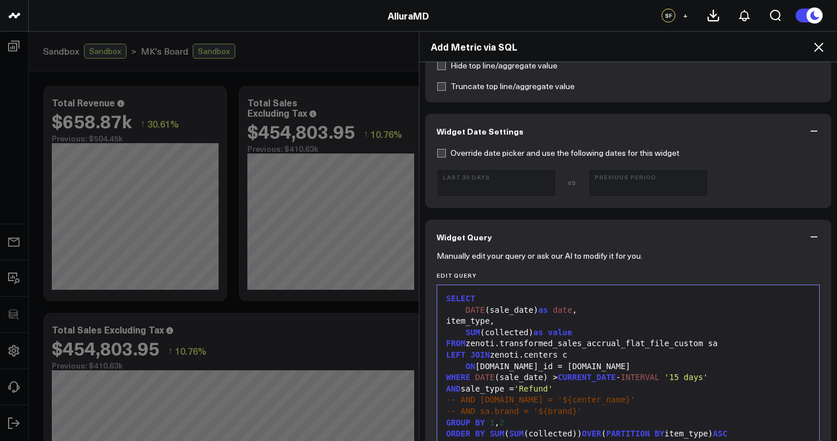
scroll to position [0, 0]
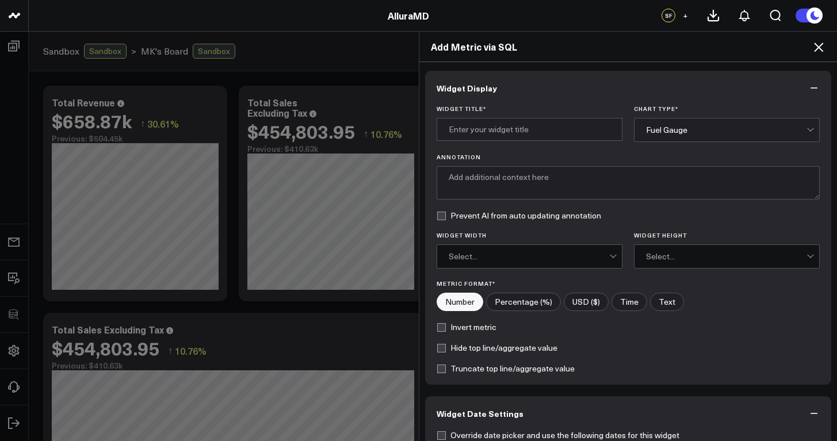
click at [654, 131] on div "Fuel Gauge" at bounding box center [726, 129] width 161 height 9
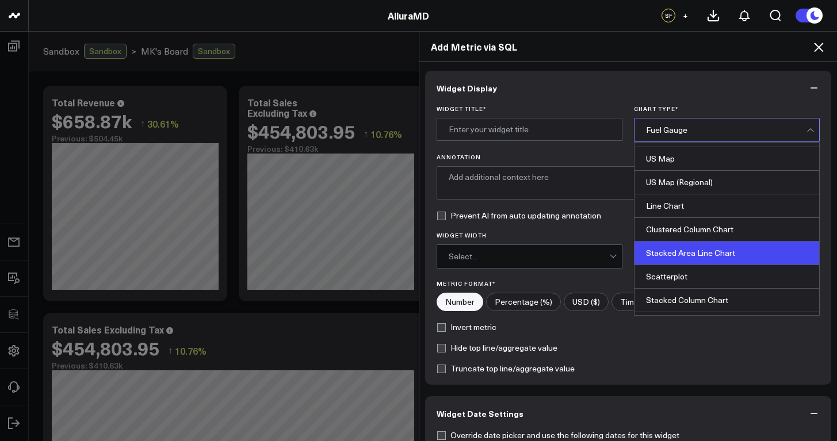
scroll to position [328, 0]
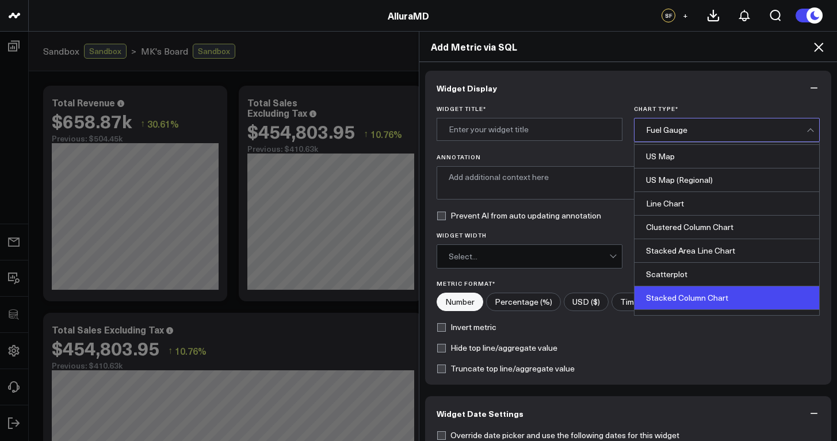
click at [694, 300] on div "Stacked Column Chart" at bounding box center [727, 299] width 185 height 24
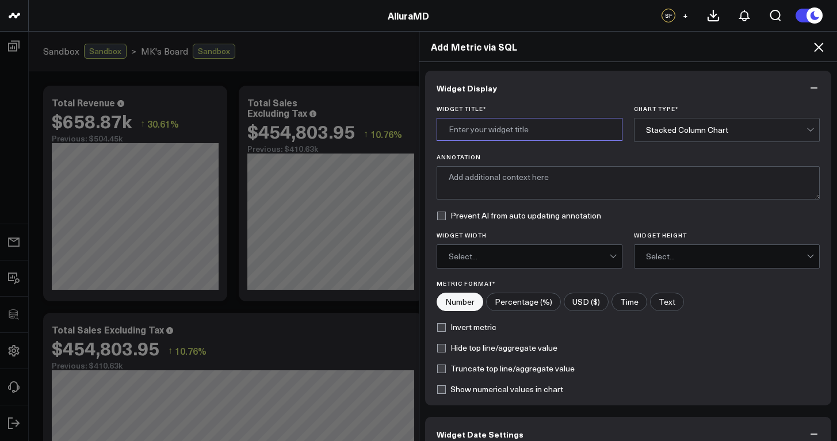
click at [524, 128] on input "Widget Title *" at bounding box center [530, 129] width 186 height 23
type input "Refunds by Type"
click at [591, 301] on label "USD ($)" at bounding box center [586, 302] width 45 height 18
click at [591, 301] on input"] "USD ($)" at bounding box center [586, 301] width 44 height 17
radio input"] "true"
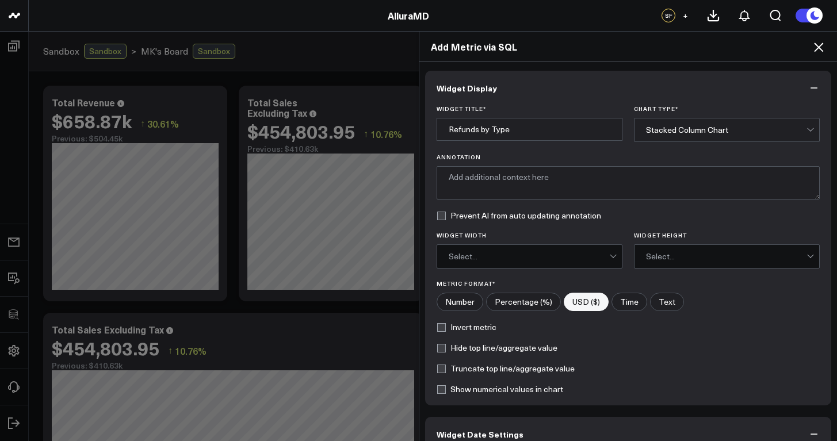
click at [583, 255] on div "Select..." at bounding box center [529, 256] width 161 height 9
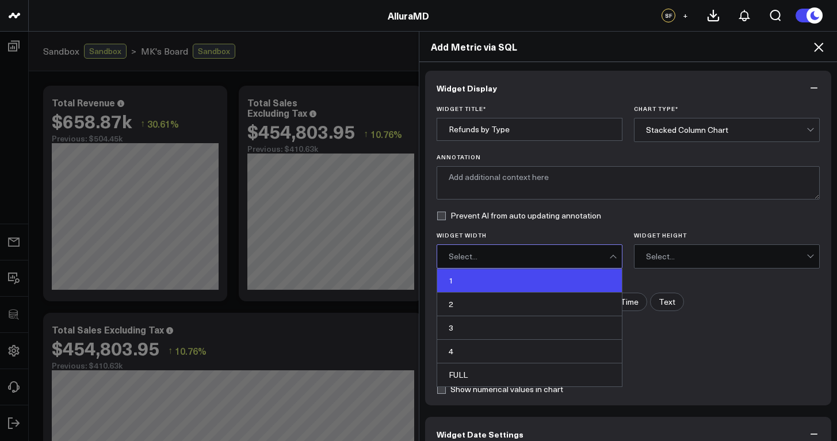
click at [492, 281] on div "1" at bounding box center [529, 281] width 185 height 24
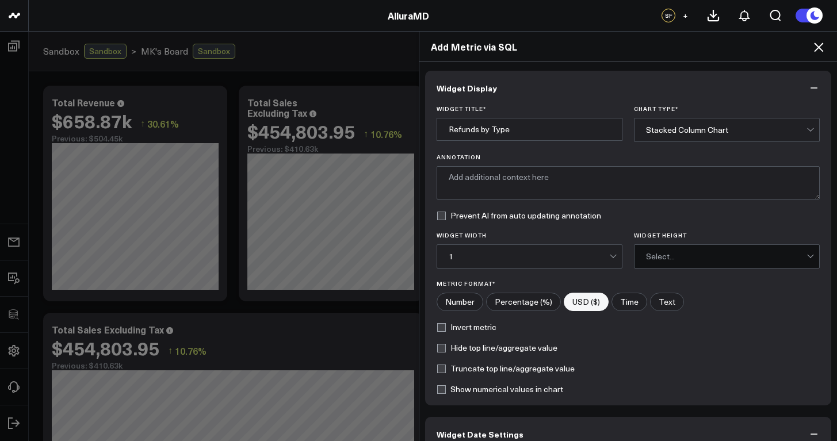
click at [651, 258] on div "Select..." at bounding box center [726, 256] width 161 height 9
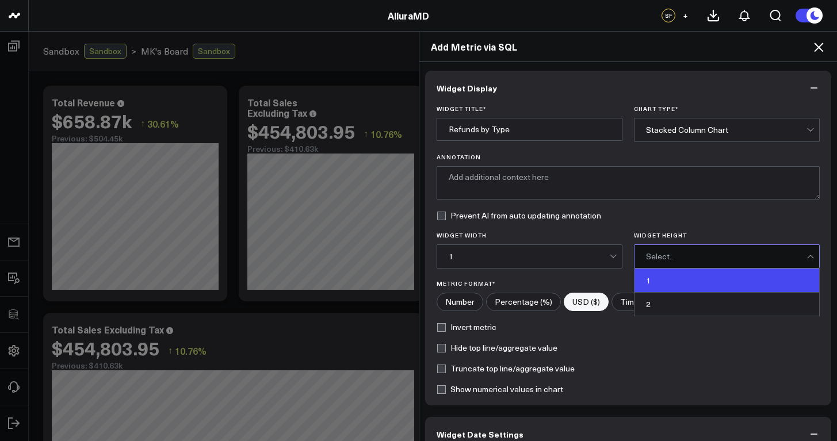
click at [647, 282] on div "1" at bounding box center [727, 281] width 185 height 24
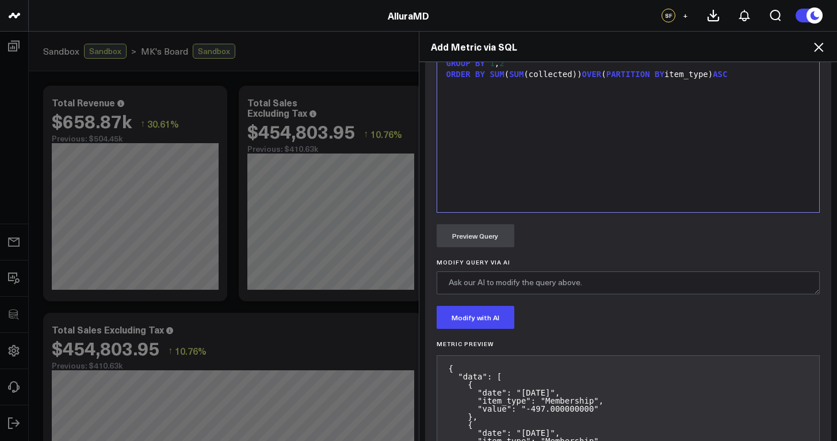
scroll to position [899, 0]
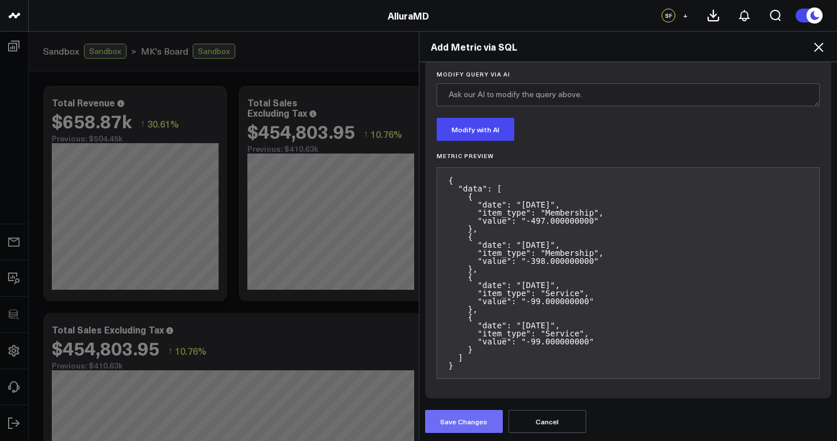
click at [481, 419] on button "Save Changes" at bounding box center [464, 421] width 78 height 23
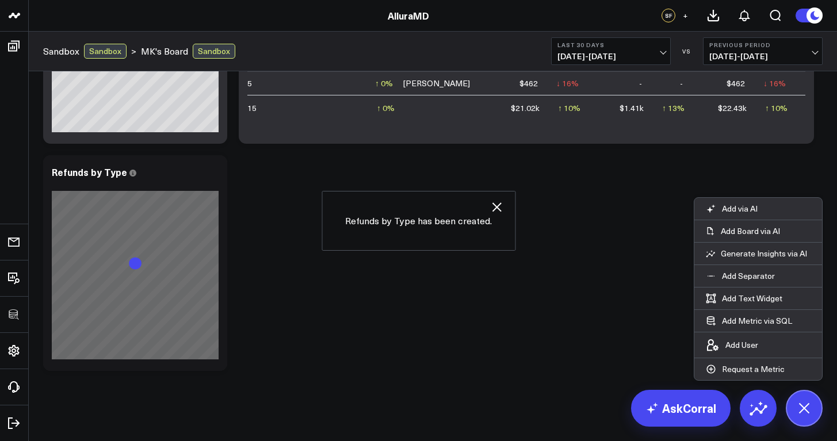
scroll to position [908, 0]
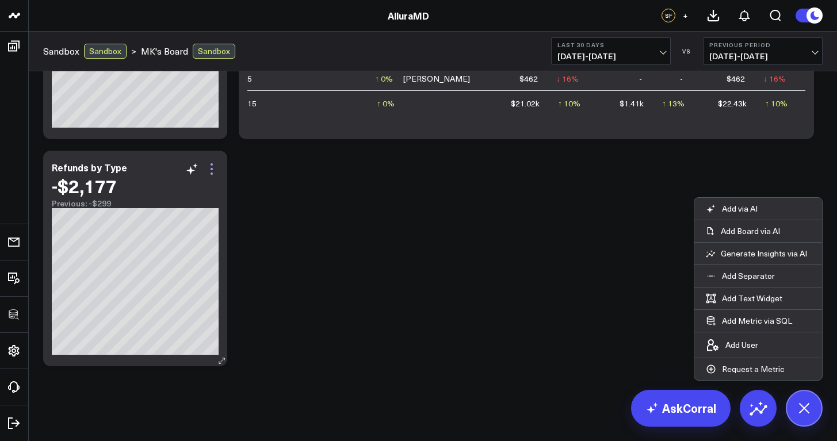
click at [212, 172] on icon at bounding box center [212, 169] width 14 height 14
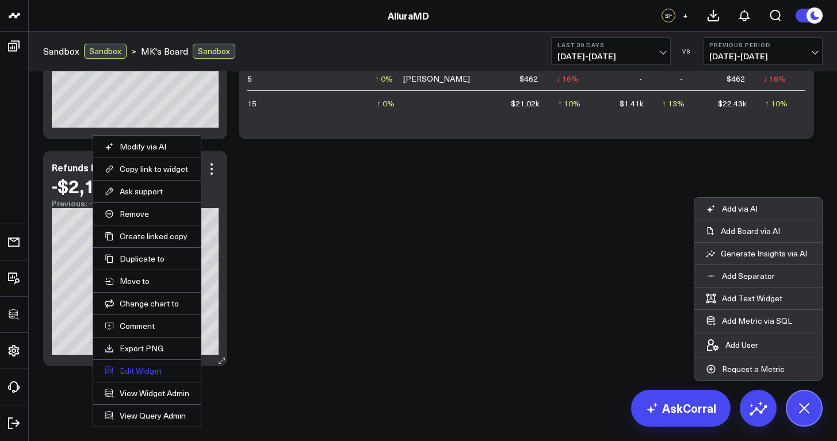
click at [147, 371] on button "Edit Widget" at bounding box center [147, 371] width 85 height 10
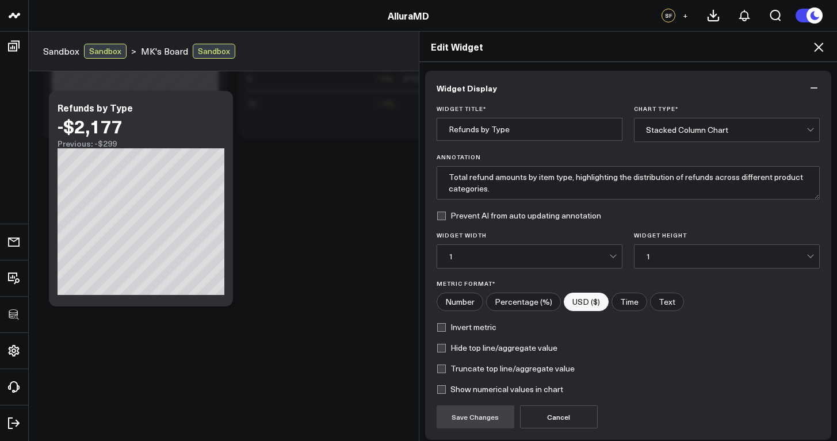
scroll to position [93, 0]
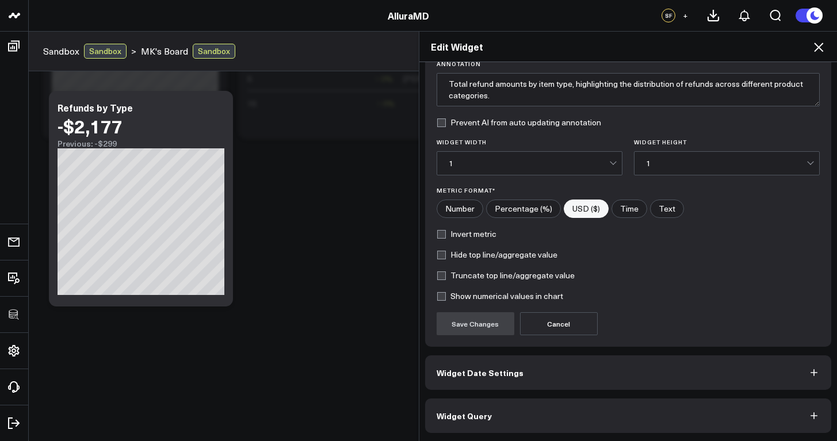
click at [547, 425] on button "Widget Query" at bounding box center [628, 416] width 407 height 35
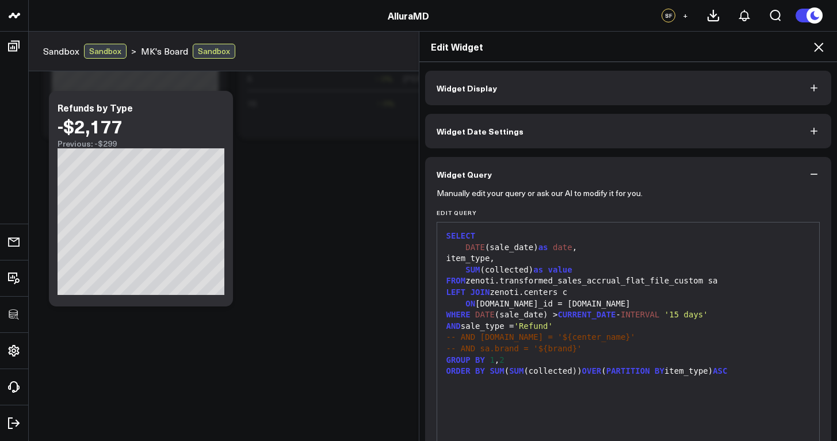
click at [461, 259] on div "item_type," at bounding box center [628, 259] width 371 height 12
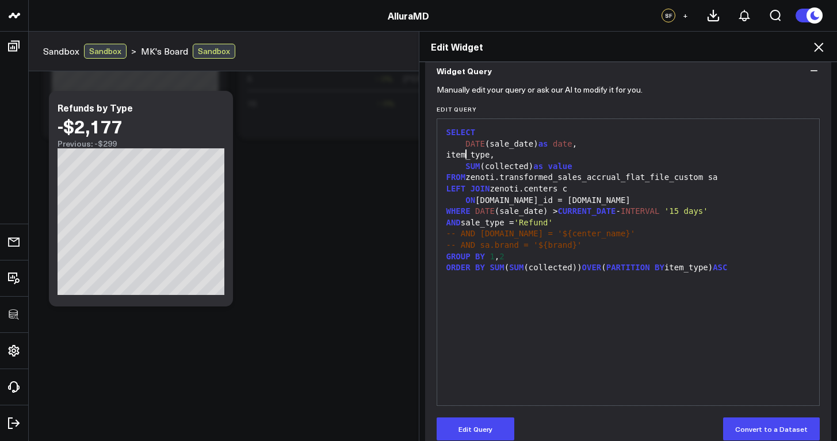
scroll to position [123, 0]
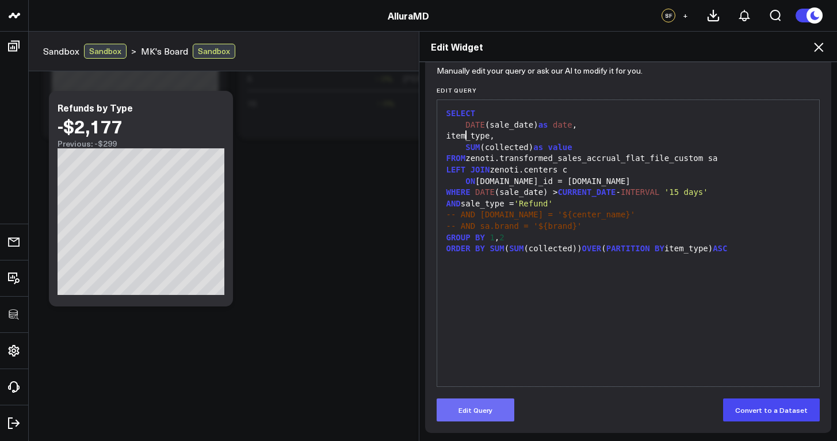
click at [471, 407] on button "Edit Query" at bounding box center [476, 410] width 78 height 23
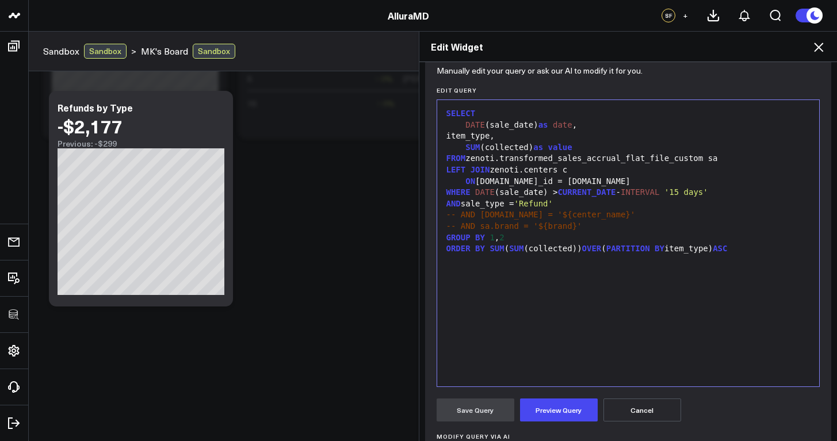
click at [456, 131] on div "item_type," at bounding box center [628, 137] width 371 height 12
drag, startPoint x: 506, startPoint y: 235, endPoint x: 493, endPoint y: 234, distance: 13.2
click at [493, 234] on div "GROUP BY 1 , 2" at bounding box center [628, 238] width 371 height 12
click at [573, 417] on button "Preview Query" at bounding box center [559, 410] width 78 height 23
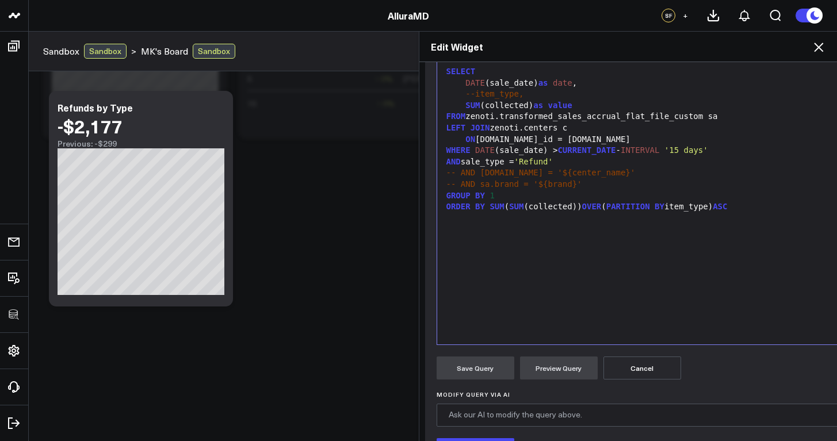
scroll to position [154, 0]
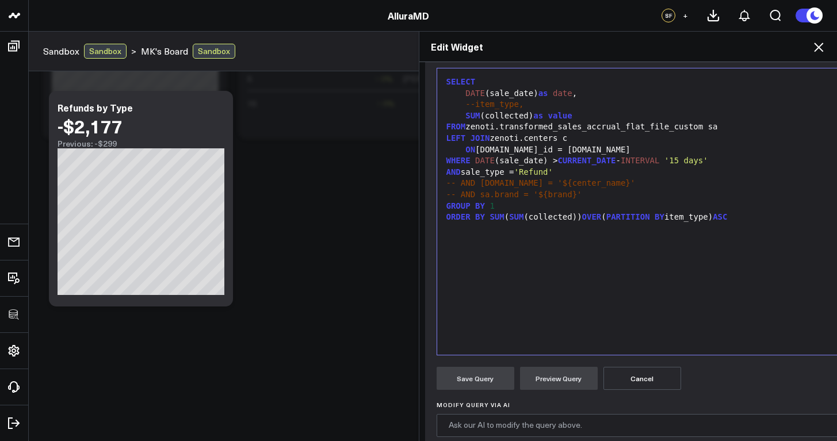
click at [514, 203] on div "GROUP BY 1" at bounding box center [691, 207] width 497 height 12
click at [443, 214] on div "ORDER BY SUM ( SUM (collected)) OVER ( PARTITION BY item_type) ASC" at bounding box center [691, 218] width 497 height 12
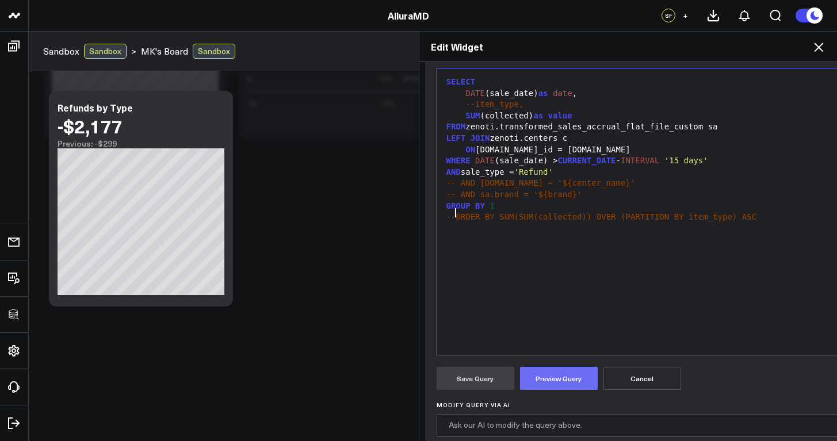
click at [535, 376] on button "Preview Query" at bounding box center [559, 378] width 78 height 23
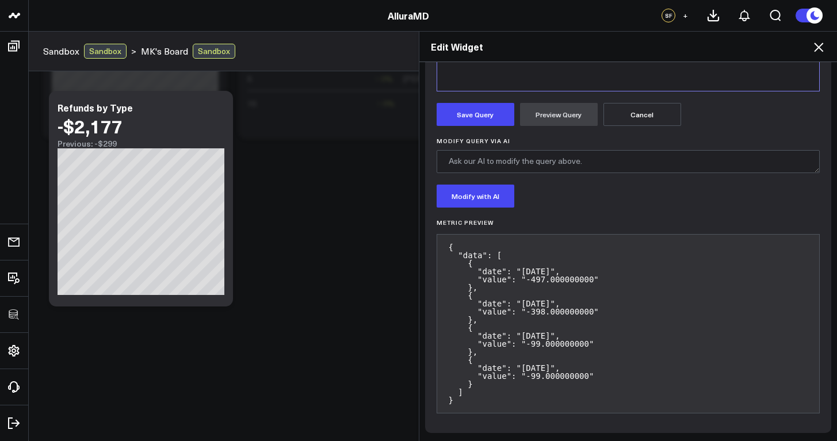
scroll to position [312, 0]
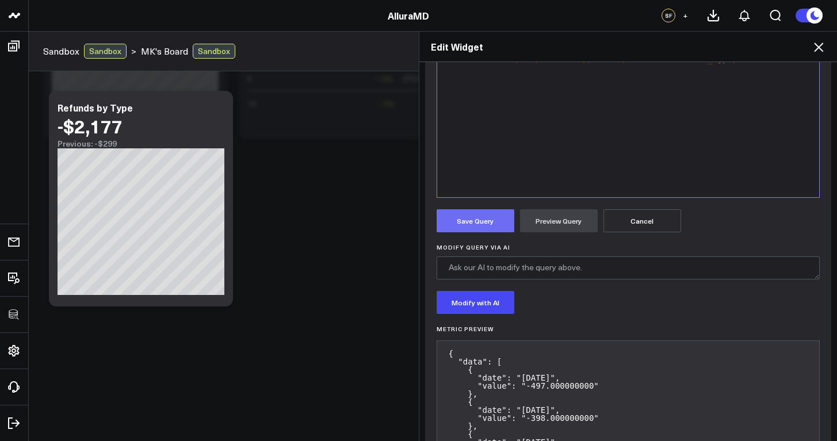
click at [498, 228] on button "Save Query" at bounding box center [476, 220] width 78 height 23
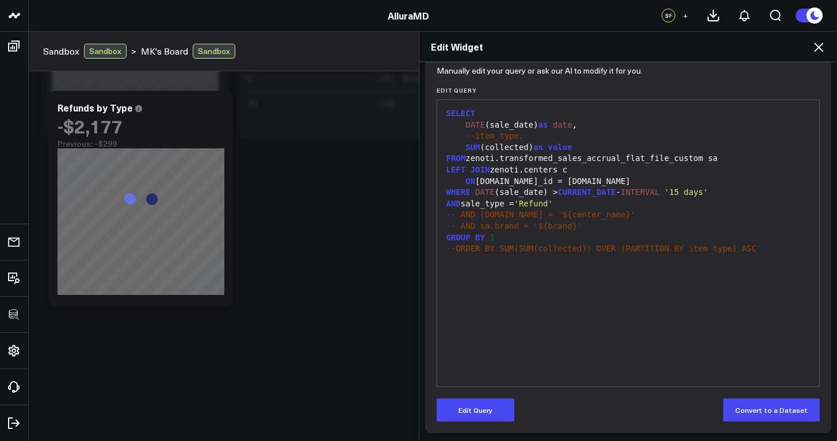
scroll to position [0, 0]
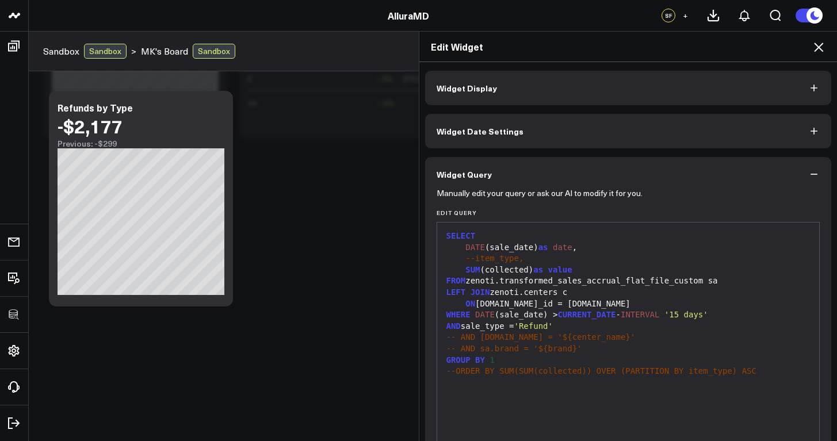
click at [495, 94] on button "Widget Display" at bounding box center [628, 88] width 407 height 35
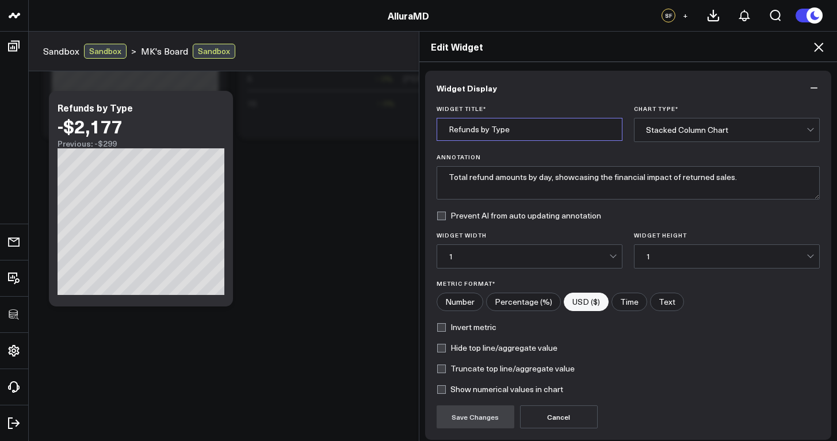
click at [498, 138] on input "Refunds by Type" at bounding box center [530, 129] width 186 height 23
drag, startPoint x: 510, startPoint y: 132, endPoint x: 478, endPoint y: 128, distance: 33.1
click at [478, 128] on input "Refunds by Type" at bounding box center [530, 129] width 186 height 23
type input "R"
type input "Total Refunds"
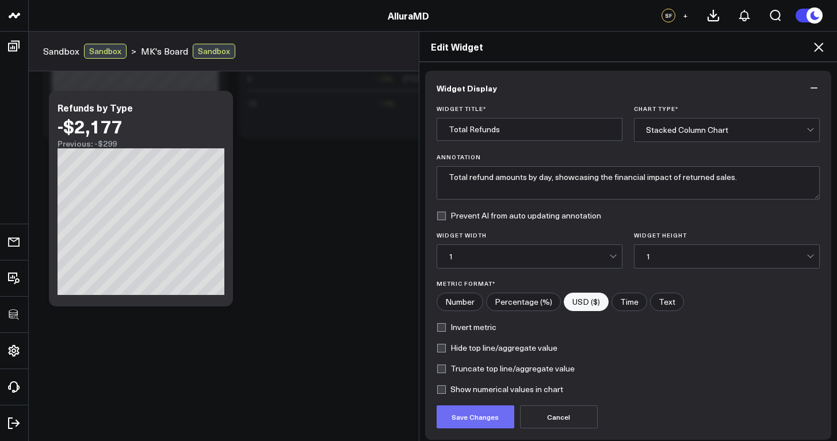
click at [452, 419] on button "Save Changes" at bounding box center [476, 417] width 78 height 23
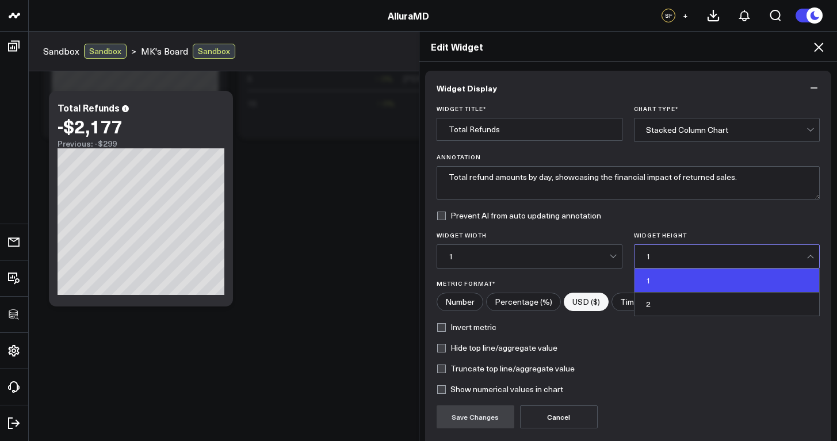
click at [670, 255] on div "1" at bounding box center [726, 256] width 161 height 9
click at [600, 255] on div "1" at bounding box center [529, 256] width 161 height 9
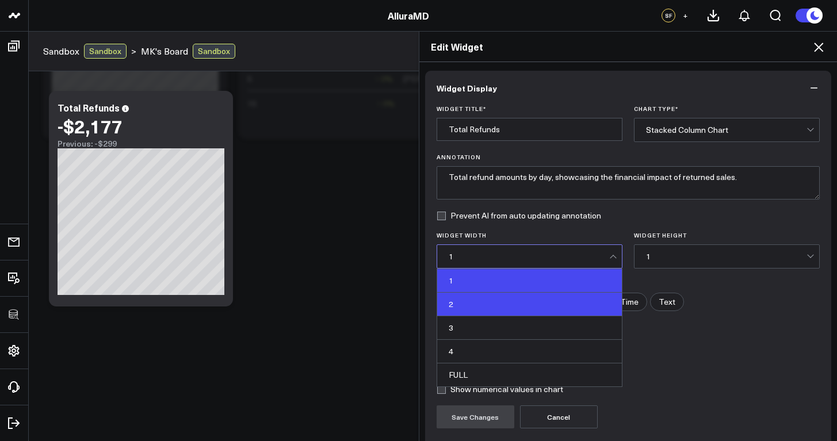
click at [535, 301] on div "2" at bounding box center [529, 305] width 185 height 24
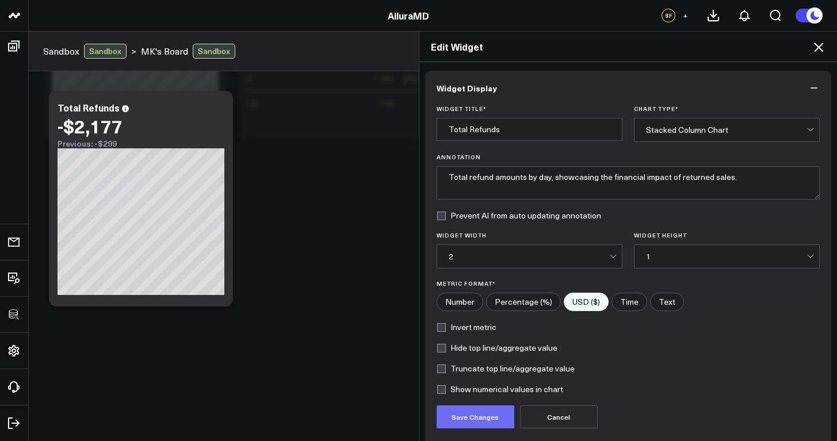
click at [472, 417] on button "Save Changes" at bounding box center [476, 417] width 78 height 23
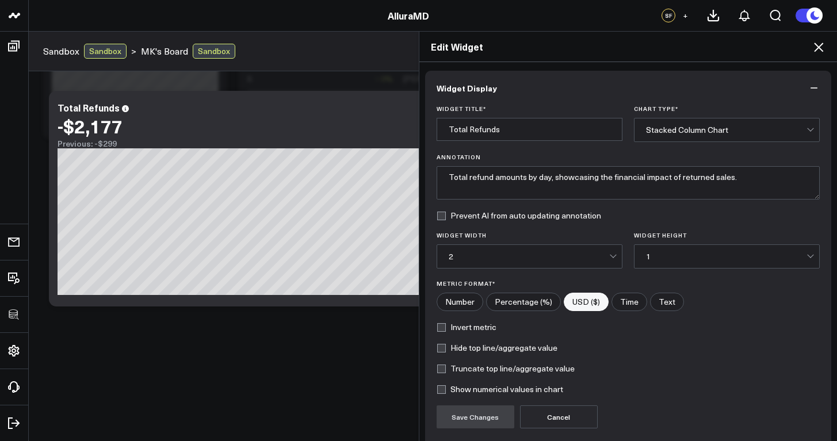
click at [350, 342] on div "Edit Widget Widget Display Widget Title * Total Refunds Chart Type * Stacked Co…" at bounding box center [418, 236] width 837 height 410
click at [824, 47] on icon at bounding box center [819, 47] width 14 height 14
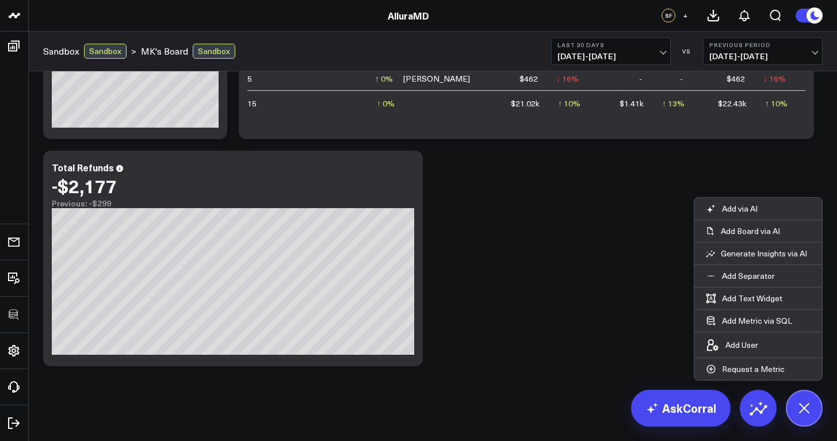
scroll to position [693, 0]
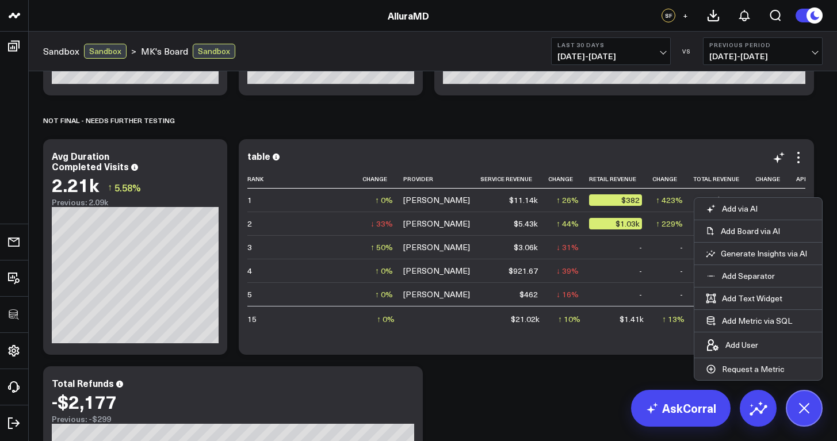
click at [332, 166] on div "table Rank Change Provider Service Revenue Change Retail Revenue Change Total R…" at bounding box center [526, 247] width 558 height 193
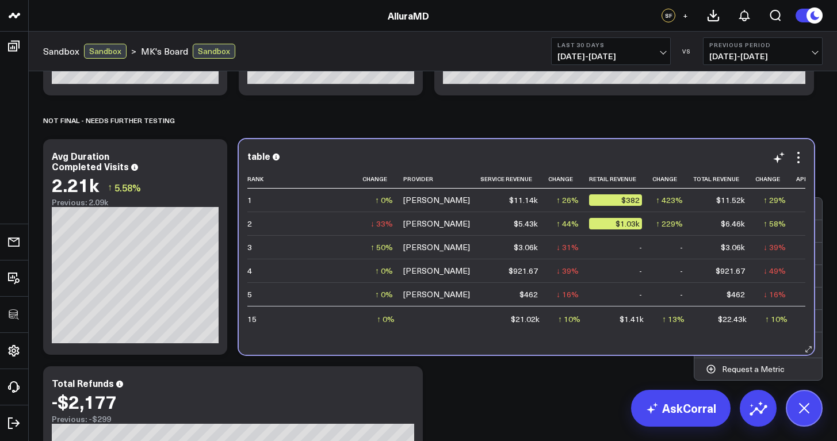
click at [332, 166] on div "table Rank Change Provider Service Revenue Change Retail Revenue Change Total R…" at bounding box center [526, 247] width 558 height 193
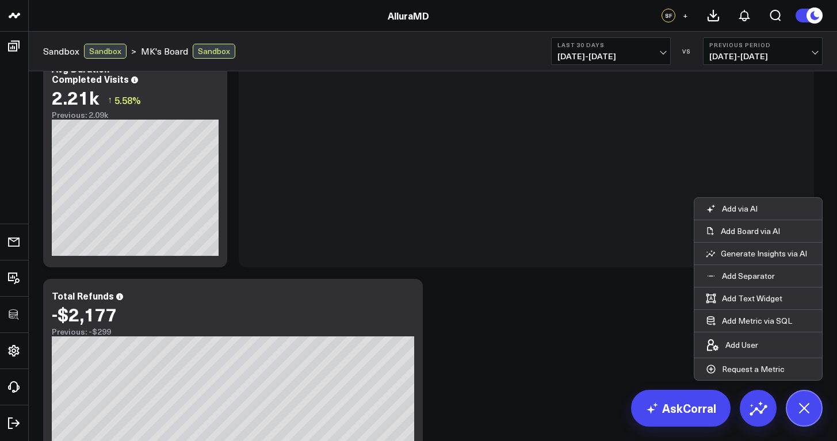
scroll to position [908, 0]
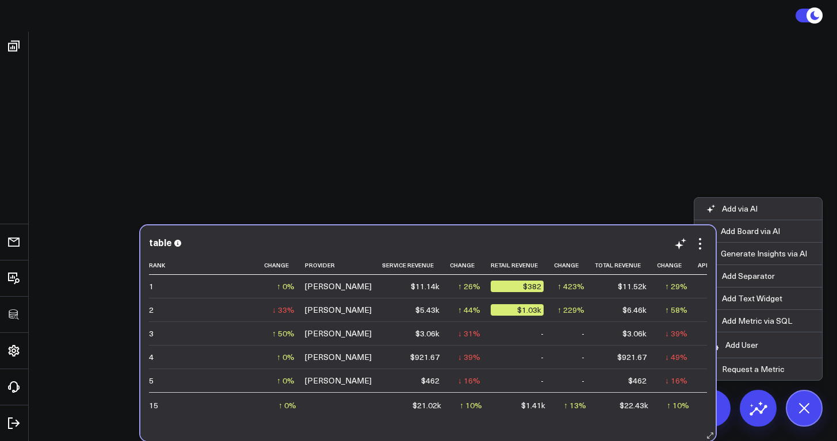
drag, startPoint x: 341, startPoint y: 159, endPoint x: 237, endPoint y: 134, distance: 107.2
click at [237, 237] on div "table" at bounding box center [428, 243] width 558 height 13
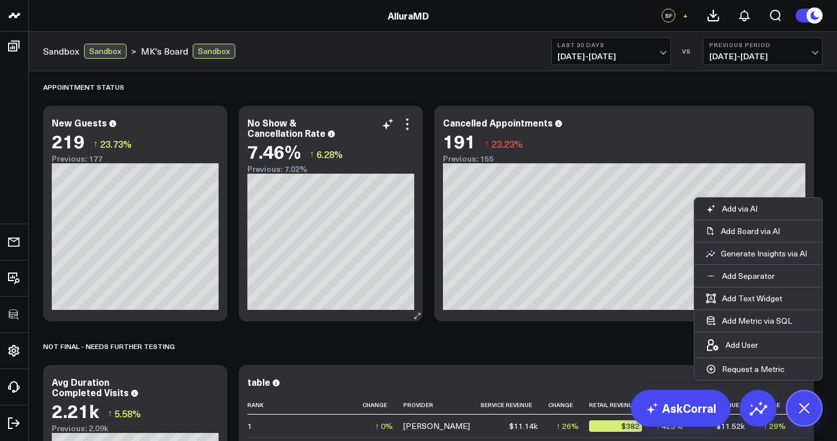
scroll to position [621, 0]
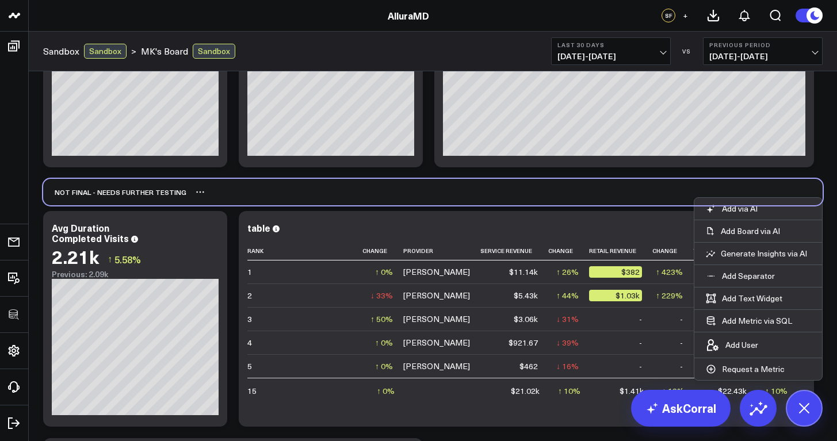
click at [117, 193] on div "Not Final - Needs Further Testing" at bounding box center [114, 192] width 143 height 26
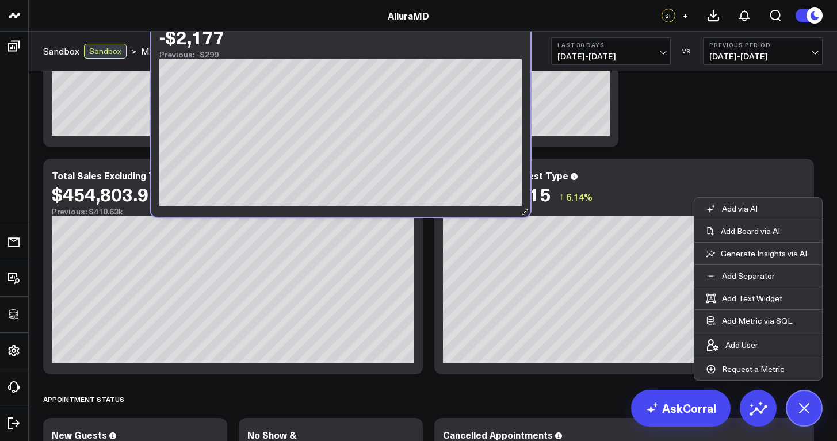
scroll to position [113, 0]
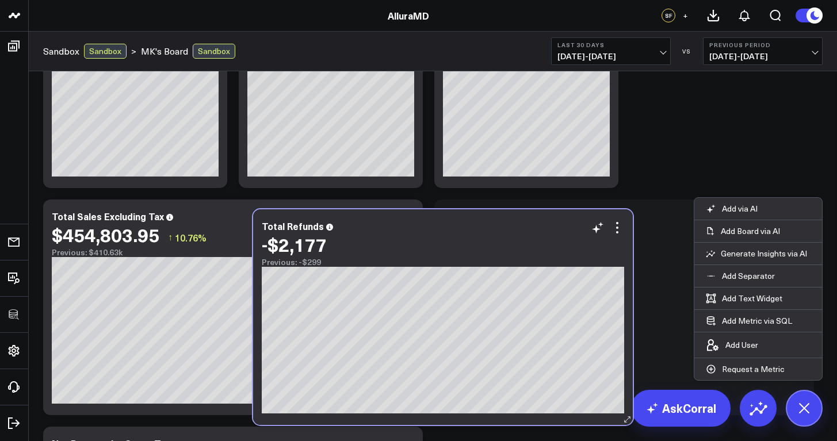
drag, startPoint x: 257, startPoint y: 162, endPoint x: 467, endPoint y: 213, distance: 216.0
click at [467, 213] on div "Total Refunds -$2,177 Previous: -$299 [fontSize:10px lineHeight:12px] / Value[/…" at bounding box center [443, 317] width 380 height 216
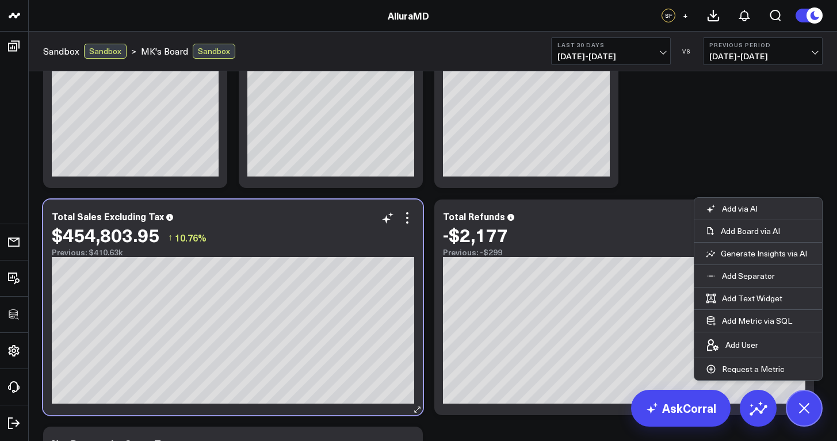
click at [360, 216] on div "Total Sales Excluding Tax" at bounding box center [233, 216] width 362 height 10
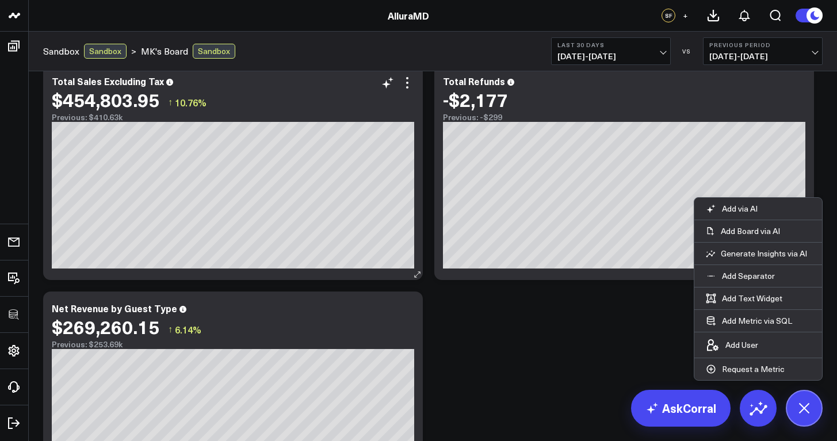
scroll to position [231, 0]
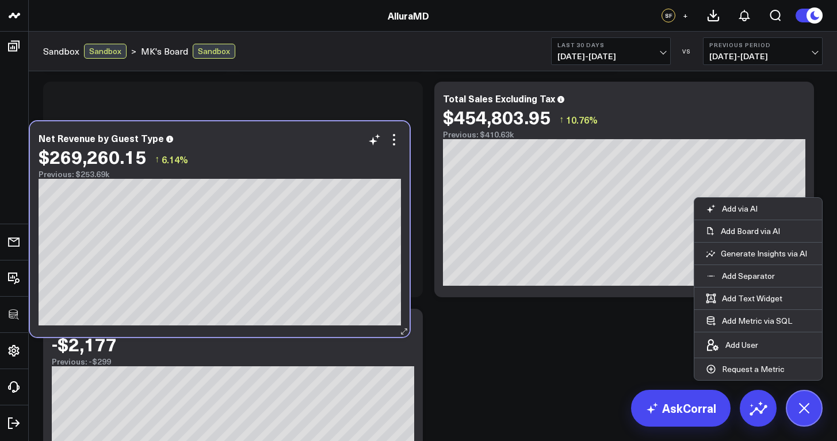
drag, startPoint x: 301, startPoint y: 323, endPoint x: 289, endPoint y: 127, distance: 197.1
click at [289, 133] on div "Net Revenue by Guest Type" at bounding box center [220, 138] width 362 height 10
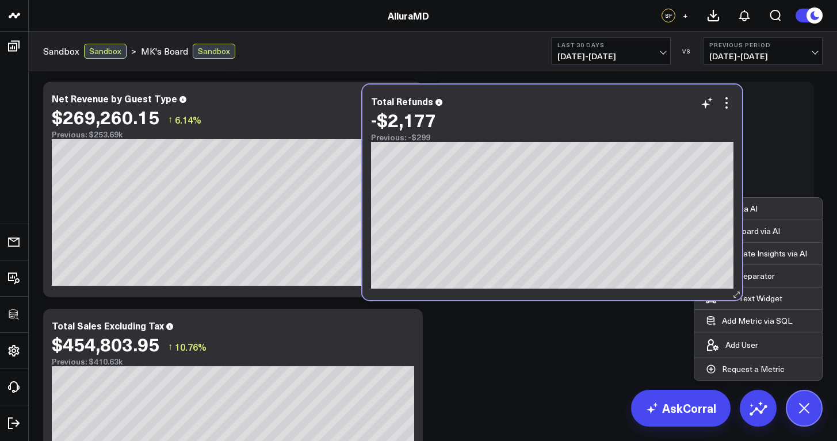
drag, startPoint x: 250, startPoint y: 320, endPoint x: 569, endPoint y: 96, distance: 390.3
click at [569, 96] on div "Total Refunds" at bounding box center [552, 101] width 362 height 10
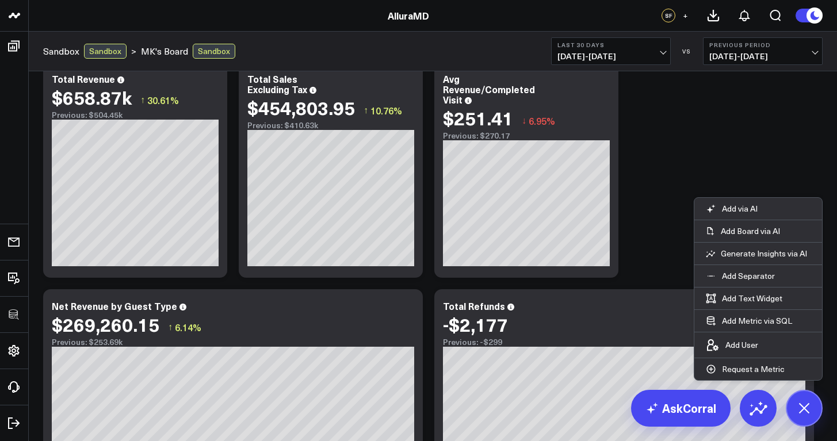
scroll to position [0, 0]
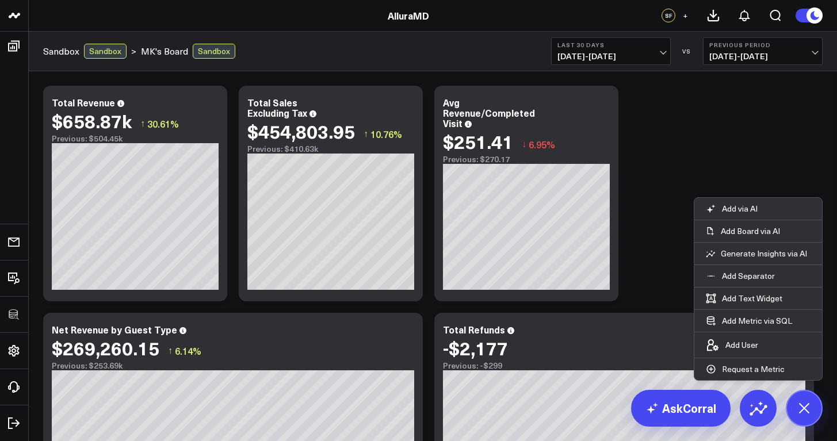
click at [385, 334] on icon at bounding box center [388, 331] width 14 height 14
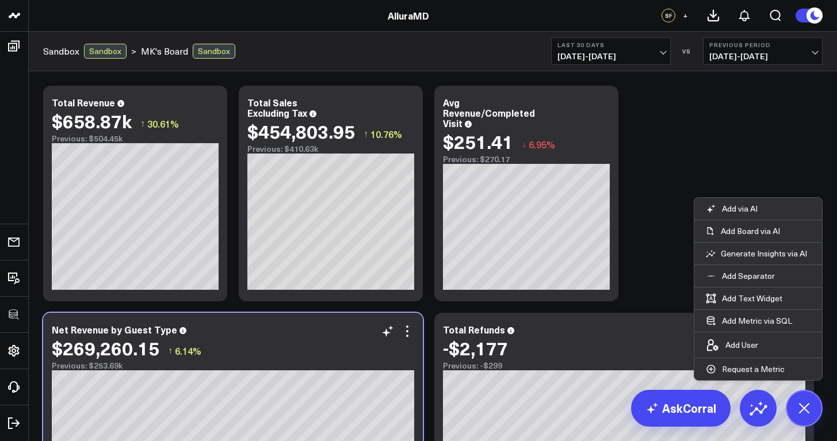
click at [339, 342] on div "$269,260.15 ↑ 6.14%" at bounding box center [233, 348] width 362 height 21
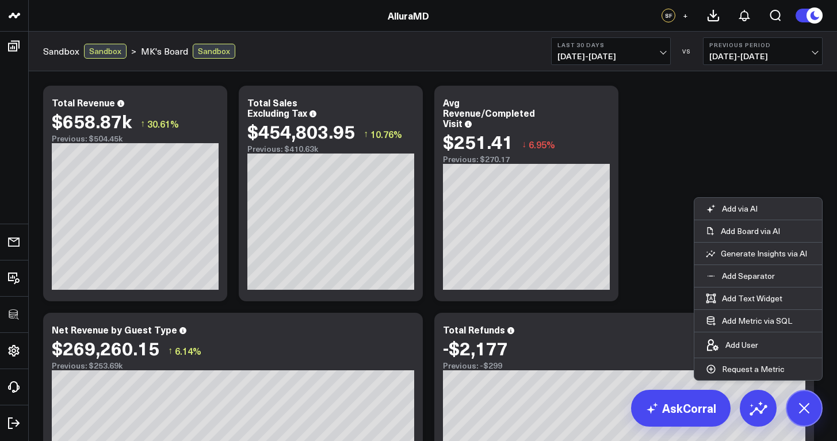
click at [602, 327] on div "Total Refunds" at bounding box center [624, 329] width 362 height 10
click at [804, 403] on icon at bounding box center [804, 408] width 26 height 26
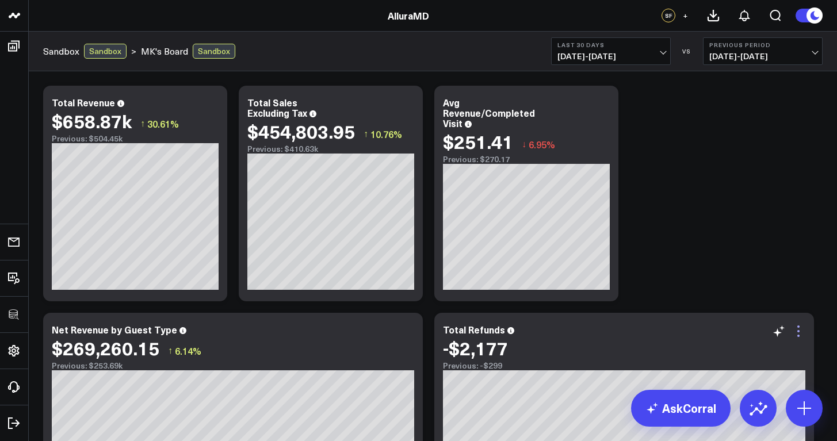
click at [801, 334] on icon at bounding box center [799, 331] width 14 height 14
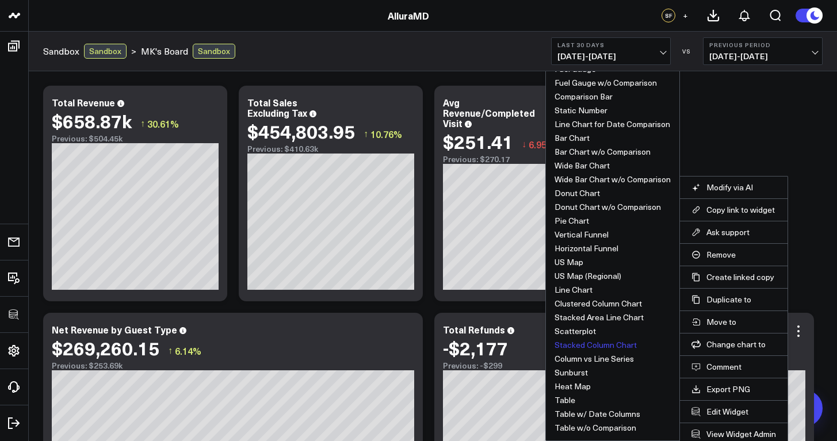
scroll to position [2, 0]
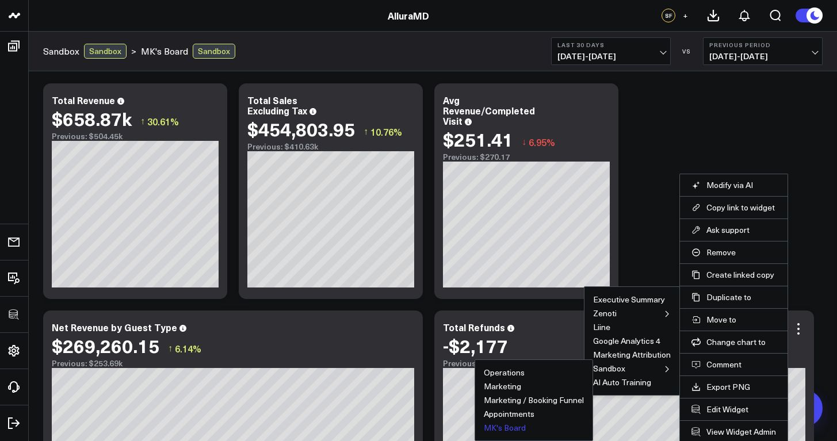
click at [518, 429] on button "MK's Board" at bounding box center [505, 428] width 42 height 8
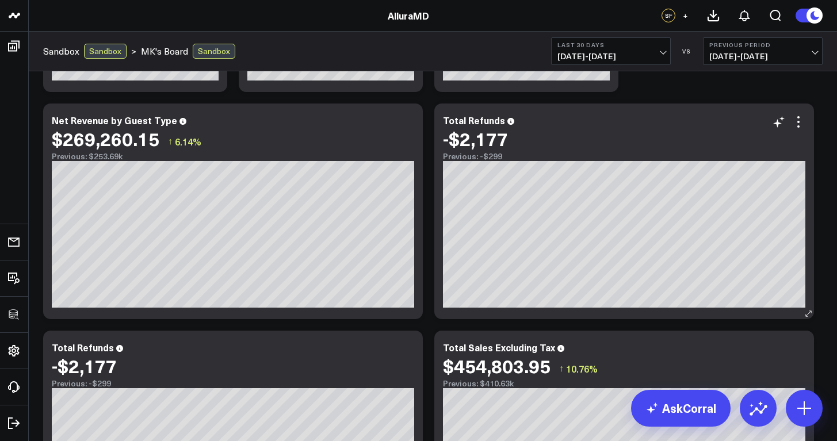
scroll to position [305, 0]
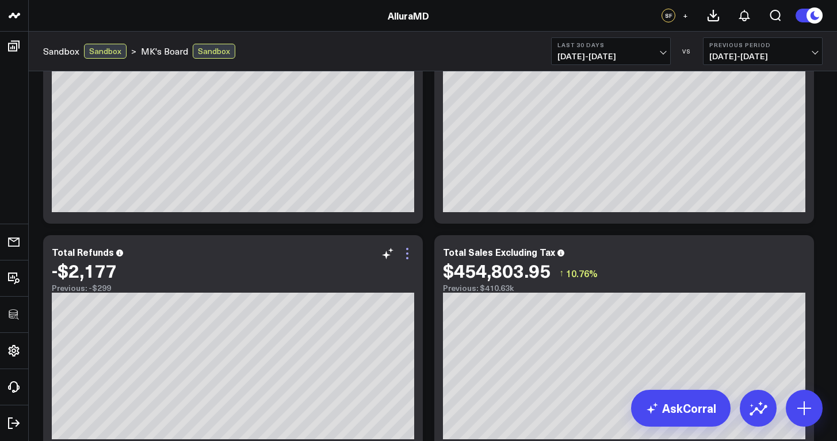
click at [408, 256] on icon at bounding box center [407, 254] width 14 height 14
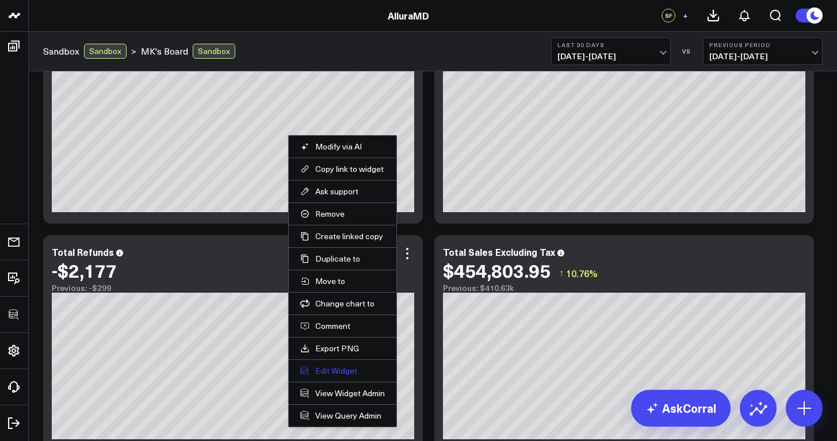
click at [346, 372] on button "Edit Widget" at bounding box center [342, 371] width 85 height 10
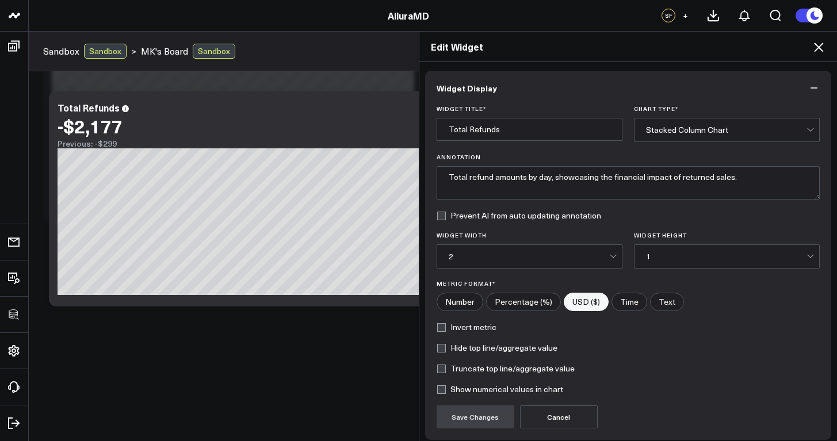
scroll to position [93, 0]
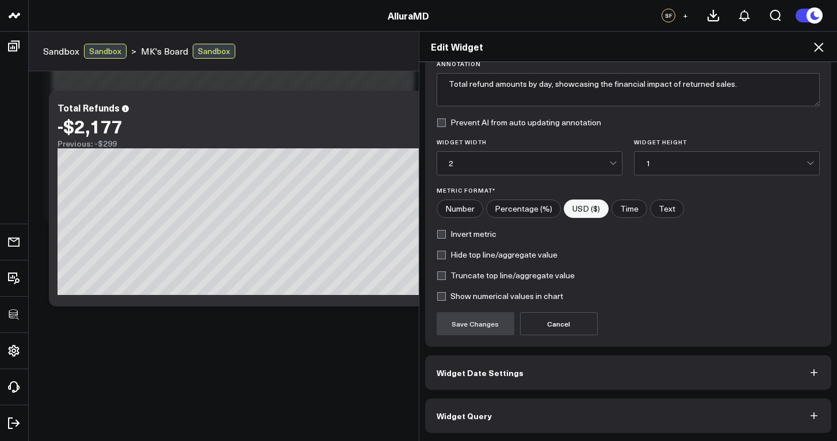
click at [537, 419] on button "Widget Query" at bounding box center [628, 416] width 407 height 35
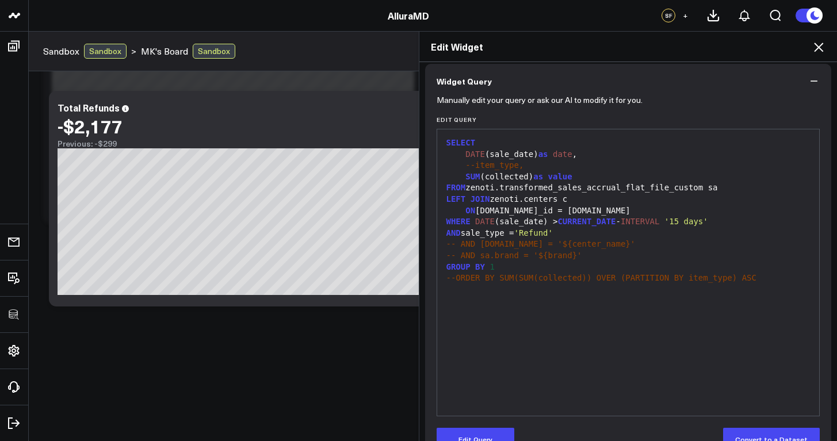
scroll to position [0, 0]
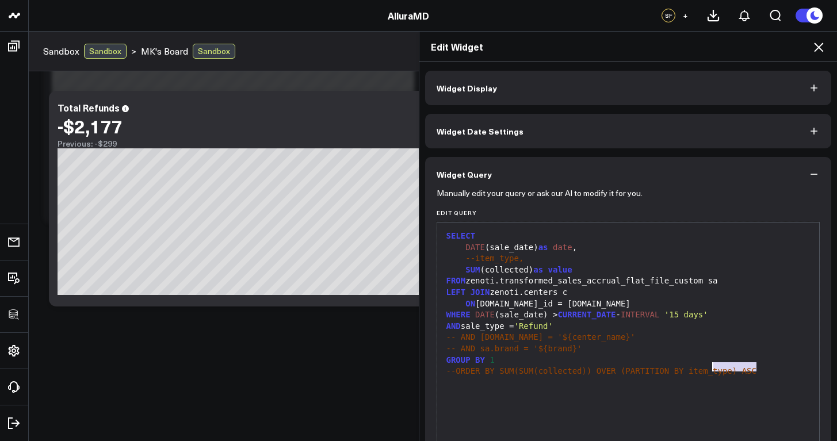
drag, startPoint x: 755, startPoint y: 368, endPoint x: 708, endPoint y: 369, distance: 47.2
click at [708, 369] on div "--ORDER BY SUM(SUM(collected)) OVER (PARTITION BY item_type) ASC" at bounding box center [628, 372] width 371 height 12
click at [624, 356] on div "GROUP BY 1" at bounding box center [628, 361] width 371 height 12
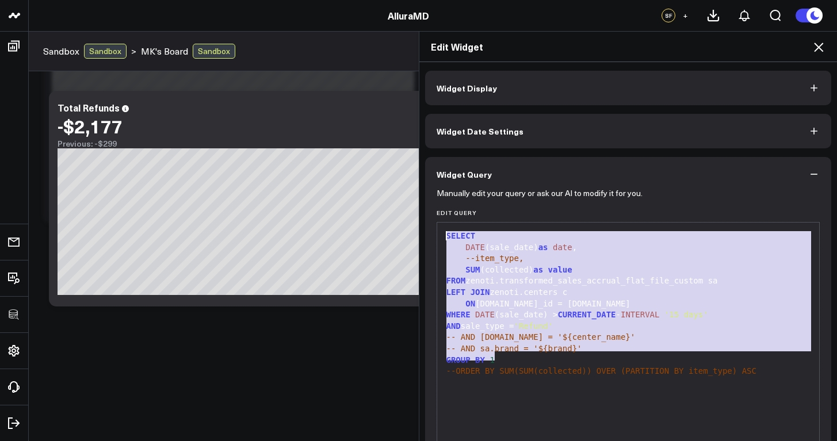
drag, startPoint x: 505, startPoint y: 356, endPoint x: 439, endPoint y: 239, distance: 134.7
click at [443, 239] on div "SELECT DATE (sale_date) as date , --item_type, SUM (collected) as value FROM ze…" at bounding box center [628, 365] width 371 height 275
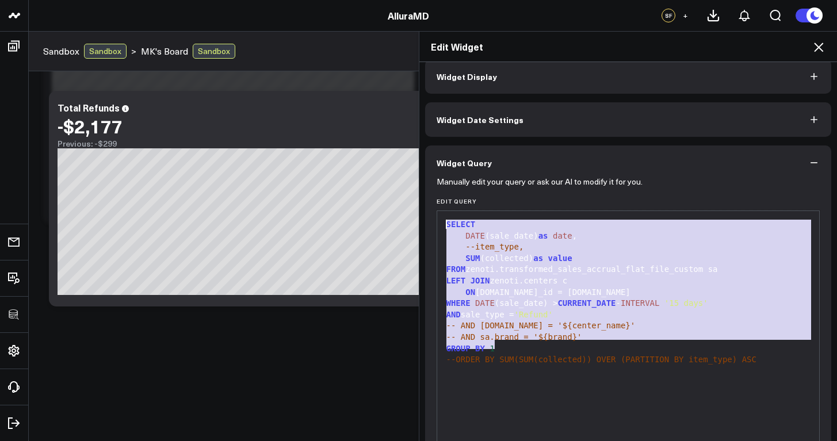
scroll to position [123, 0]
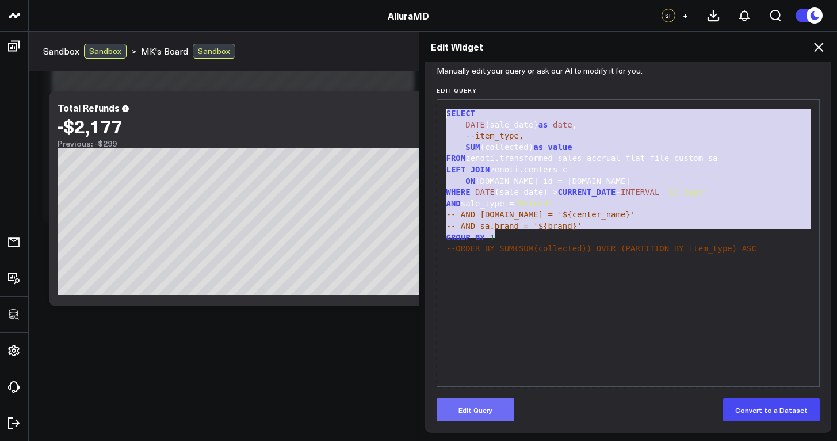
click at [494, 417] on button "Edit Query" at bounding box center [476, 410] width 78 height 23
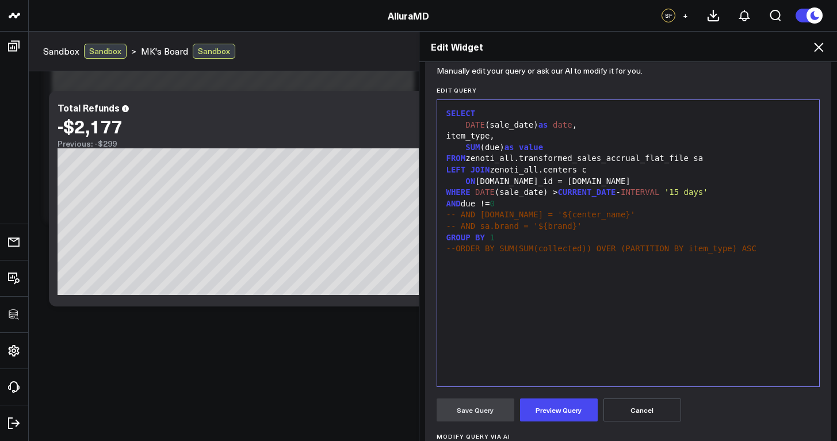
click at [690, 156] on div "FROM zenoti_all.transformed_sales_accrual_flat_file sa" at bounding box center [628, 159] width 371 height 12
drag, startPoint x: 540, startPoint y: 169, endPoint x: 522, endPoint y: 167, distance: 17.3
click at [522, 167] on div "LEFT JOIN zenoti_all.centers c" at bounding box center [628, 171] width 371 height 12
drag, startPoint x: 516, startPoint y: 159, endPoint x: 496, endPoint y: 158, distance: 19.6
click at [496, 158] on div "FROM zenoti_all.transformed_sales_accrual_flat_file_custom sa" at bounding box center [628, 159] width 371 height 12
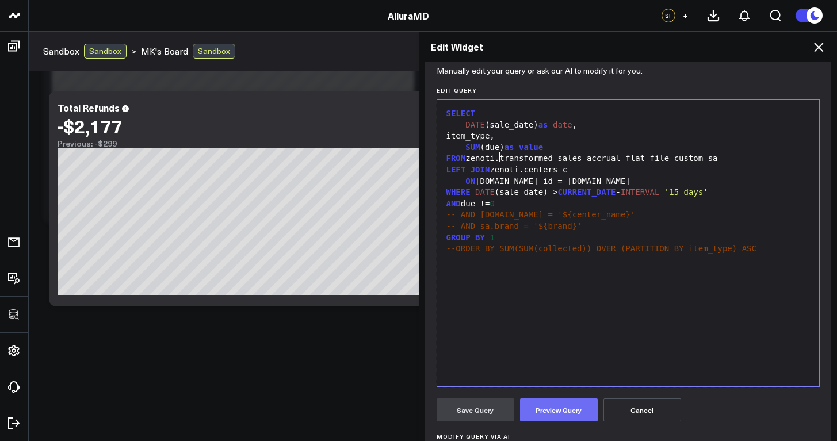
click at [539, 411] on button "Preview Query" at bounding box center [559, 410] width 78 height 23
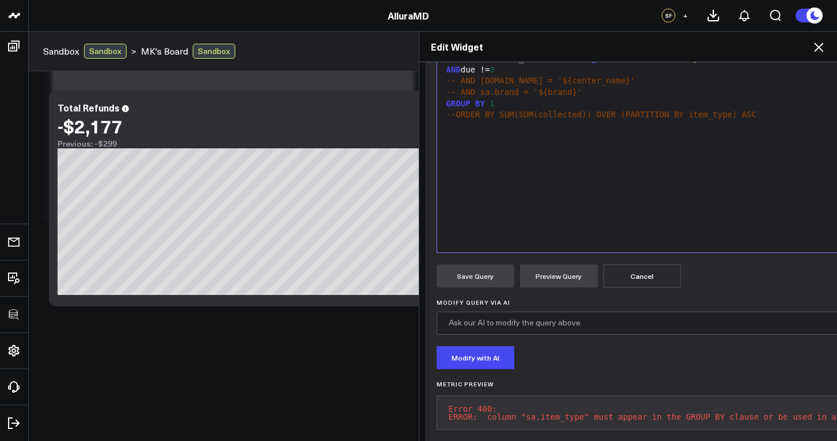
scroll to position [41, 0]
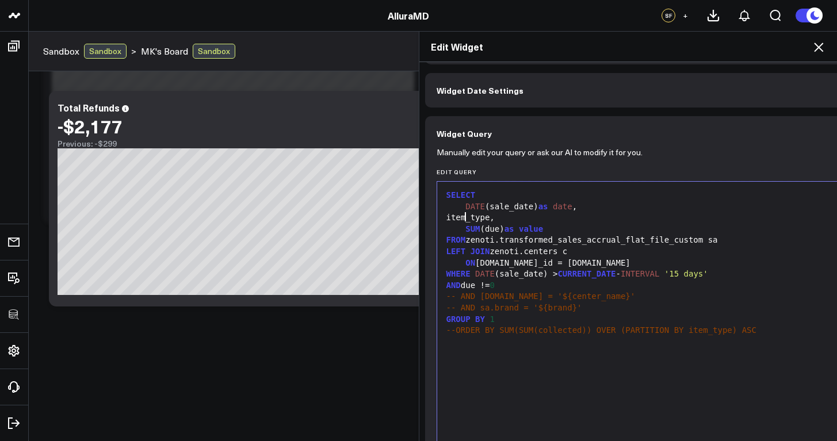
click at [463, 216] on div "item_type," at bounding box center [691, 218] width 497 height 12
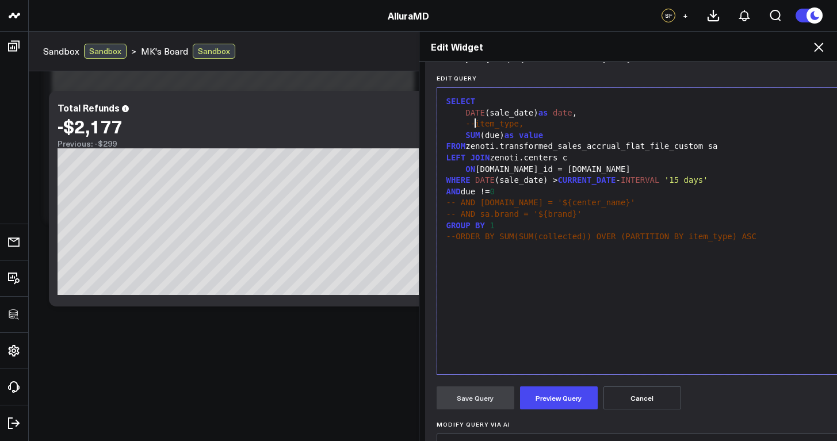
scroll to position [220, 0]
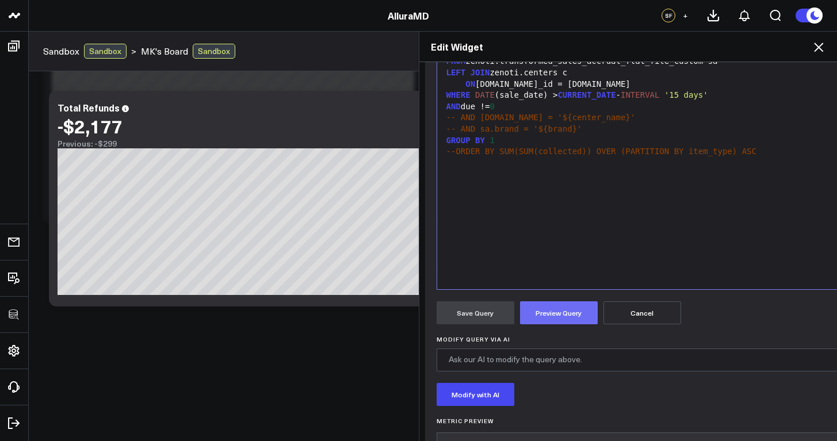
click at [548, 309] on button "Preview Query" at bounding box center [559, 312] width 78 height 23
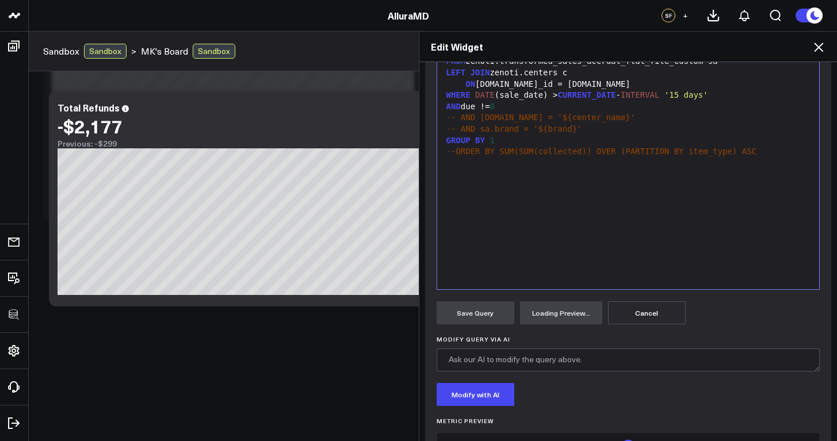
scroll to position [265, 0]
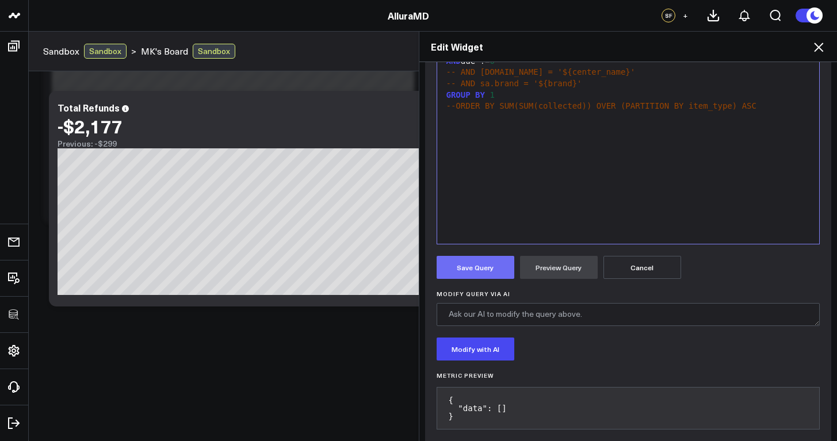
click at [476, 268] on button "Save Query" at bounding box center [476, 267] width 78 height 23
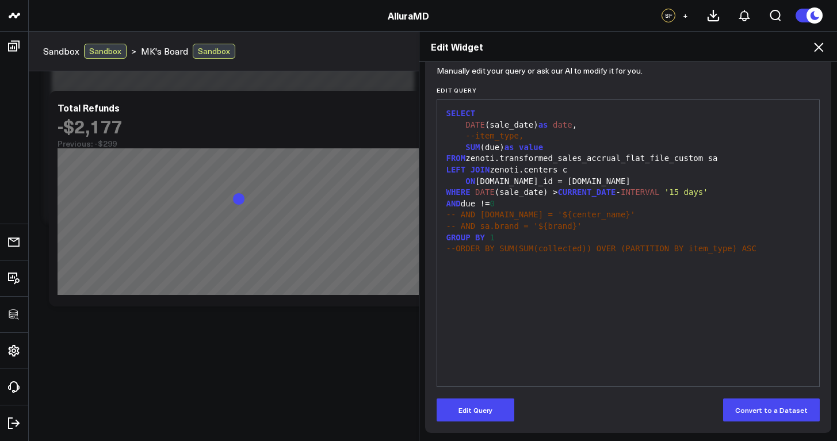
scroll to position [0, 0]
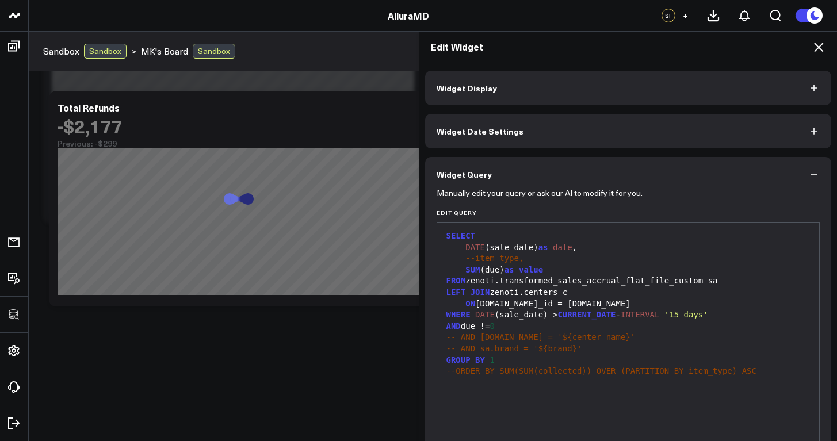
click at [498, 79] on button "Widget Display" at bounding box center [628, 88] width 407 height 35
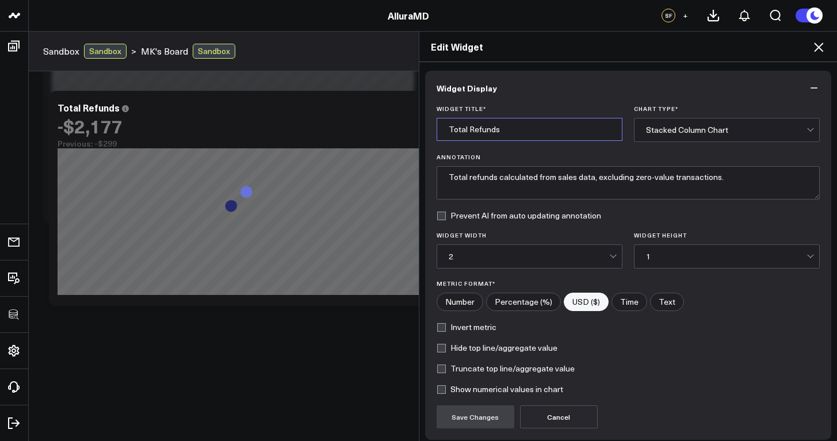
click at [505, 125] on input "Total Refunds" at bounding box center [530, 129] width 186 height 23
click at [504, 125] on input "Total Refunds" at bounding box center [530, 129] width 186 height 23
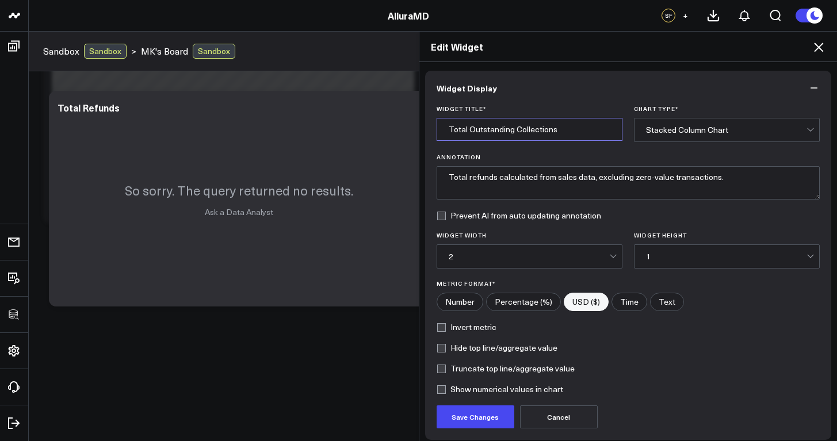
type input "Total Outstanding Collections"
click at [701, 124] on div "Stacked Column Chart" at bounding box center [726, 130] width 161 height 23
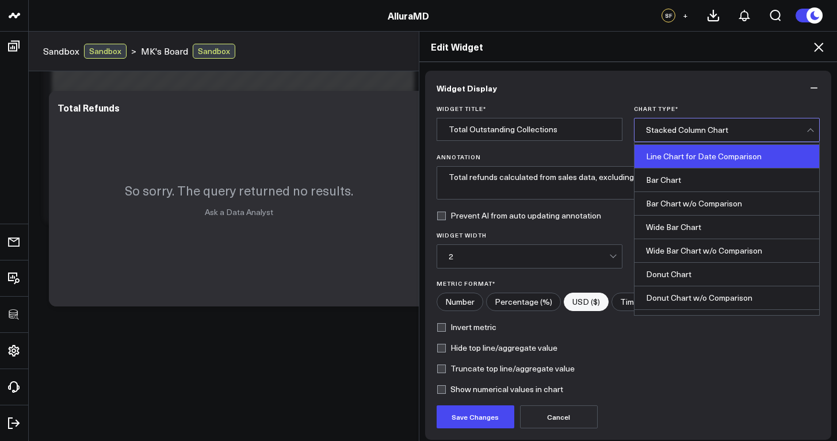
scroll to position [185, 0]
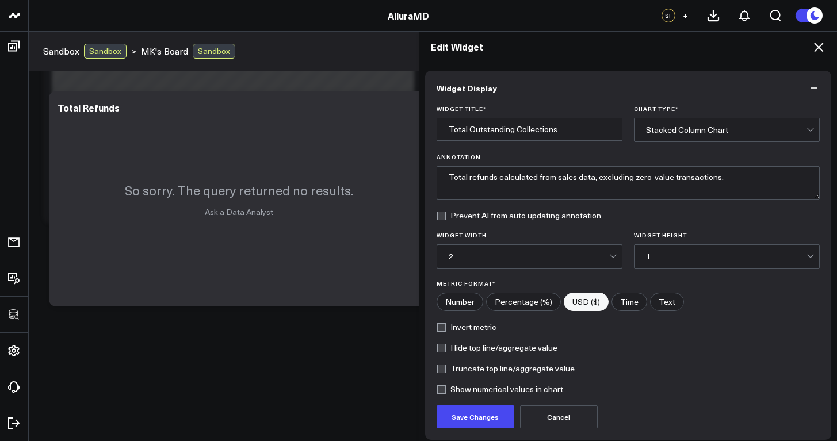
click at [692, 338] on form "Widget Title * Total Outstanding Collections Chart Type * Stacked Column Chart …" at bounding box center [629, 266] width 384 height 323
click at [478, 413] on button "Save Changes" at bounding box center [476, 417] width 78 height 23
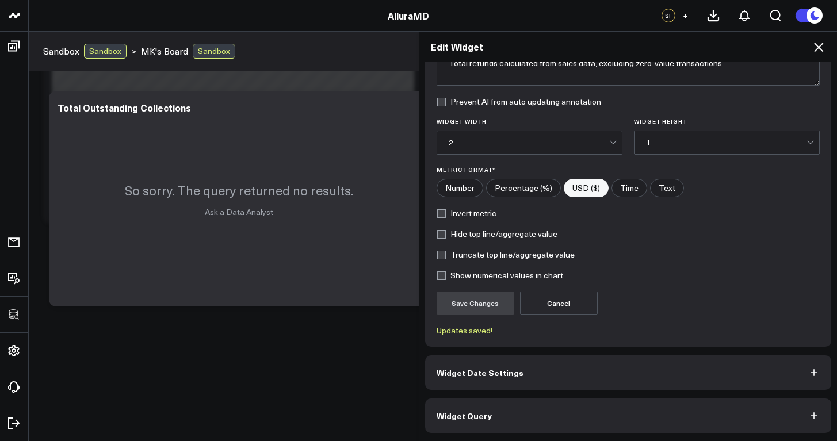
click at [586, 407] on button "Widget Query" at bounding box center [628, 416] width 407 height 35
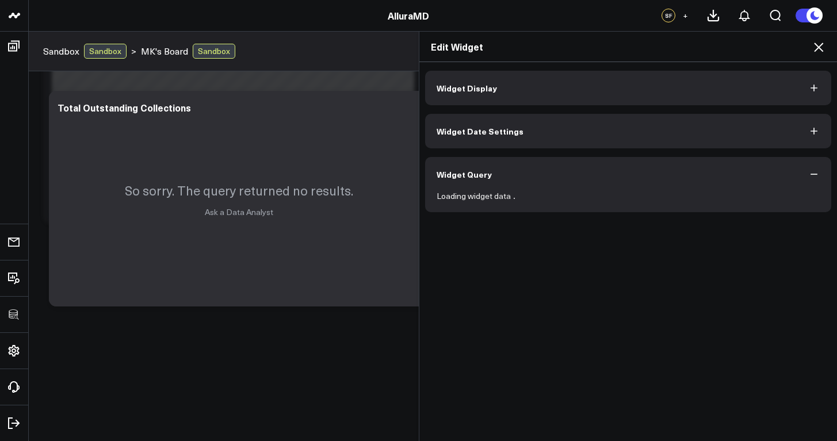
scroll to position [0, 0]
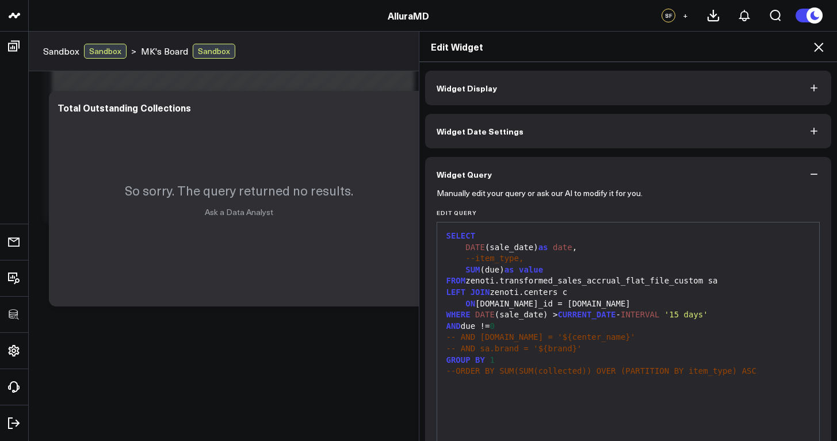
click at [823, 48] on div "Edit Widget" at bounding box center [628, 47] width 418 height 30
click at [822, 49] on icon at bounding box center [819, 47] width 14 height 14
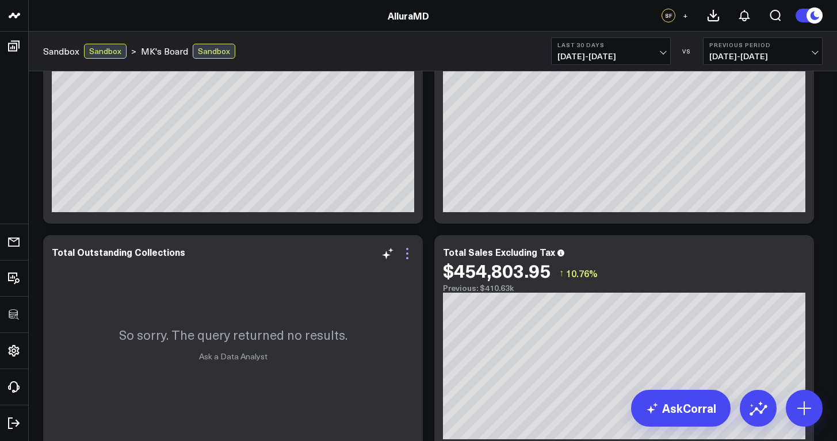
click at [410, 258] on icon at bounding box center [407, 254] width 14 height 14
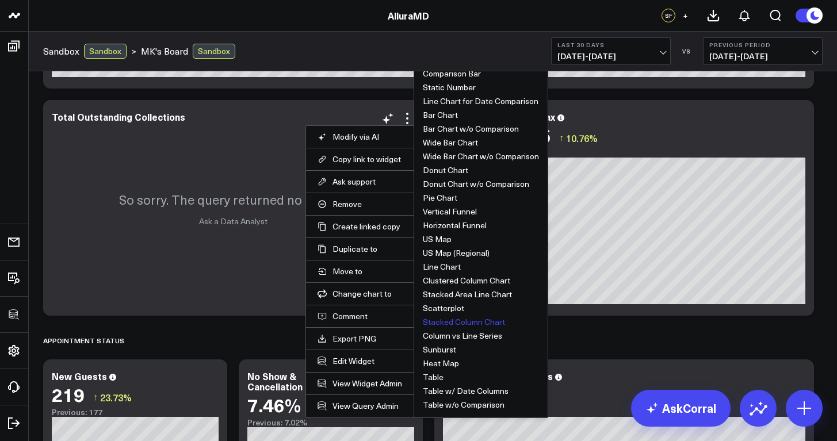
scroll to position [473, 0]
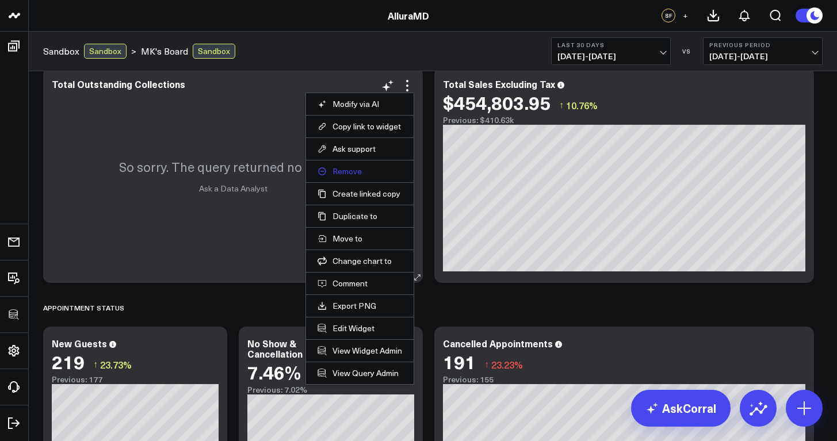
click at [348, 172] on button "Remove" at bounding box center [360, 171] width 85 height 10
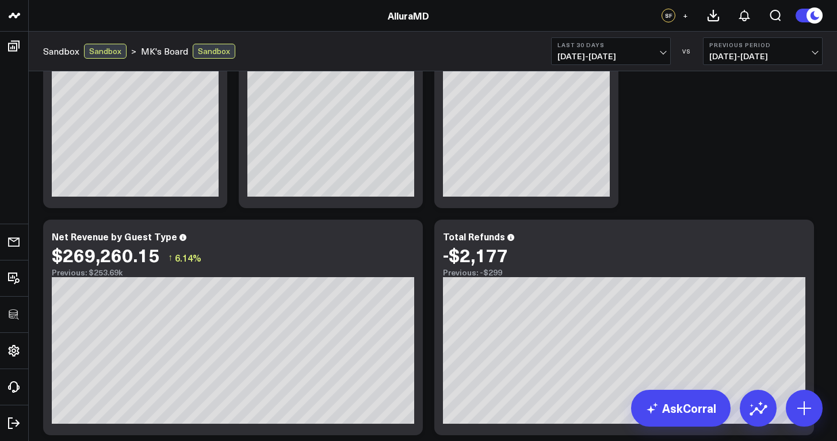
scroll to position [0, 0]
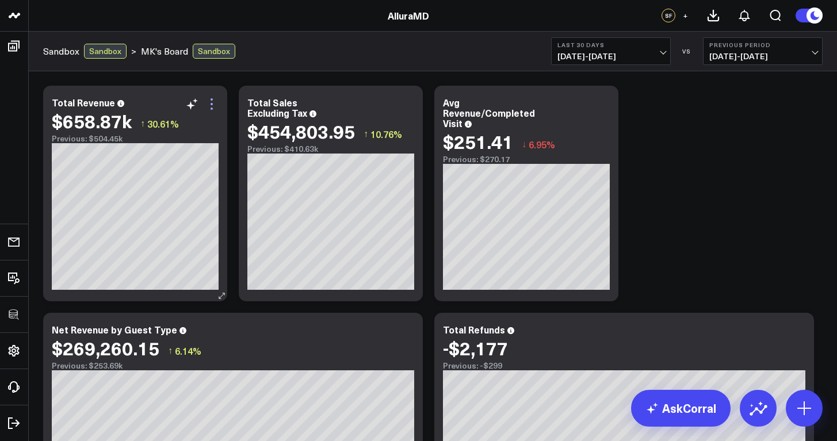
click at [212, 102] on icon at bounding box center [212, 104] width 14 height 14
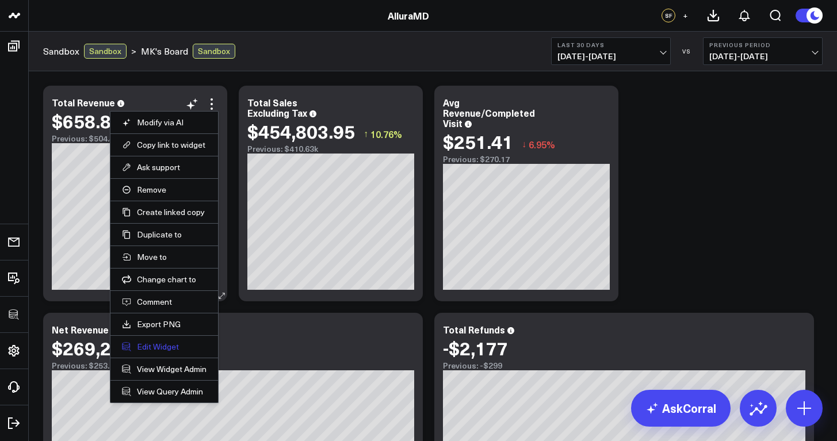
click at [171, 345] on button "Edit Widget" at bounding box center [164, 347] width 85 height 10
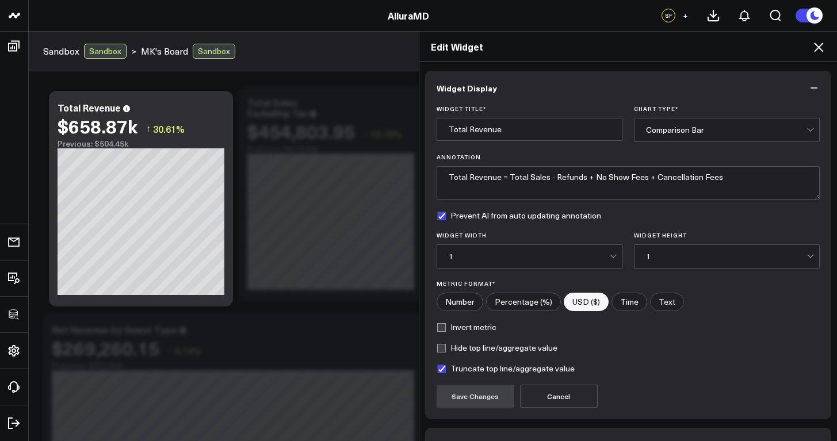
click at [680, 133] on div "Comparison Bar" at bounding box center [726, 129] width 161 height 9
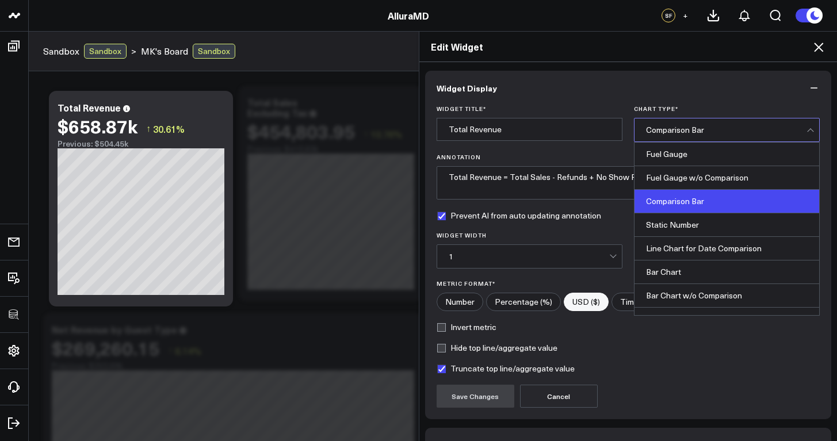
click at [699, 109] on label "Chart Type *" at bounding box center [727, 108] width 186 height 7
click at [670, 130] on input "Chart Type *" at bounding box center [669, 130] width 2 height 0
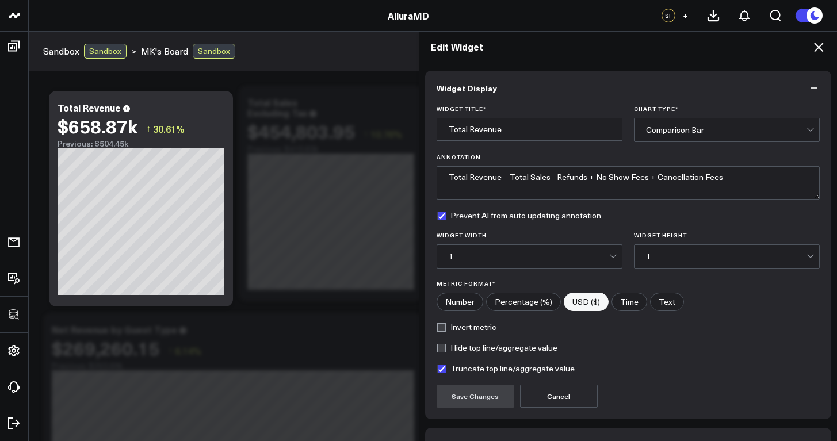
click at [820, 48] on icon at bounding box center [818, 47] width 9 height 9
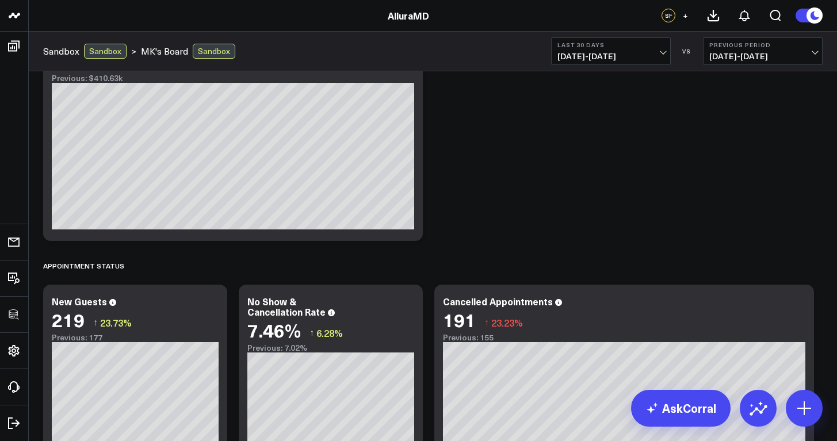
scroll to position [600, 0]
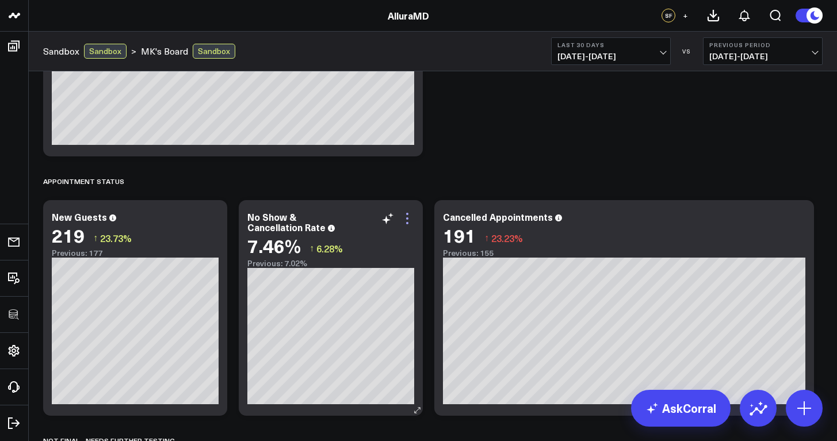
click at [406, 215] on icon at bounding box center [407, 219] width 14 height 14
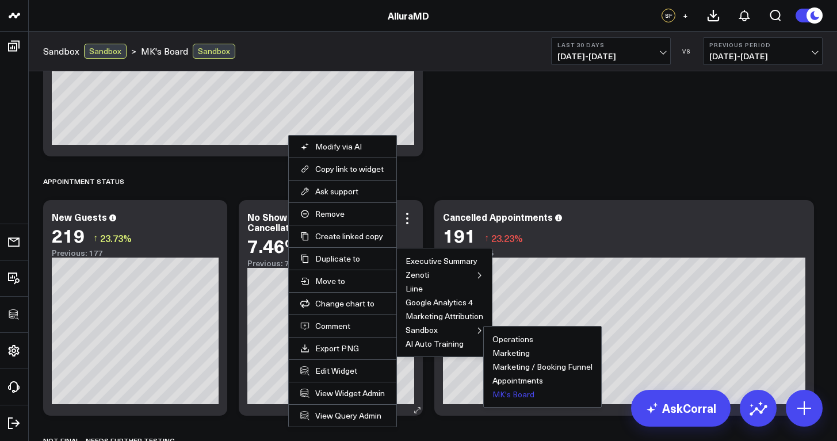
click at [521, 402] on ul "Operations Marketing Marketing / Booking Funnel Appointments MK's Board" at bounding box center [542, 367] width 119 height 82
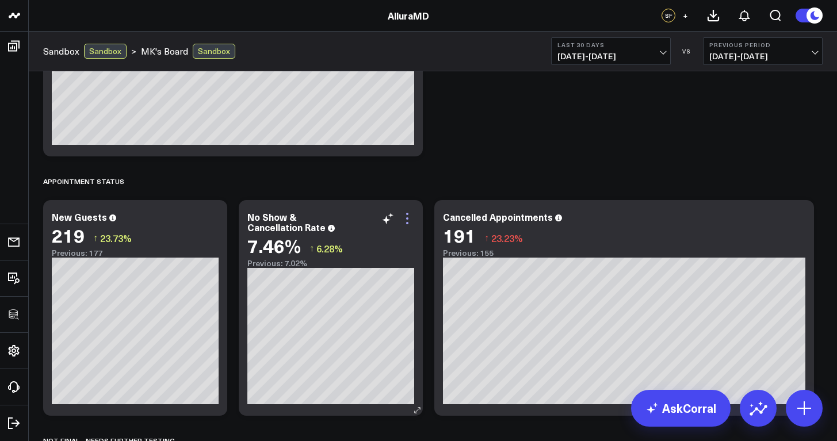
click at [409, 224] on icon at bounding box center [407, 219] width 14 height 14
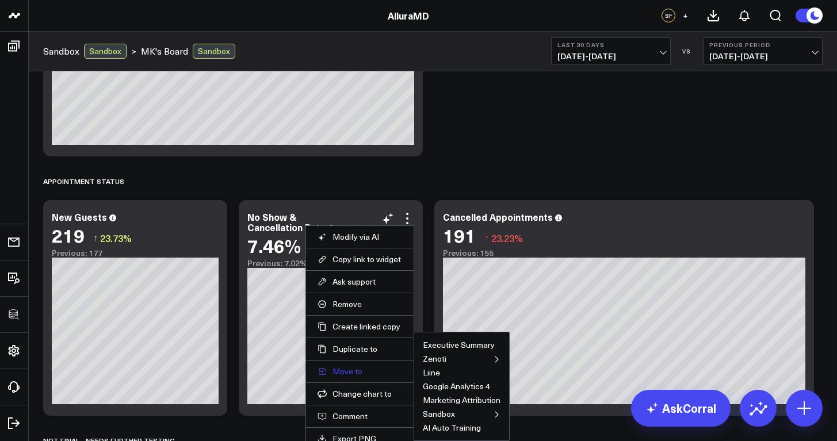
scroll to position [620, 0]
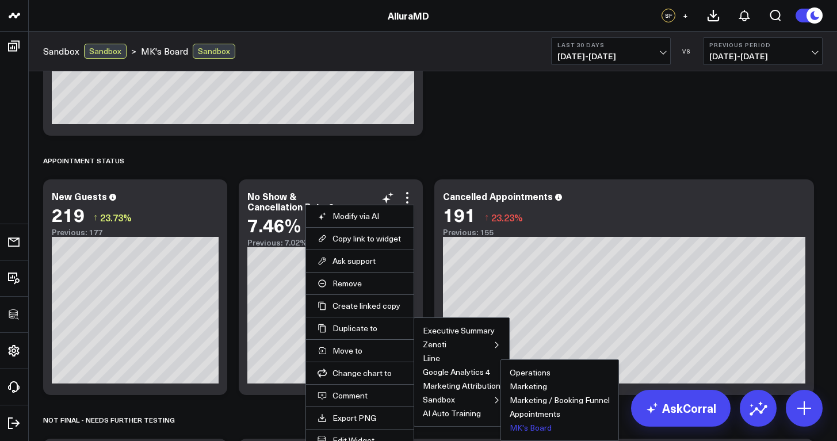
click at [523, 431] on button "MK's Board" at bounding box center [531, 428] width 42 height 8
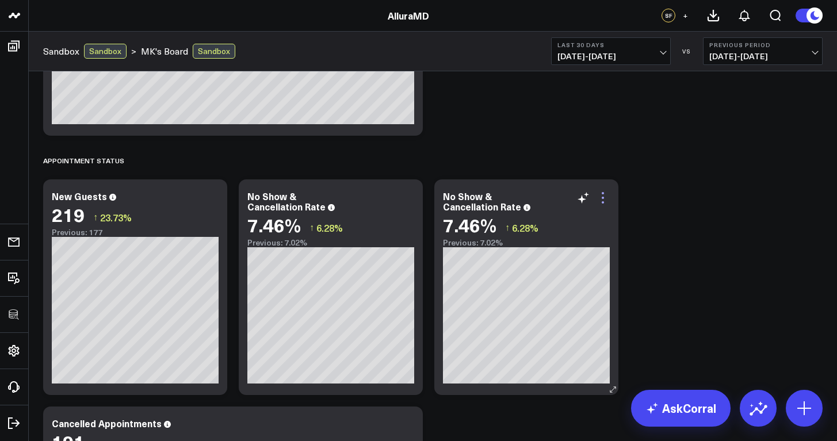
click at [606, 202] on icon at bounding box center [603, 198] width 14 height 14
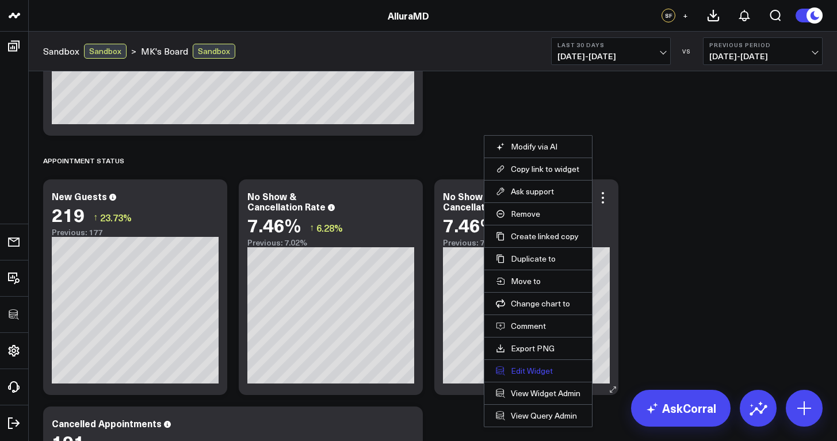
click at [528, 372] on button "Edit Widget" at bounding box center [538, 371] width 85 height 10
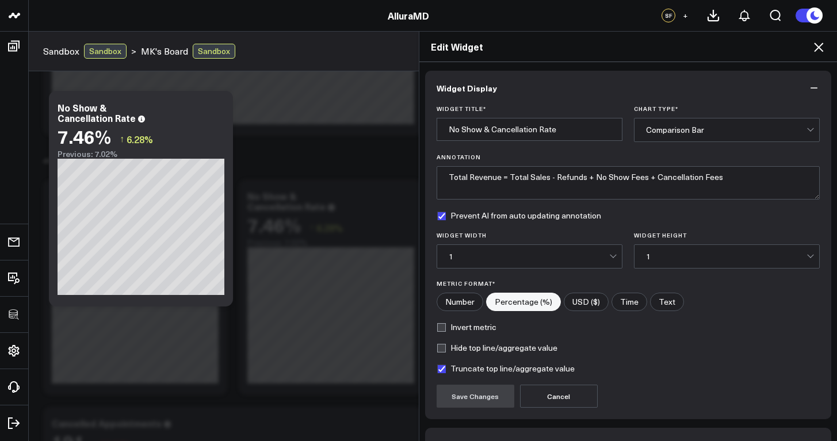
scroll to position [72, 0]
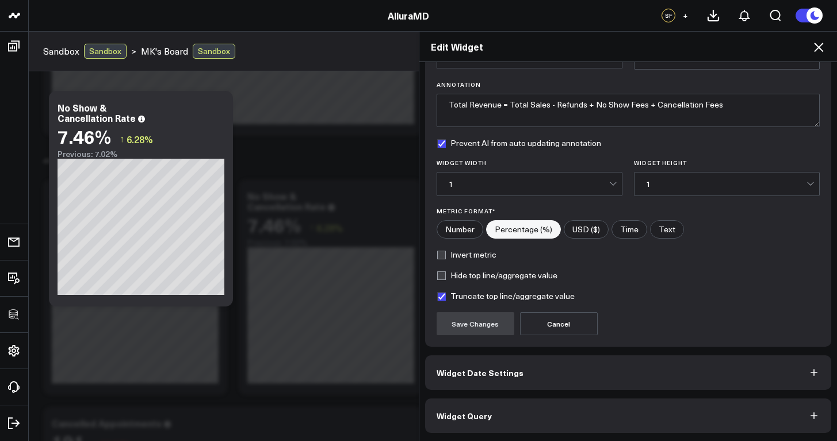
click at [534, 413] on button "Widget Query" at bounding box center [628, 416] width 407 height 35
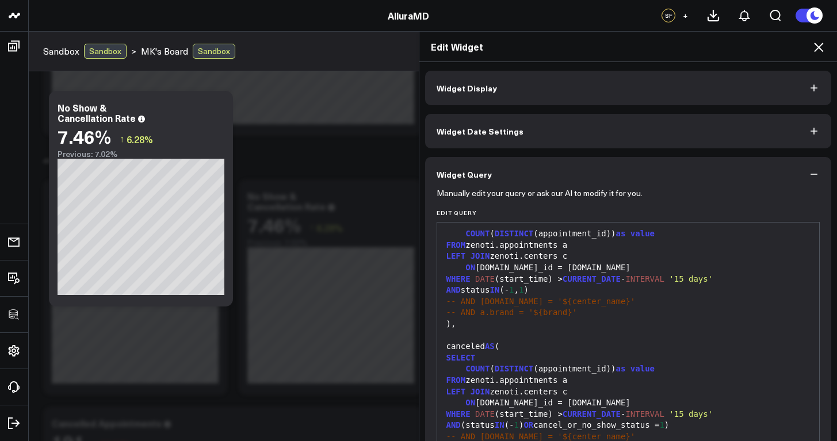
scroll to position [98, 0]
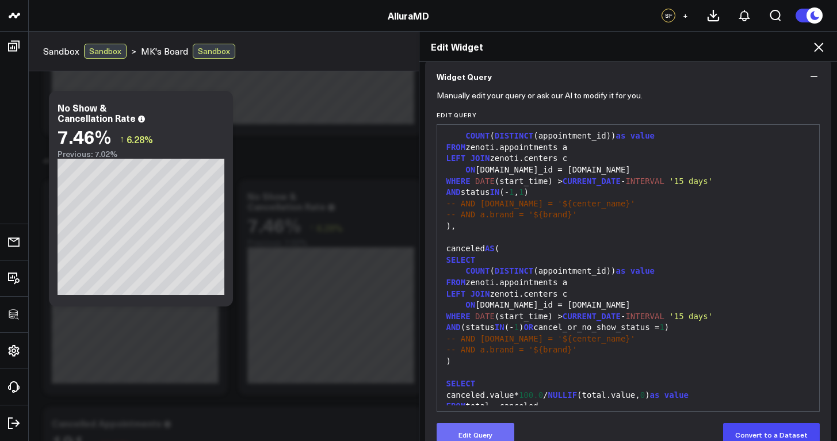
click at [493, 431] on button "Edit Query" at bounding box center [476, 434] width 78 height 23
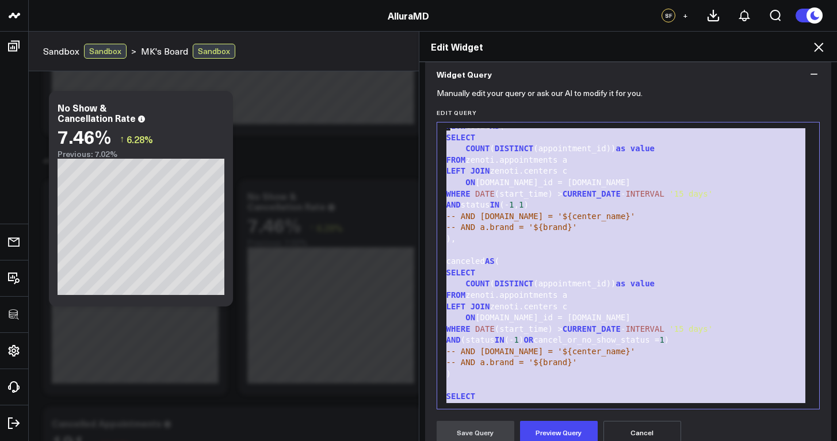
scroll to position [0, 0]
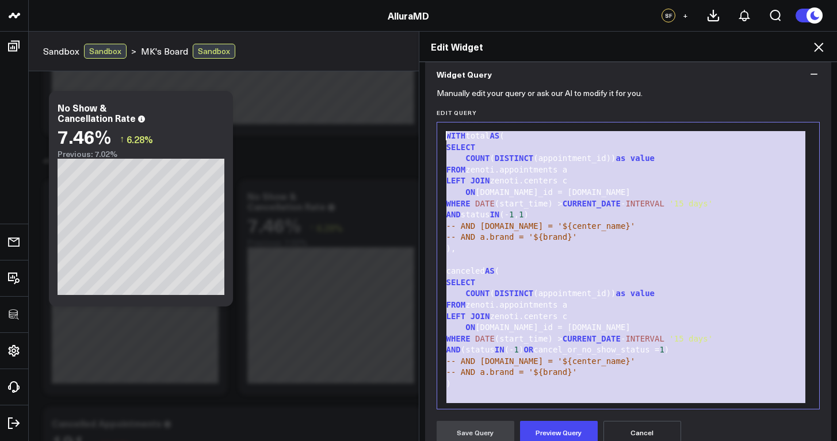
drag, startPoint x: 548, startPoint y: 399, endPoint x: 445, endPoint y: 116, distance: 301.8
click at [445, 116] on div "Edit Query 99 1 2 3 4 5 6 7 8 9 10 11 12 13 14 15 16 17 18 19 20 21 22 23 24 25…" at bounding box center [629, 259] width 384 height 300
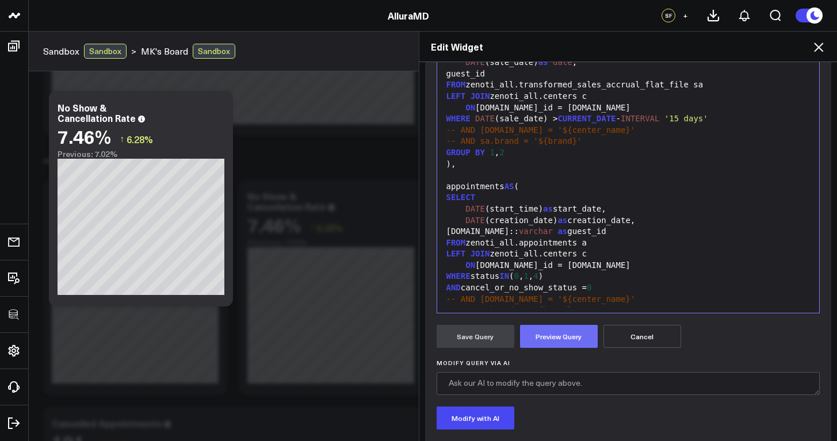
click at [549, 331] on button "Preview Query" at bounding box center [559, 336] width 78 height 23
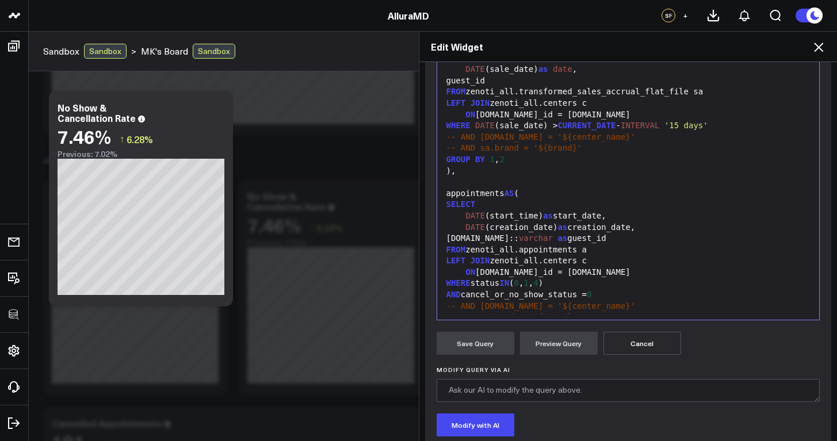
scroll to position [167, 0]
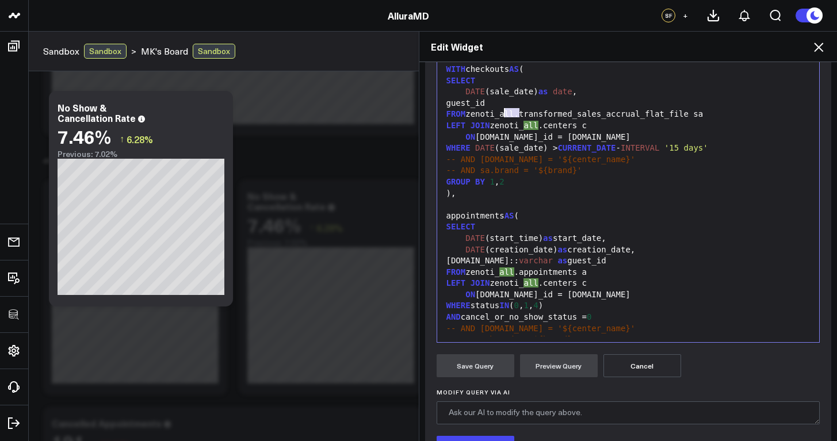
drag, startPoint x: 516, startPoint y: 111, endPoint x: 499, endPoint y: 112, distance: 16.7
click at [499, 112] on div "FROM zenoti_all.transformed_sales_accrual_flat_file sa" at bounding box center [628, 115] width 371 height 12
click at [673, 115] on div "FROM zenoti.transformed_sales_accrual_flat_file sa" at bounding box center [628, 115] width 371 height 12
drag, startPoint x: 541, startPoint y: 127, endPoint x: 520, endPoint y: 128, distance: 20.7
click at [520, 128] on div "LEFT JOIN zenoti_all.centers c" at bounding box center [628, 126] width 371 height 12
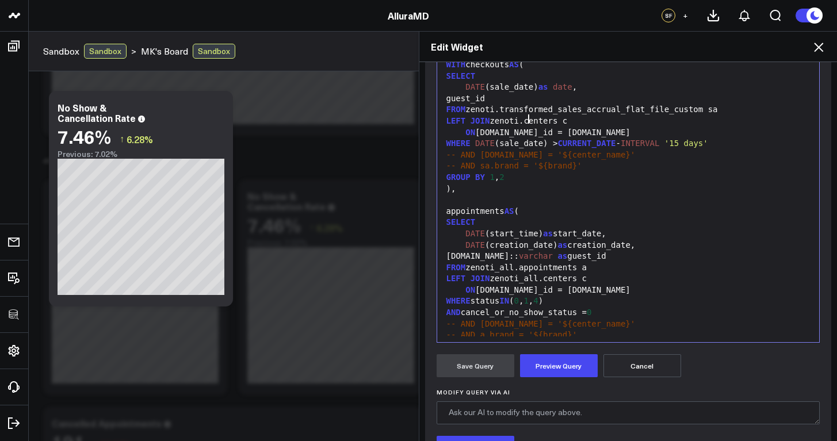
scroll to position [51, 0]
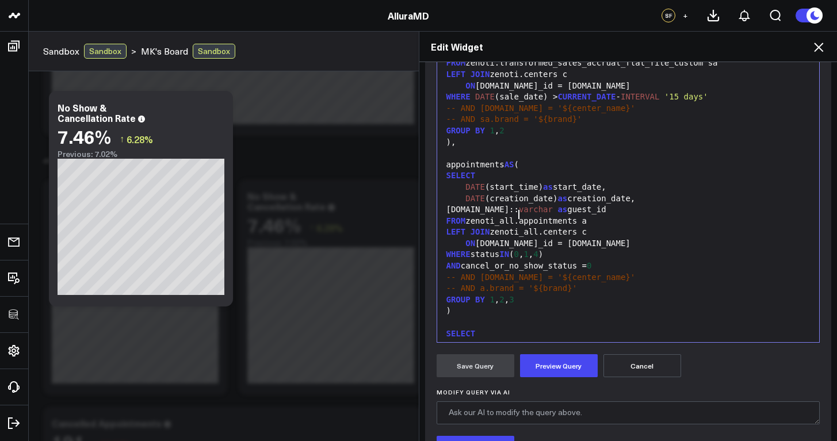
click at [516, 216] on div "FROM zenoti_all.appointments a" at bounding box center [628, 222] width 371 height 12
click at [541, 227] on div "LEFT JOIN zenoti_all.centers c" at bounding box center [628, 233] width 371 height 12
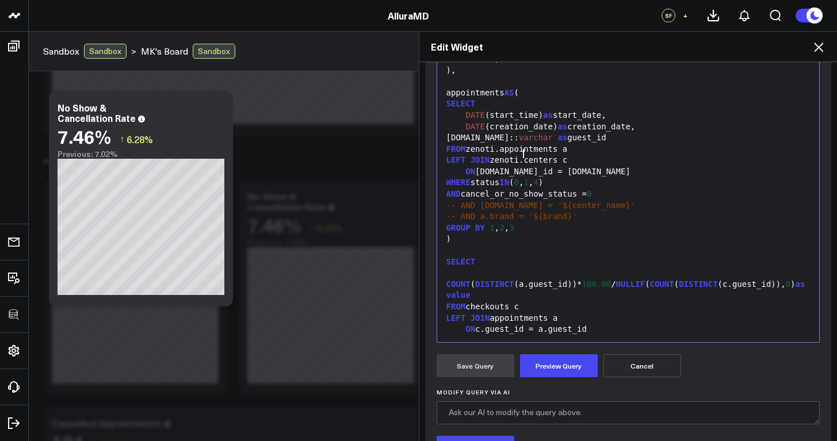
scroll to position [230, 0]
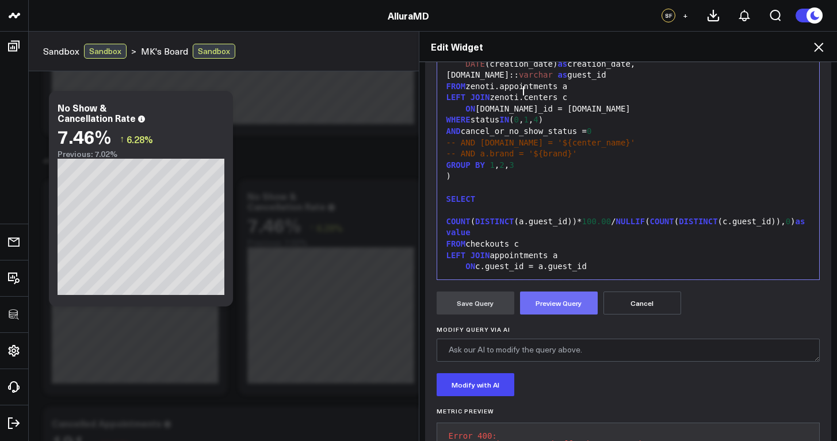
click at [572, 307] on button "Preview Query" at bounding box center [559, 303] width 78 height 23
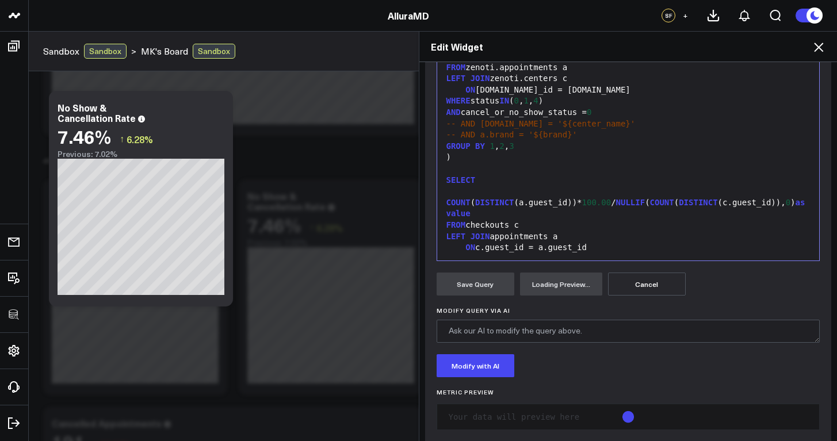
scroll to position [265, 0]
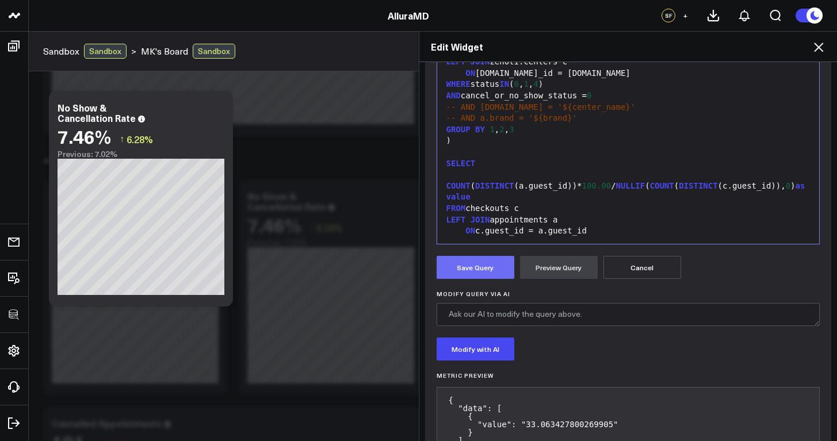
click at [486, 278] on button "Save Query" at bounding box center [476, 267] width 78 height 23
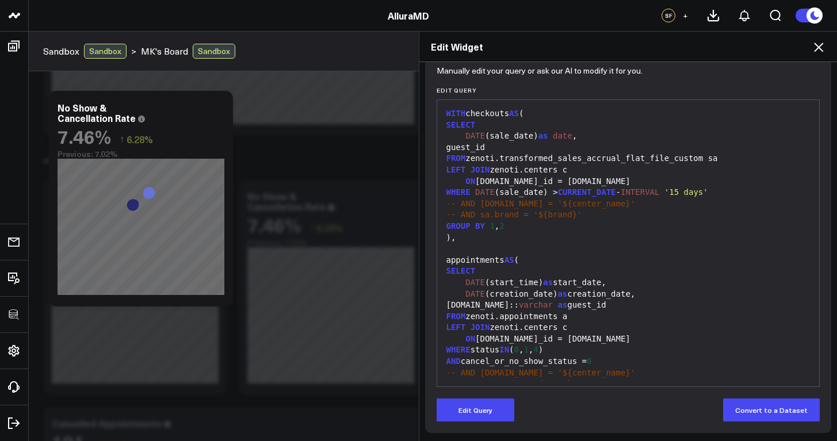
scroll to position [0, 0]
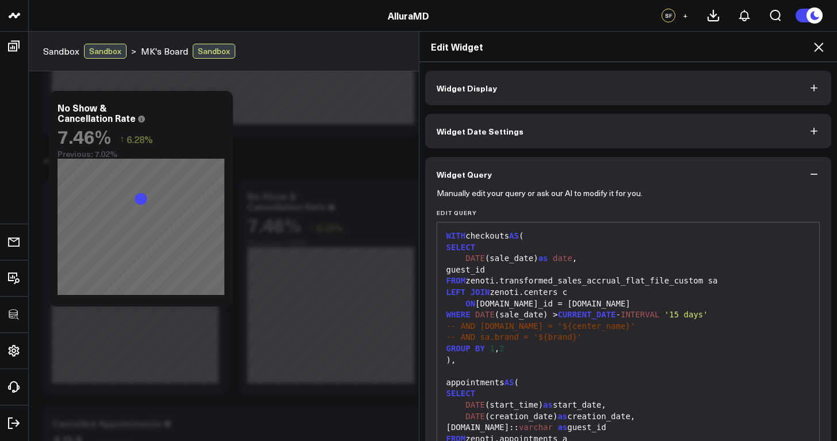
click at [524, 83] on button "Widget Display" at bounding box center [628, 88] width 407 height 35
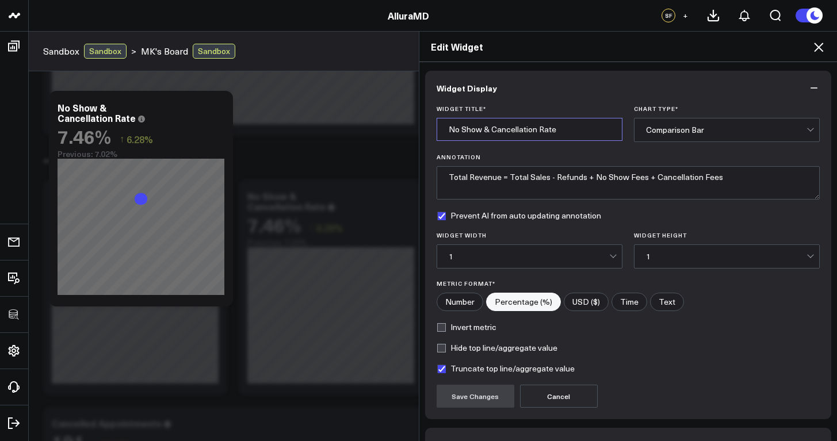
drag, startPoint x: 558, startPoint y: 132, endPoint x: 437, endPoint y: 120, distance: 121.5
click at [437, 120] on input "No Show & Cancellation Rate" at bounding box center [530, 129] width 186 height 23
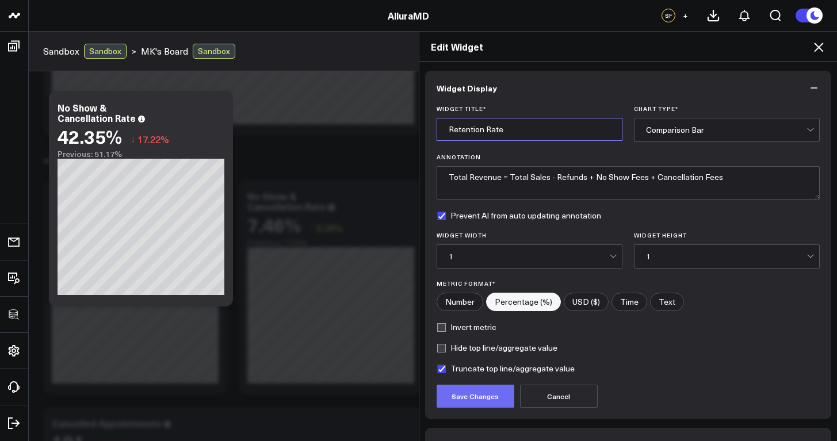
type input "Retention Rate"
click at [471, 400] on button "Save Changes" at bounding box center [476, 396] width 78 height 23
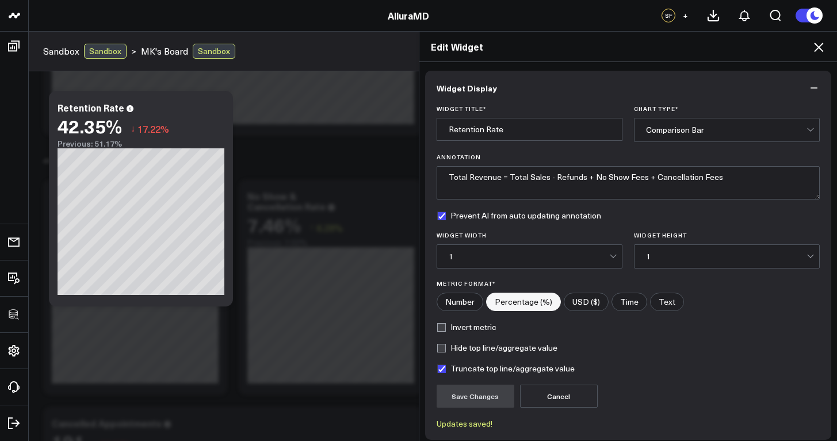
click at [822, 45] on icon at bounding box center [818, 47] width 9 height 9
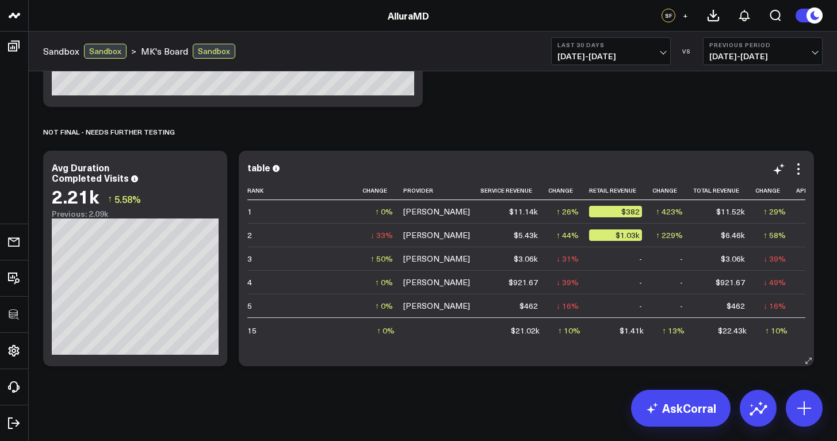
scroll to position [1060, 0]
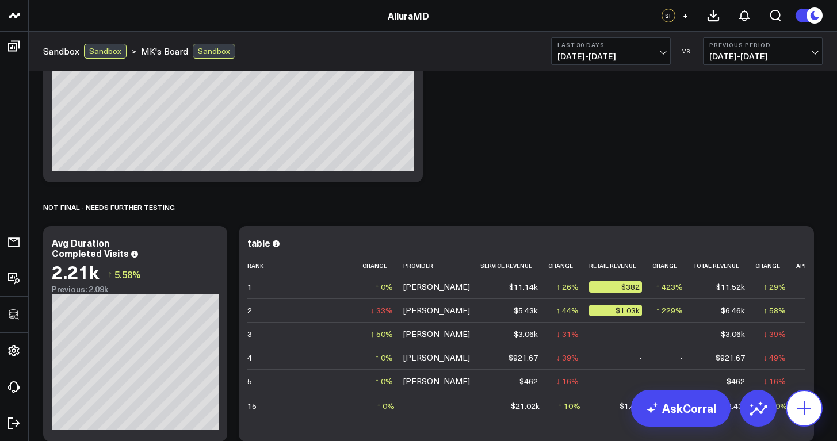
click at [808, 408] on icon at bounding box center [804, 409] width 14 height 14
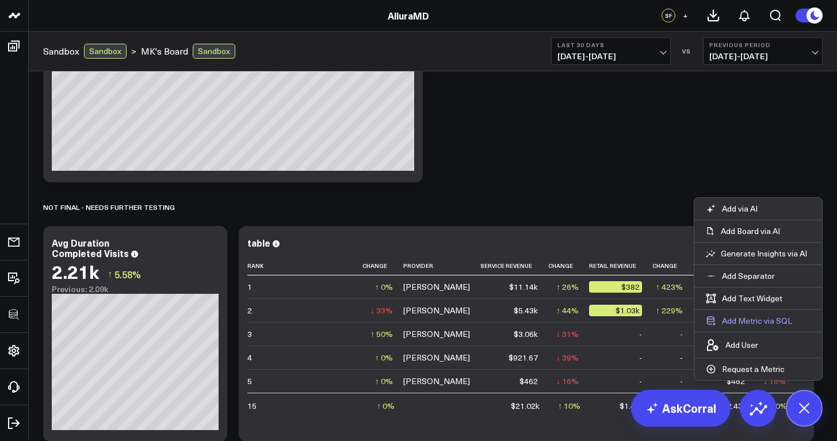
click at [747, 324] on button "Add Metric via SQL" at bounding box center [748, 321] width 109 height 22
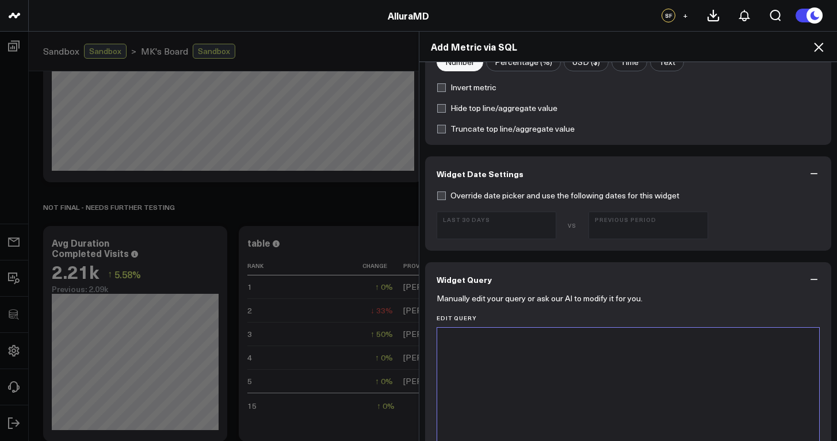
scroll to position [373, 0]
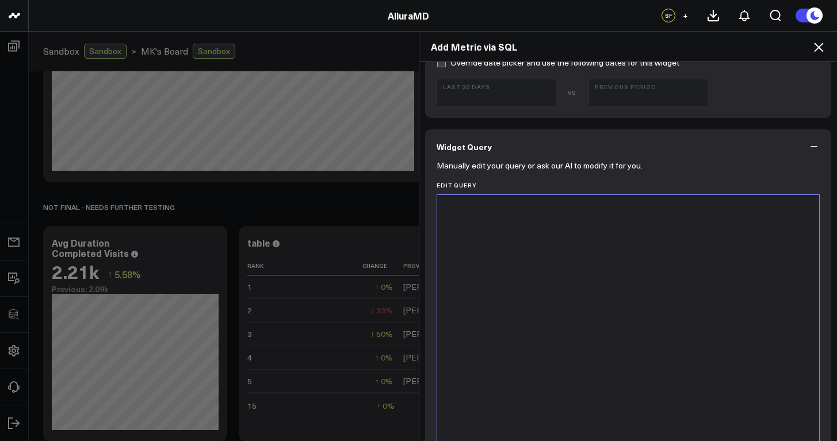
click at [566, 299] on div at bounding box center [628, 338] width 371 height 275
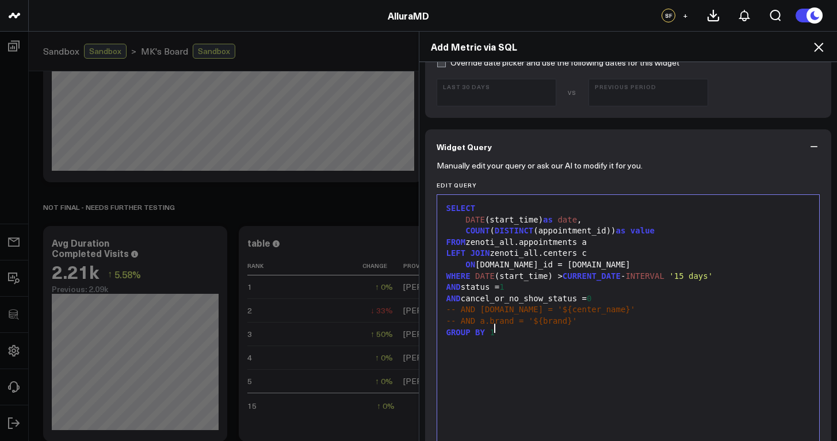
click at [662, 233] on div "COUNT ( DISTINCT (appointment_id)) as value" at bounding box center [628, 232] width 371 height 12
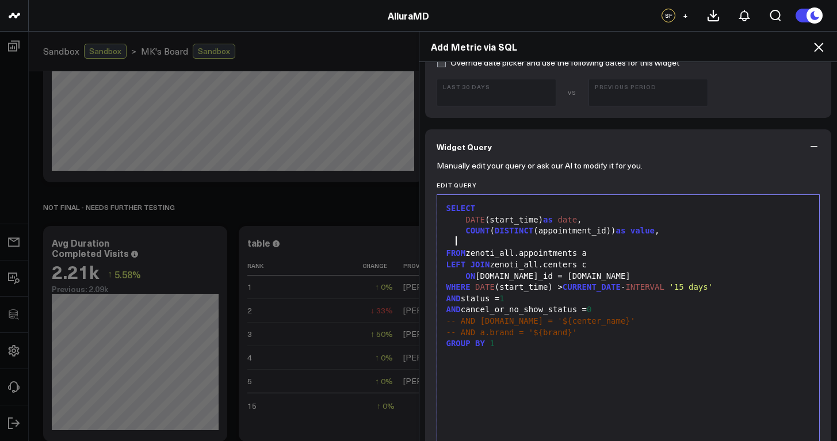
click at [822, 49] on icon at bounding box center [819, 47] width 14 height 14
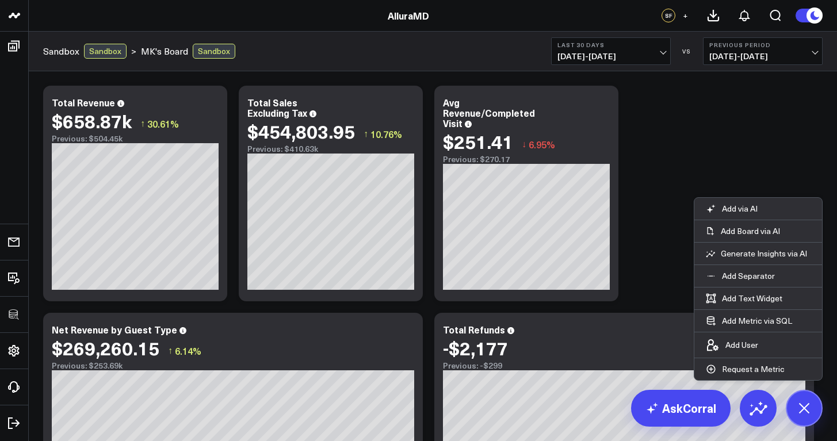
scroll to position [218, 0]
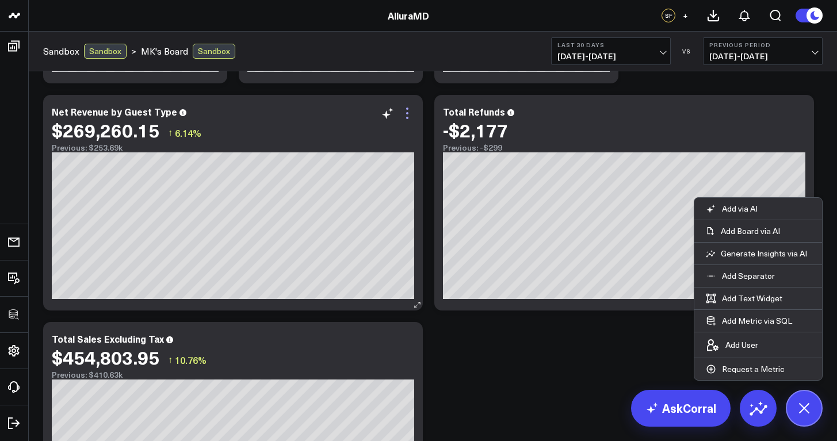
click at [408, 112] on icon at bounding box center [407, 113] width 14 height 14
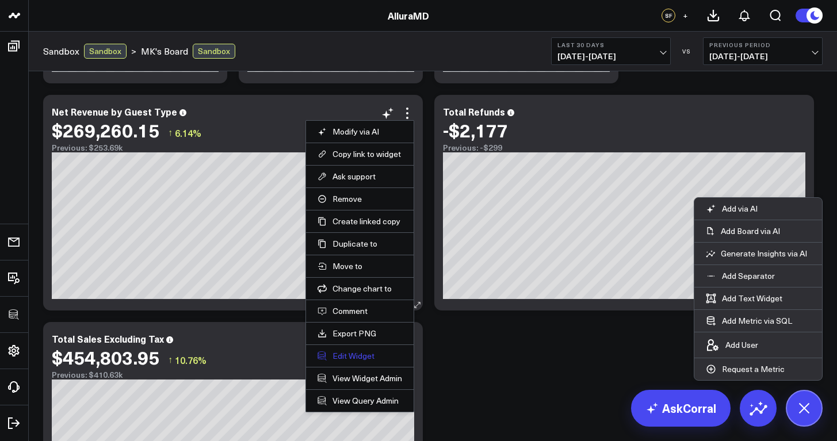
click at [373, 360] on button "Edit Widget" at bounding box center [360, 356] width 85 height 10
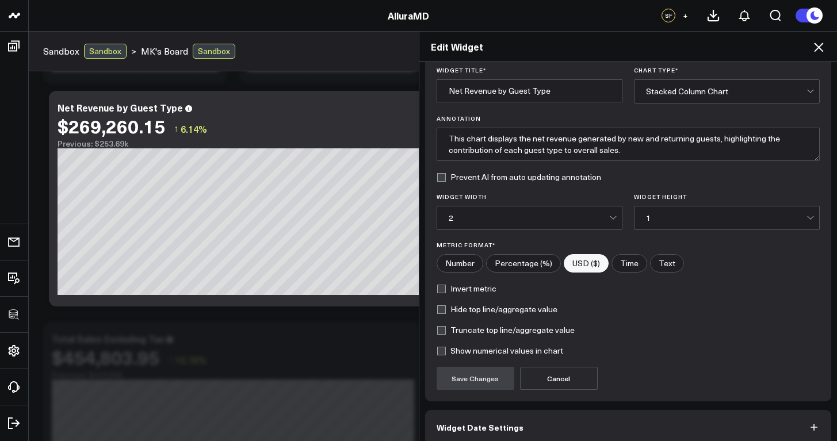
scroll to position [93, 0]
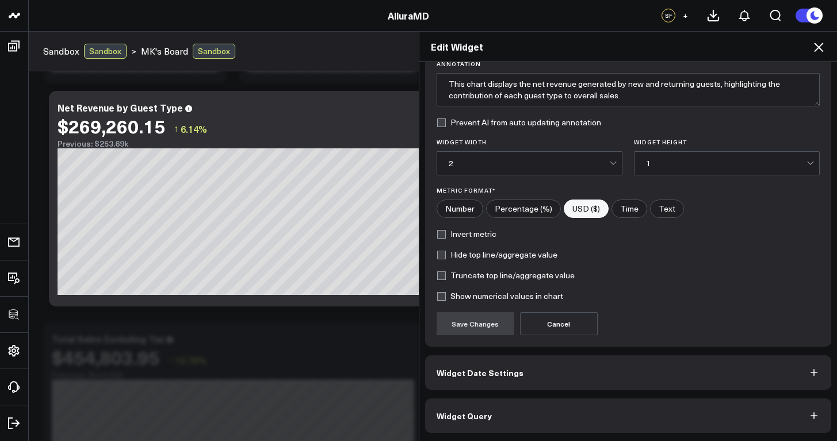
click at [588, 428] on button "Widget Query" at bounding box center [628, 416] width 407 height 35
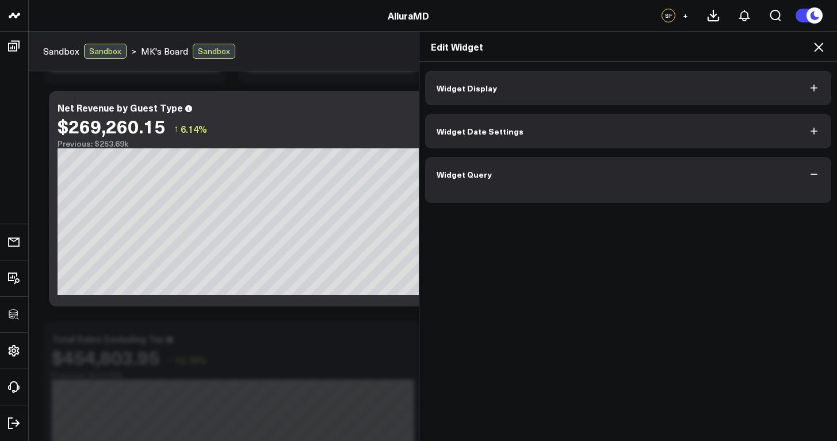
scroll to position [0, 0]
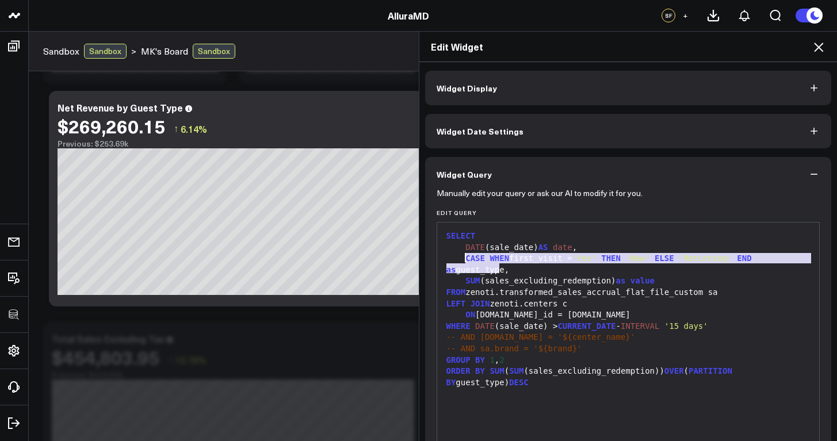
drag, startPoint x: 505, startPoint y: 267, endPoint x: 459, endPoint y: 259, distance: 46.7
click at [459, 259] on div "CASE WHEN first_visit = 'Yes' THEN 'New' ELSE 'Returning' END as guest_type," at bounding box center [628, 264] width 371 height 22
copy div "CASE WHEN first_visit = 'Yes' THEN 'New' ELSE 'Returning' END as guest_type,"
click at [823, 43] on icon at bounding box center [819, 47] width 14 height 14
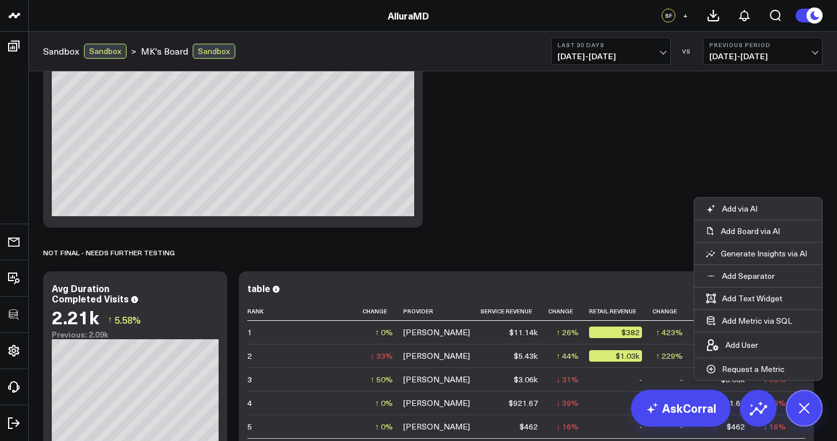
scroll to position [1106, 0]
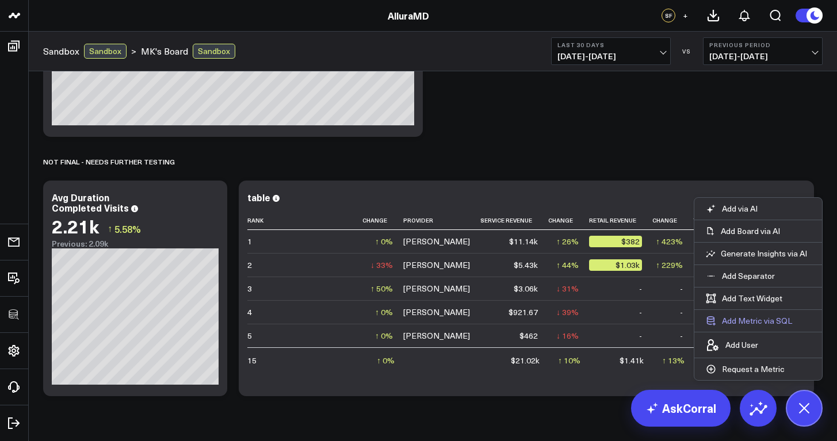
click at [762, 319] on button "Add Metric via SQL" at bounding box center [748, 321] width 109 height 22
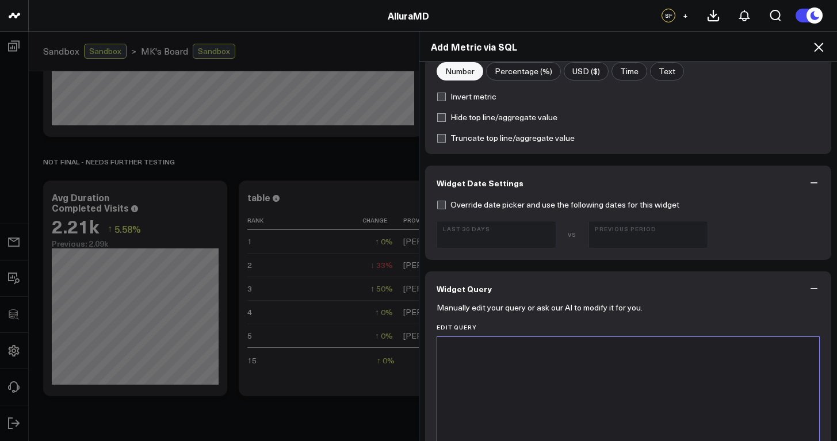
scroll to position [365, 0]
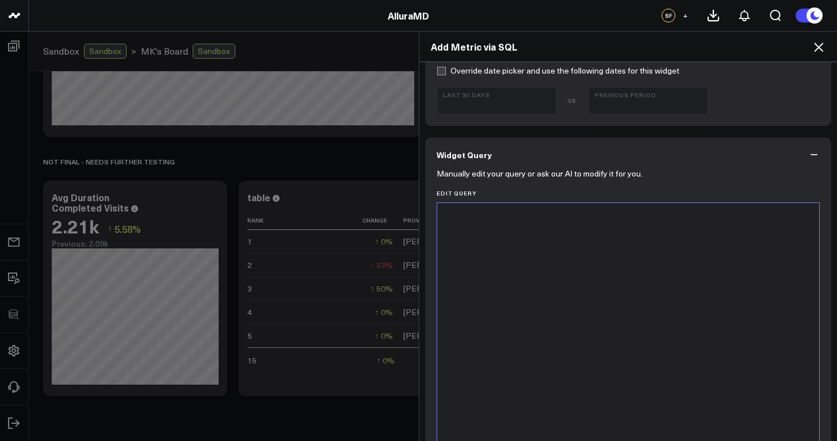
click at [574, 353] on div at bounding box center [628, 346] width 371 height 275
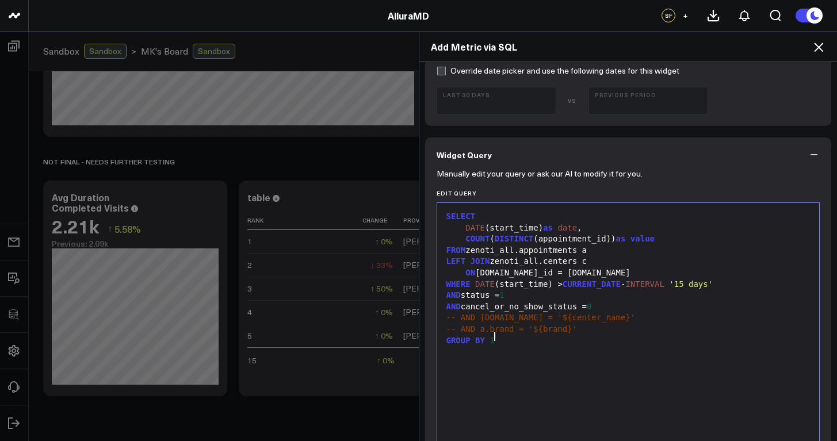
click at [664, 239] on div "COUNT ( DISTINCT (appointment_id)) as value" at bounding box center [628, 240] width 371 height 12
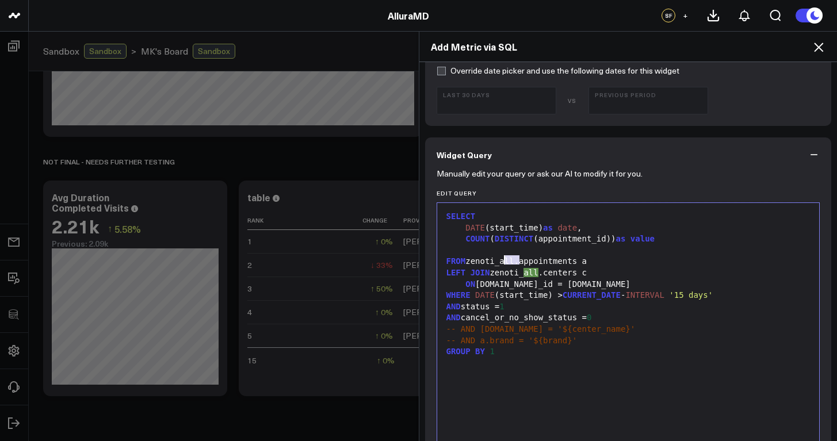
drag, startPoint x: 516, startPoint y: 258, endPoint x: 498, endPoint y: 259, distance: 17.8
click at [498, 259] on div "FROM zenoti_all.appointments a" at bounding box center [628, 262] width 371 height 12
click at [540, 272] on div "LEFT JOIN zenoti_all.centers c" at bounding box center [628, 274] width 371 height 12
click at [545, 250] on div at bounding box center [628, 251] width 371 height 12
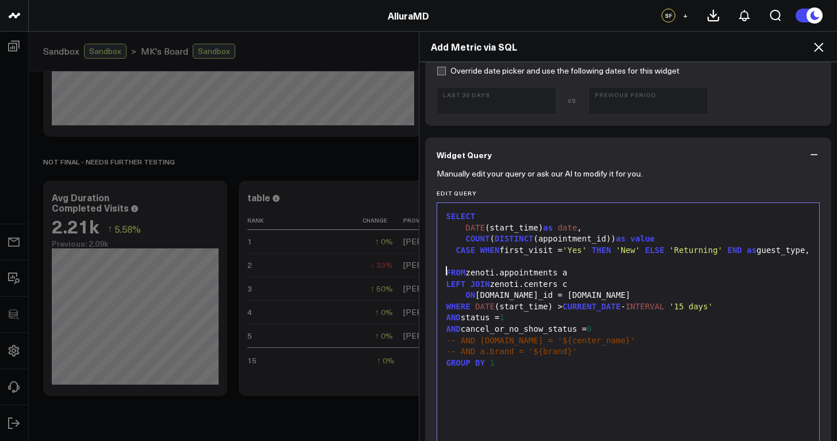
click at [518, 257] on div "CASE WHEN first_visit = 'Yes' THEN 'New' ELSE 'Returning' END as guest_type," at bounding box center [628, 251] width 371 height 12
click at [508, 369] on div "GROUP BY 1" at bounding box center [628, 364] width 371 height 12
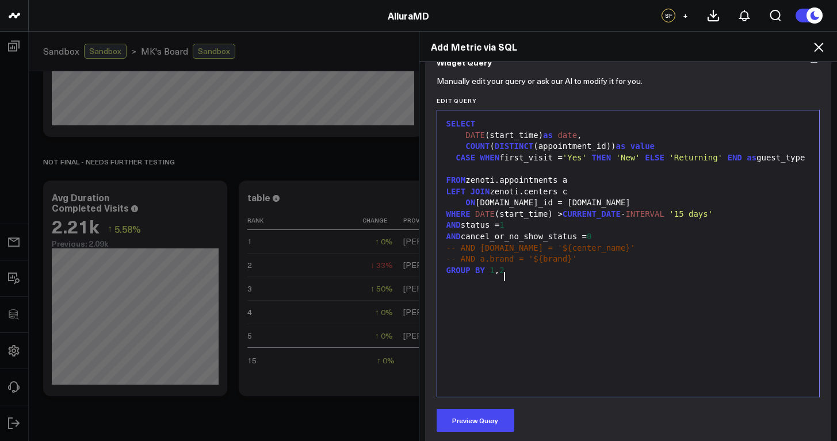
scroll to position [521, 0]
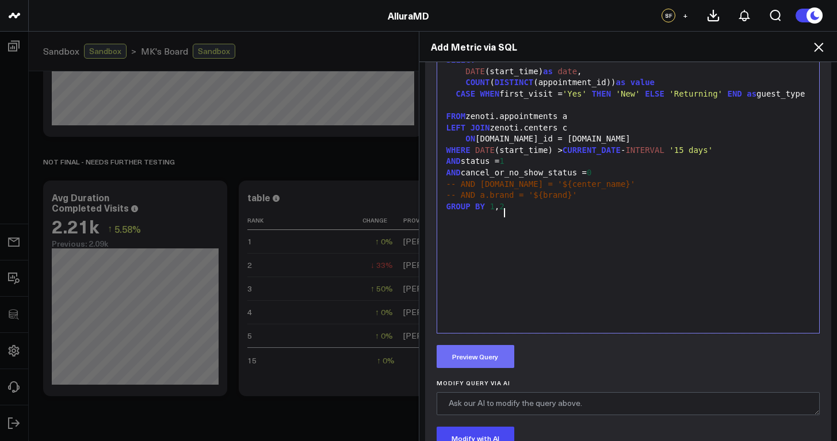
click at [485, 357] on button "Preview Query" at bounding box center [476, 356] width 78 height 23
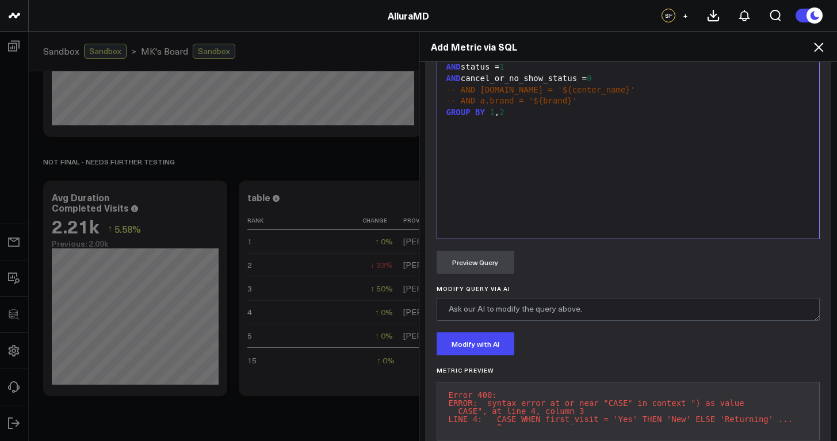
scroll to position [421, 0]
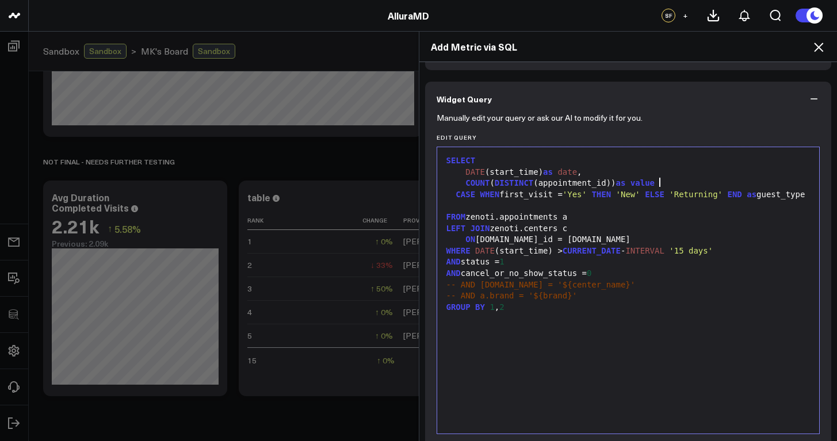
click at [658, 183] on div "COUNT ( DISTINCT (appointment_id)) as value" at bounding box center [628, 184] width 371 height 12
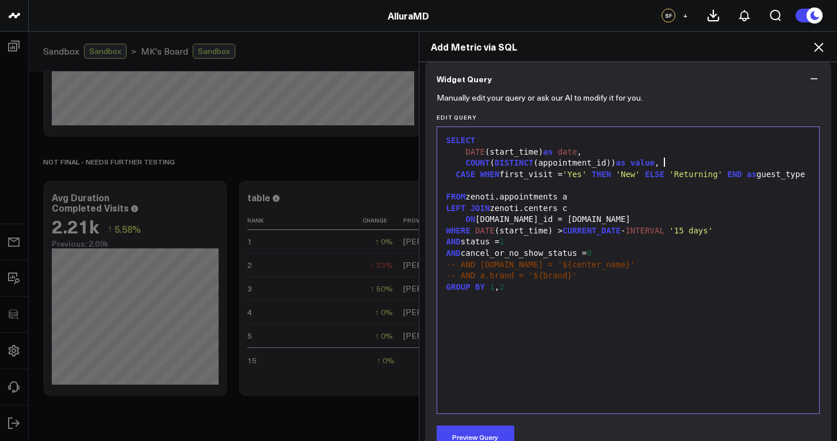
scroll to position [581, 0]
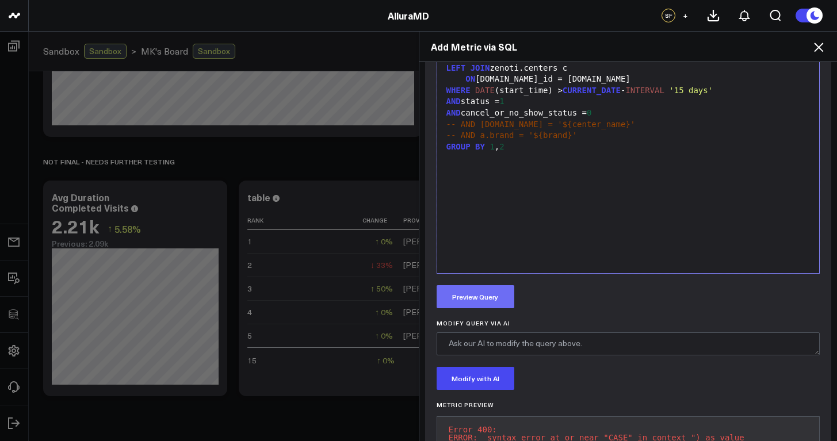
click at [485, 299] on button "Preview Query" at bounding box center [476, 296] width 78 height 23
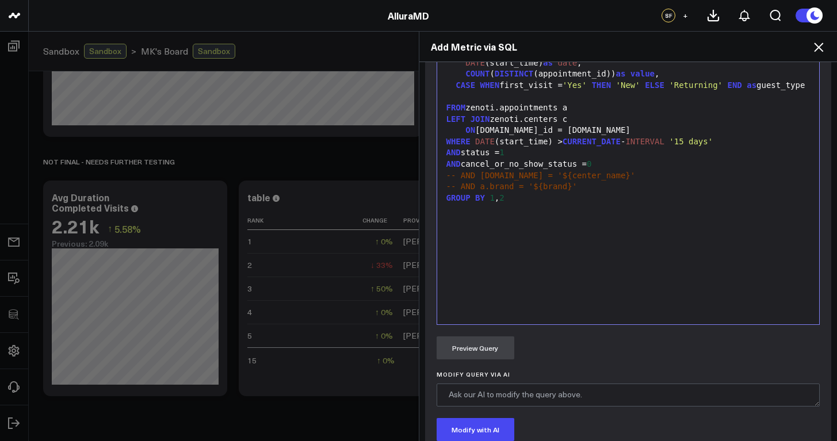
scroll to position [459, 0]
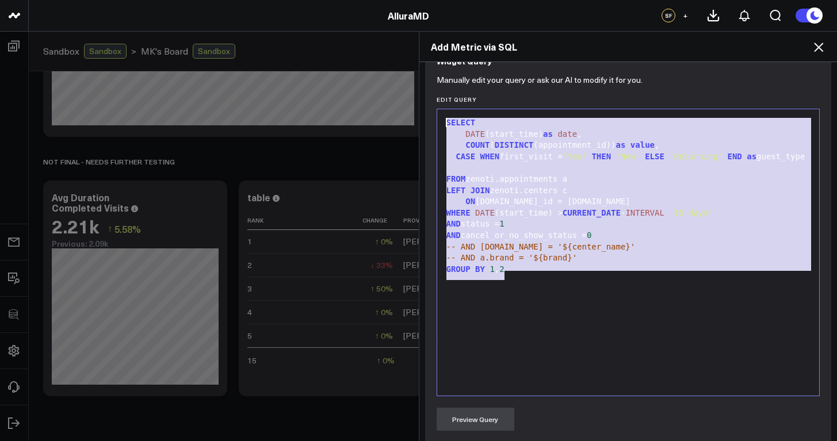
drag, startPoint x: 517, startPoint y: 280, endPoint x: 441, endPoint y: 115, distance: 181.2
click at [443, 115] on div "SELECT DATE (start_time) as date , COUNT ( DISTINCT (appointment_id)) as value …" at bounding box center [628, 252] width 371 height 275
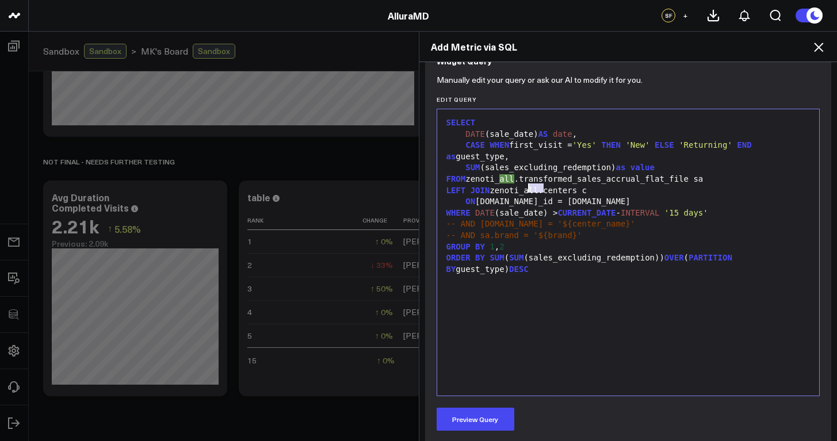
drag, startPoint x: 539, startPoint y: 190, endPoint x: 523, endPoint y: 190, distance: 16.1
click at [523, 190] on div "LEFT JOIN zenoti_all.centers c" at bounding box center [628, 191] width 371 height 12
click at [516, 181] on div "FROM zenoti_all.transformed_sales_accrual_flat_file sa" at bounding box center [628, 180] width 371 height 12
click at [820, 45] on icon at bounding box center [819, 47] width 14 height 14
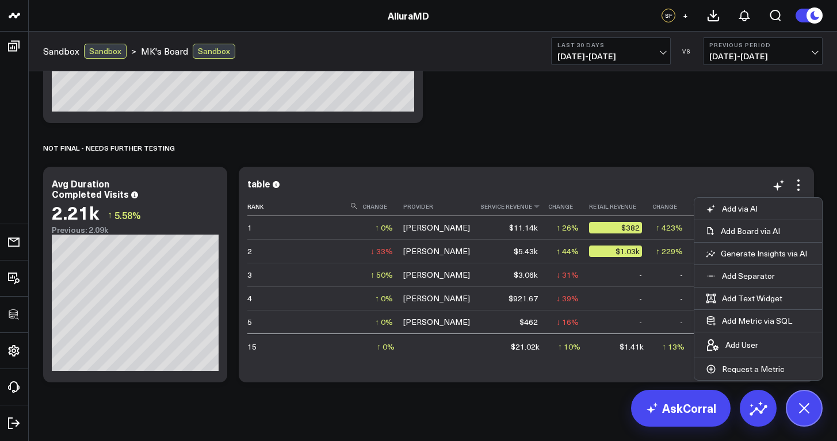
scroll to position [1136, 0]
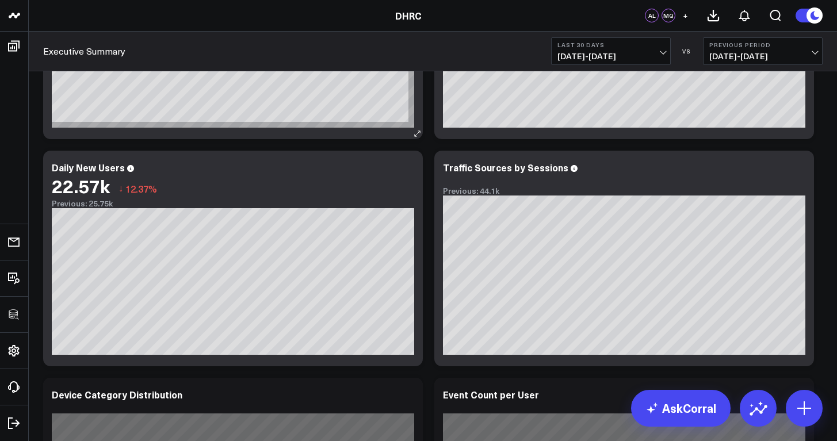
scroll to position [199, 0]
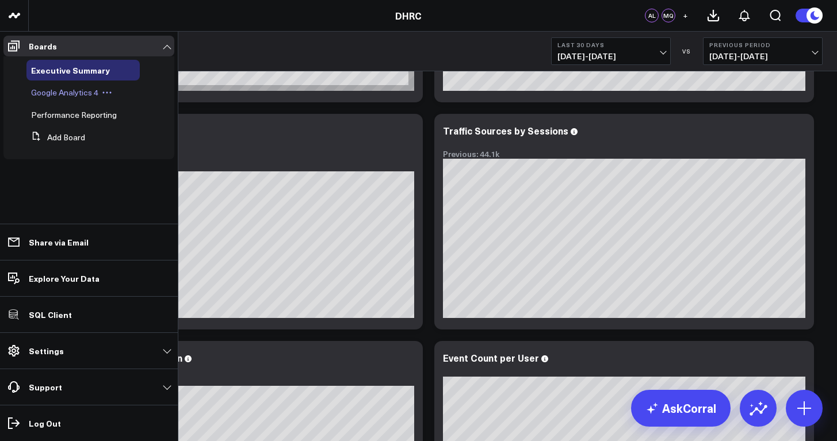
click at [84, 95] on span "Google Analytics 4" at bounding box center [64, 92] width 67 height 11
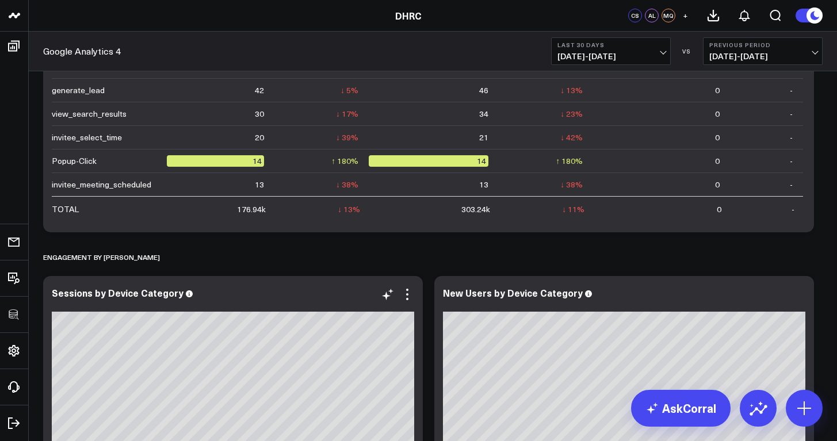
scroll to position [1152, 0]
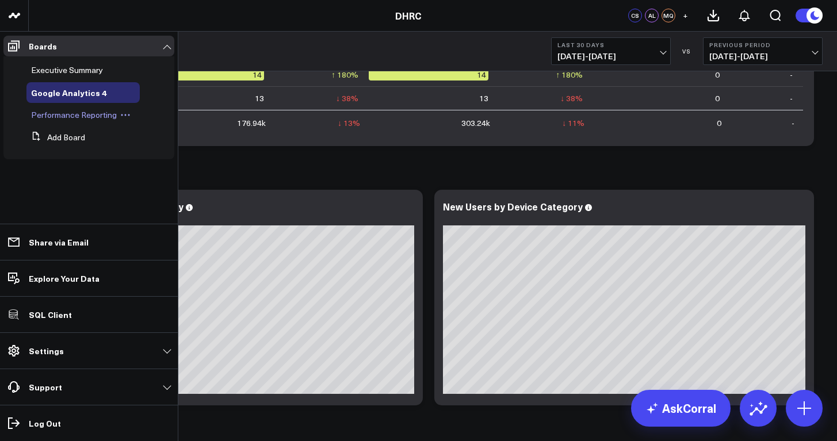
click at [55, 119] on span "Performance Reporting" at bounding box center [74, 114] width 86 height 11
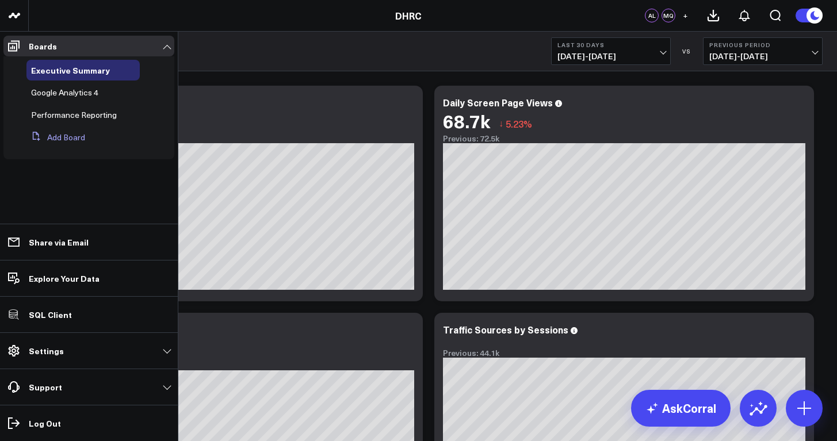
click at [56, 143] on button "Add Board" at bounding box center [55, 137] width 59 height 21
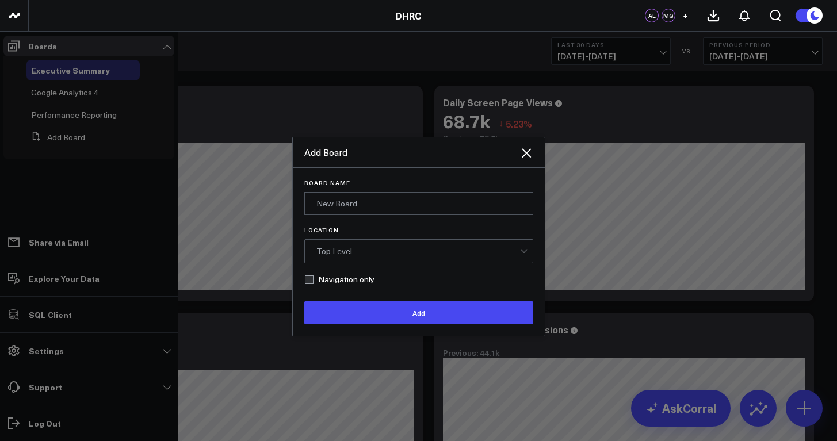
click at [362, 255] on div "Top Level" at bounding box center [418, 251] width 204 height 9
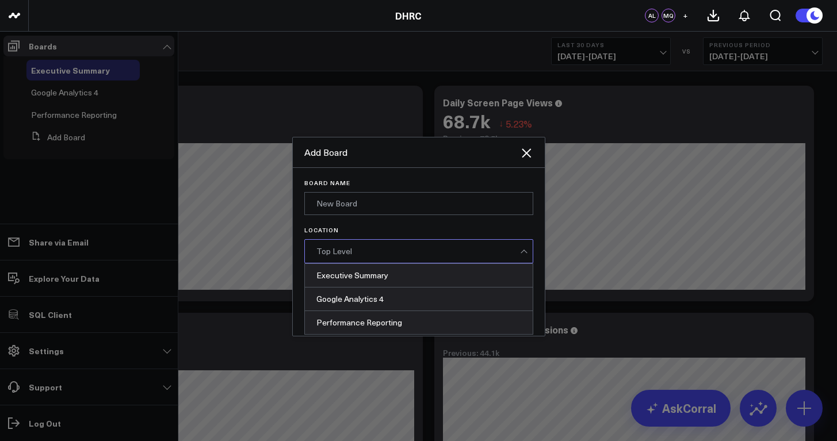
click at [371, 234] on div "Location Executive Summary, 1 of 3. 3 results available. Use Up and Down to cho…" at bounding box center [418, 245] width 229 height 37
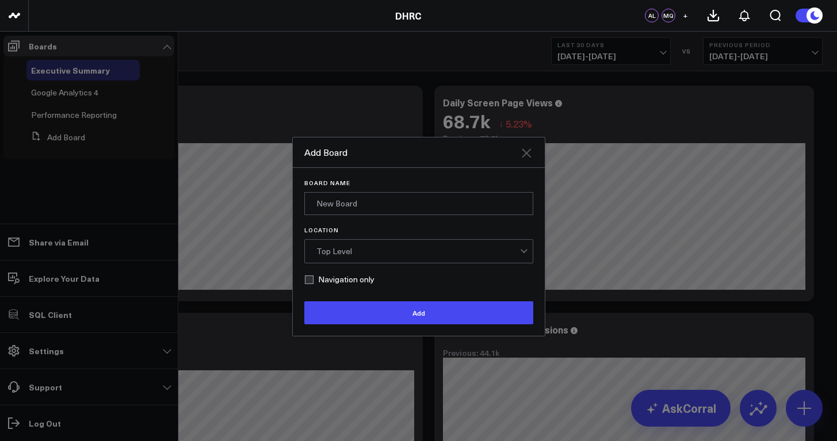
click at [532, 148] on icon at bounding box center [527, 153] width 14 height 14
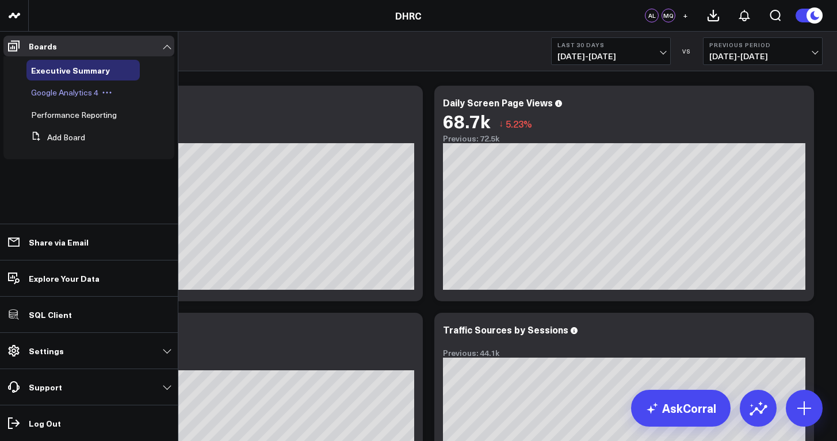
click at [40, 95] on span "Google Analytics 4" at bounding box center [64, 92] width 67 height 11
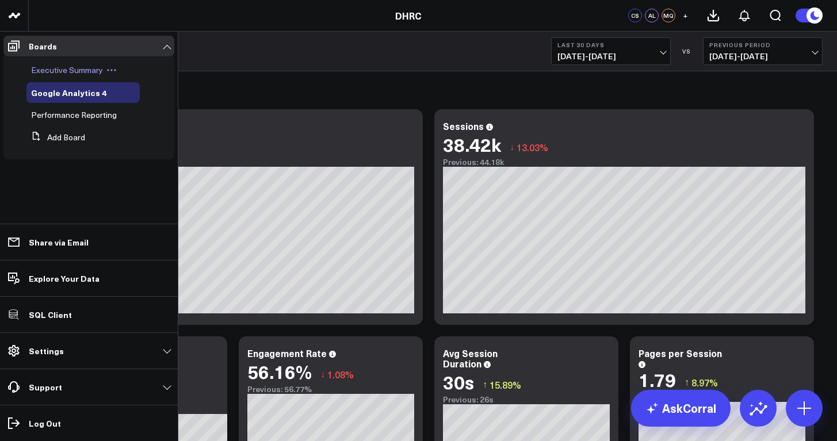
click at [55, 74] on span "Executive Summary" at bounding box center [67, 69] width 72 height 11
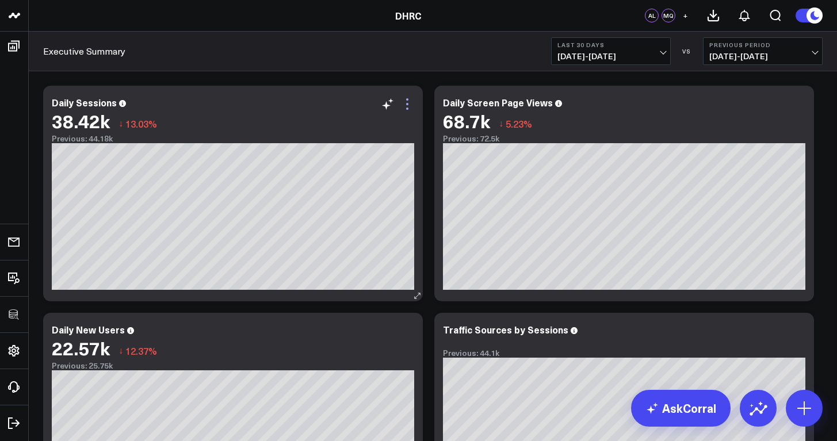
click at [409, 108] on icon at bounding box center [407, 104] width 14 height 14
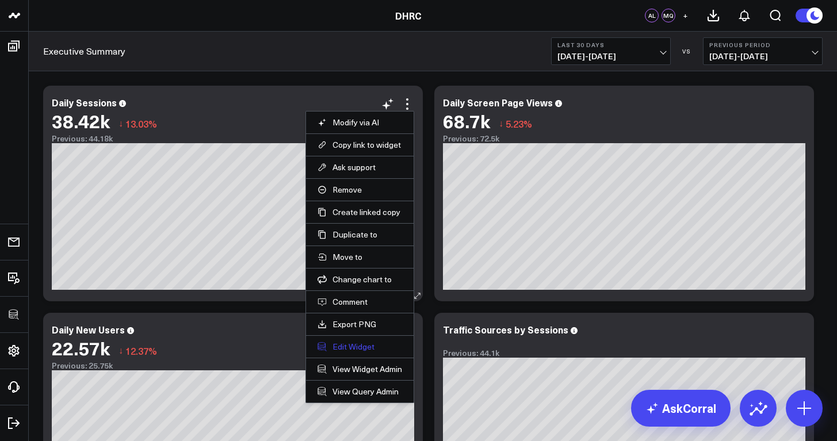
click at [364, 345] on button "Edit Widget" at bounding box center [360, 347] width 85 height 10
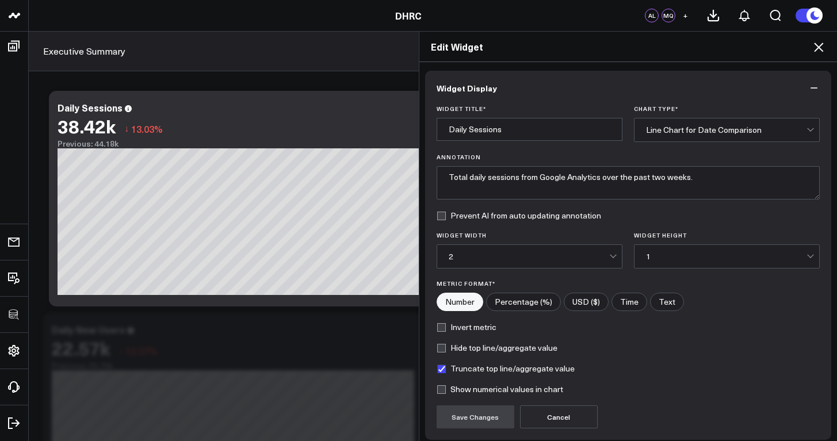
scroll to position [93, 0]
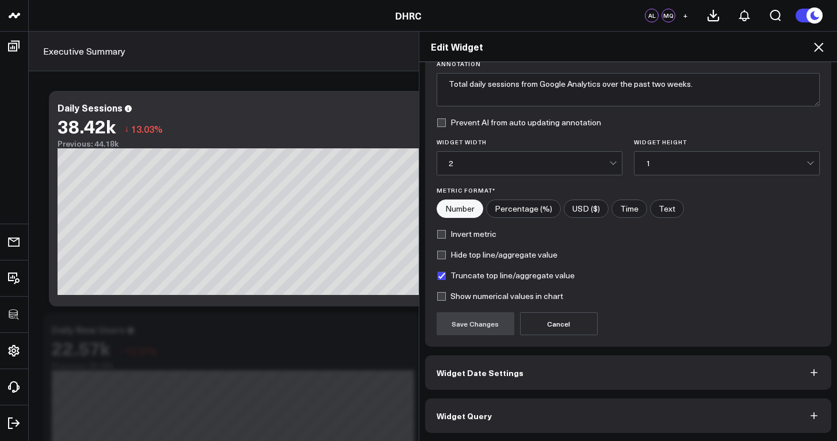
click at [514, 409] on button "Widget Query" at bounding box center [628, 416] width 407 height 35
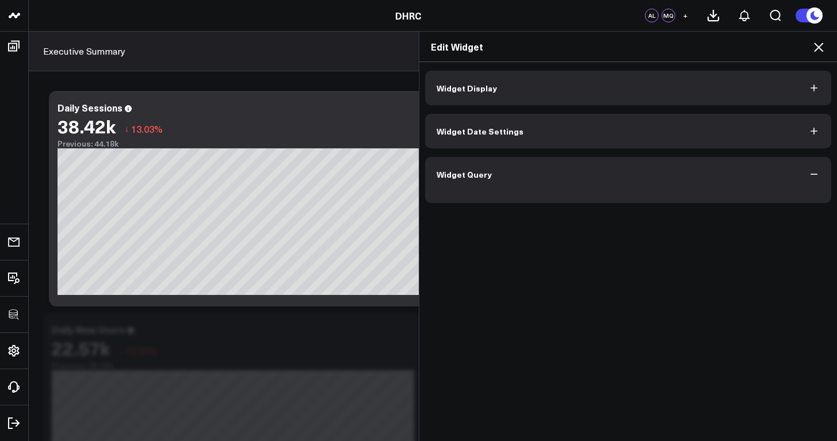
scroll to position [0, 0]
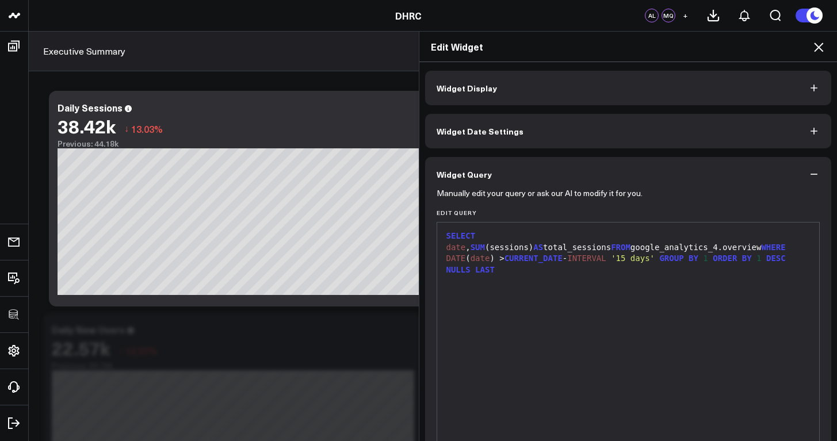
click at [820, 49] on icon at bounding box center [819, 47] width 14 height 14
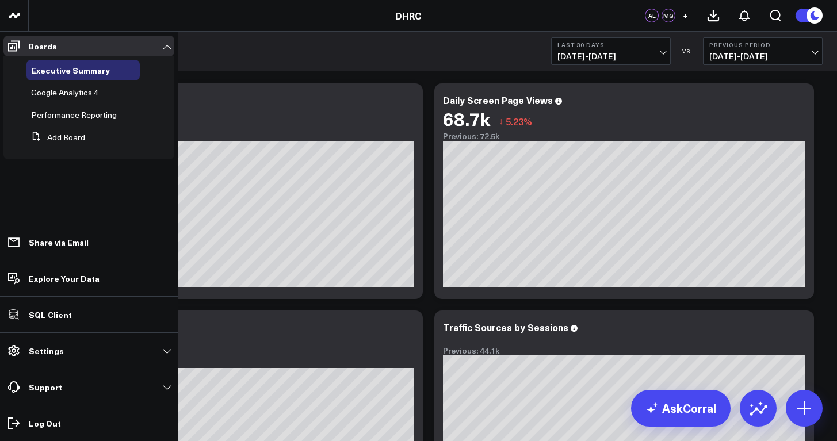
scroll to position [11, 0]
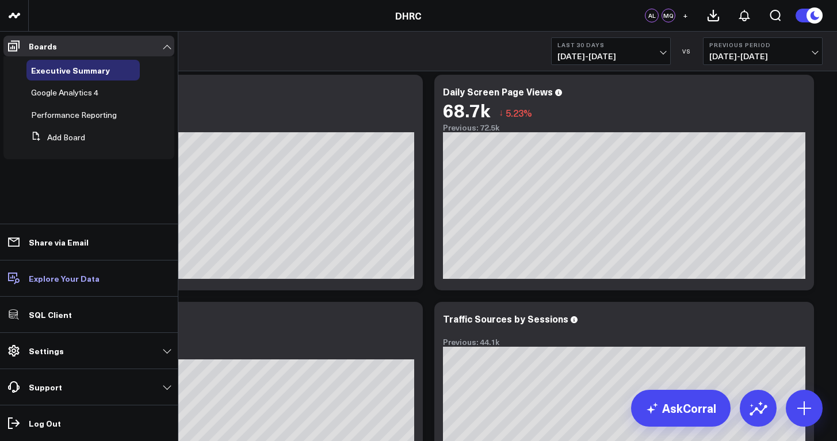
click at [56, 279] on p "Explore Your Data" at bounding box center [64, 278] width 71 height 9
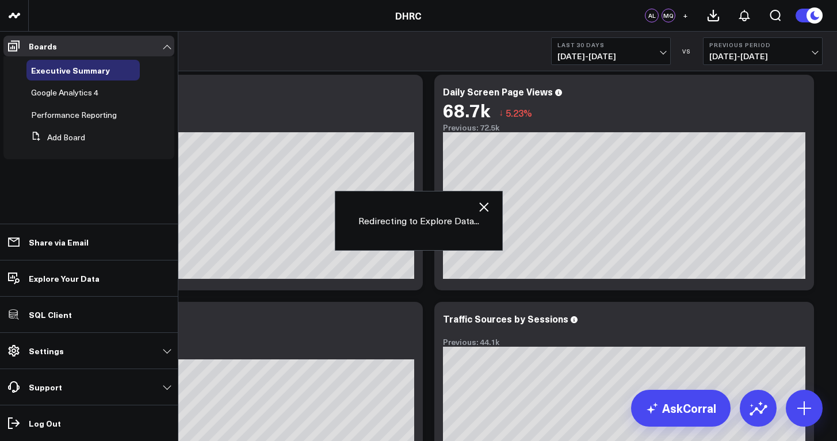
click at [483, 204] on icon "button" at bounding box center [484, 207] width 14 height 14
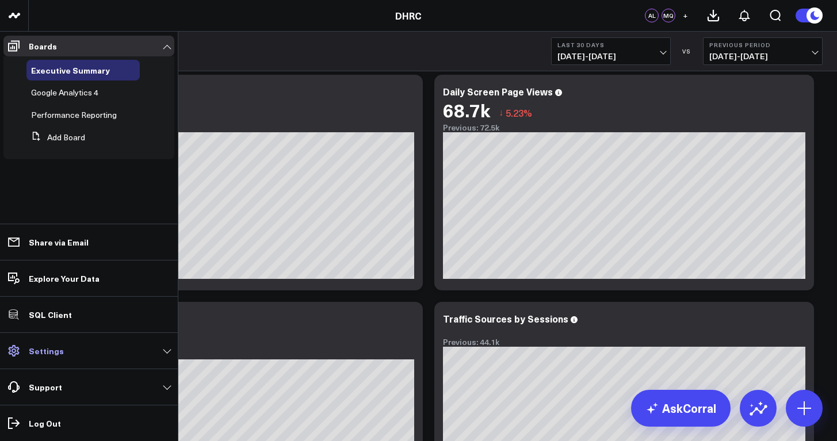
click at [68, 344] on link "Settings" at bounding box center [88, 351] width 171 height 21
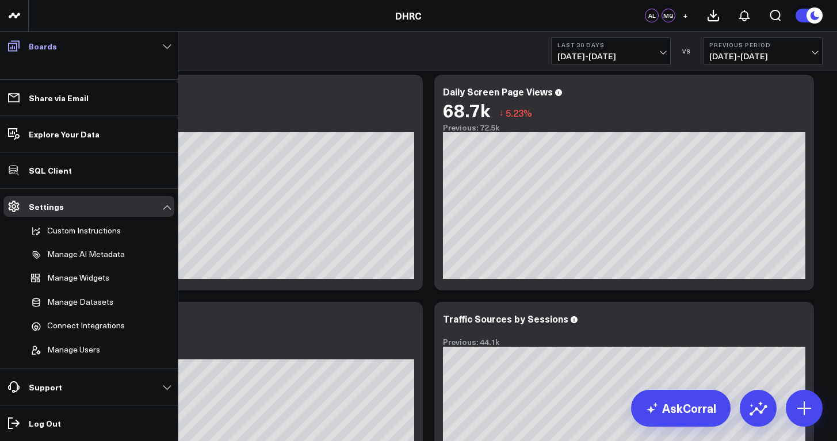
click at [58, 48] on link "Boards" at bounding box center [88, 46] width 171 height 21
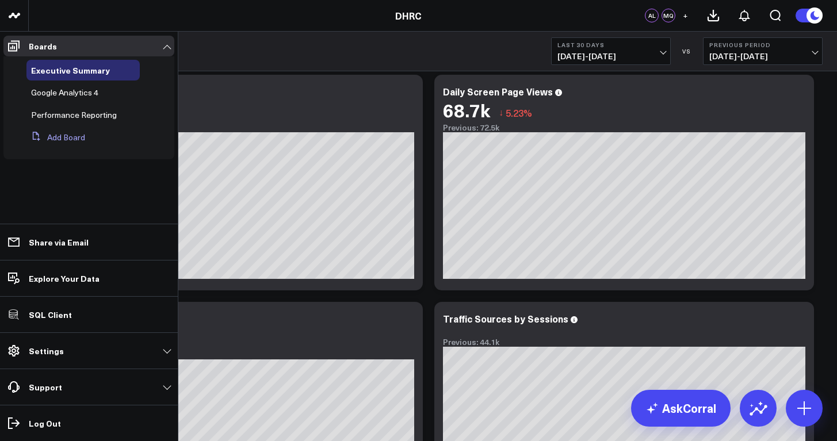
click at [60, 142] on button "Add Board" at bounding box center [55, 137] width 59 height 21
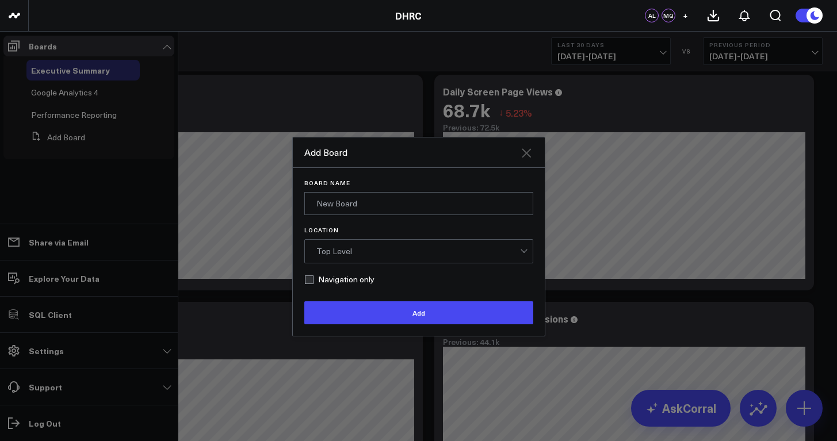
click at [530, 155] on icon at bounding box center [526, 152] width 9 height 9
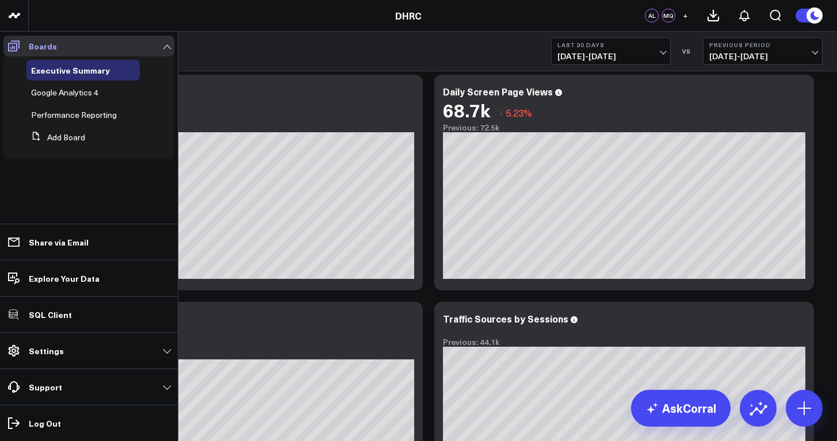
click at [94, 54] on link "Boards" at bounding box center [88, 46] width 171 height 21
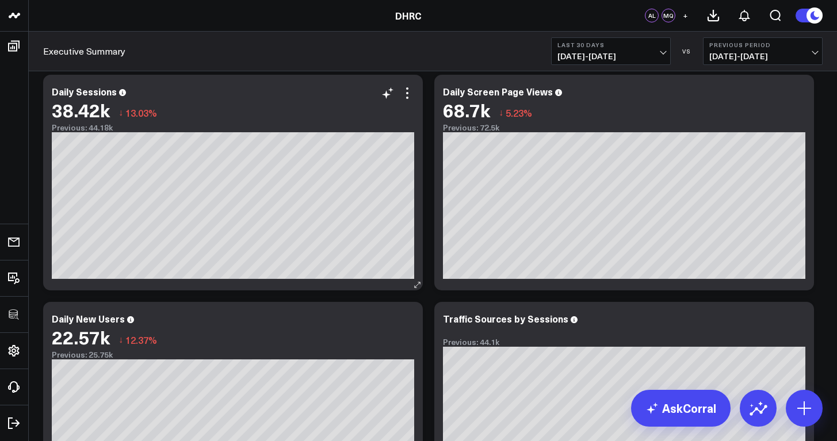
click at [291, 130] on div "Previous: 44.18k" at bounding box center [233, 127] width 362 height 9
click at [819, 415] on button at bounding box center [804, 408] width 37 height 37
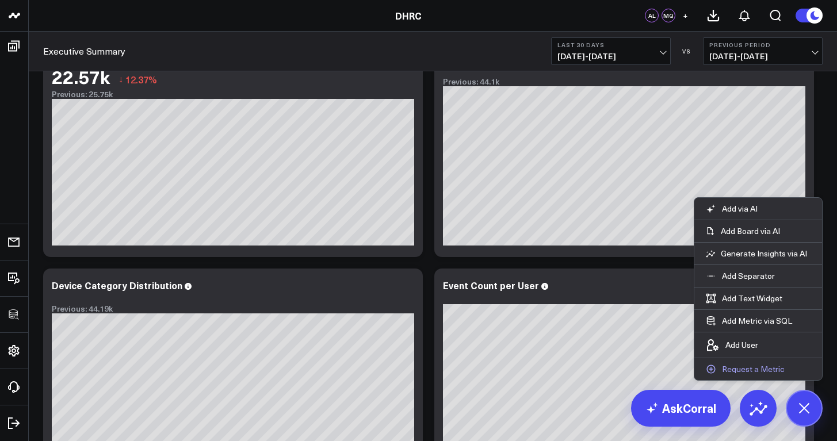
scroll to position [293, 0]
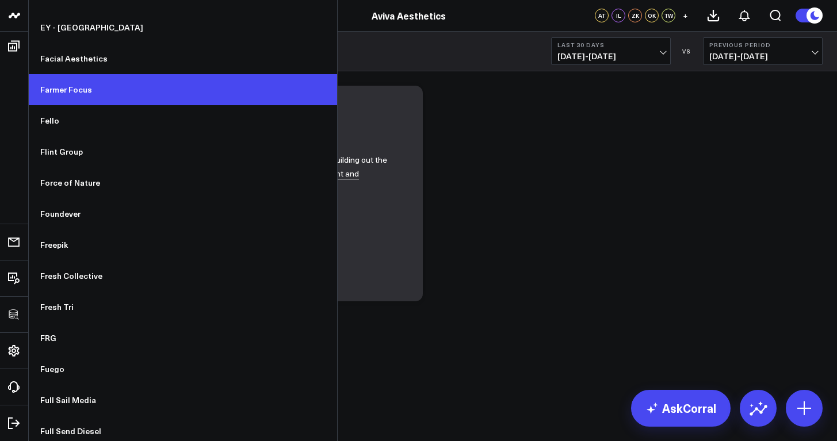
scroll to position [4009, 0]
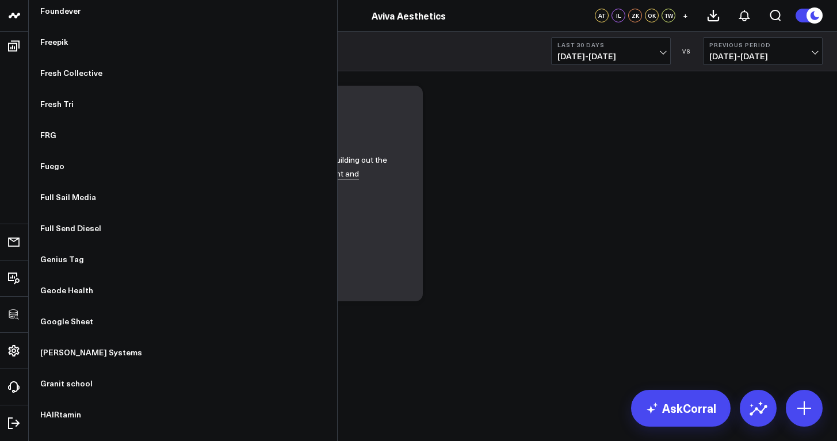
click at [17, 14] on icon at bounding box center [14, 16] width 14 height 14
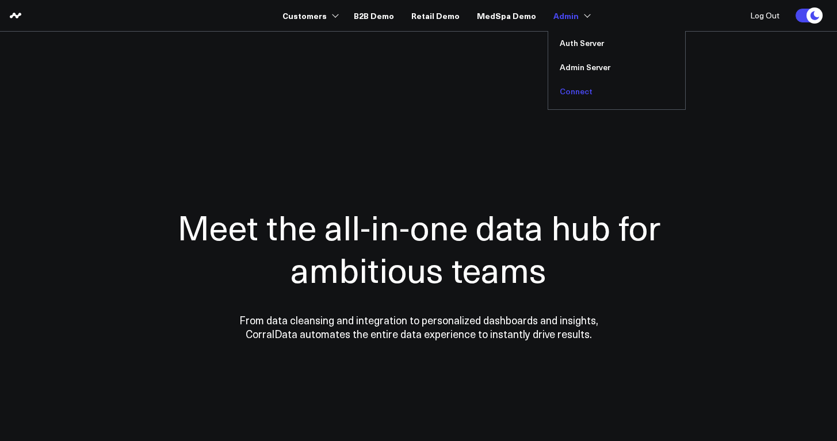
click at [581, 89] on link "Connect" at bounding box center [616, 91] width 137 height 24
